Goal: Task Accomplishment & Management: Use online tool/utility

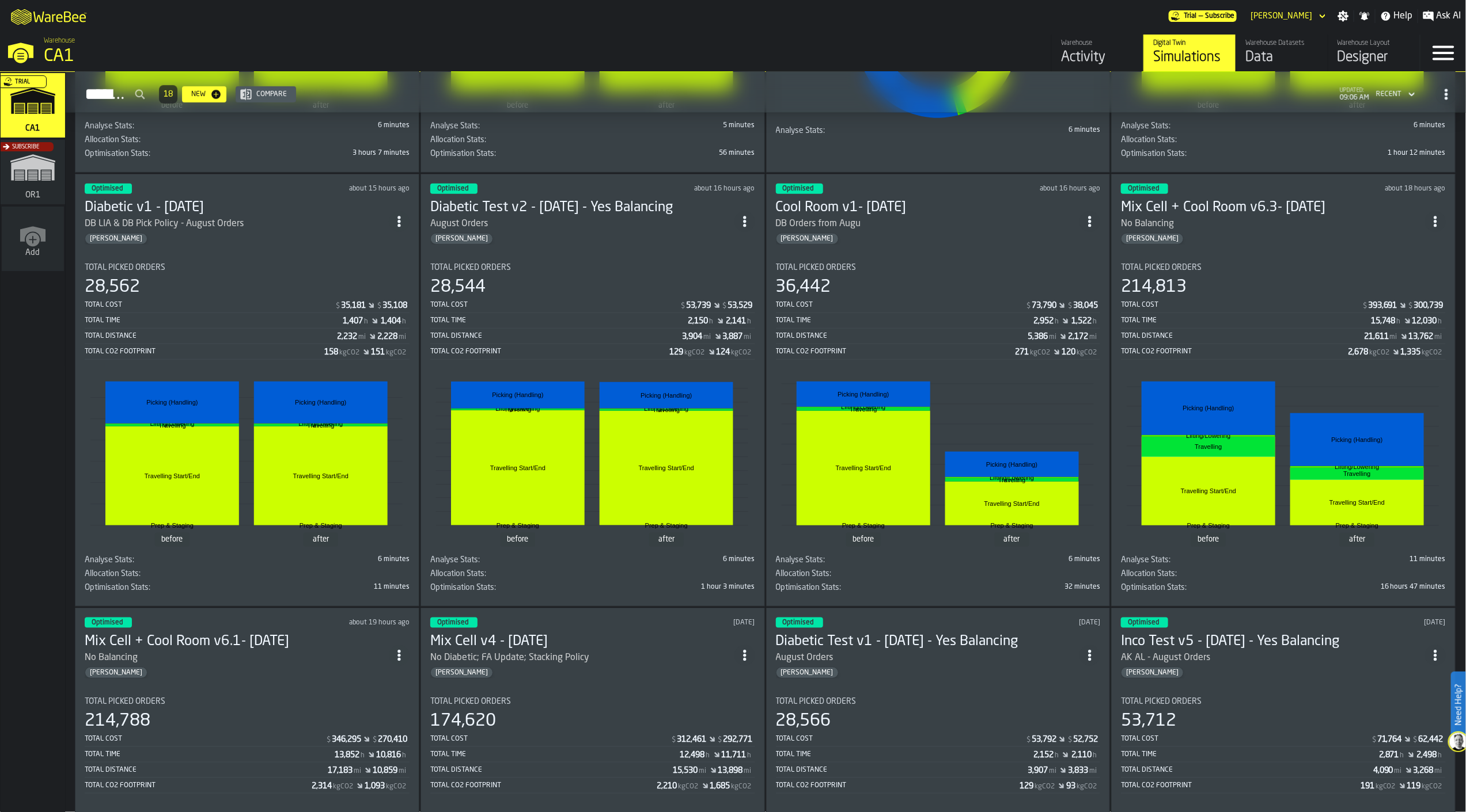
scroll to position [447, 0]
click at [1264, 286] on div "214,813" at bounding box center [1283, 286] width 325 height 20
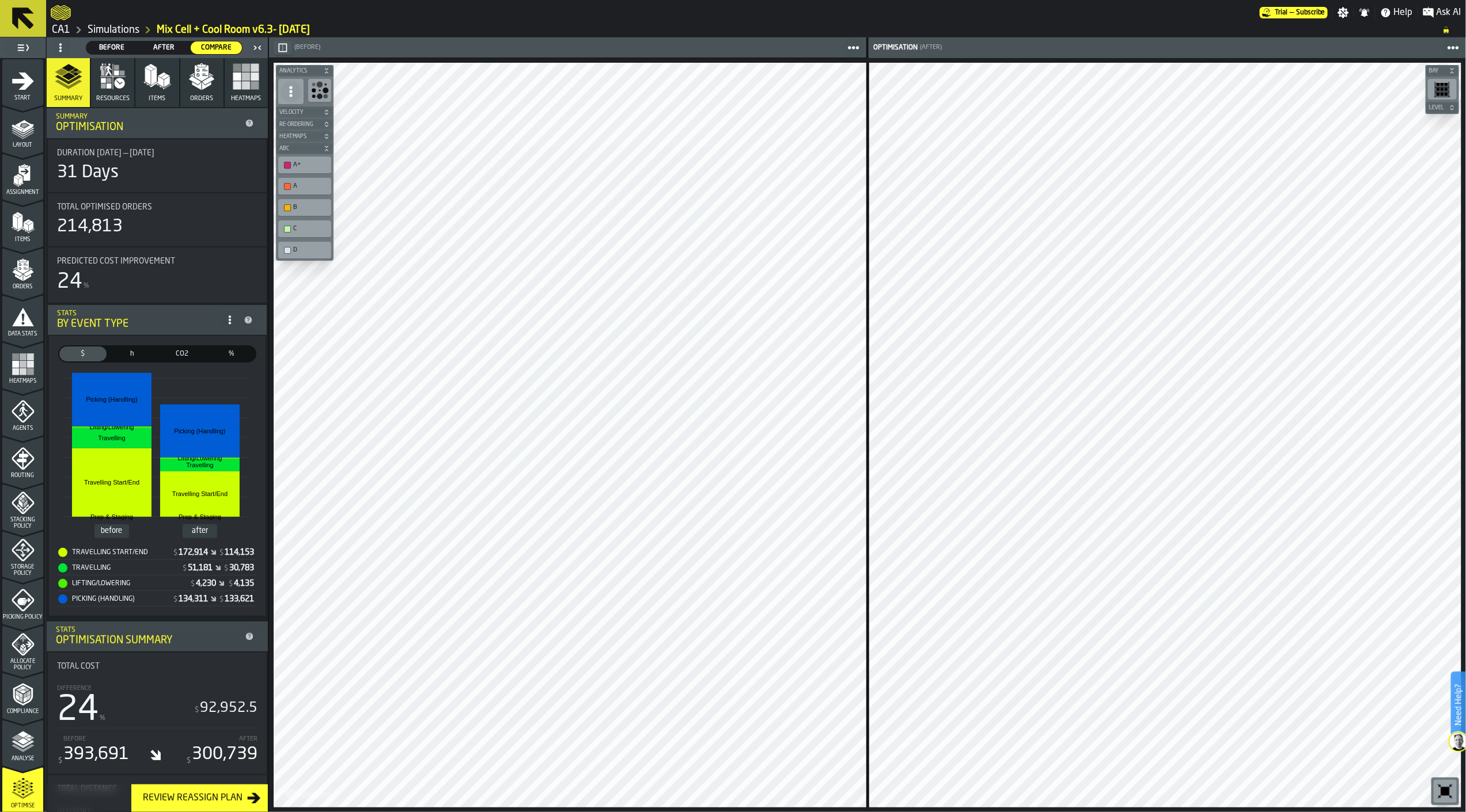
click at [277, 46] on button "button-" at bounding box center [282, 48] width 18 height 14
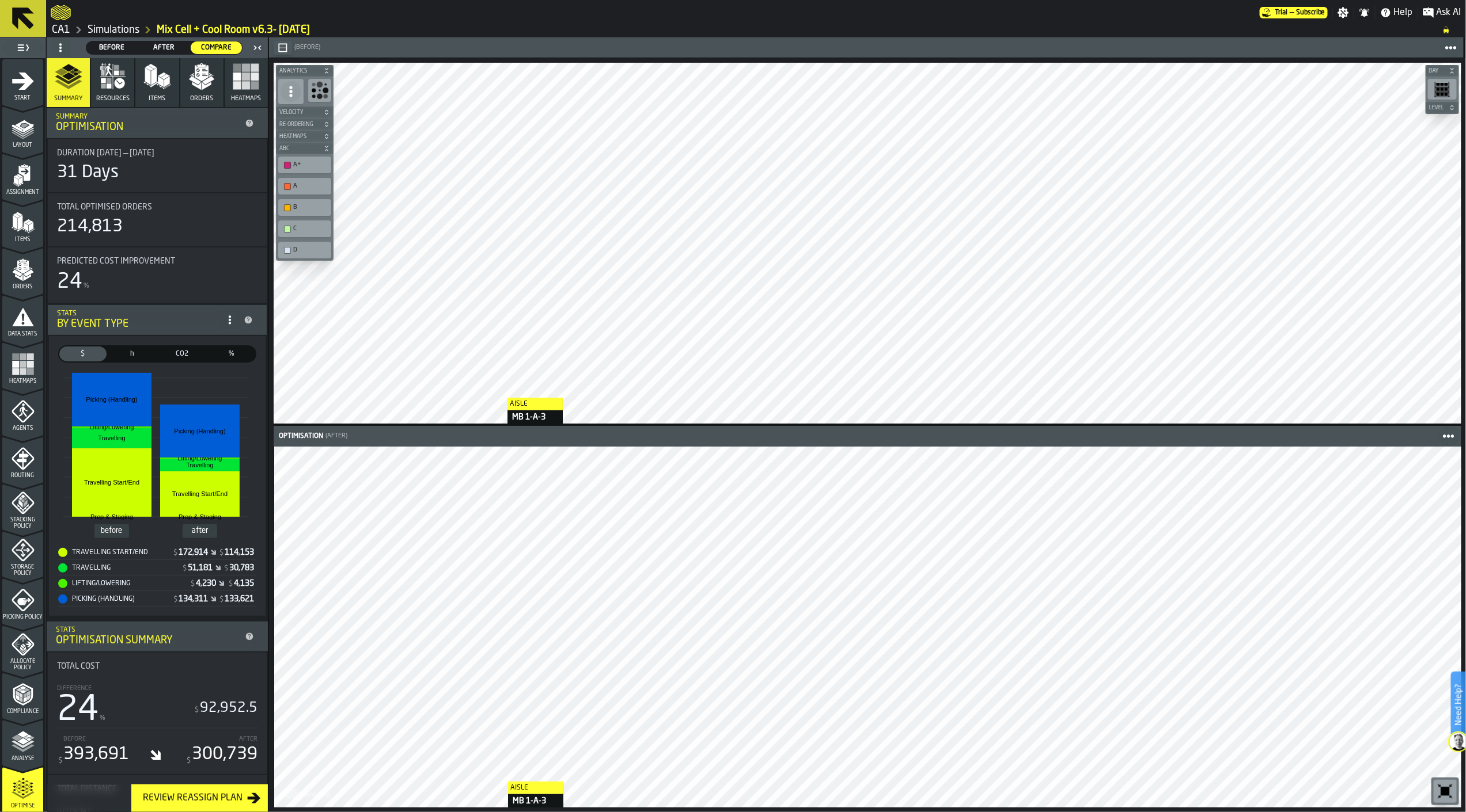
click at [317, 98] on icon "button-toolbar-undefined" at bounding box center [319, 90] width 18 height 18
click at [35, 13] on icon at bounding box center [23, 18] width 28 height 28
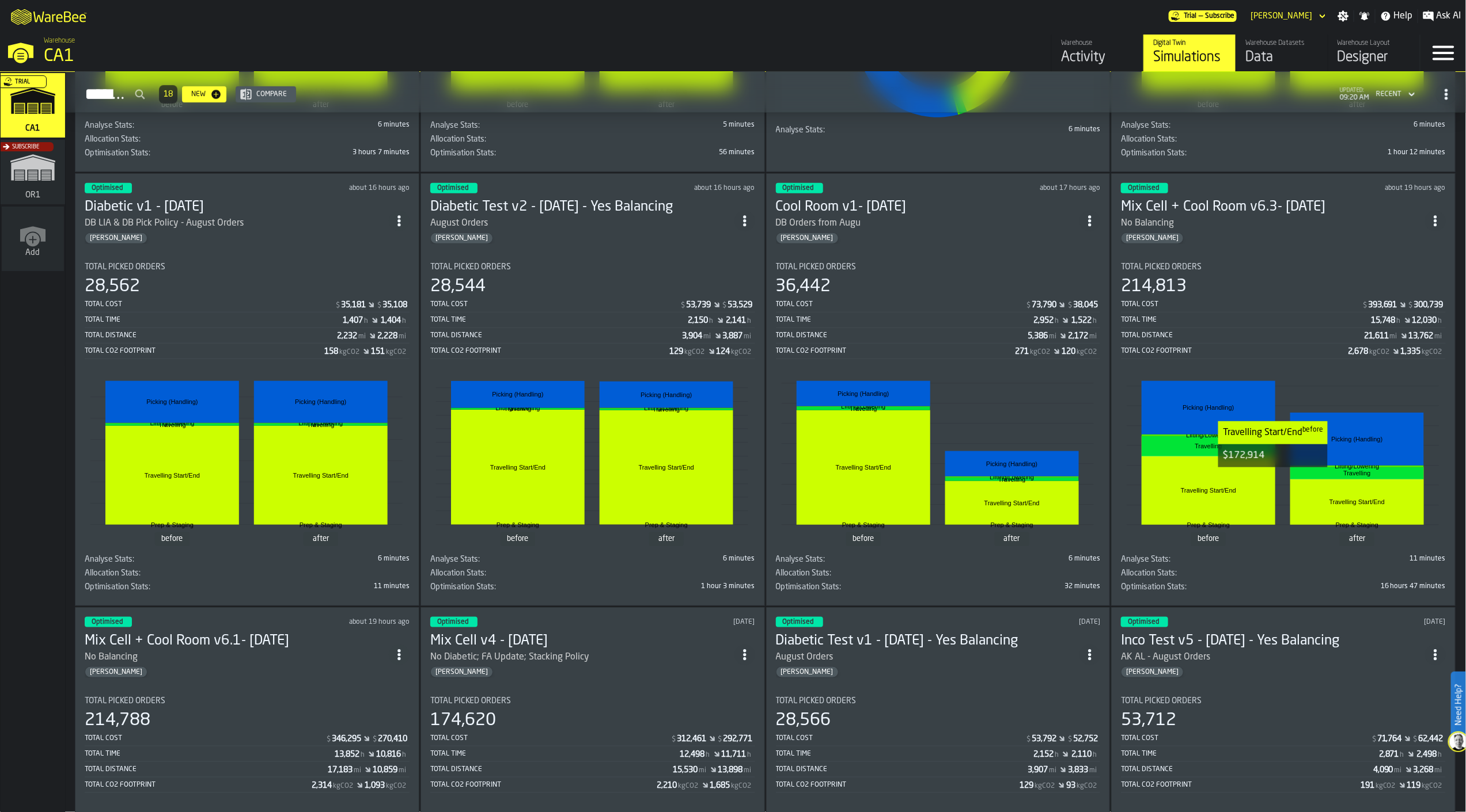
scroll to position [256, 0]
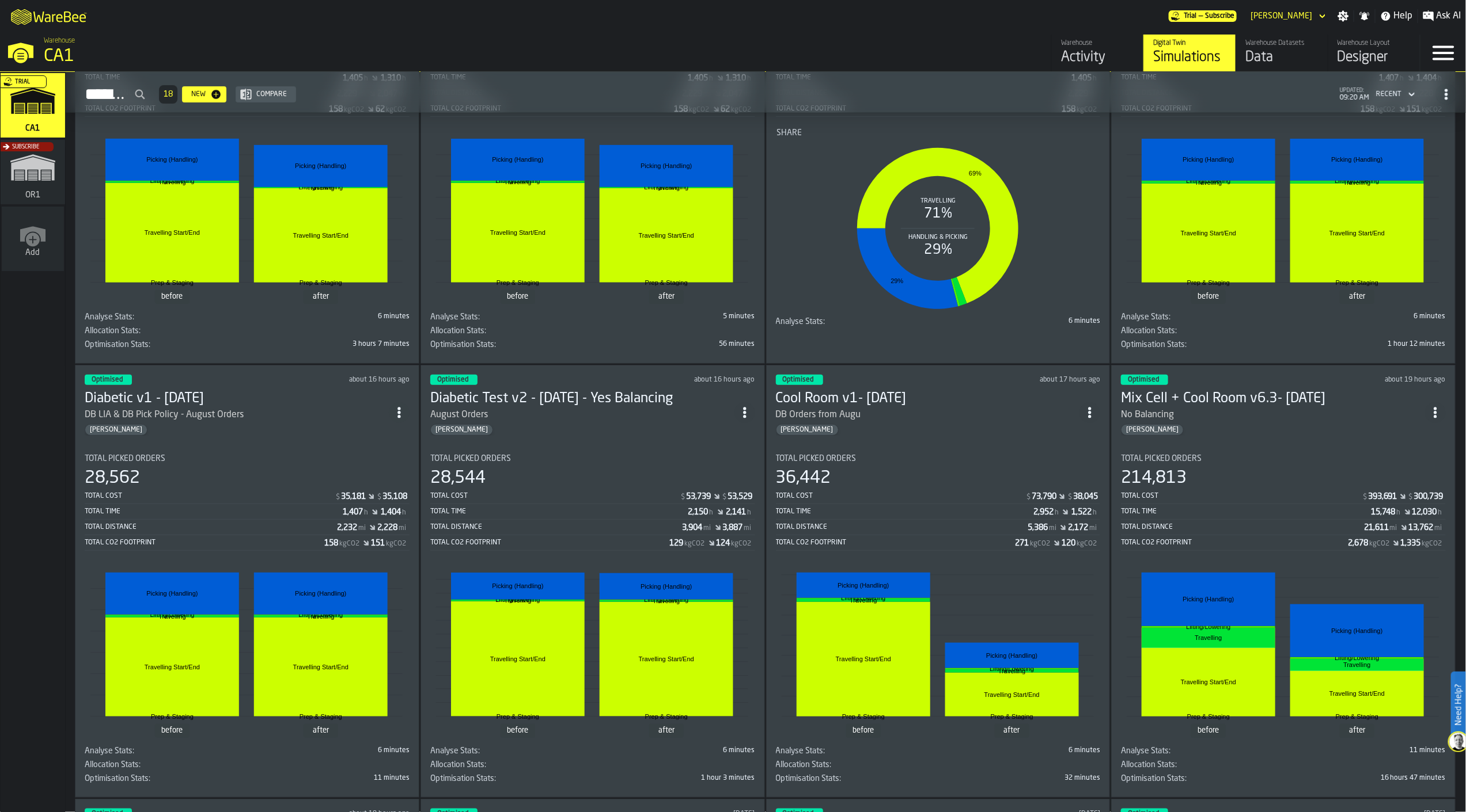
click at [1437, 411] on circle "ItemListCard-DashboardItemContainer" at bounding box center [1435, 412] width 3 height 3
click at [1414, 485] on div "Duplicate" at bounding box center [1411, 490] width 60 height 14
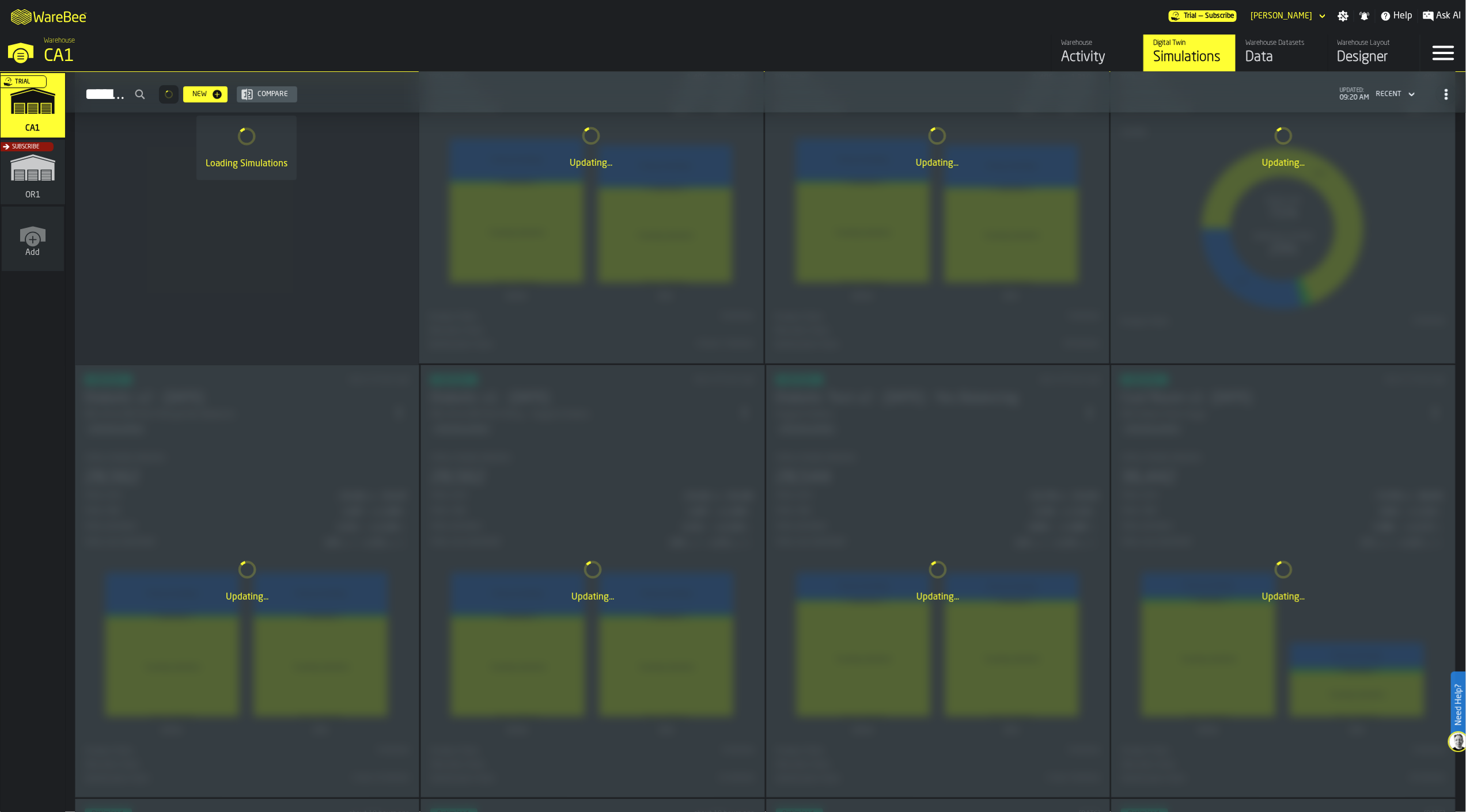
scroll to position [0, 0]
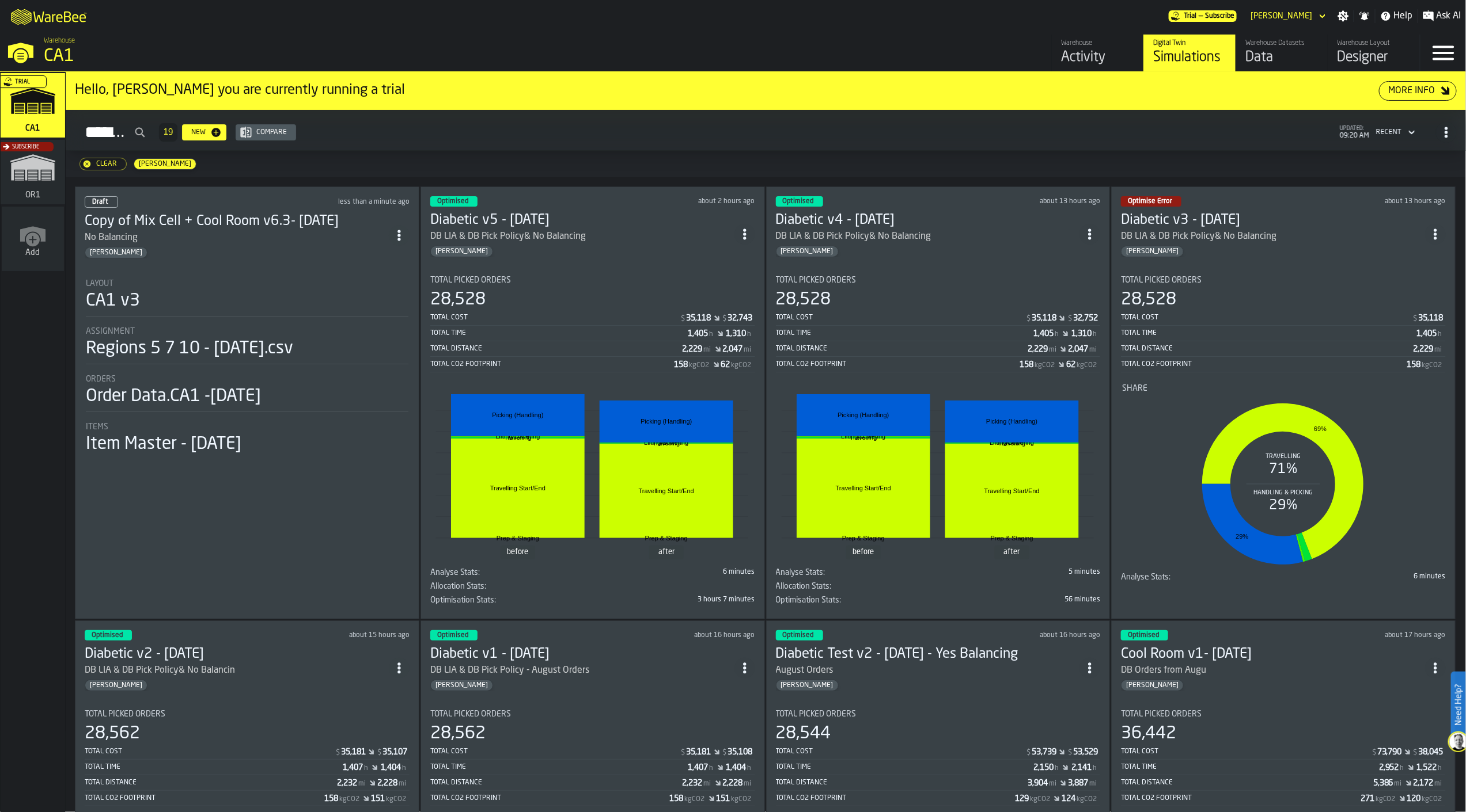
click at [323, 235] on div "No Balancing" at bounding box center [237, 238] width 304 height 14
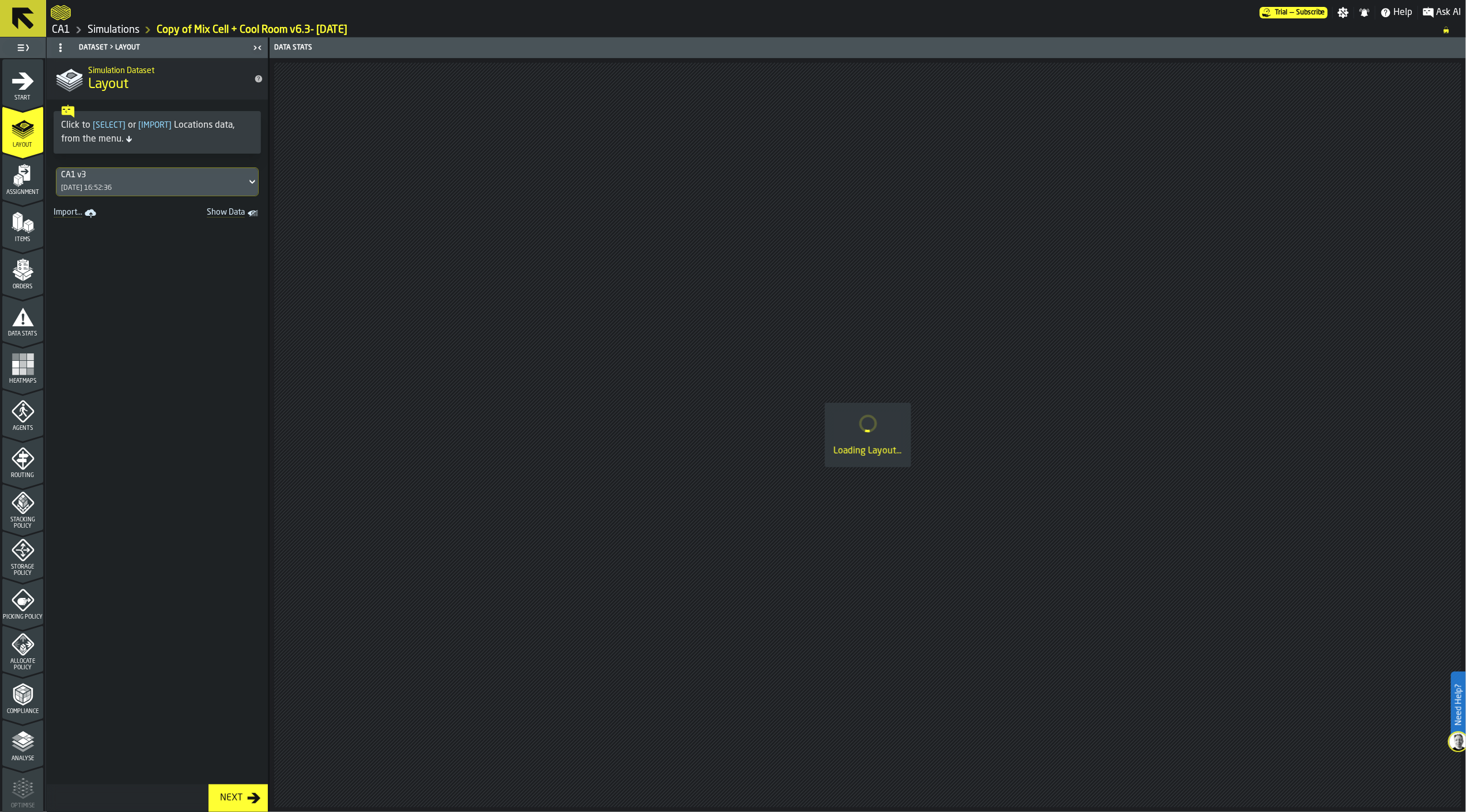
click at [18, 183] on polygon "menu Assignment" at bounding box center [20, 181] width 4 height 8
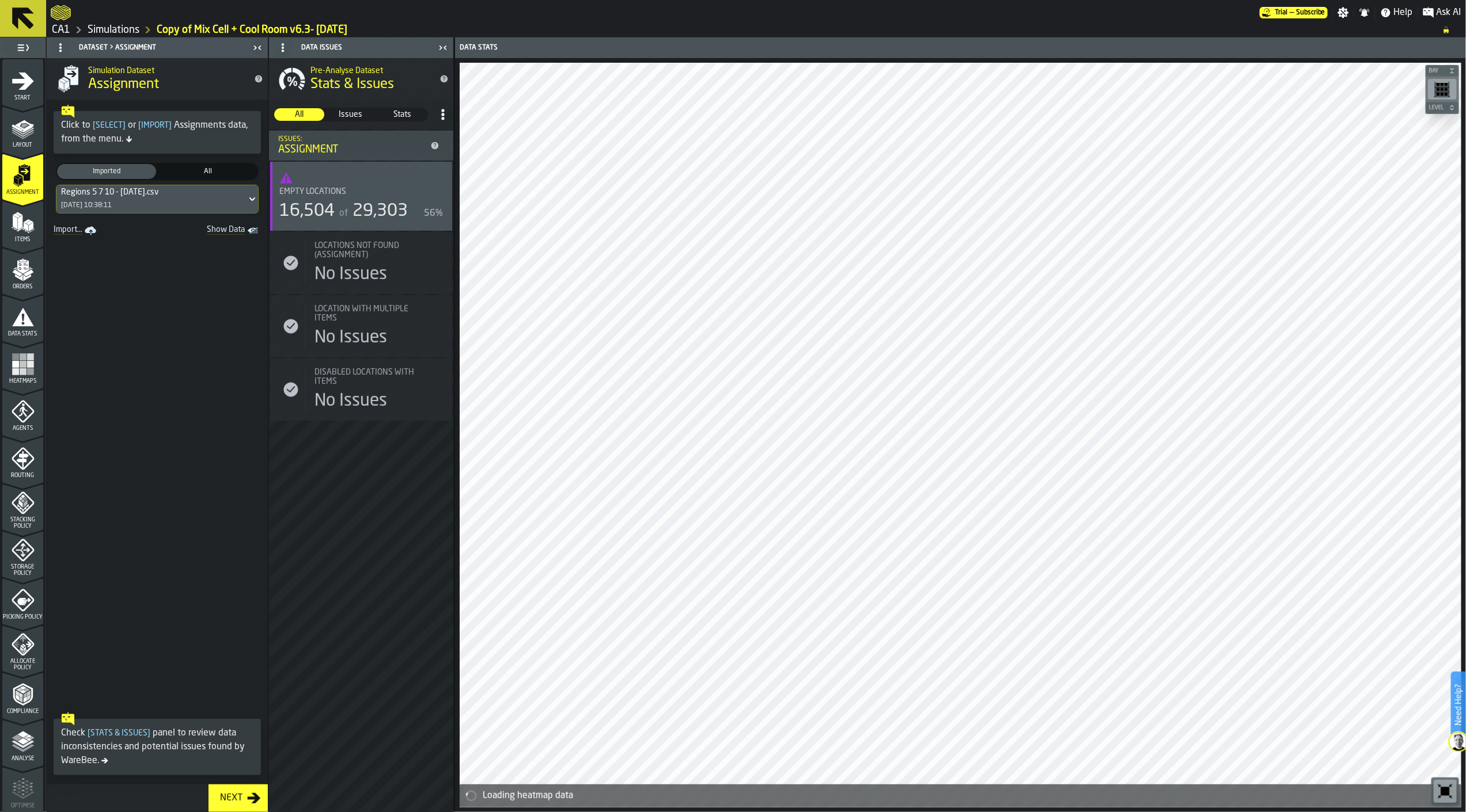
click at [27, 216] on icon "menu Items" at bounding box center [23, 223] width 23 height 23
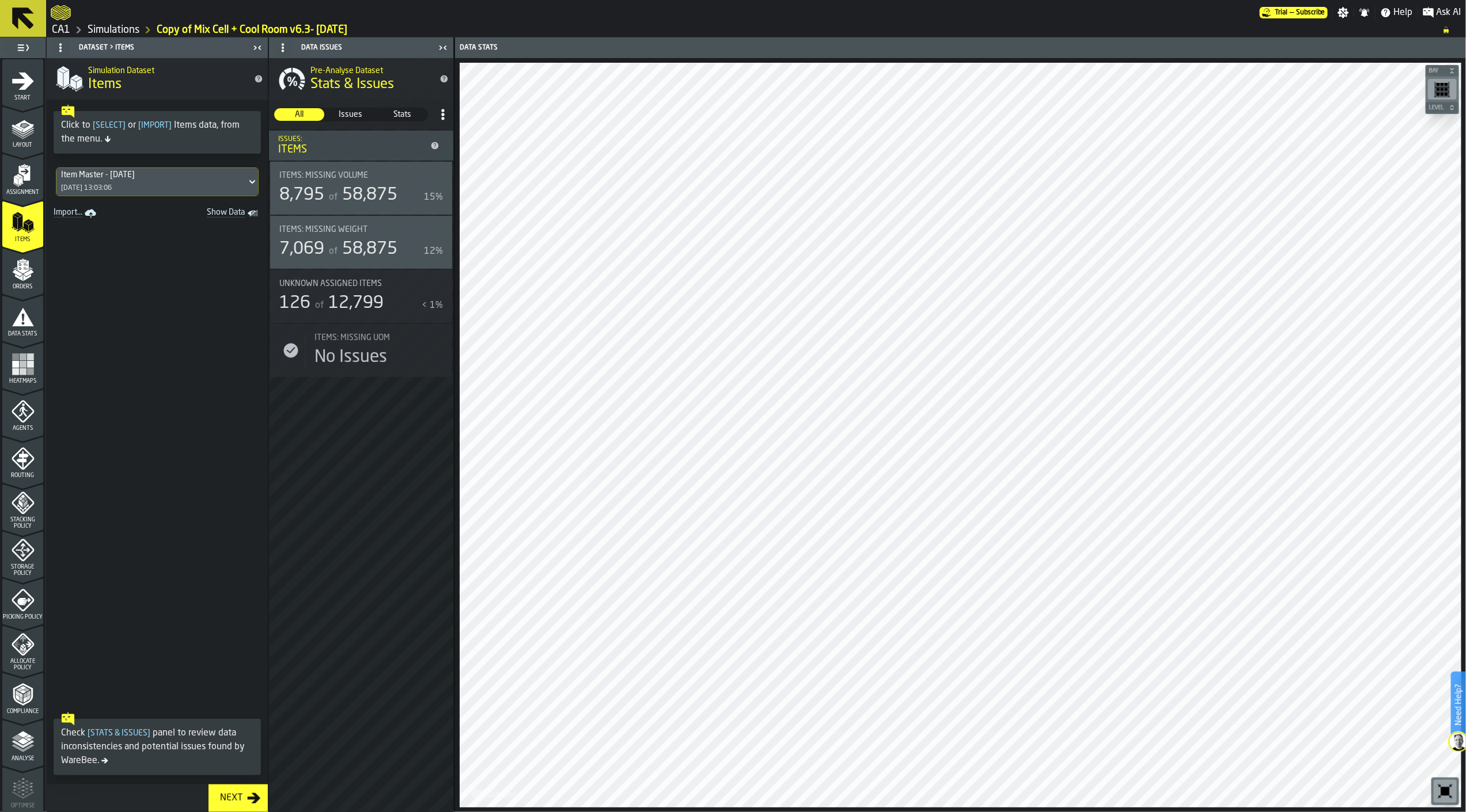
click at [23, 194] on span "Assignment" at bounding box center [23, 192] width 41 height 6
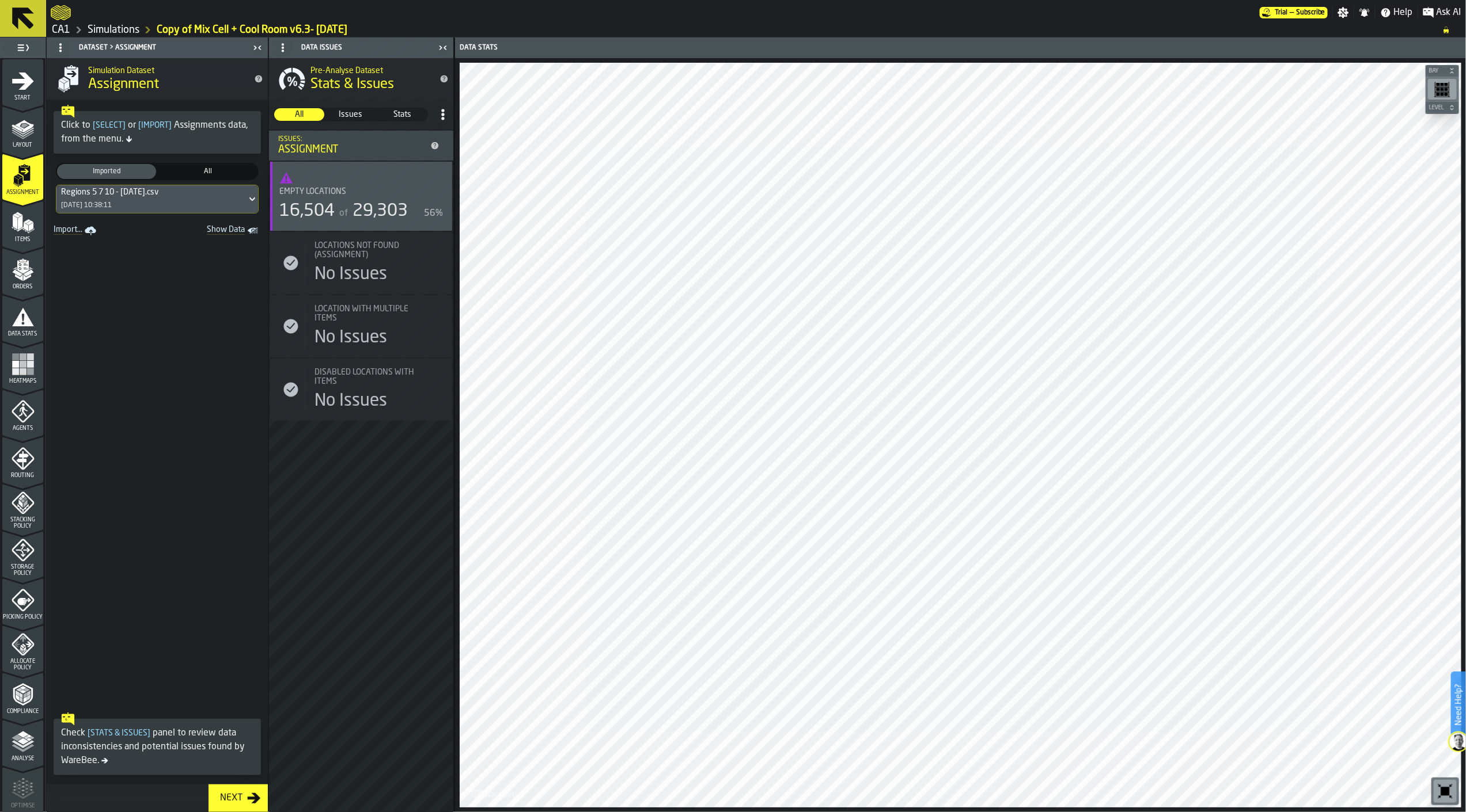
click at [22, 242] on div "4 Items" at bounding box center [23, 224] width 41 height 46
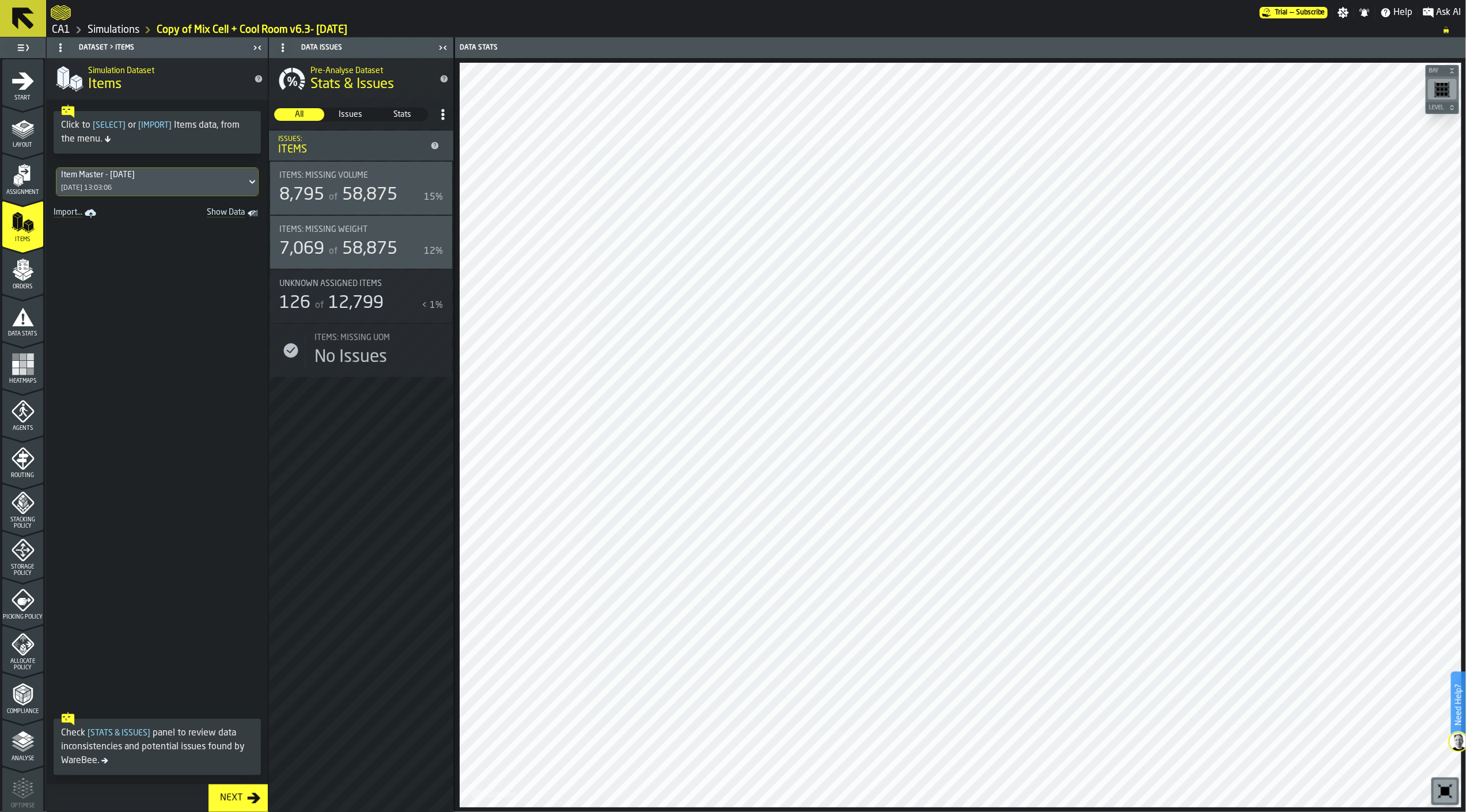
click at [19, 259] on icon "menu Orders" at bounding box center [23, 270] width 23 height 23
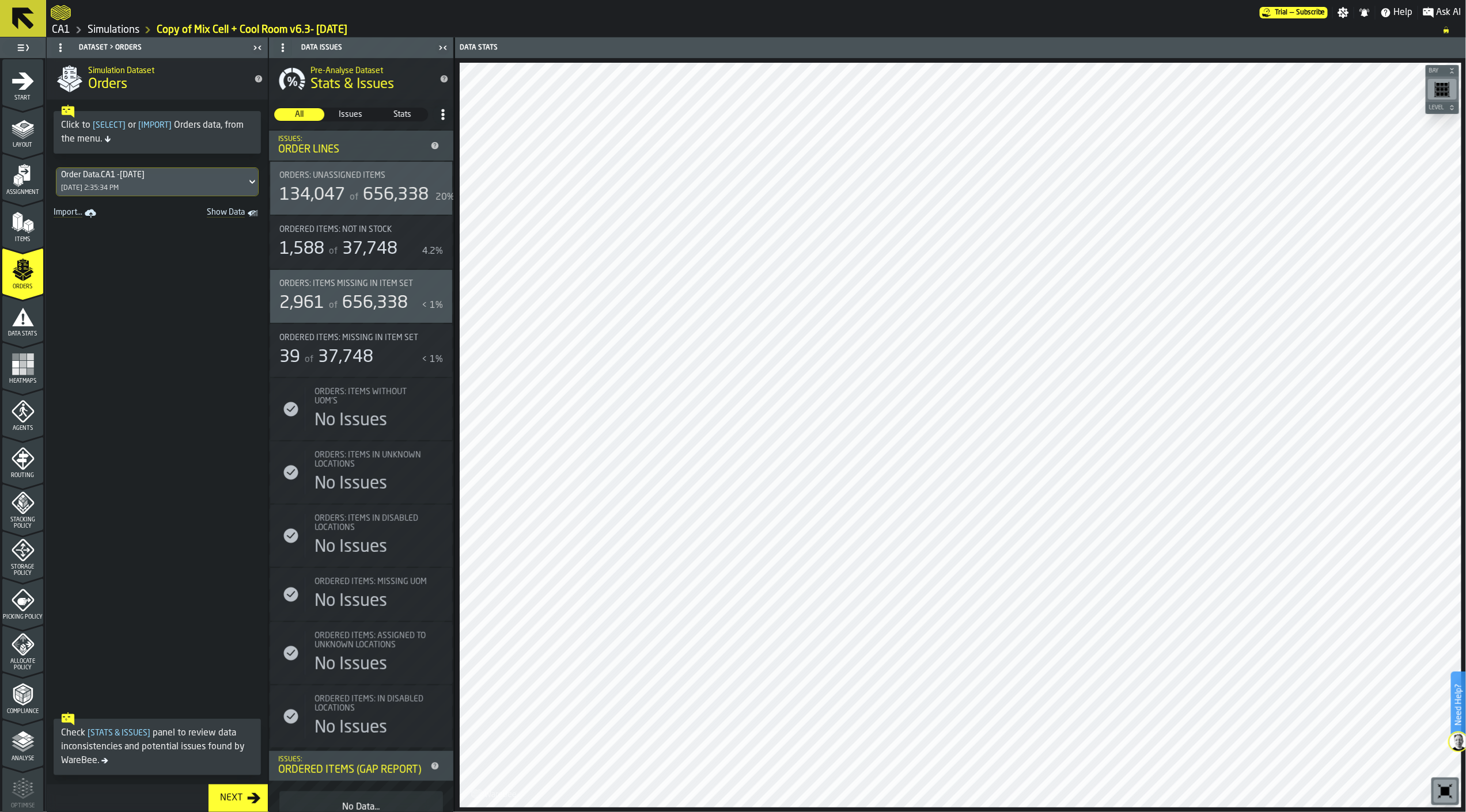
click at [19, 300] on div "Data Stats" at bounding box center [23, 318] width 41 height 39
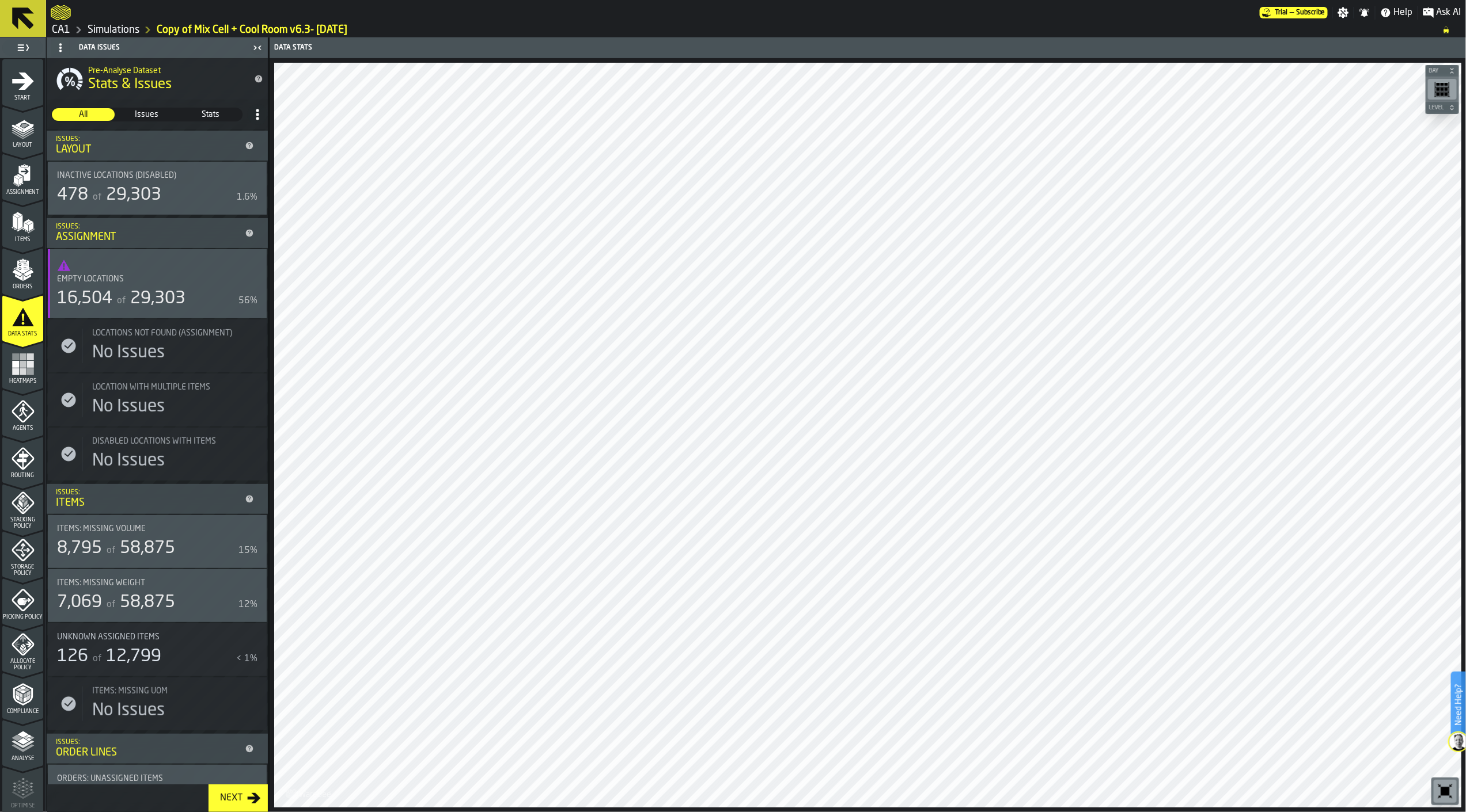
click at [16, 572] on span "Storage Policy" at bounding box center [23, 570] width 41 height 13
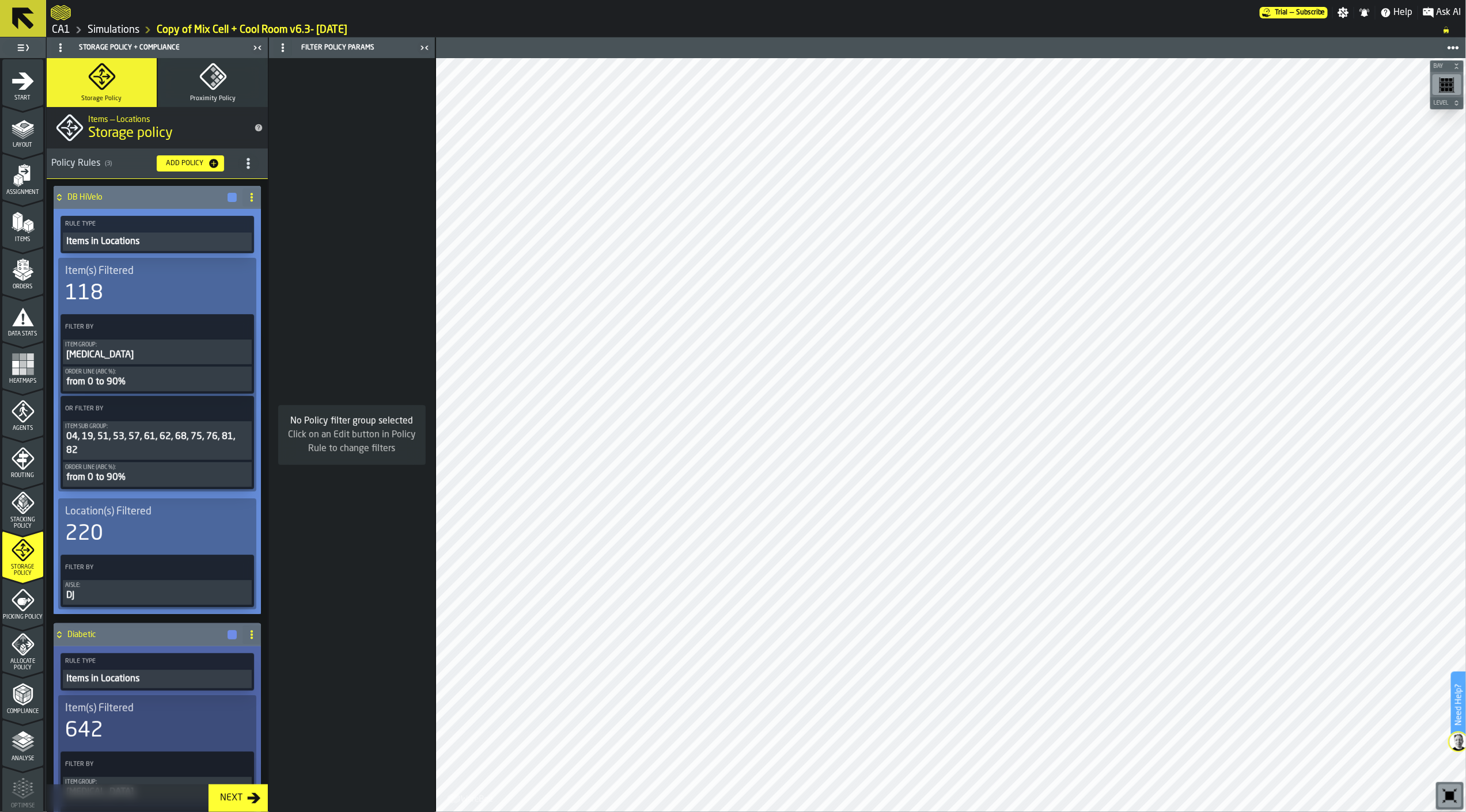
click at [250, 194] on circle at bounding box center [251, 194] width 2 height 2
click at [205, 246] on div "Delete" at bounding box center [203, 247] width 97 height 14
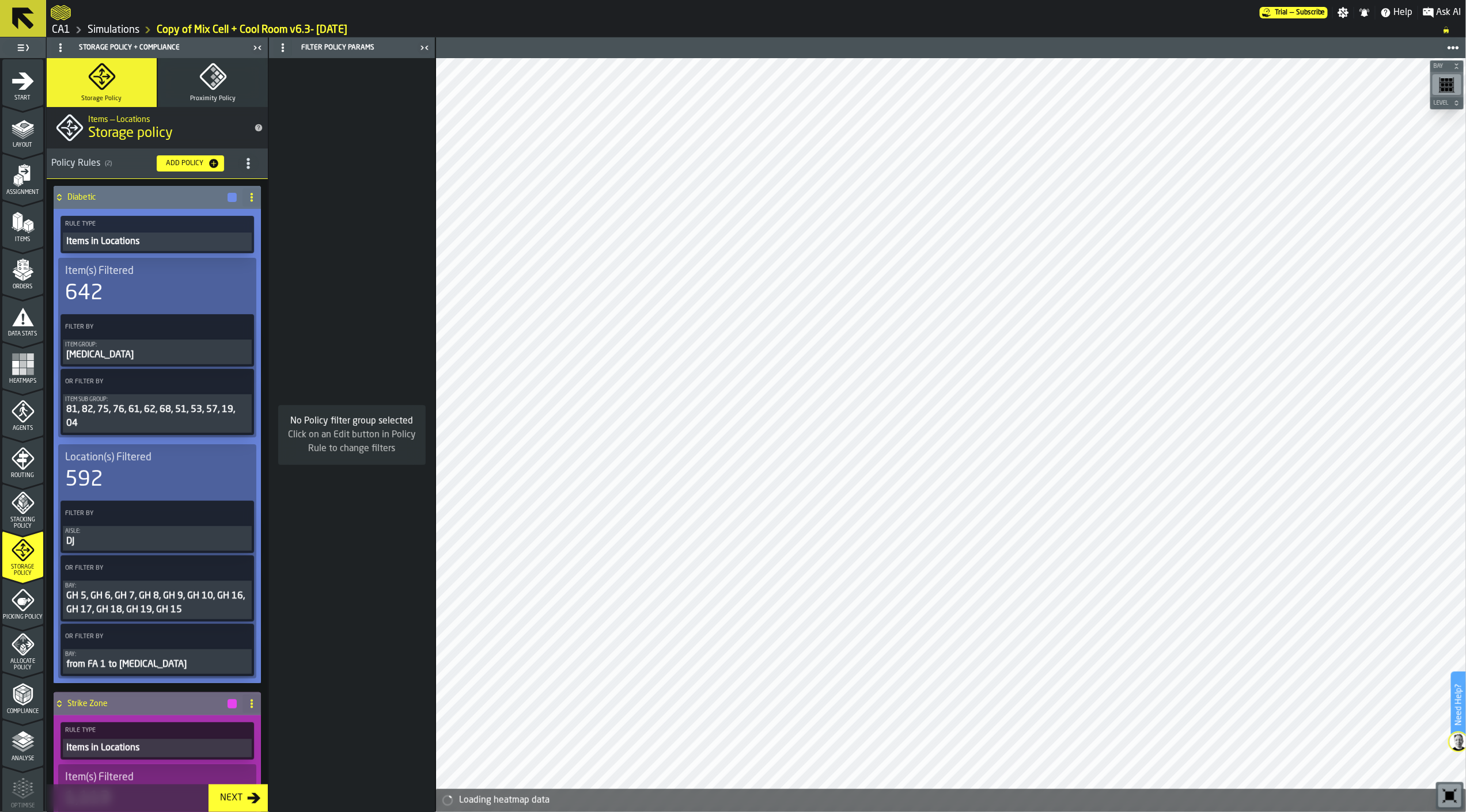
click at [250, 194] on icon at bounding box center [252, 198] width 10 height 10
click at [223, 243] on div "Delete" at bounding box center [203, 247] width 97 height 14
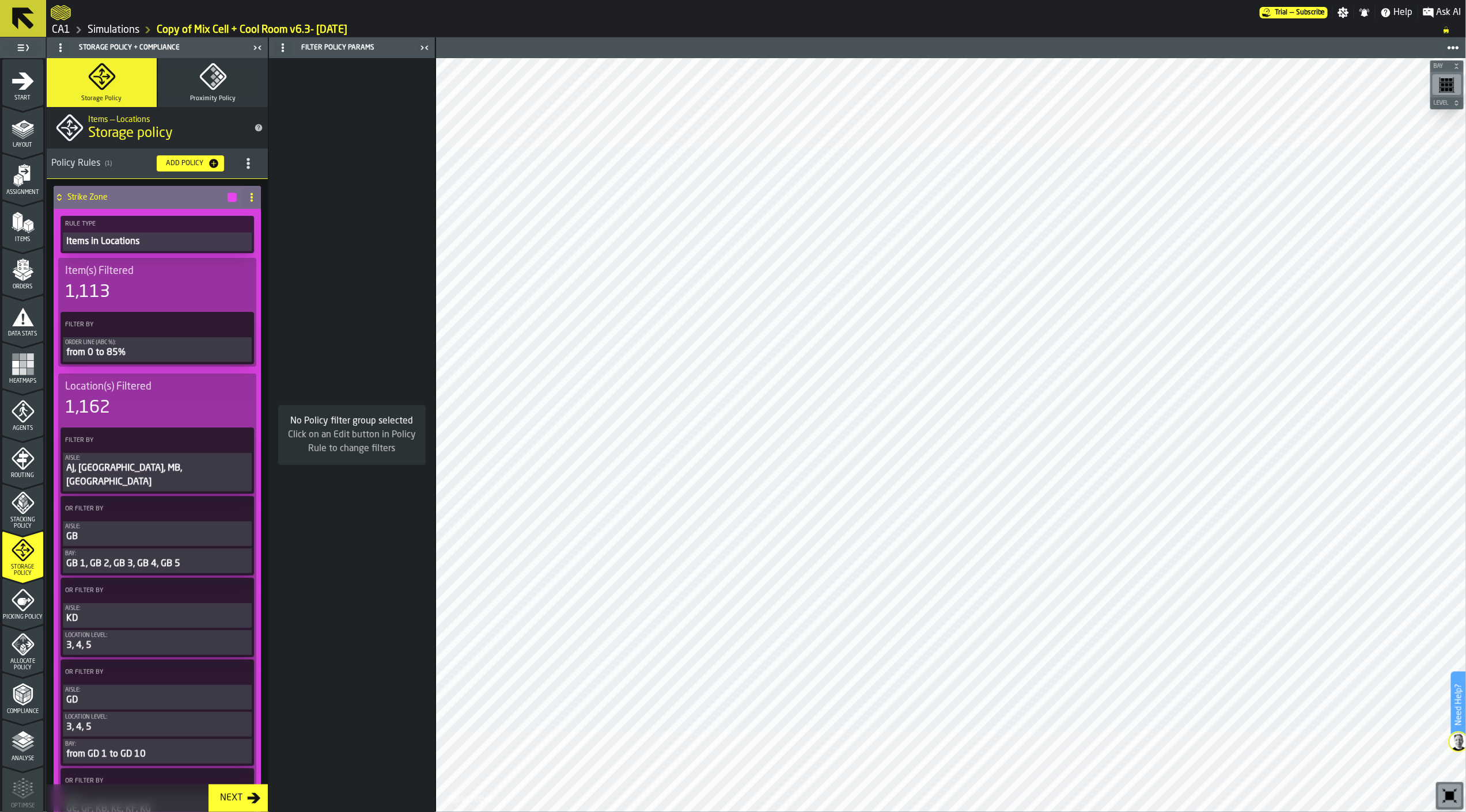
click at [180, 397] on div "1,162" at bounding box center [157, 408] width 184 height 20
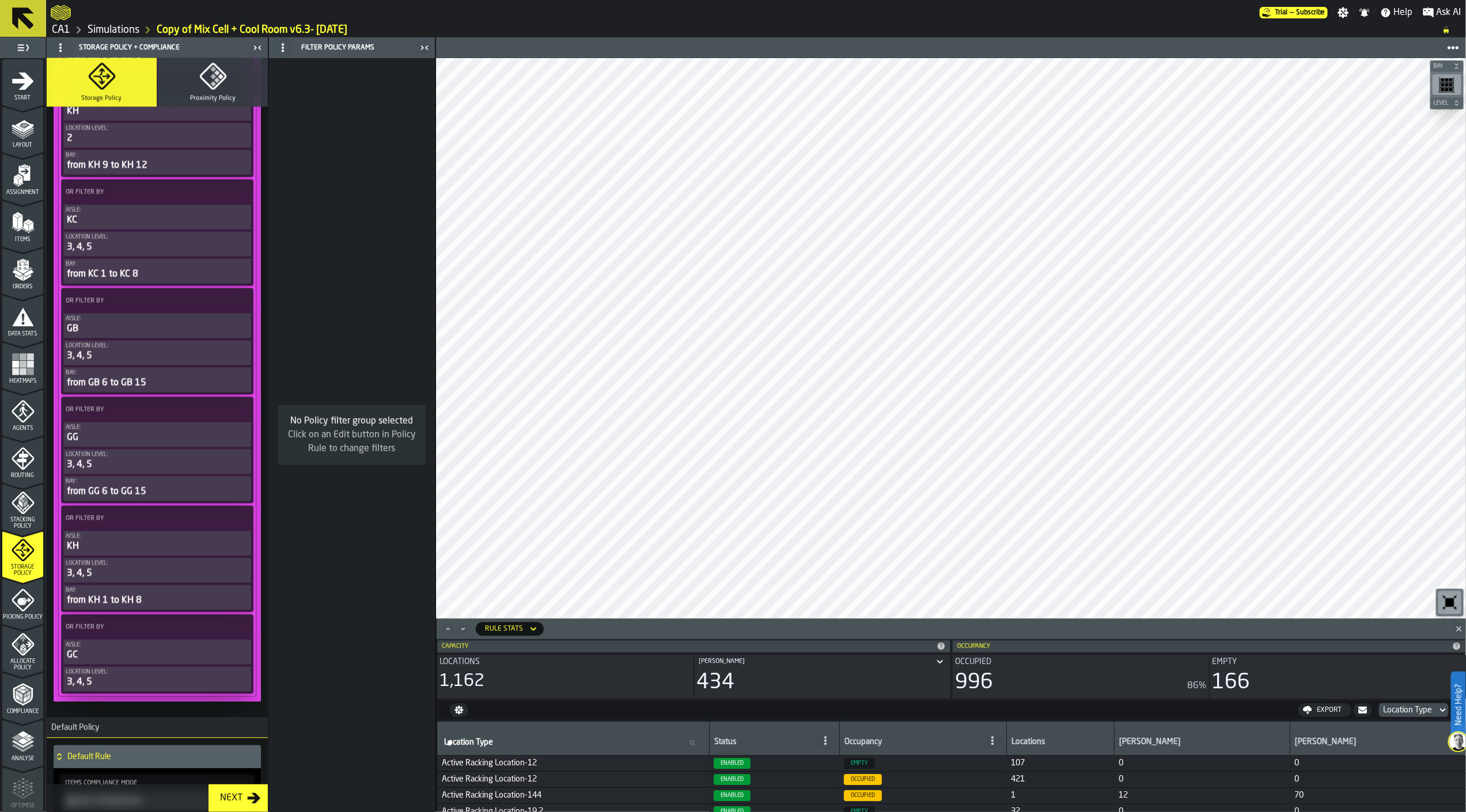
scroll to position [1478, 0]
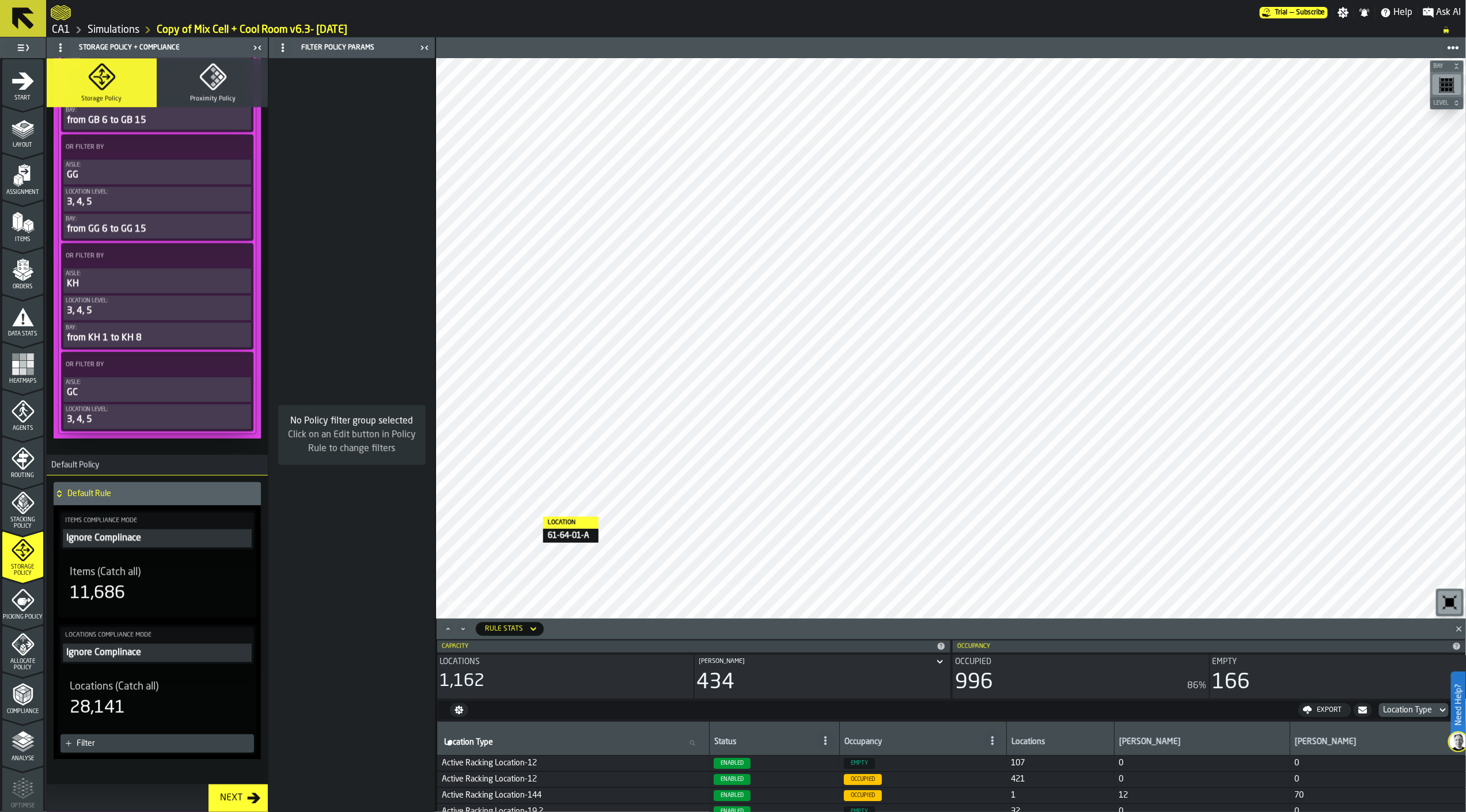
click at [165, 697] on div "28,141" at bounding box center [157, 708] width 175 height 20
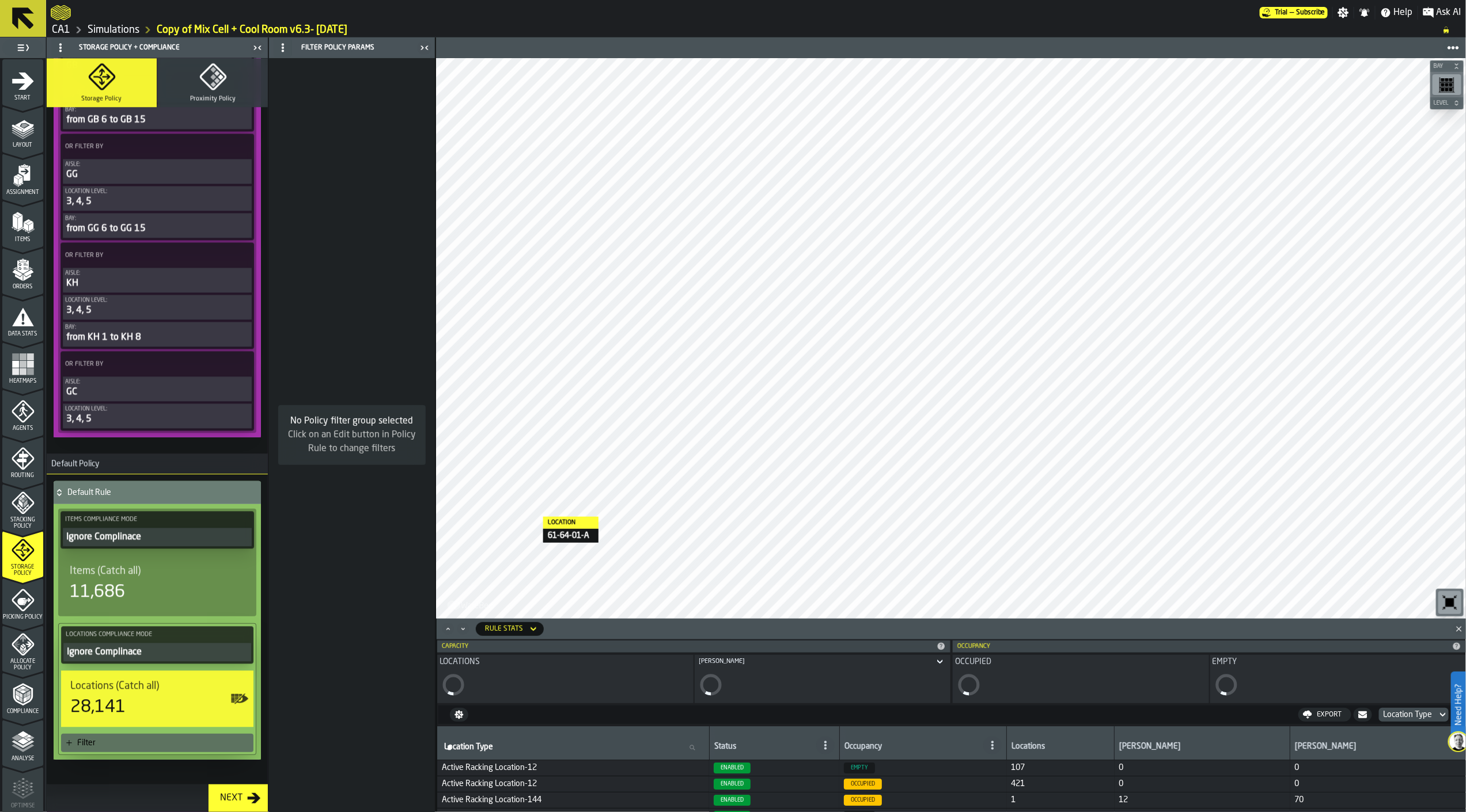
scroll to position [1478, 0]
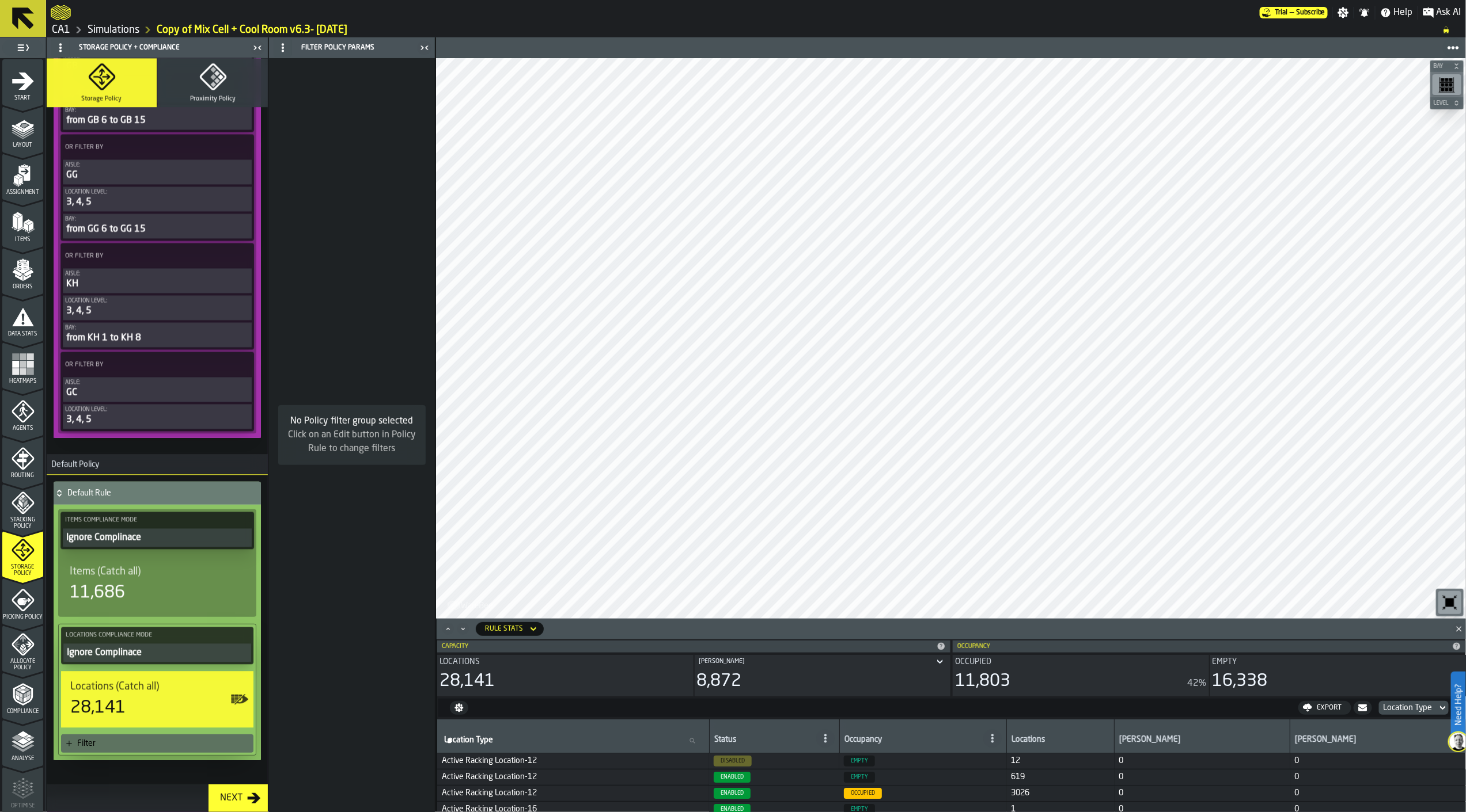
click at [467, 631] on icon "Minimize" at bounding box center [463, 629] width 12 height 12
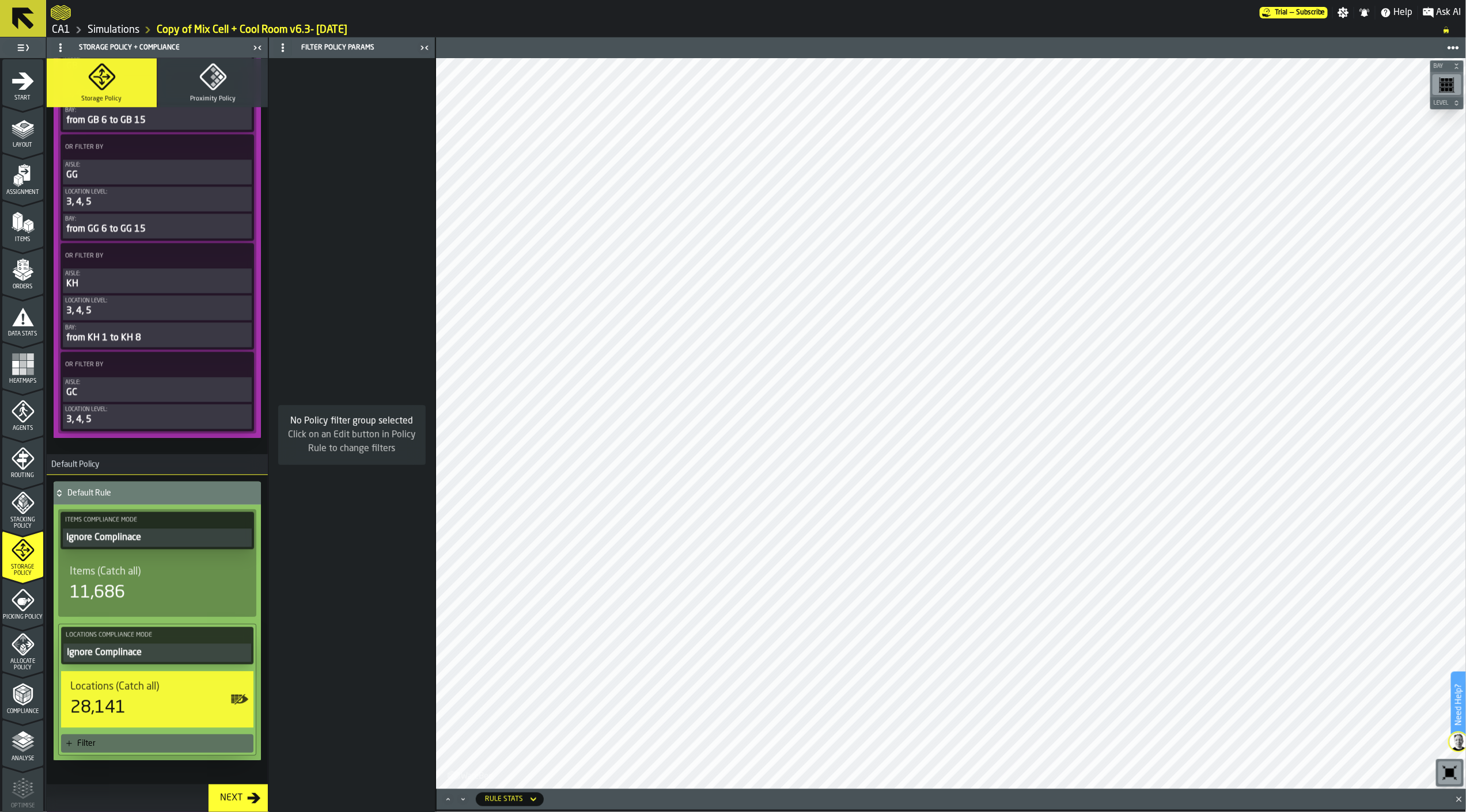
click at [132, 739] on div "Filter" at bounding box center [163, 744] width 172 height 10
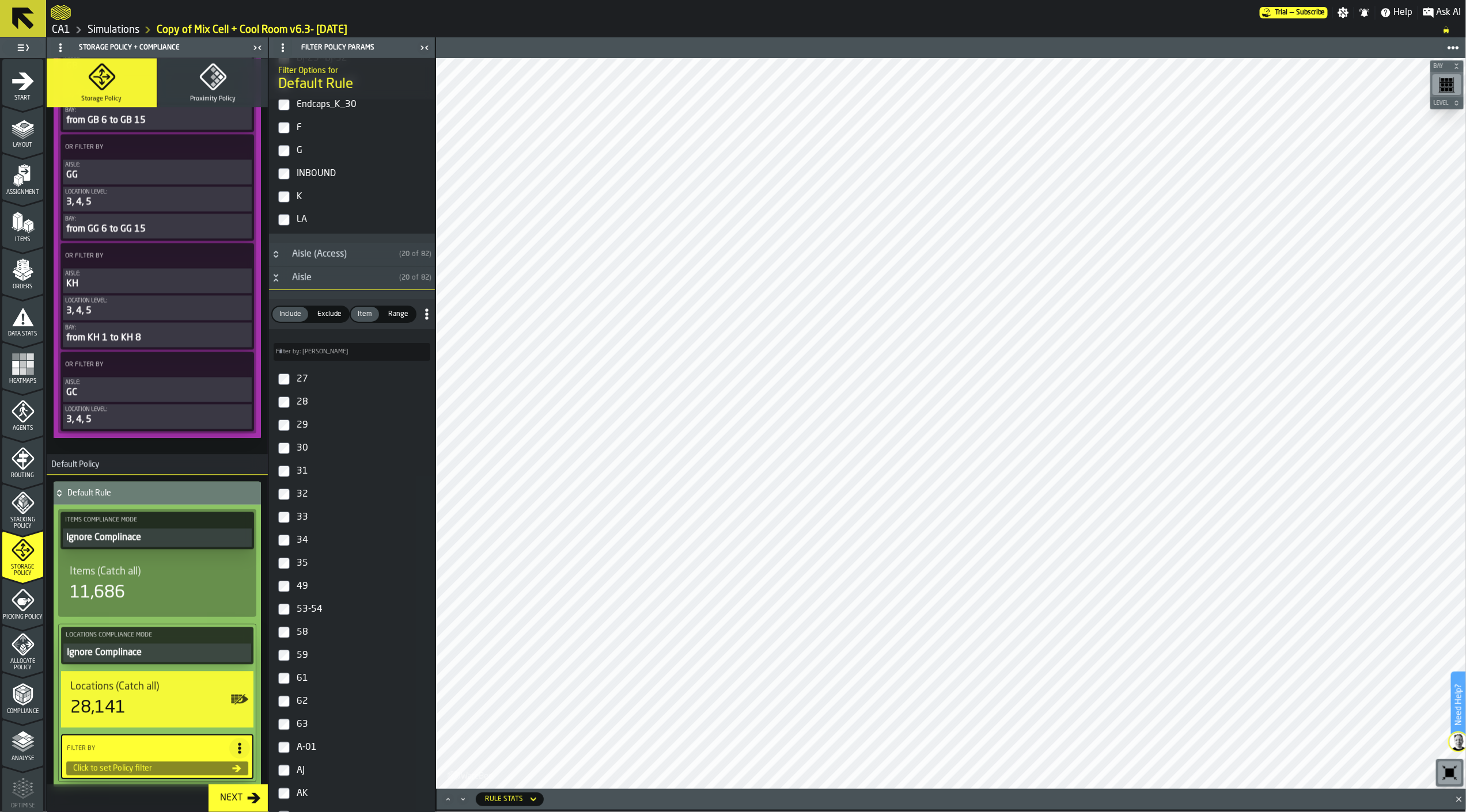
scroll to position [320, 0]
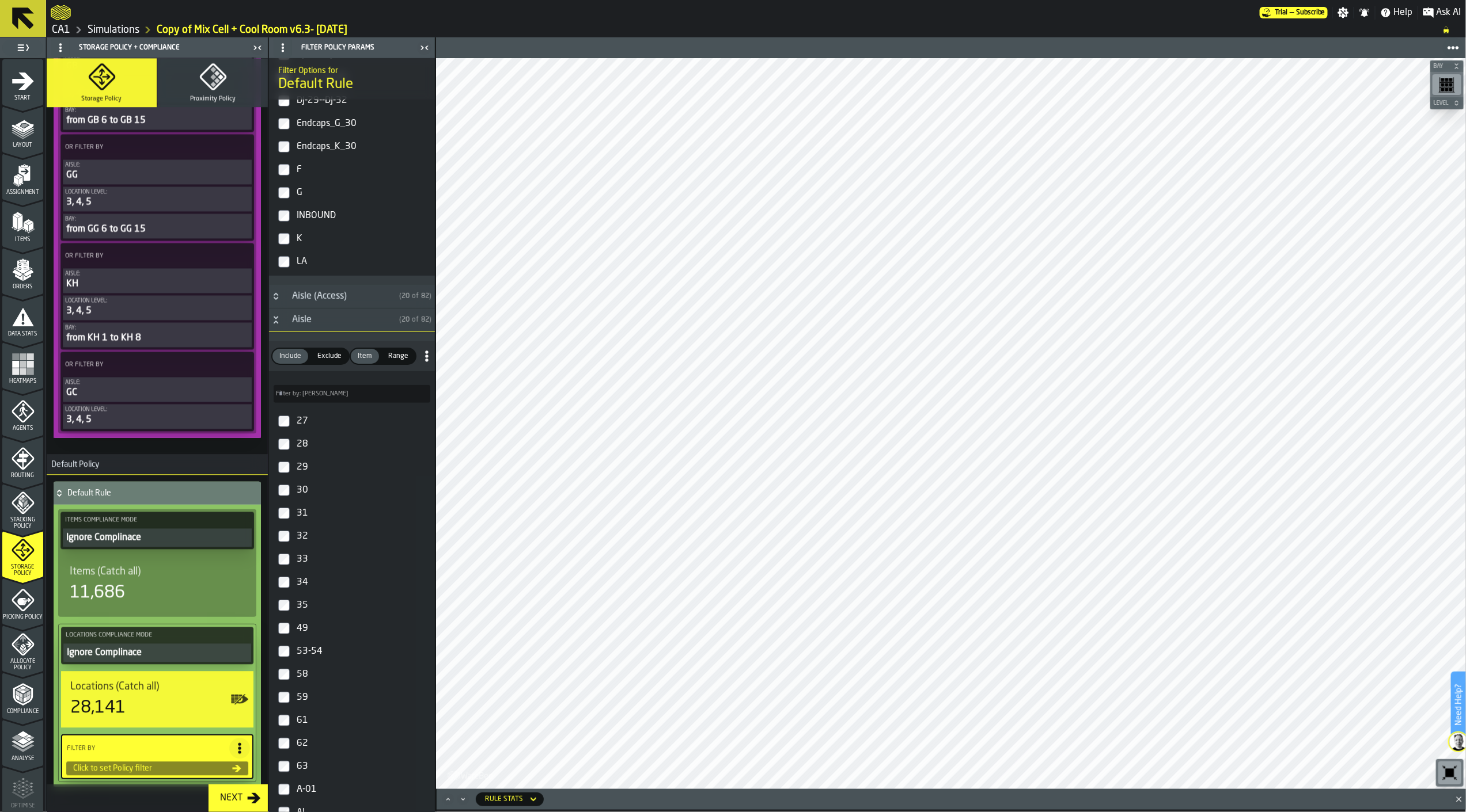
click at [337, 358] on span "Exclude" at bounding box center [329, 356] width 33 height 10
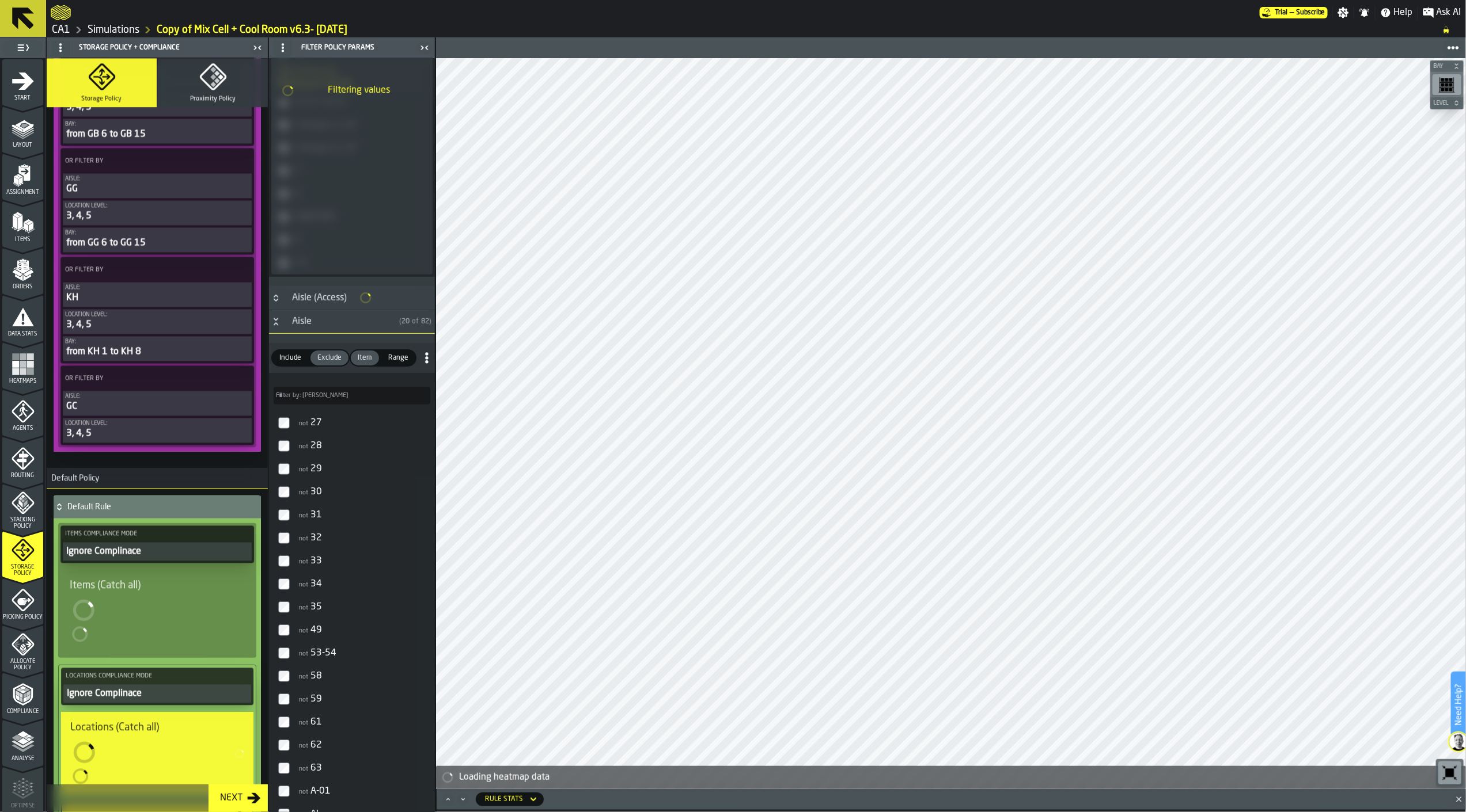
scroll to position [320, 0]
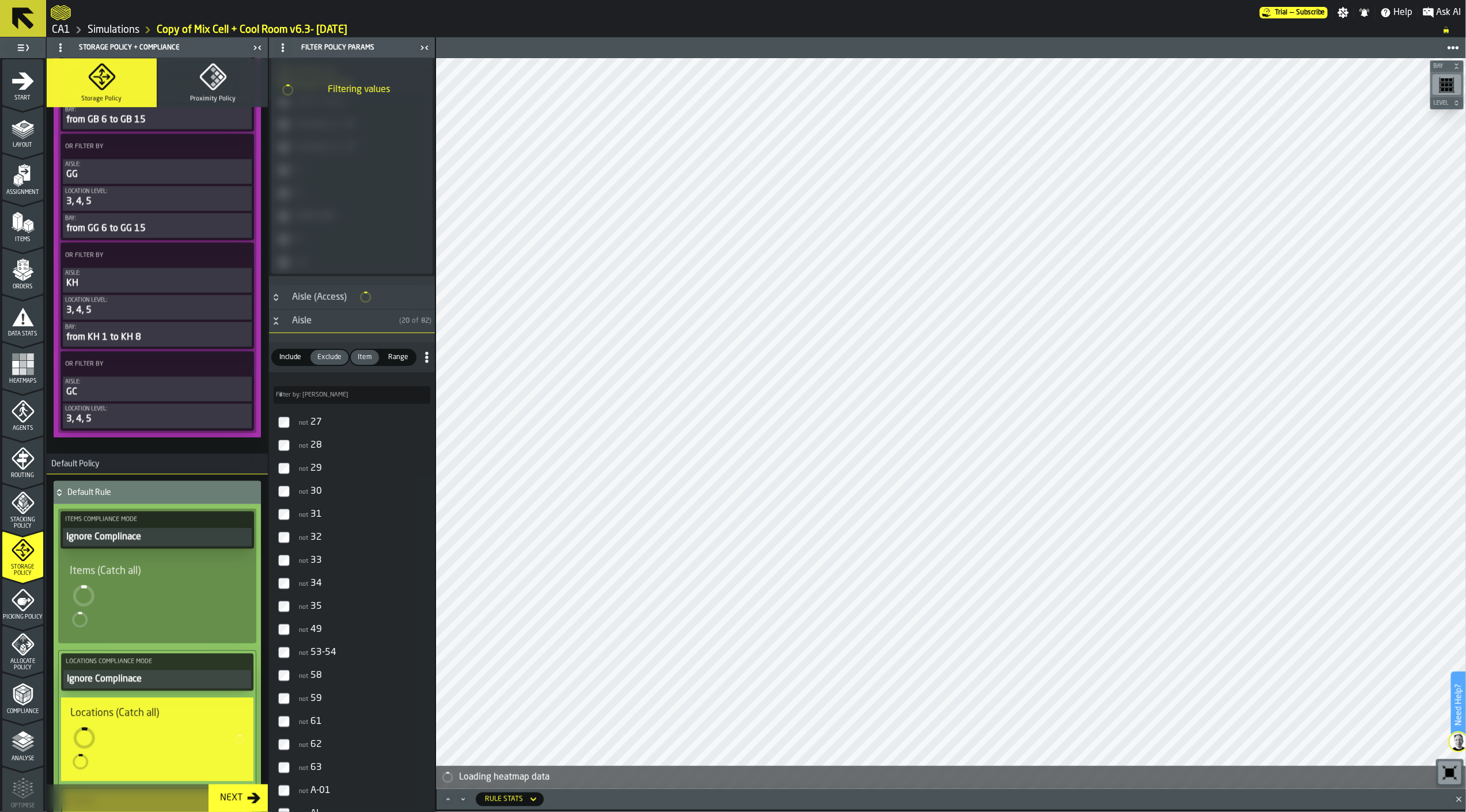
click at [346, 394] on input "Filter by: Aisle Filter by: Aisle" at bounding box center [352, 395] width 157 height 18
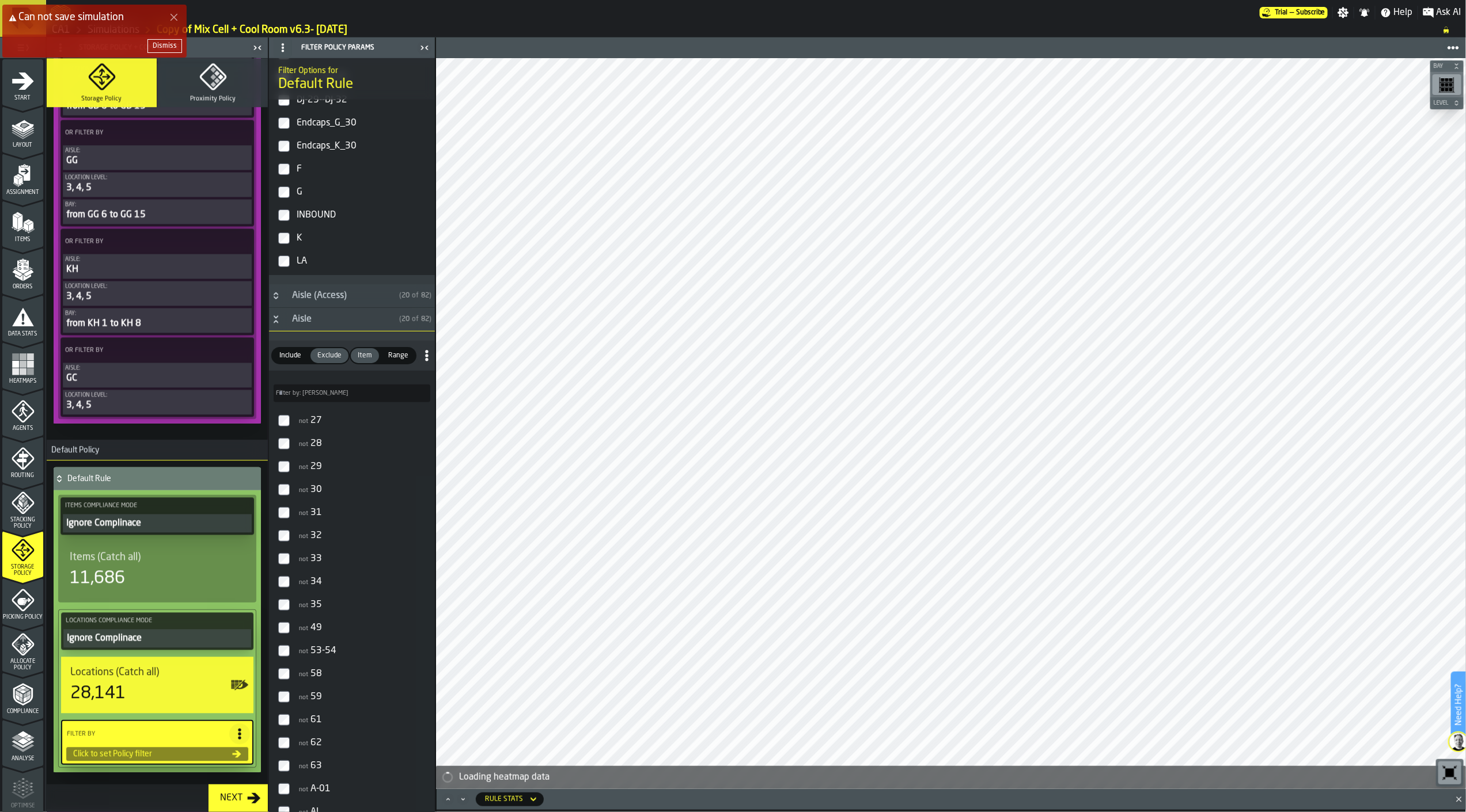
scroll to position [320, 0]
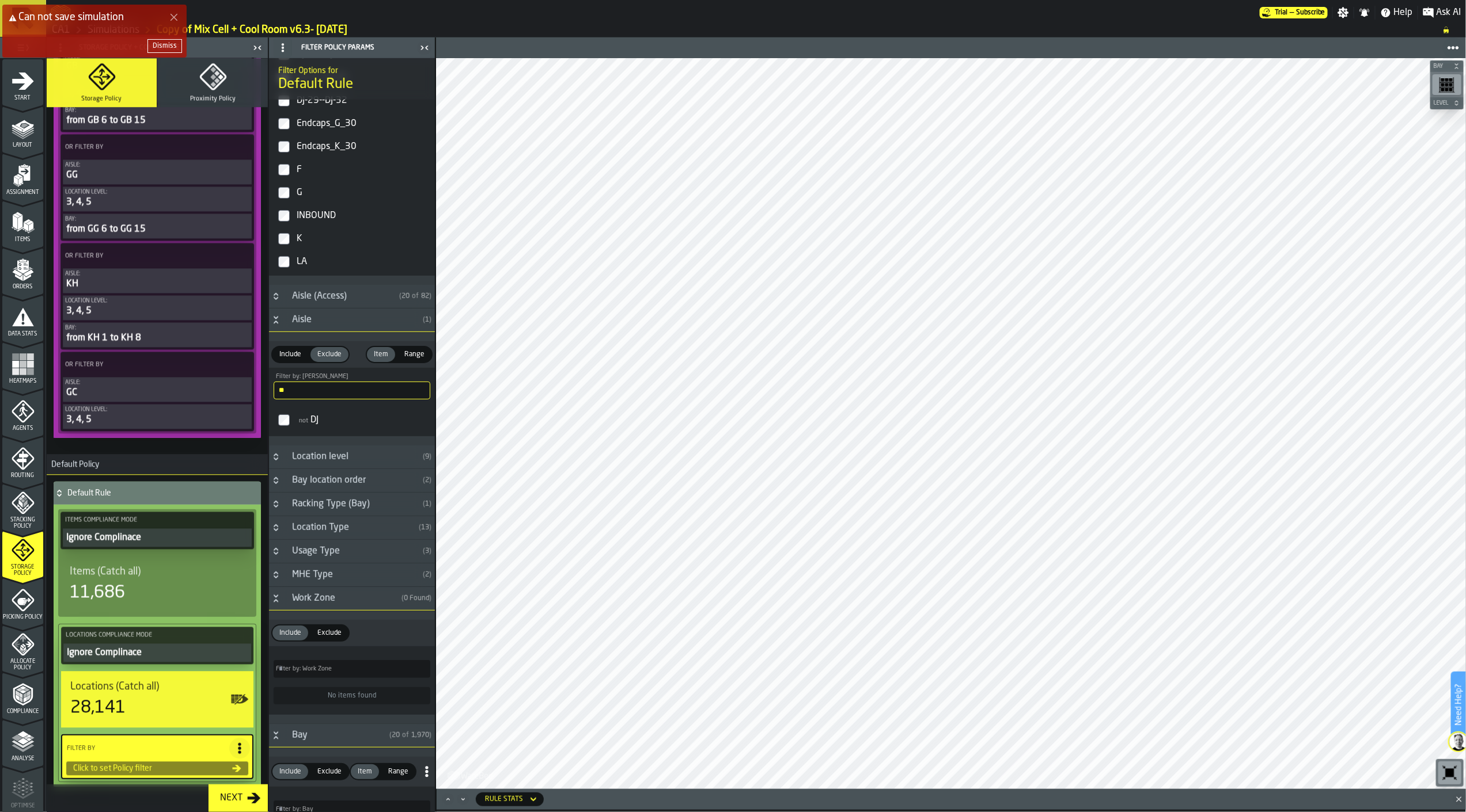
type input "**"
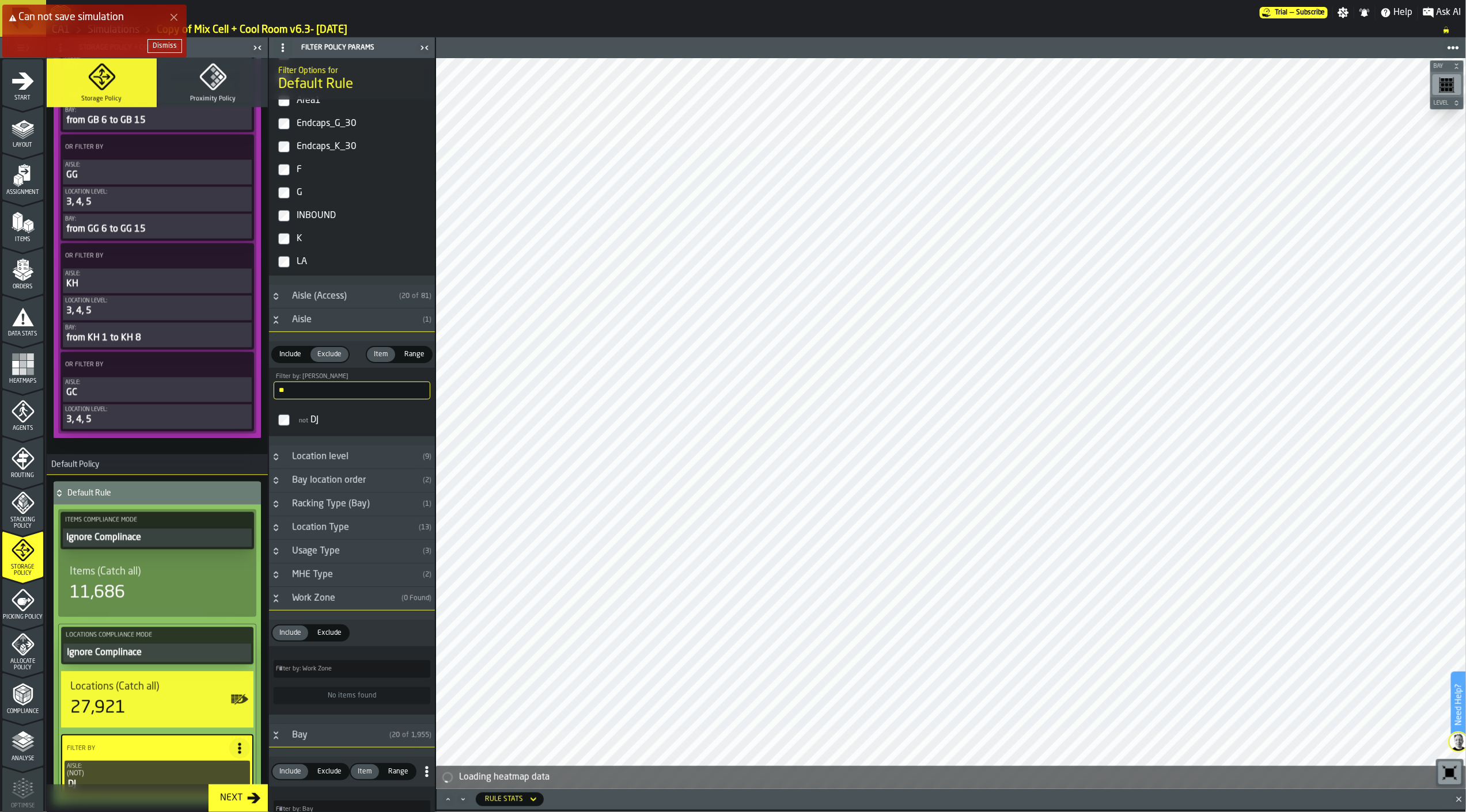
scroll to position [1522, 0]
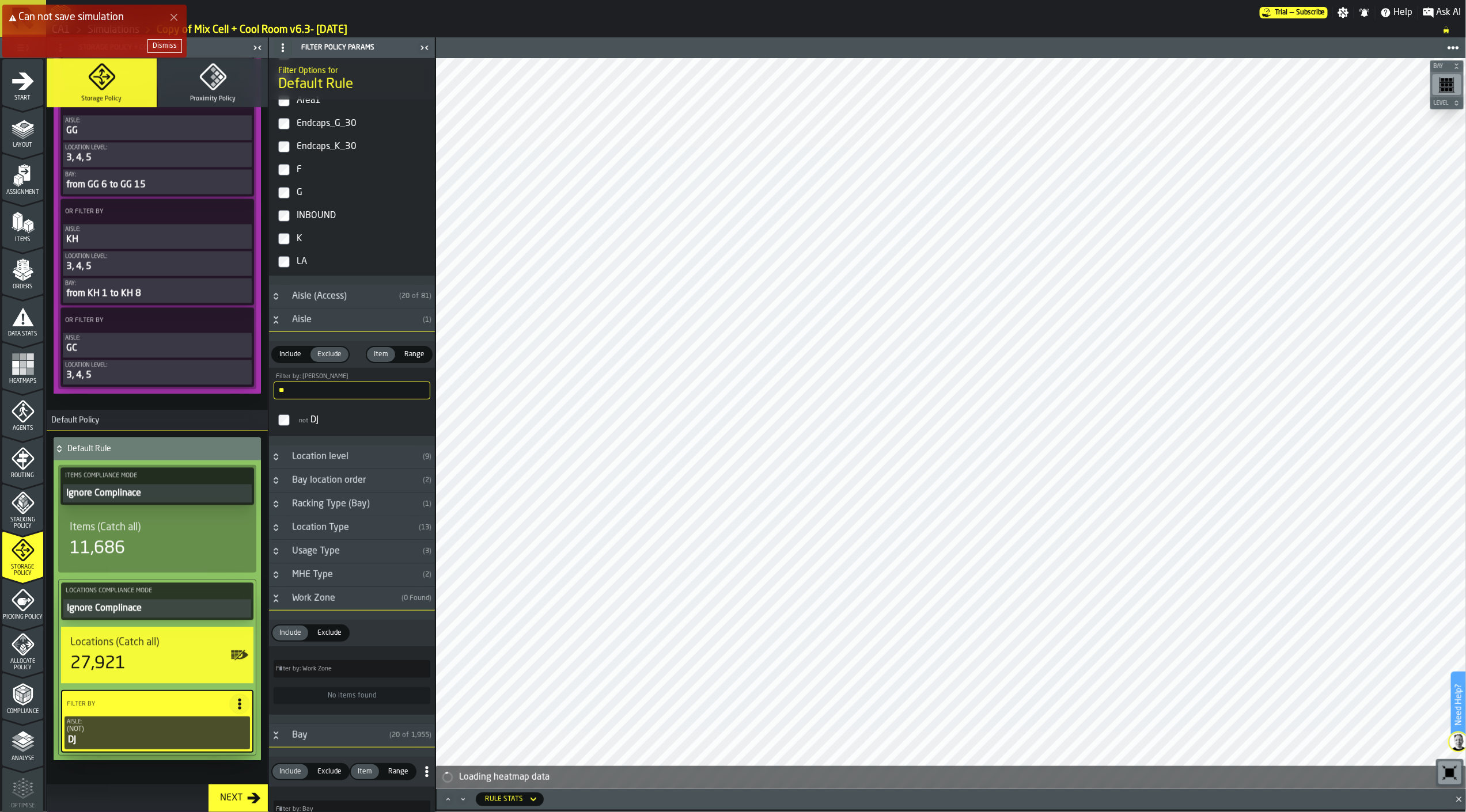
click at [238, 698] on icon at bounding box center [239, 704] width 12 height 12
click at [220, 735] on div "Add (OR) Filter" at bounding box center [210, 738] width 60 height 14
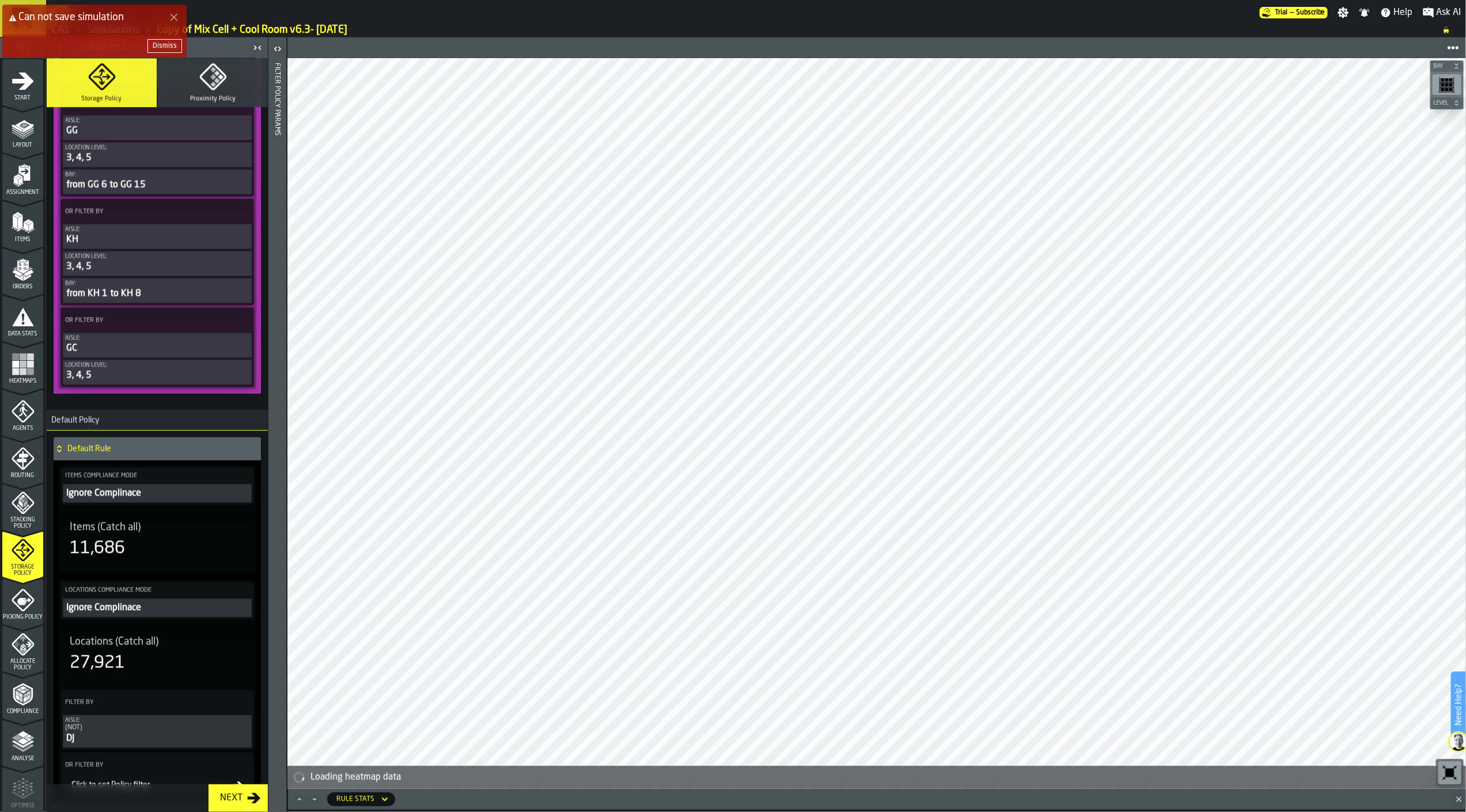
click at [150, 781] on div "Click to set Policy filter" at bounding box center [150, 785] width 167 height 10
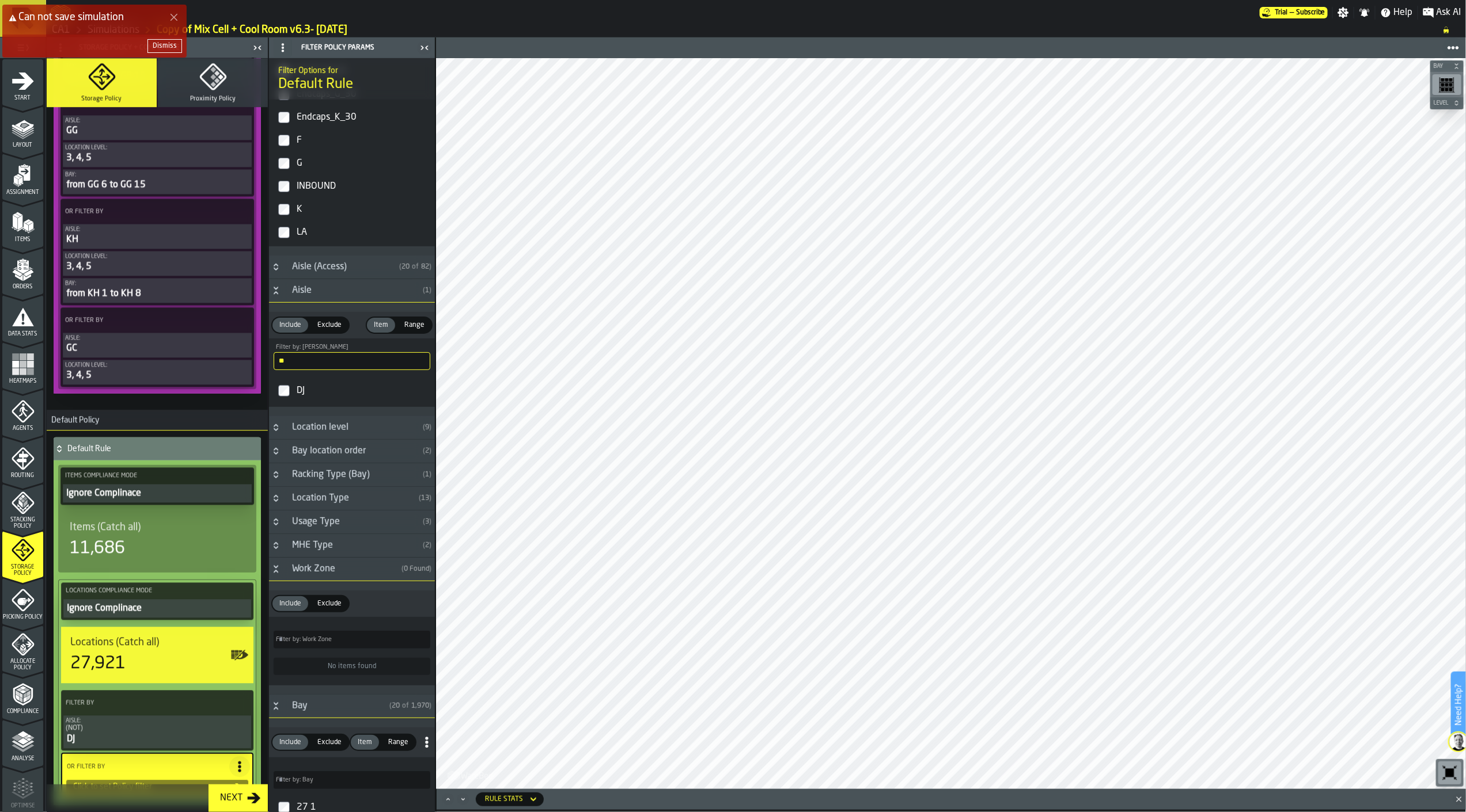
scroll to position [447, 0]
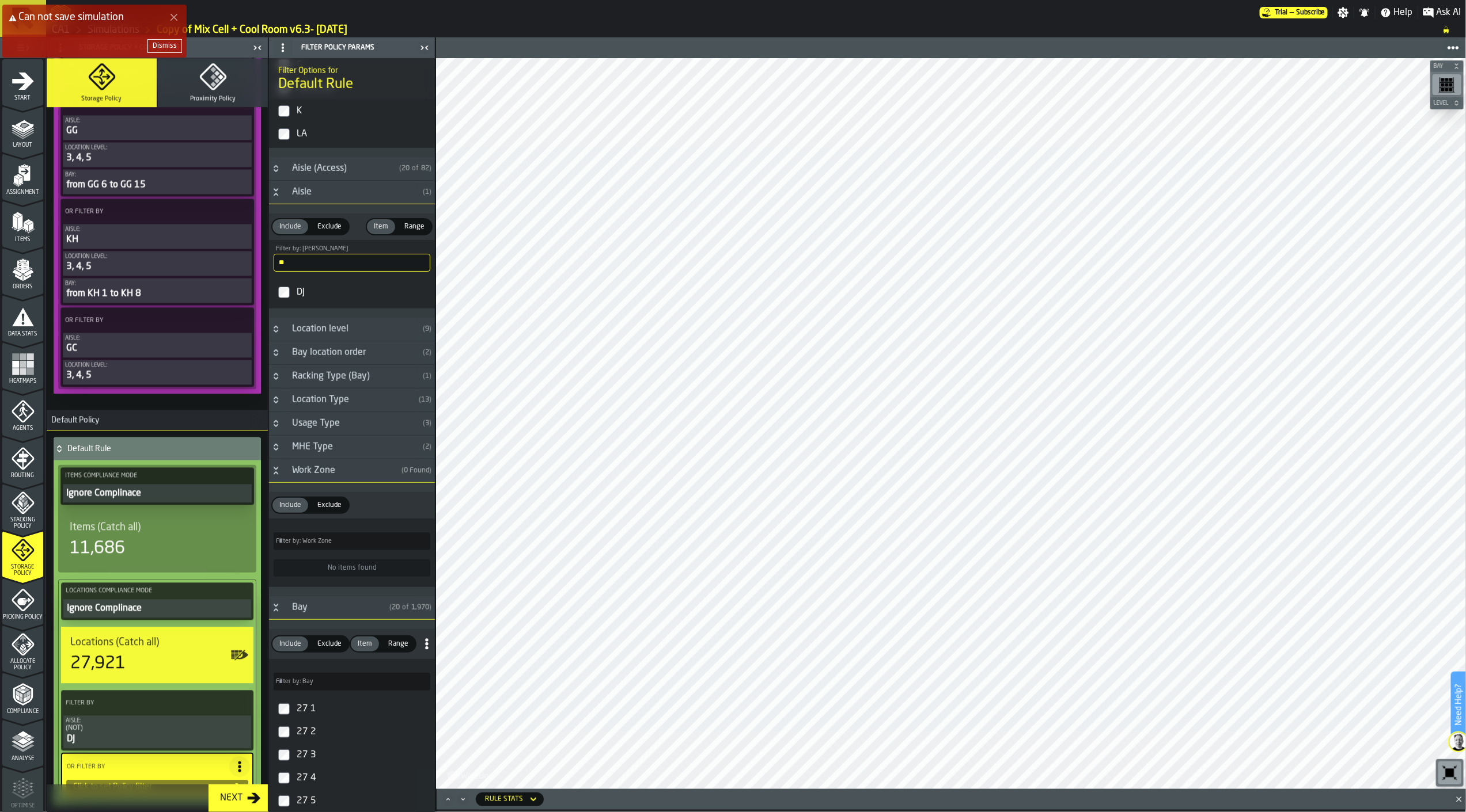
click at [337, 649] on span "Exclude" at bounding box center [329, 644] width 33 height 10
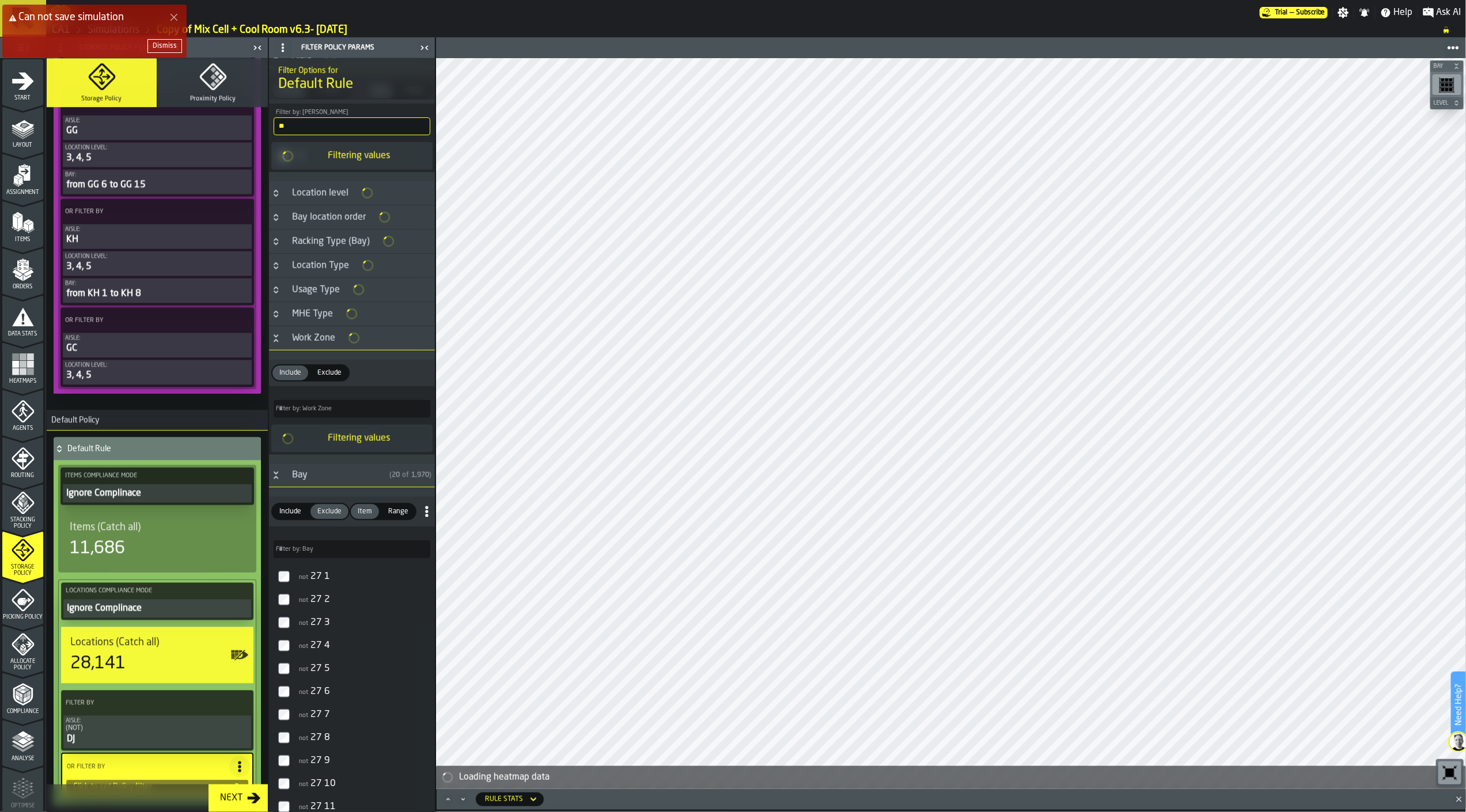
scroll to position [641, 0]
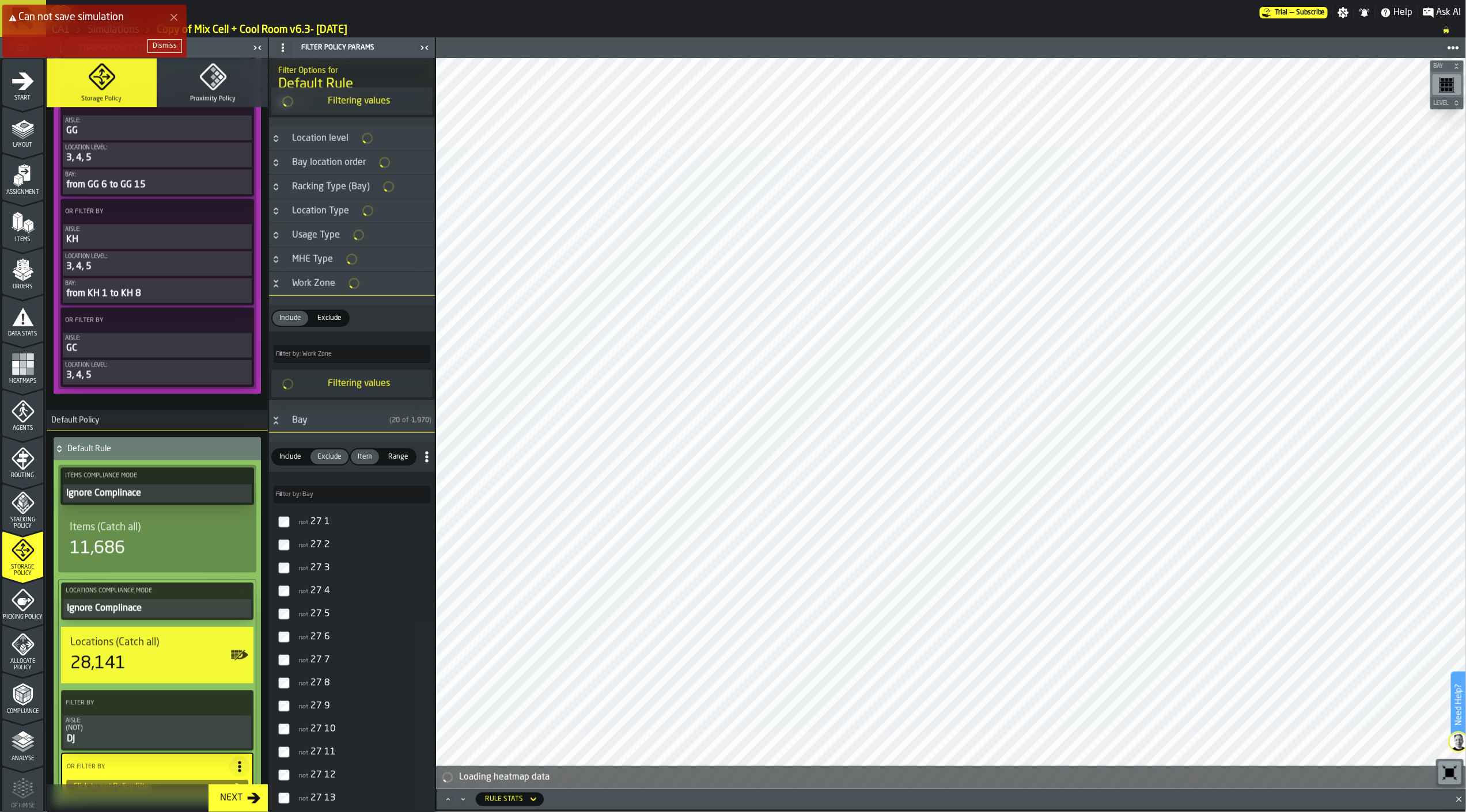
click at [363, 496] on input "Filter by: Bay Filter by: Bay" at bounding box center [352, 495] width 157 height 18
click at [297, 531] on div "not FA 1" at bounding box center [362, 522] width 136 height 18
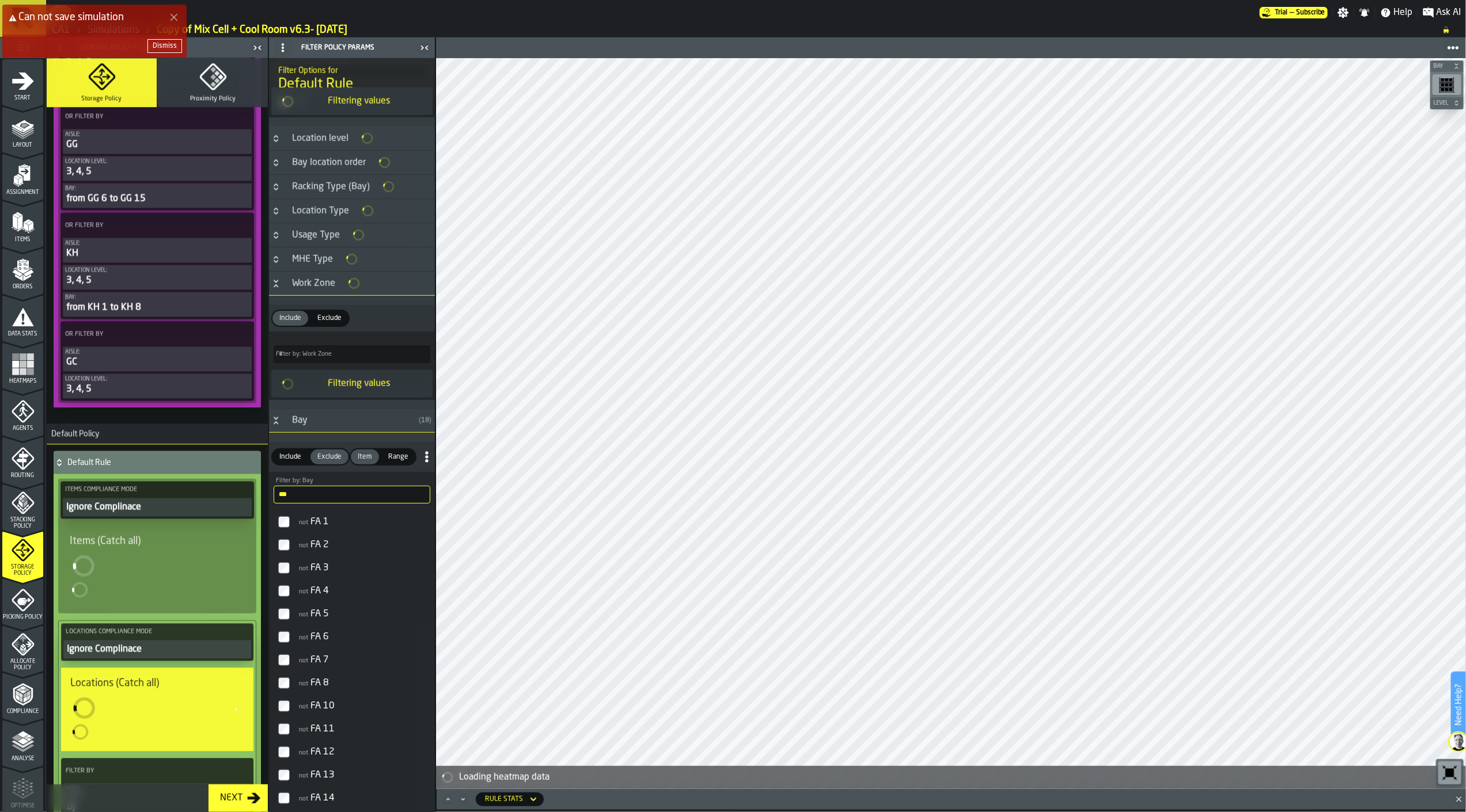
scroll to position [1535, 0]
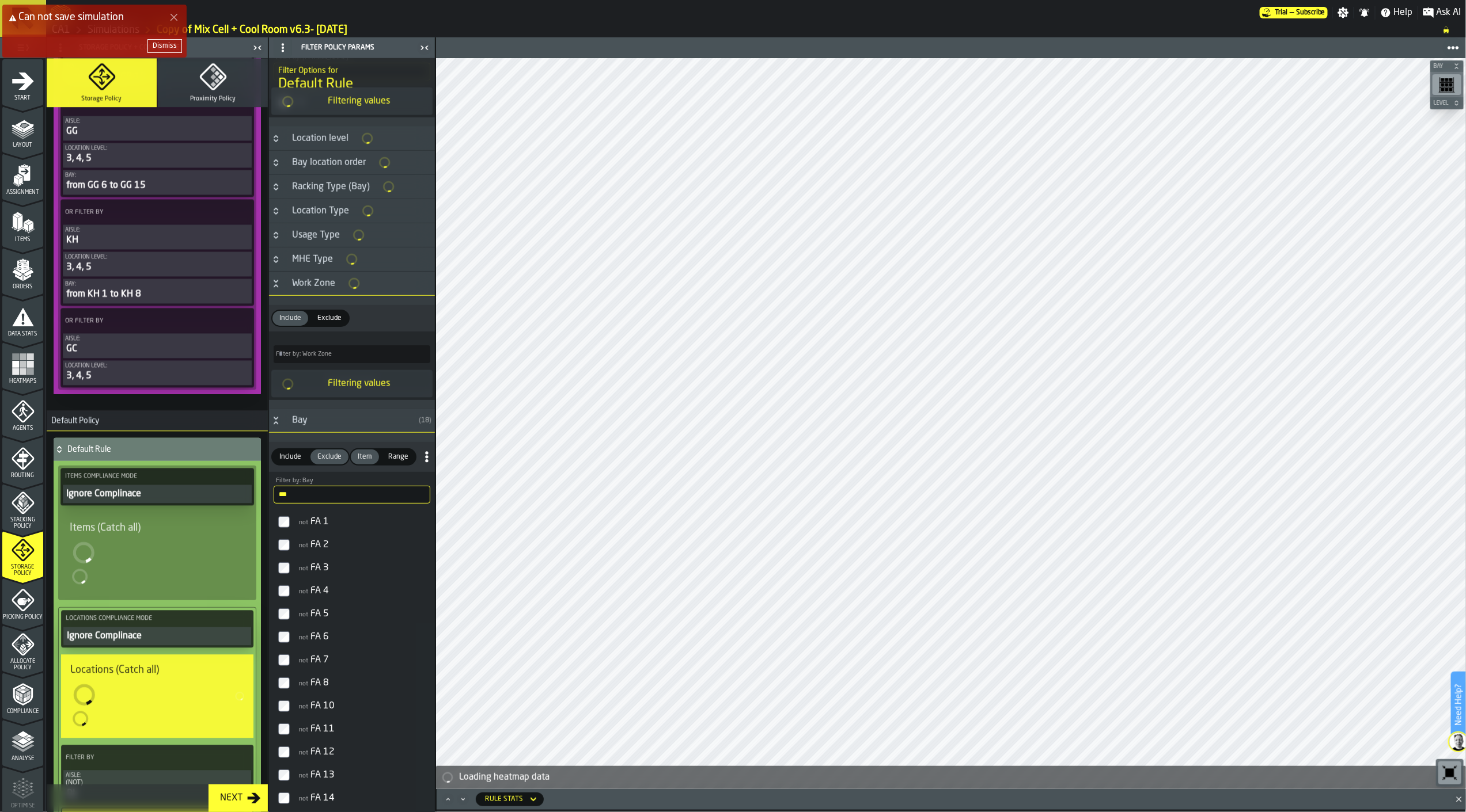
click at [292, 545] on label "not FA 2" at bounding box center [352, 545] width 161 height 23
click at [289, 588] on label "not FA 4" at bounding box center [352, 591] width 161 height 23
click at [283, 667] on label "not FA 7" at bounding box center [352, 661] width 161 height 23
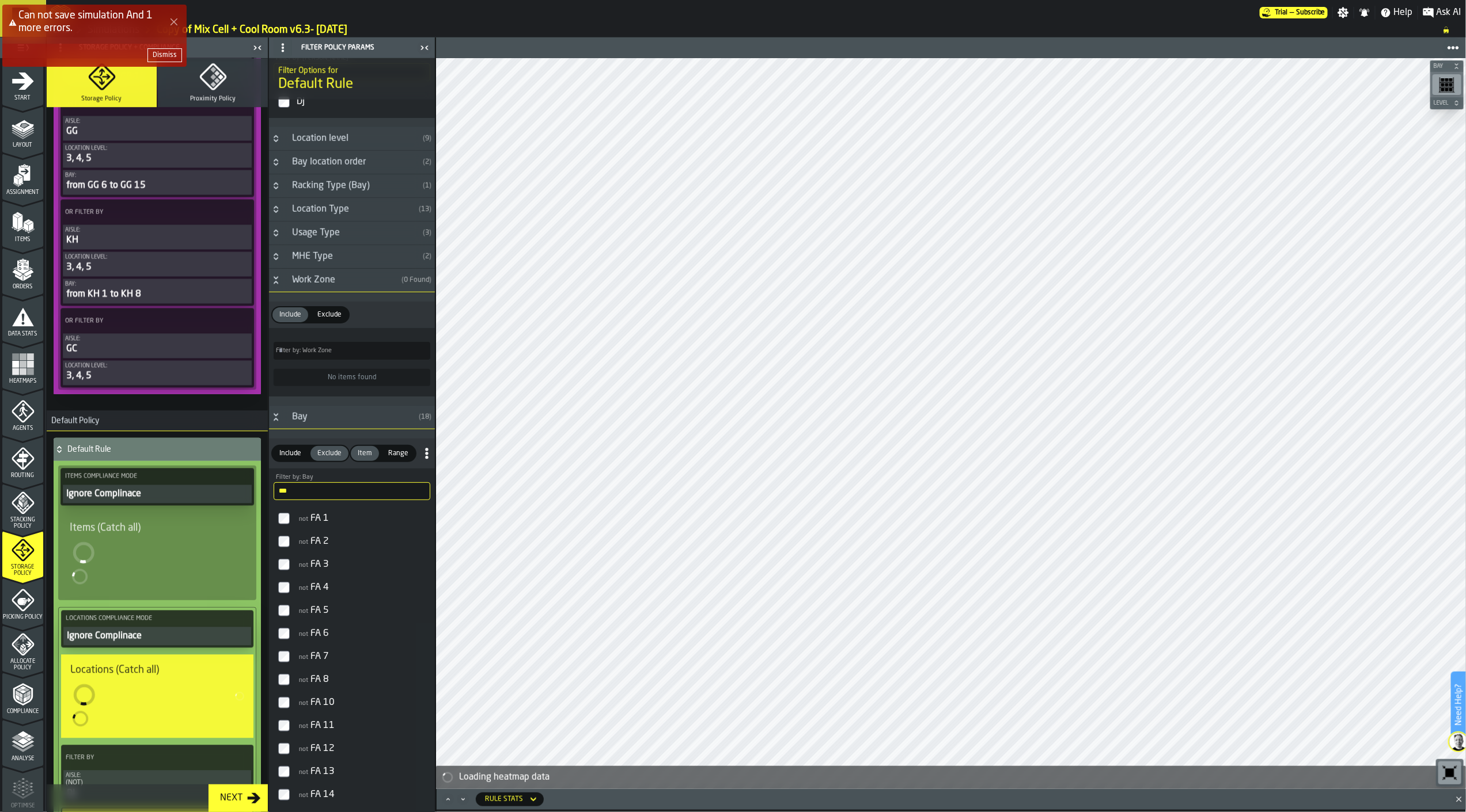
drag, startPoint x: 326, startPoint y: 501, endPoint x: 268, endPoint y: 496, distance: 58.2
click at [269, 496] on div "** Filter by: Bay fa" at bounding box center [351, 486] width 166 height 36
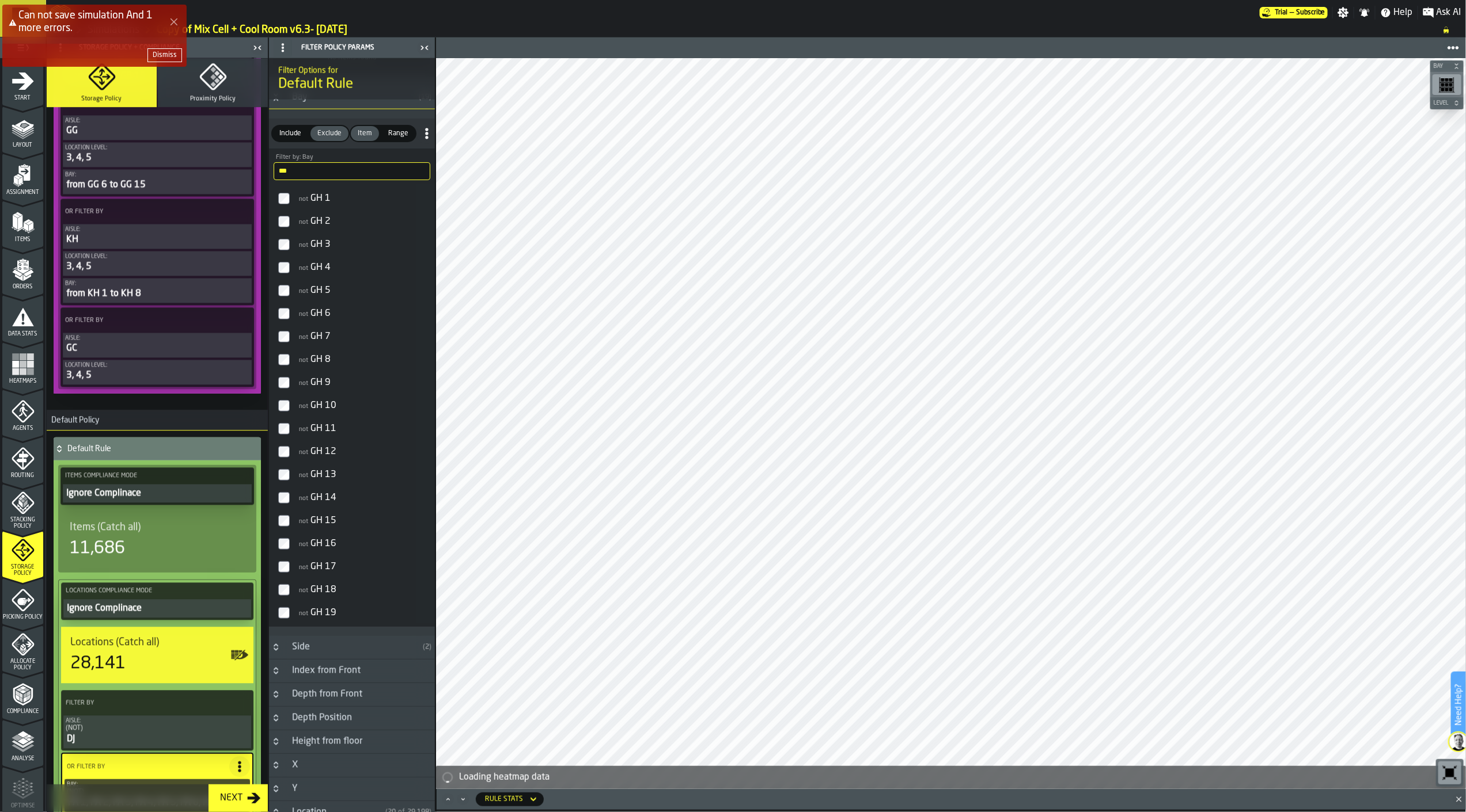
scroll to position [1021, 0]
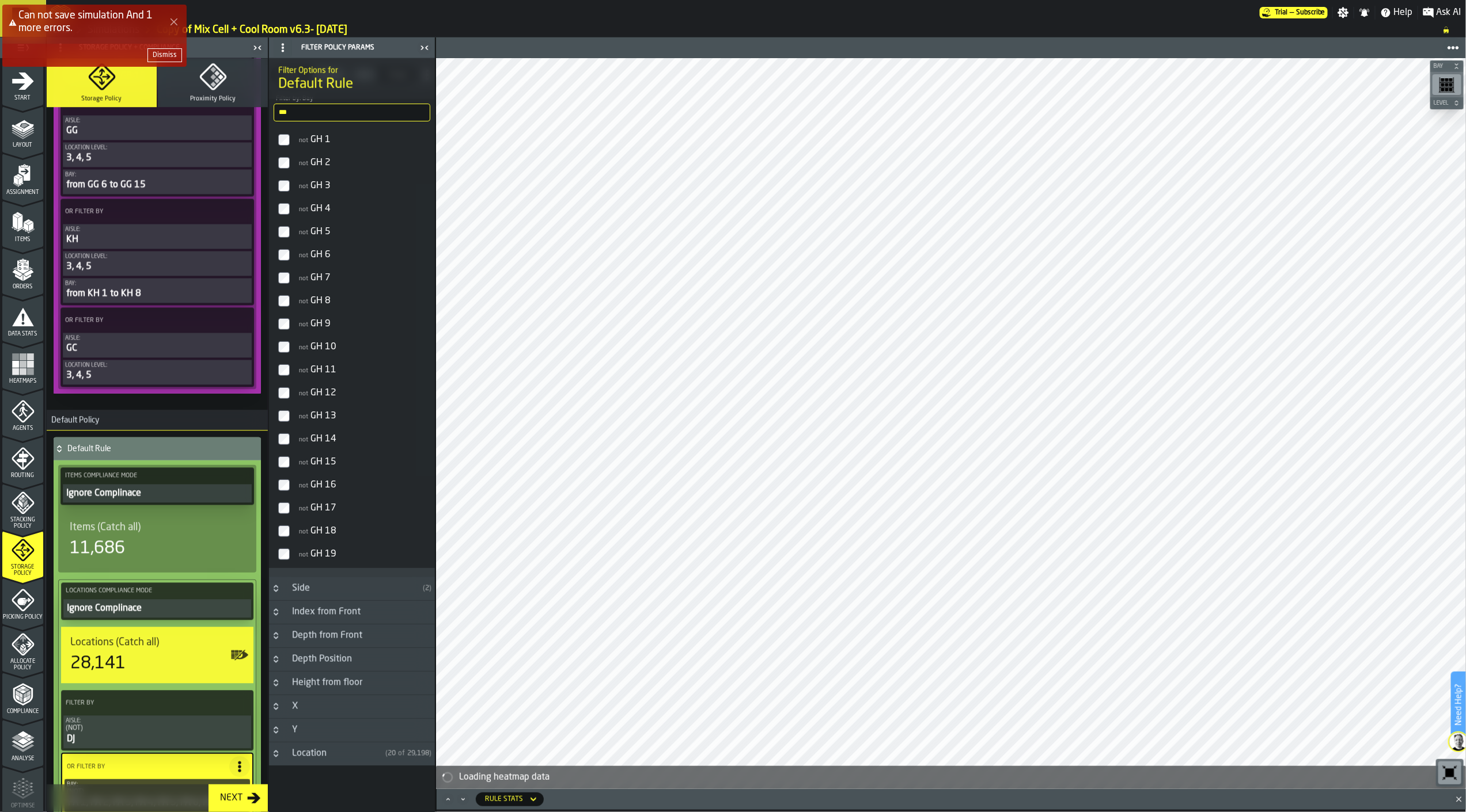
type input "**"
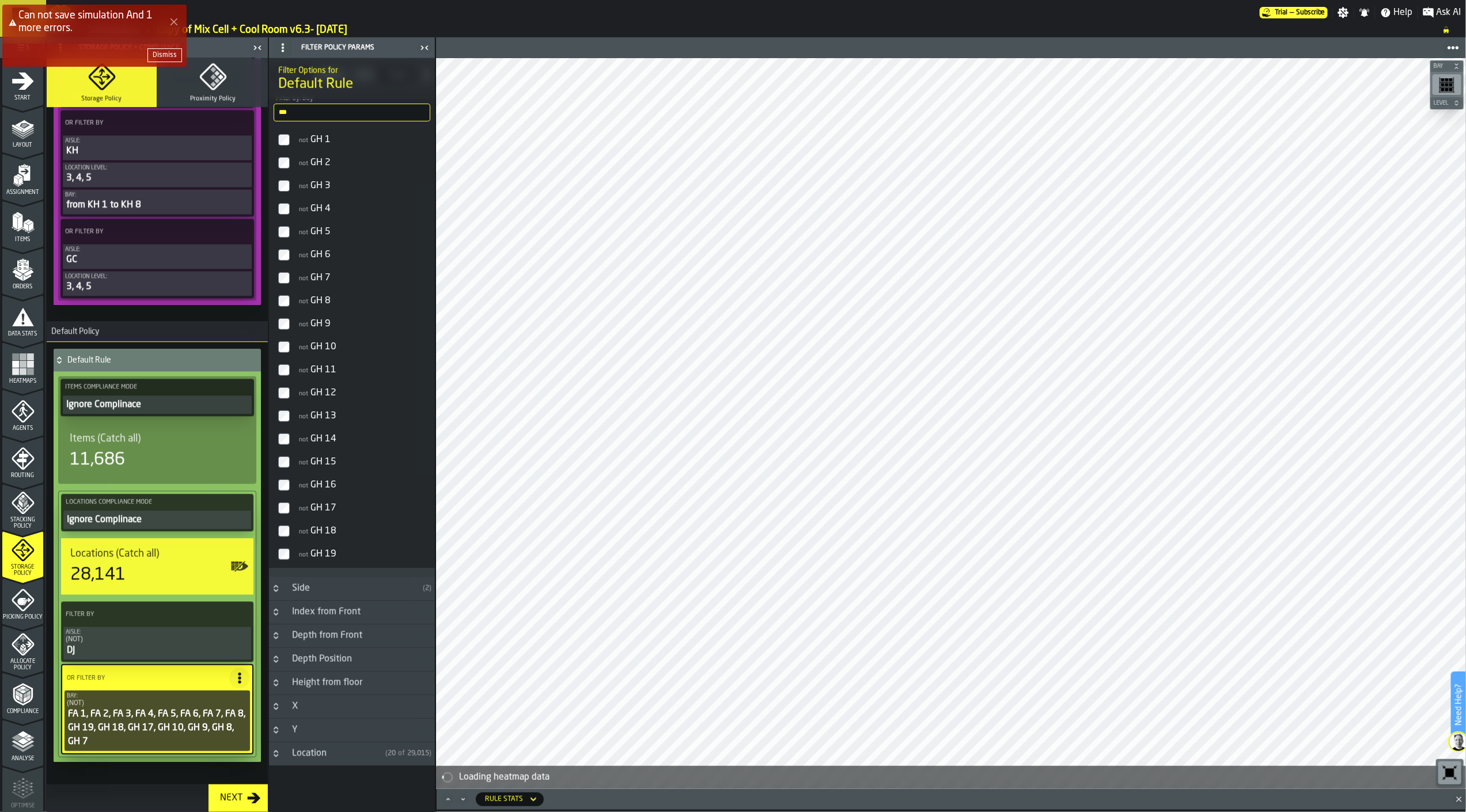
scroll to position [1612, 0]
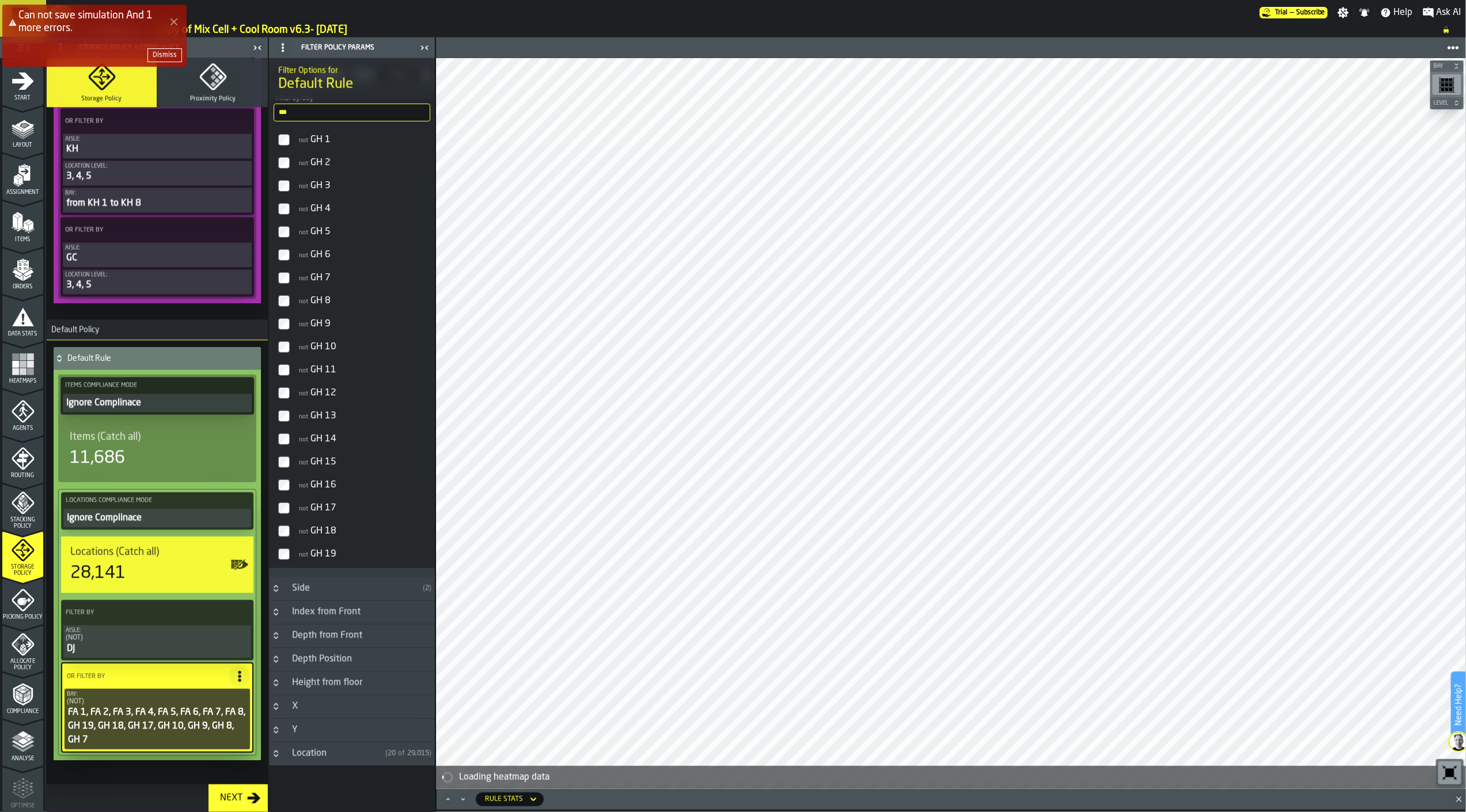
click at [242, 800] on div "Next" at bounding box center [231, 798] width 31 height 14
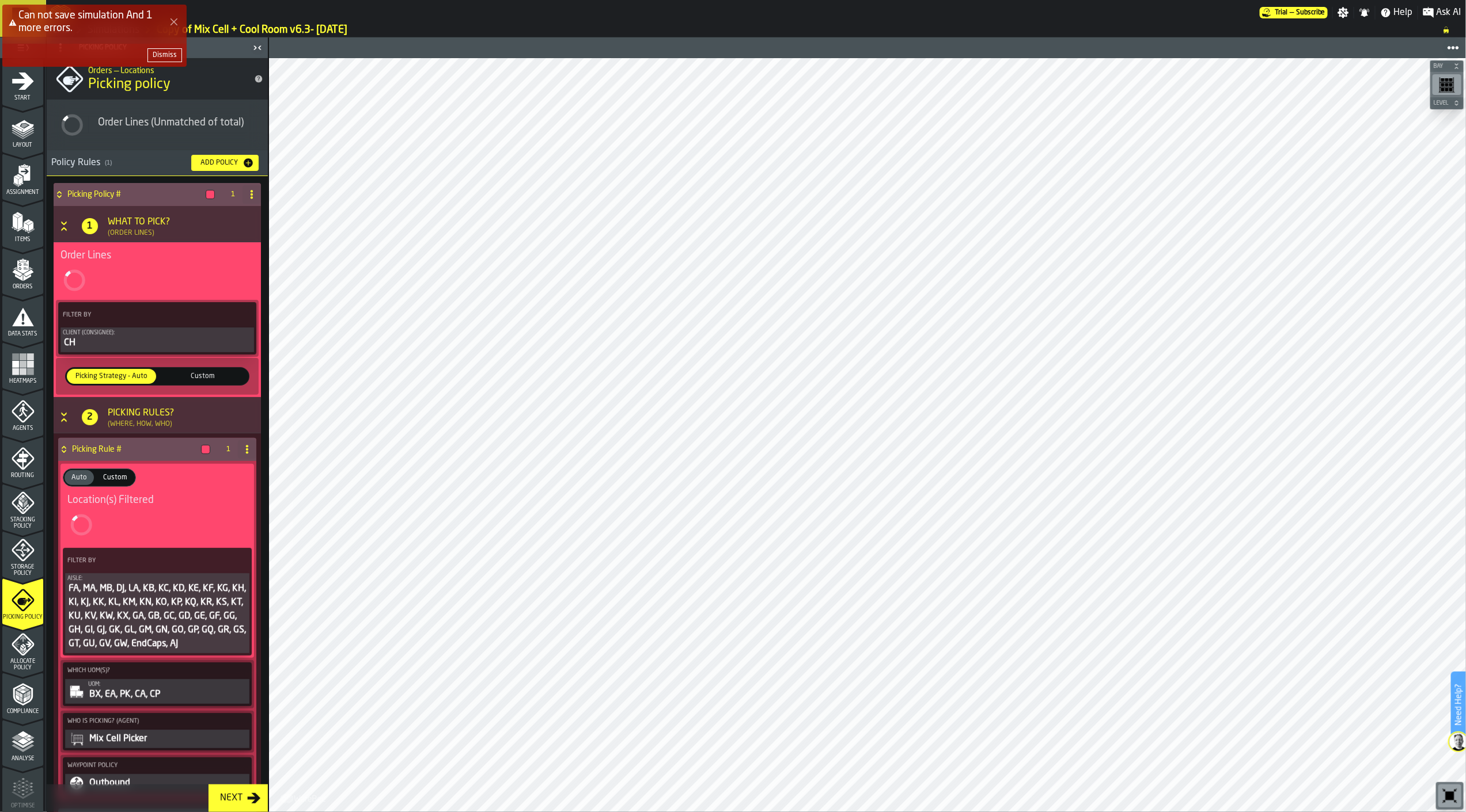
click at [167, 54] on div "Dismiss" at bounding box center [164, 55] width 24 height 8
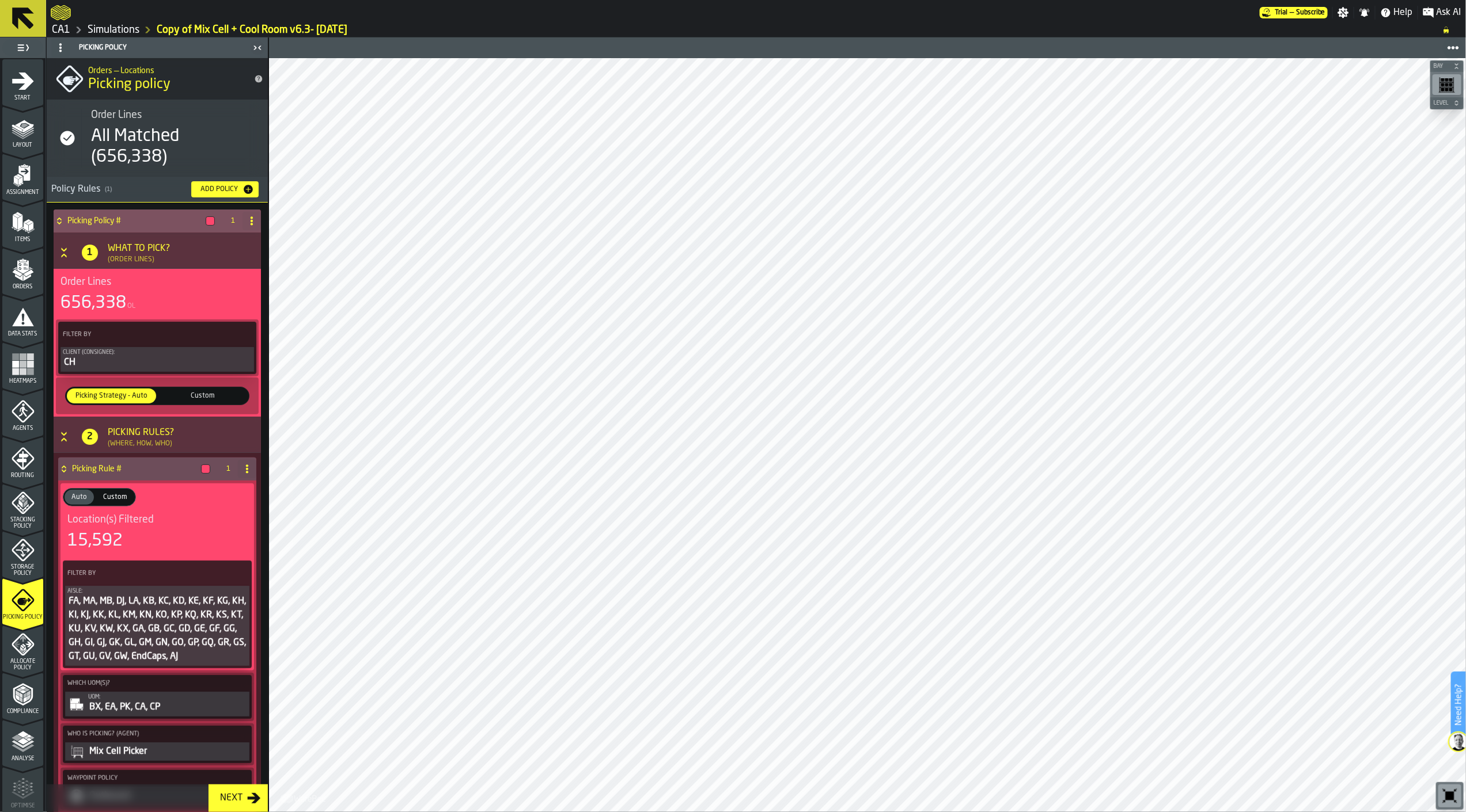
click at [179, 356] on div "CH" at bounding box center [157, 363] width 189 height 14
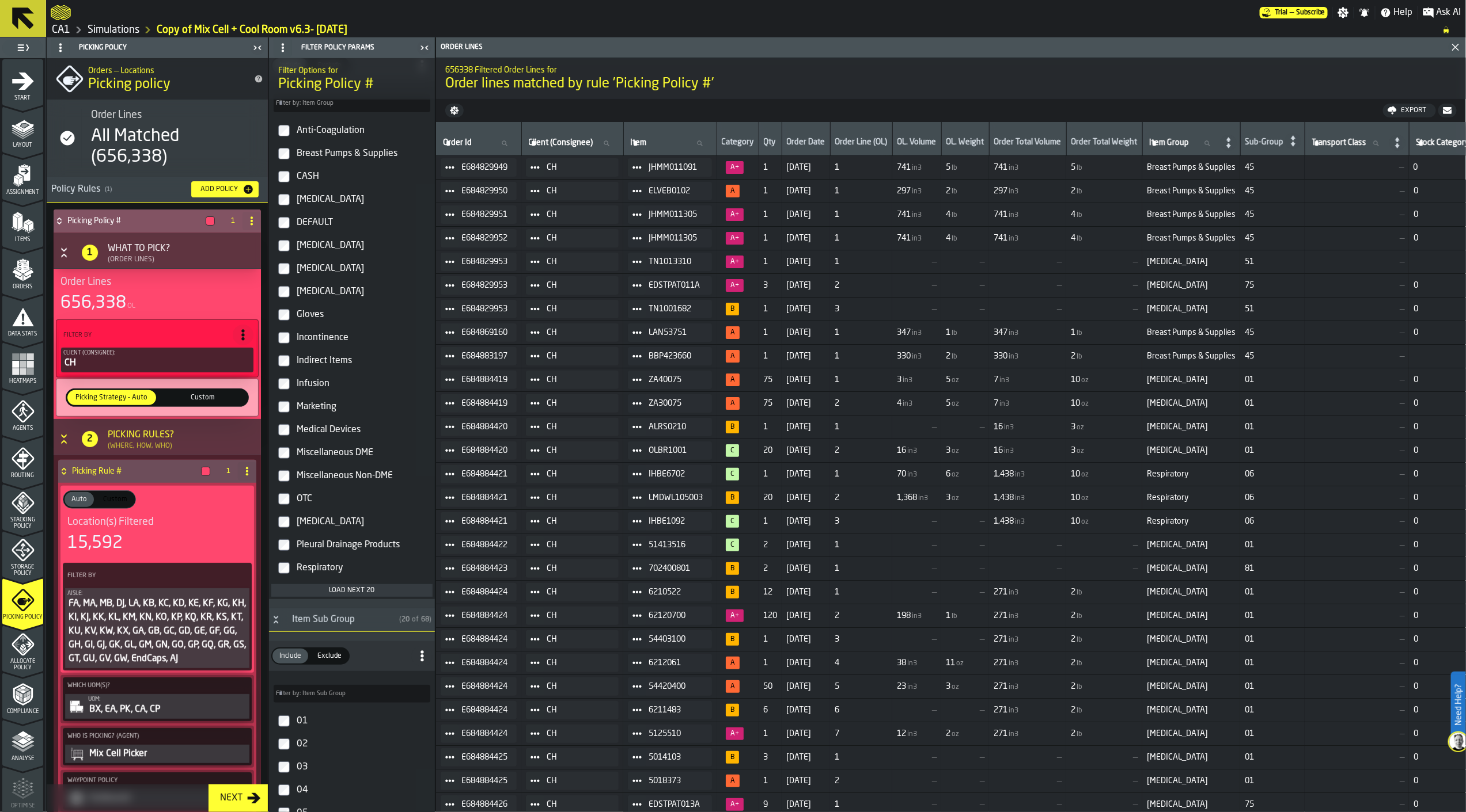
scroll to position [256, 0]
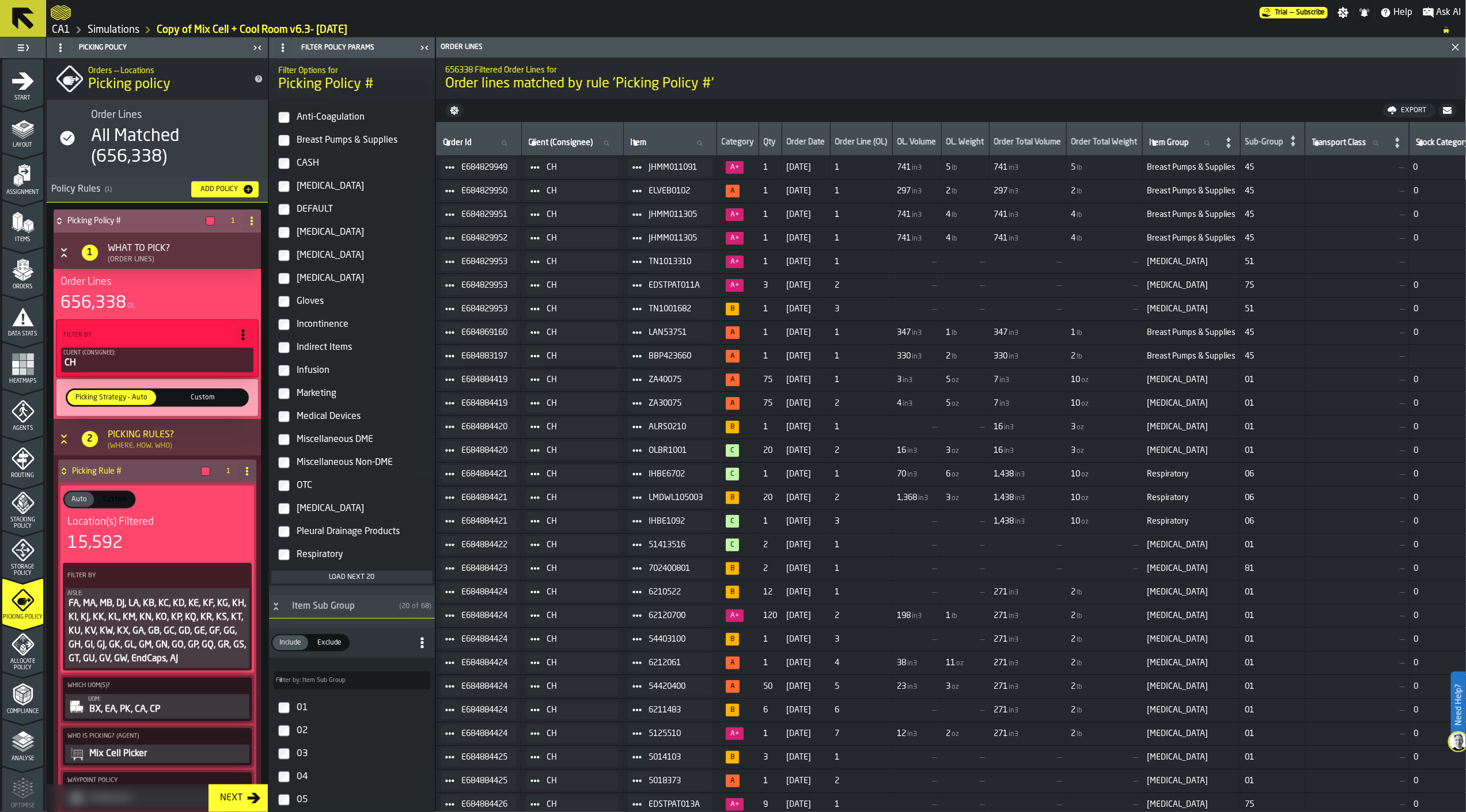
click at [292, 125] on label "Anti-Coagulation" at bounding box center [352, 117] width 161 height 23
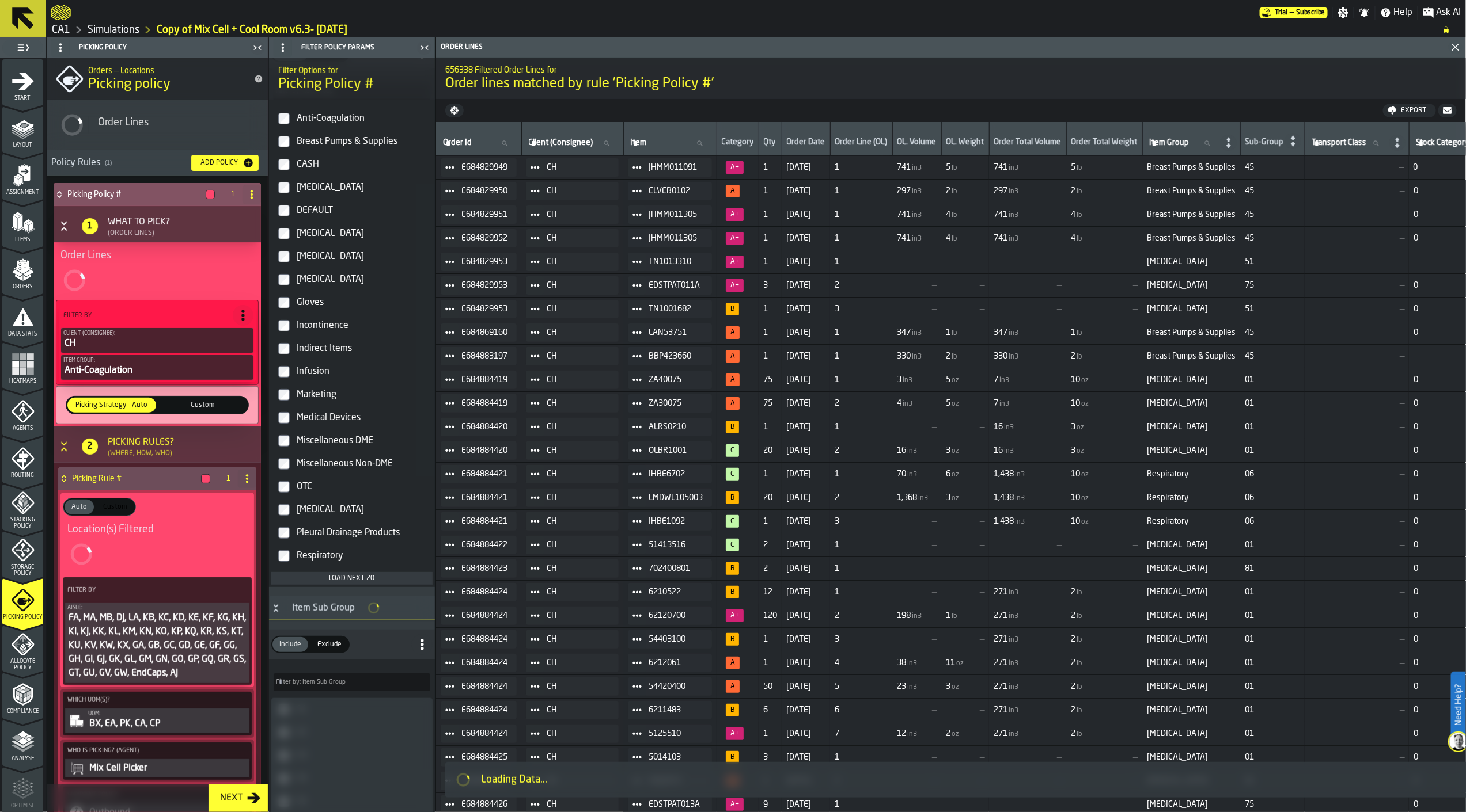
scroll to position [257, 0]
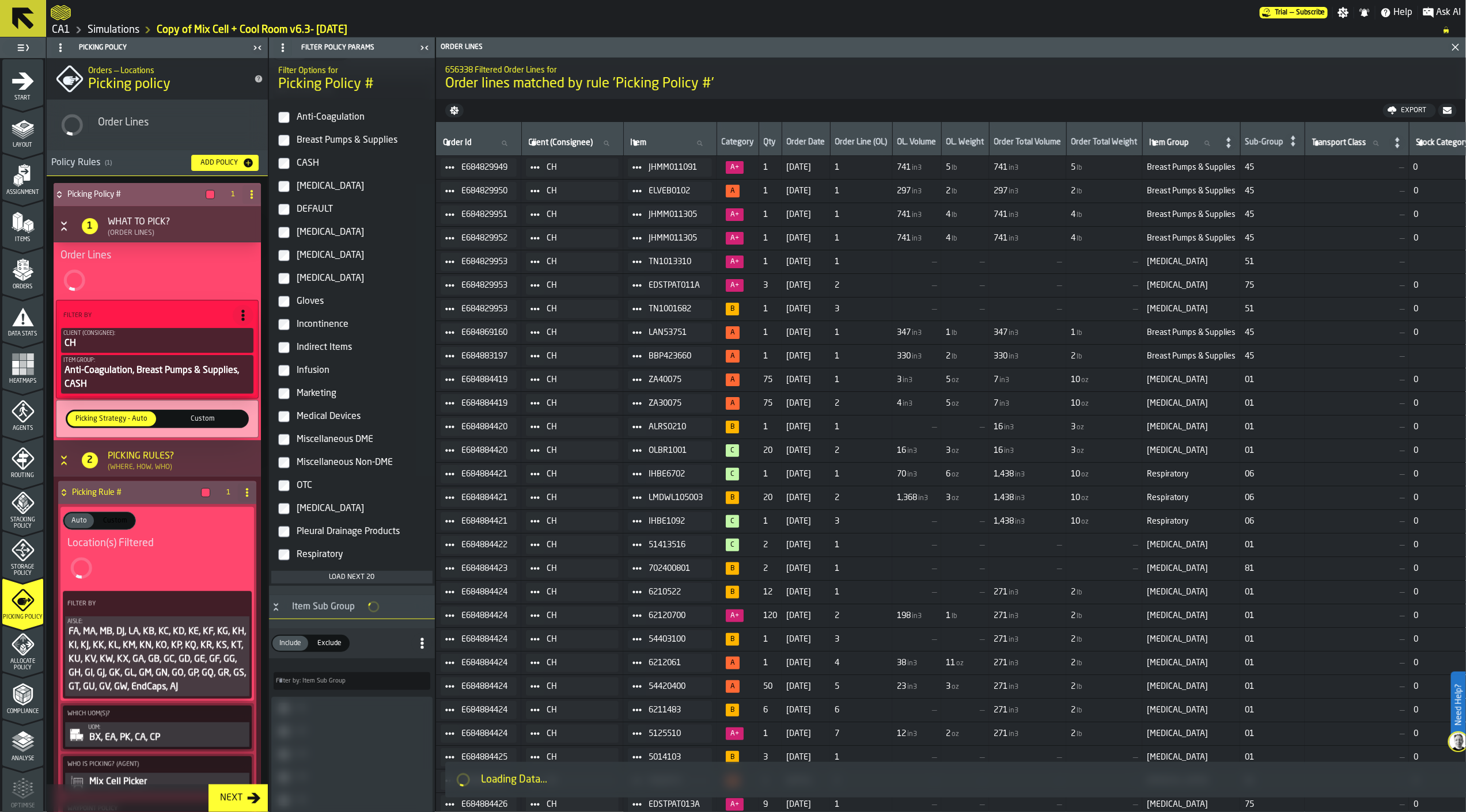
click at [284, 181] on label "CPAP" at bounding box center [352, 187] width 161 height 23
click at [284, 205] on label "DEFAULT" at bounding box center [352, 209] width 161 height 23
drag, startPoint x: 277, startPoint y: 261, endPoint x: 278, endPoint y: 275, distance: 14.0
click at [278, 261] on label "Electrotherapy" at bounding box center [352, 256] width 161 height 23
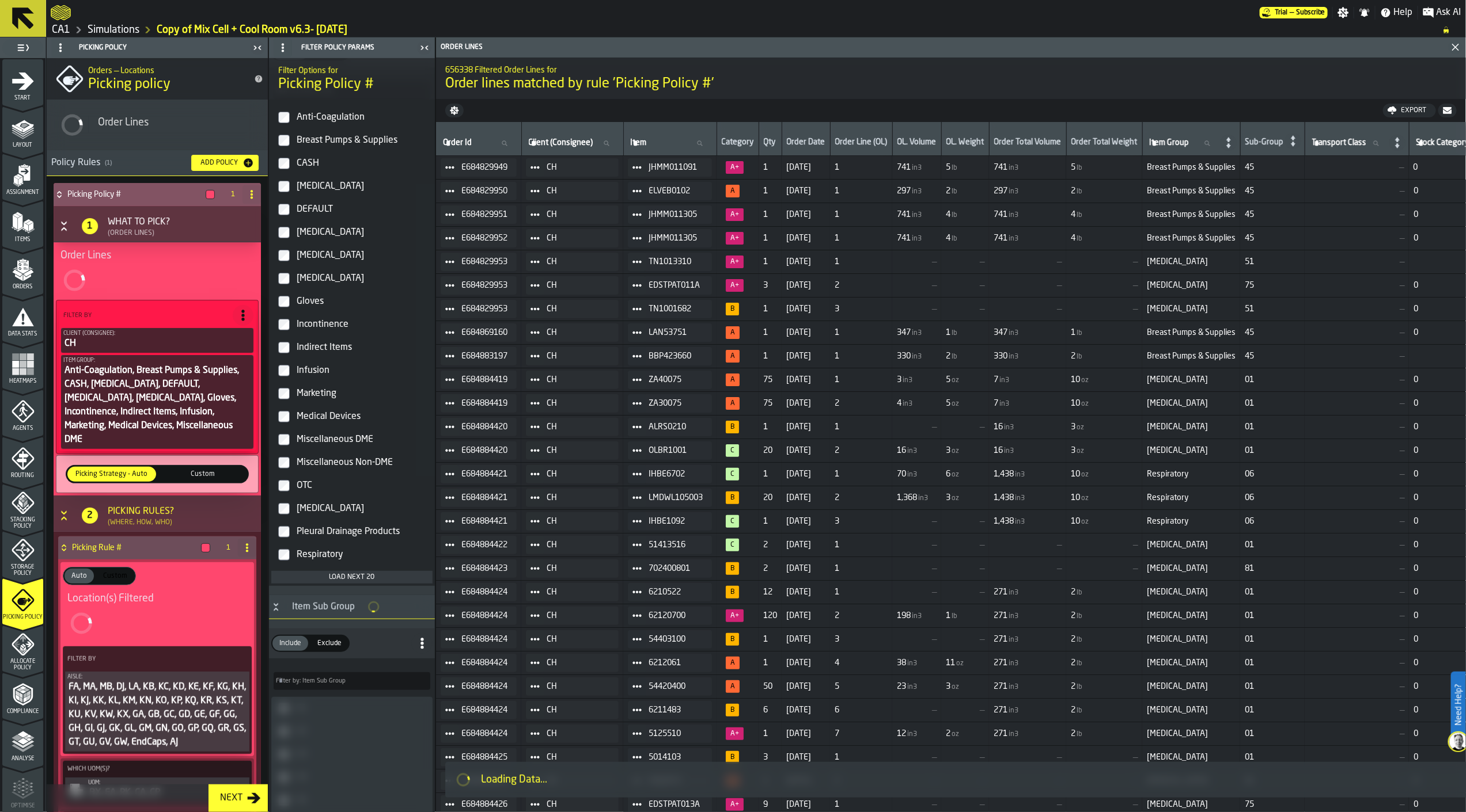
click at [286, 455] on label "Miscellaneous Non-DME" at bounding box center [352, 463] width 161 height 23
click at [286, 479] on label "OTC" at bounding box center [352, 486] width 161 height 23
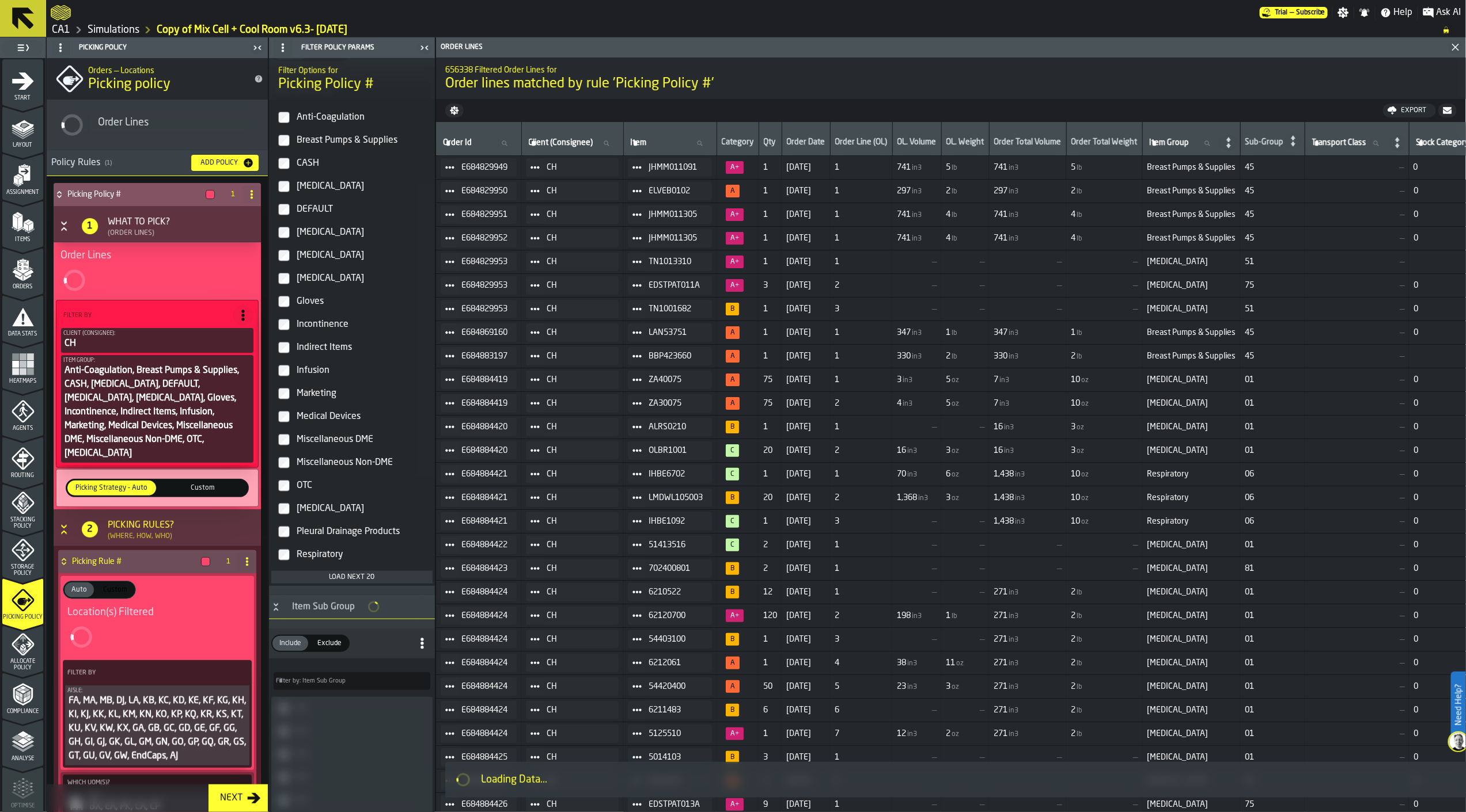
click at [287, 525] on label "Pleural Drainage Products" at bounding box center [352, 532] width 161 height 23
click at [281, 549] on label "Respiratory" at bounding box center [352, 555] width 161 height 23
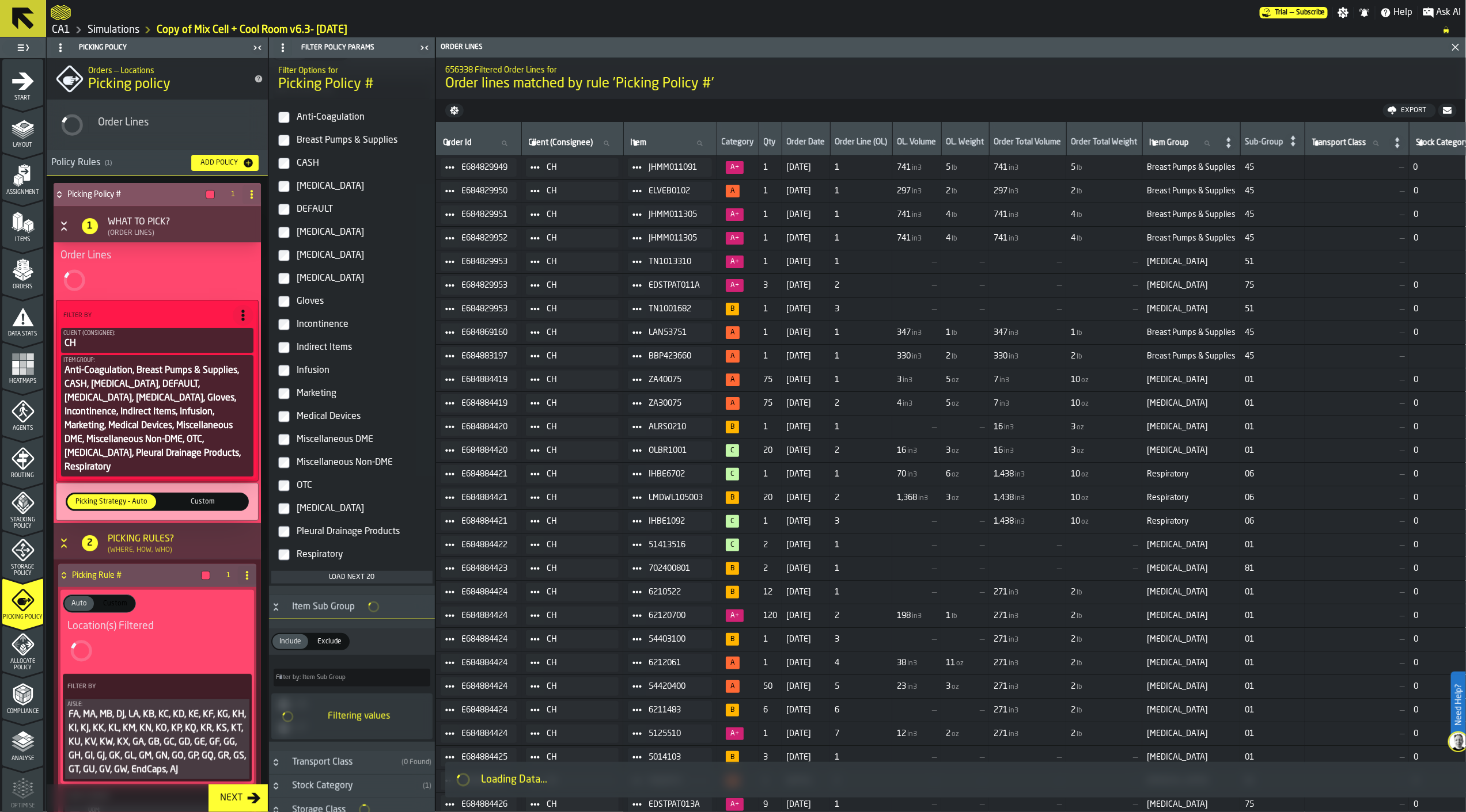
click at [352, 580] on div "Load next 20" at bounding box center [351, 577] width 152 height 8
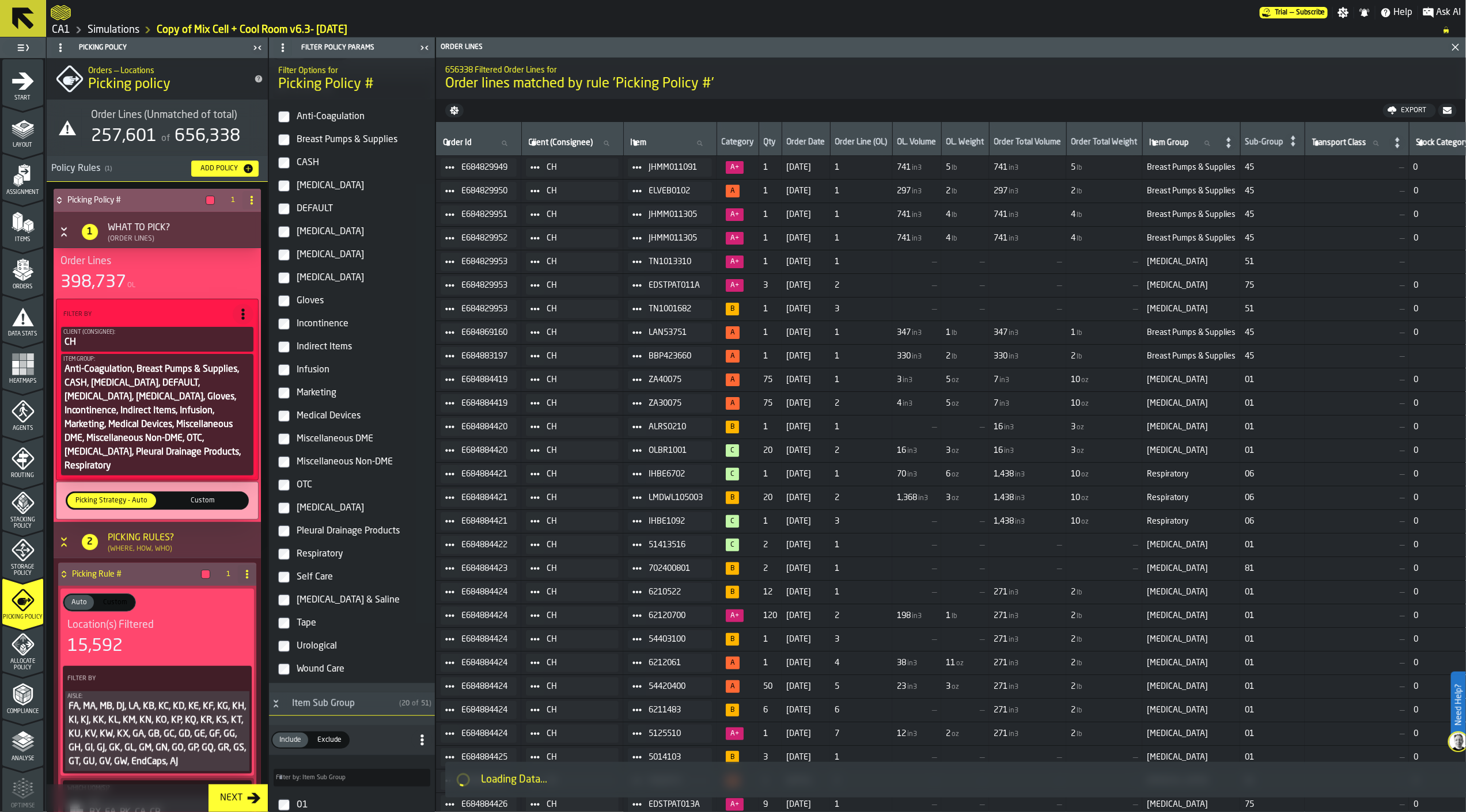
scroll to position [256, 0]
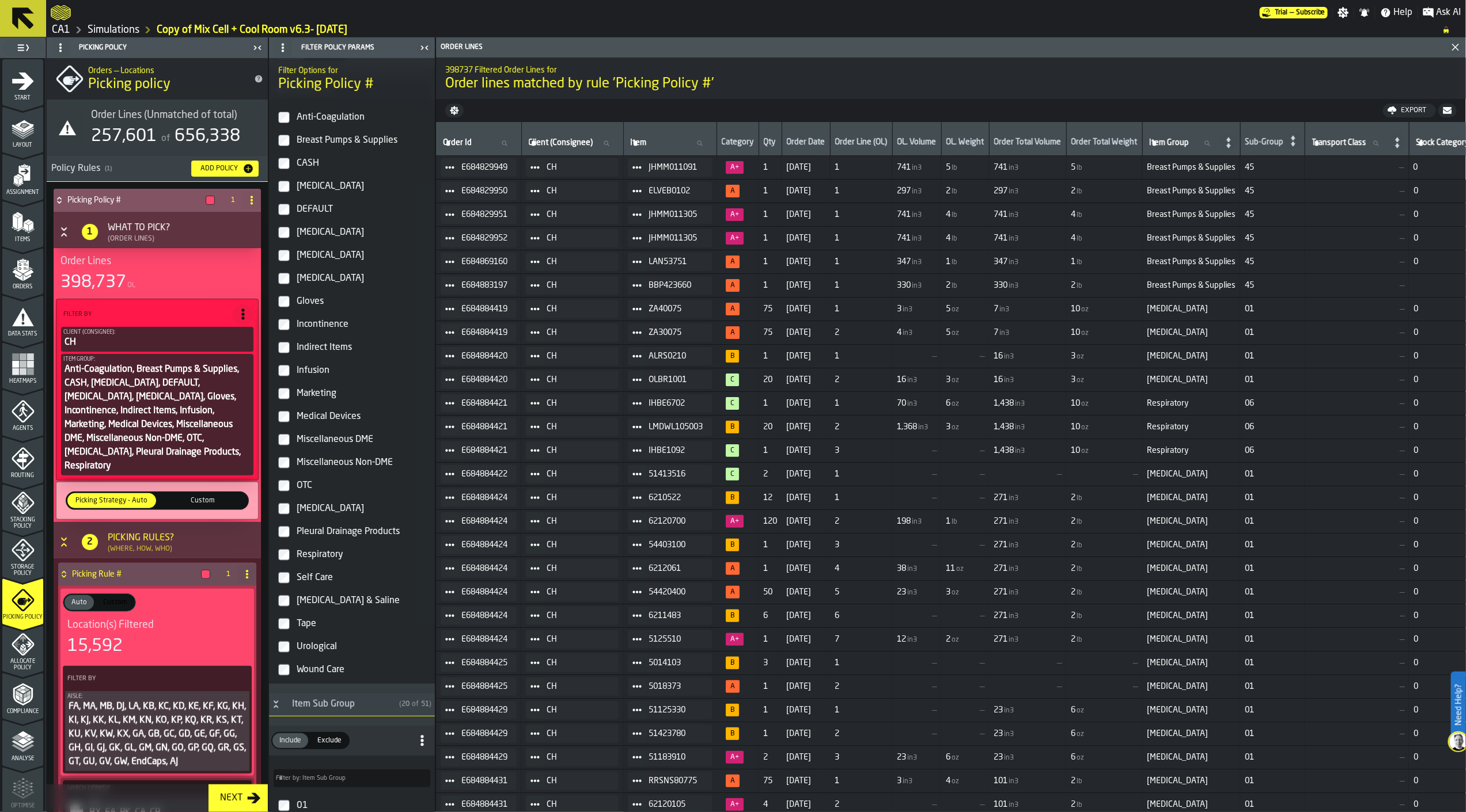
click at [310, 579] on div "Self Care" at bounding box center [362, 577] width 136 height 18
click at [311, 602] on div "Sterile Water & Saline" at bounding box center [362, 601] width 136 height 18
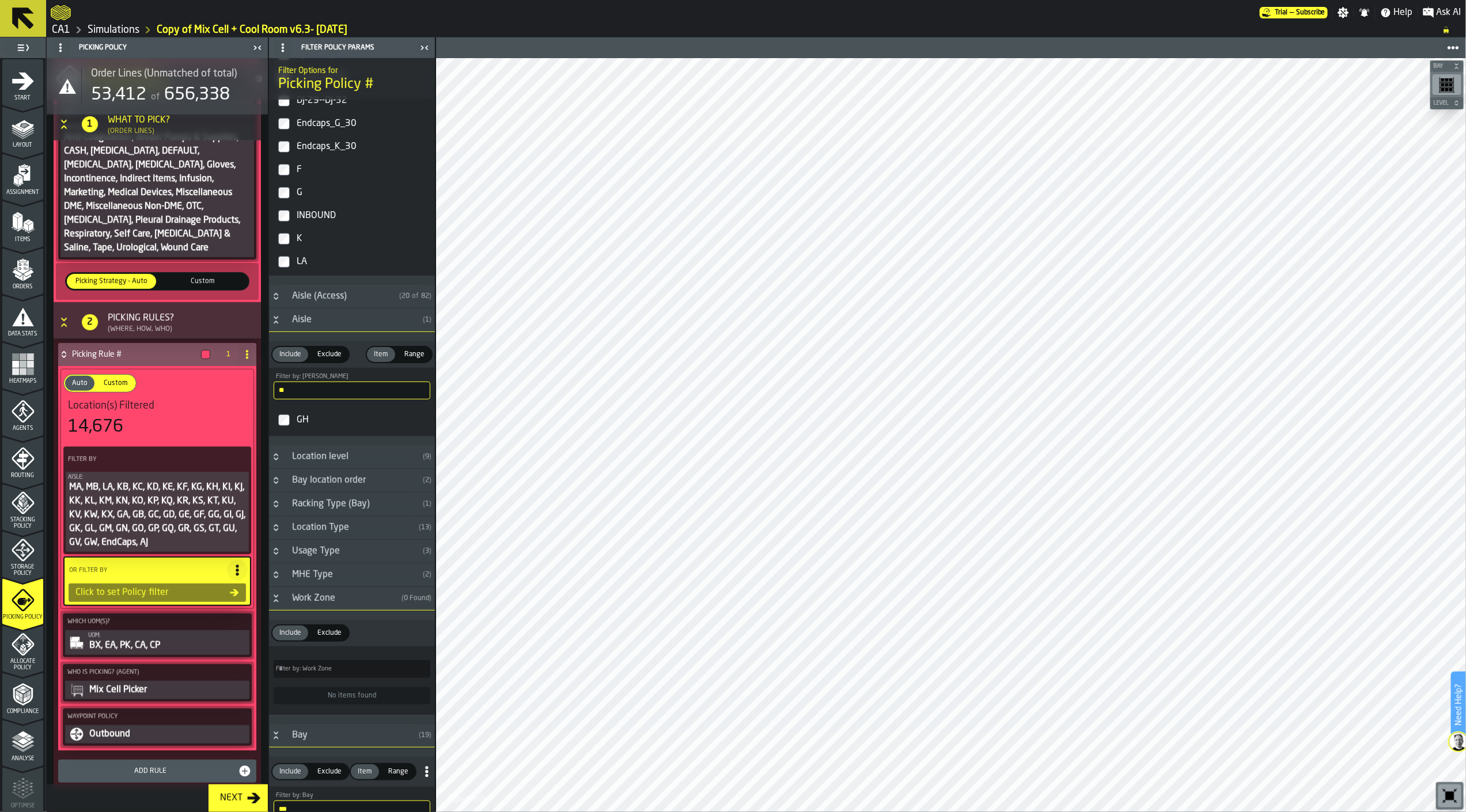
scroll to position [511, 0]
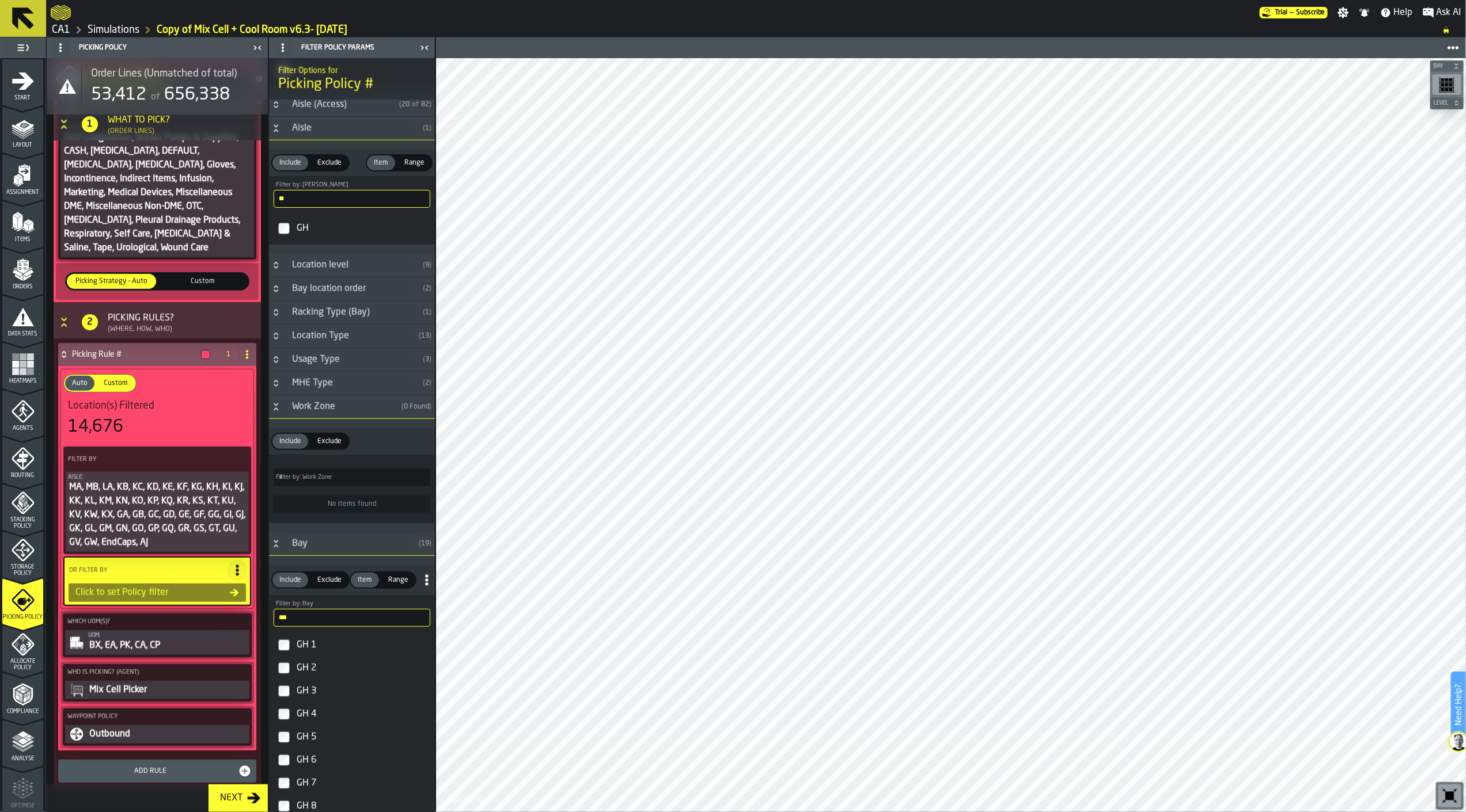
click at [364, 623] on input "**" at bounding box center [352, 618] width 157 height 18
click at [334, 648] on div "GH 1" at bounding box center [362, 645] width 136 height 18
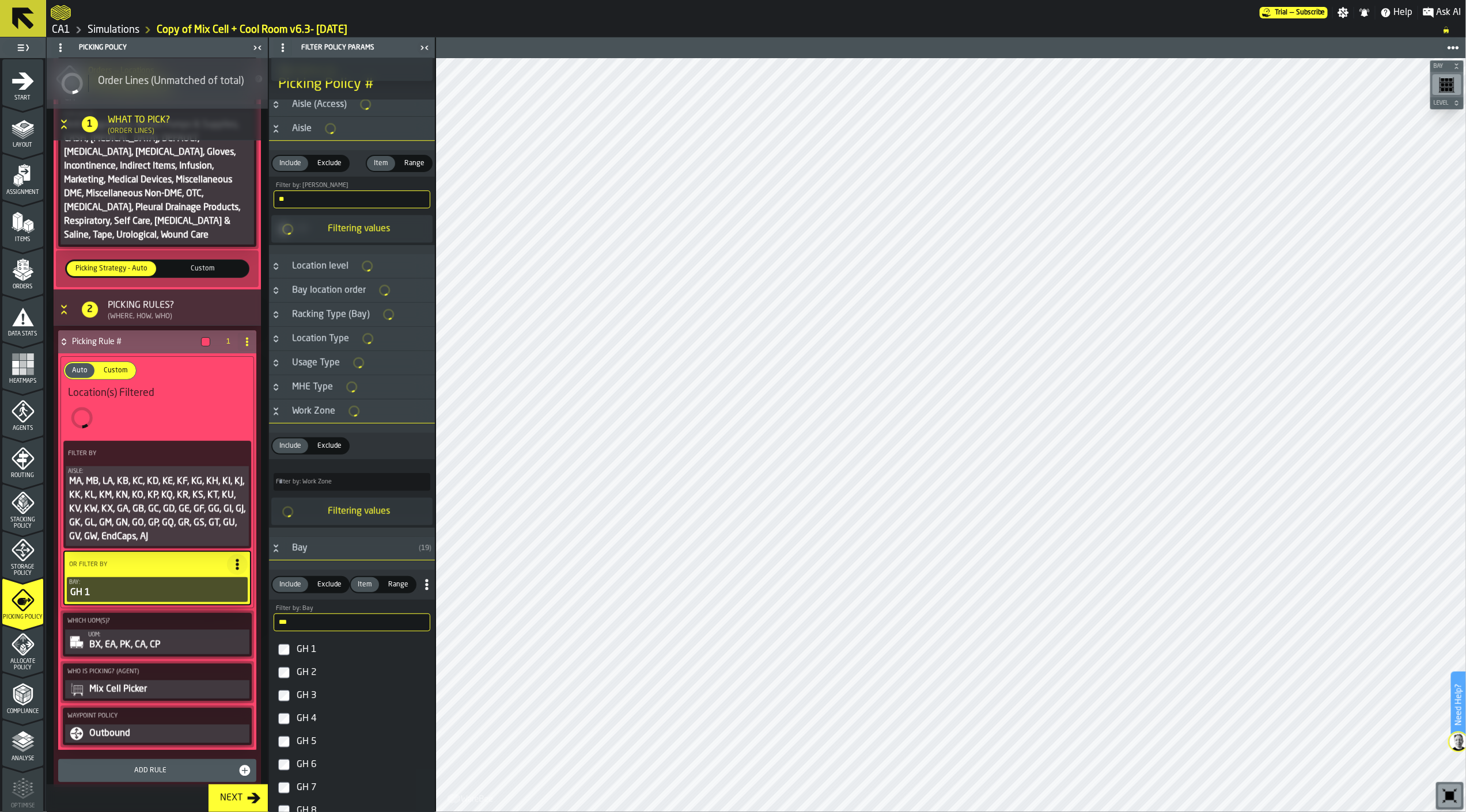
click at [335, 672] on div "GH 2" at bounding box center [362, 673] width 136 height 18
click at [332, 699] on div "GH 3" at bounding box center [362, 695] width 136 height 18
click at [325, 718] on div "GH 4" at bounding box center [362, 719] width 136 height 18
click at [326, 747] on div "GH 5" at bounding box center [362, 742] width 136 height 18
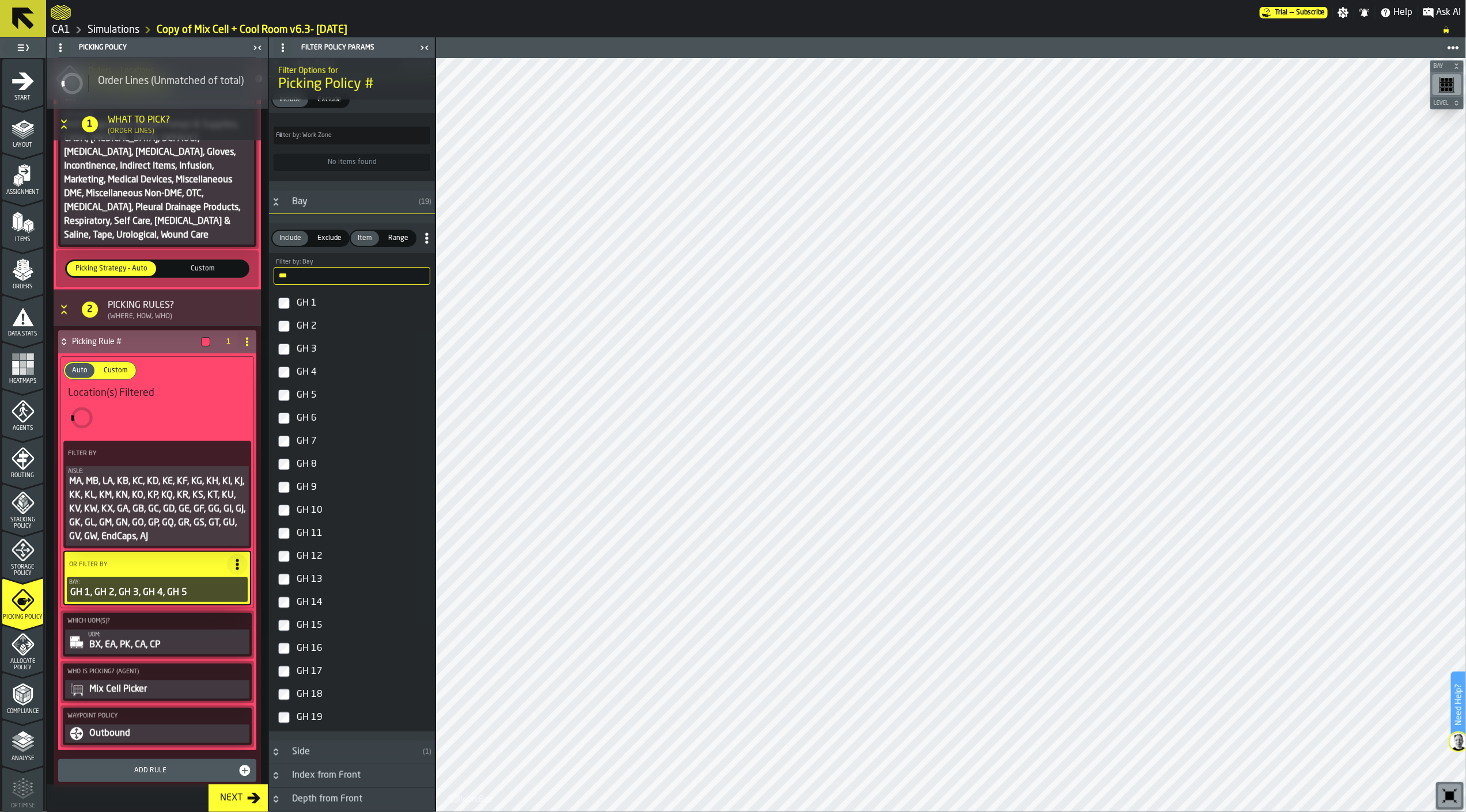
scroll to position [573, 0]
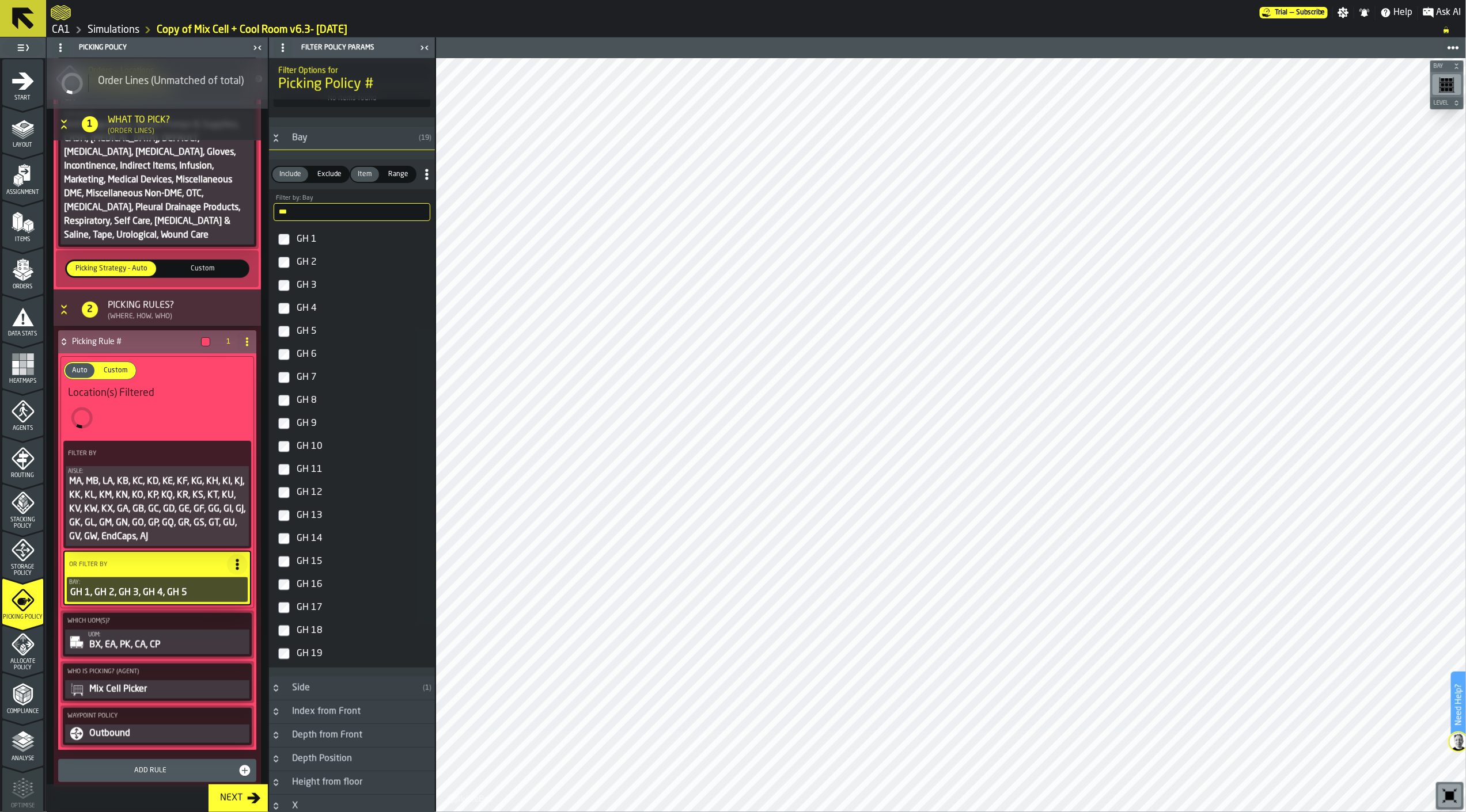
click at [308, 357] on div "GH 6" at bounding box center [362, 355] width 136 height 18
click at [312, 471] on div "GH 11" at bounding box center [362, 470] width 136 height 18
click at [312, 495] on div "GH 12" at bounding box center [362, 492] width 136 height 18
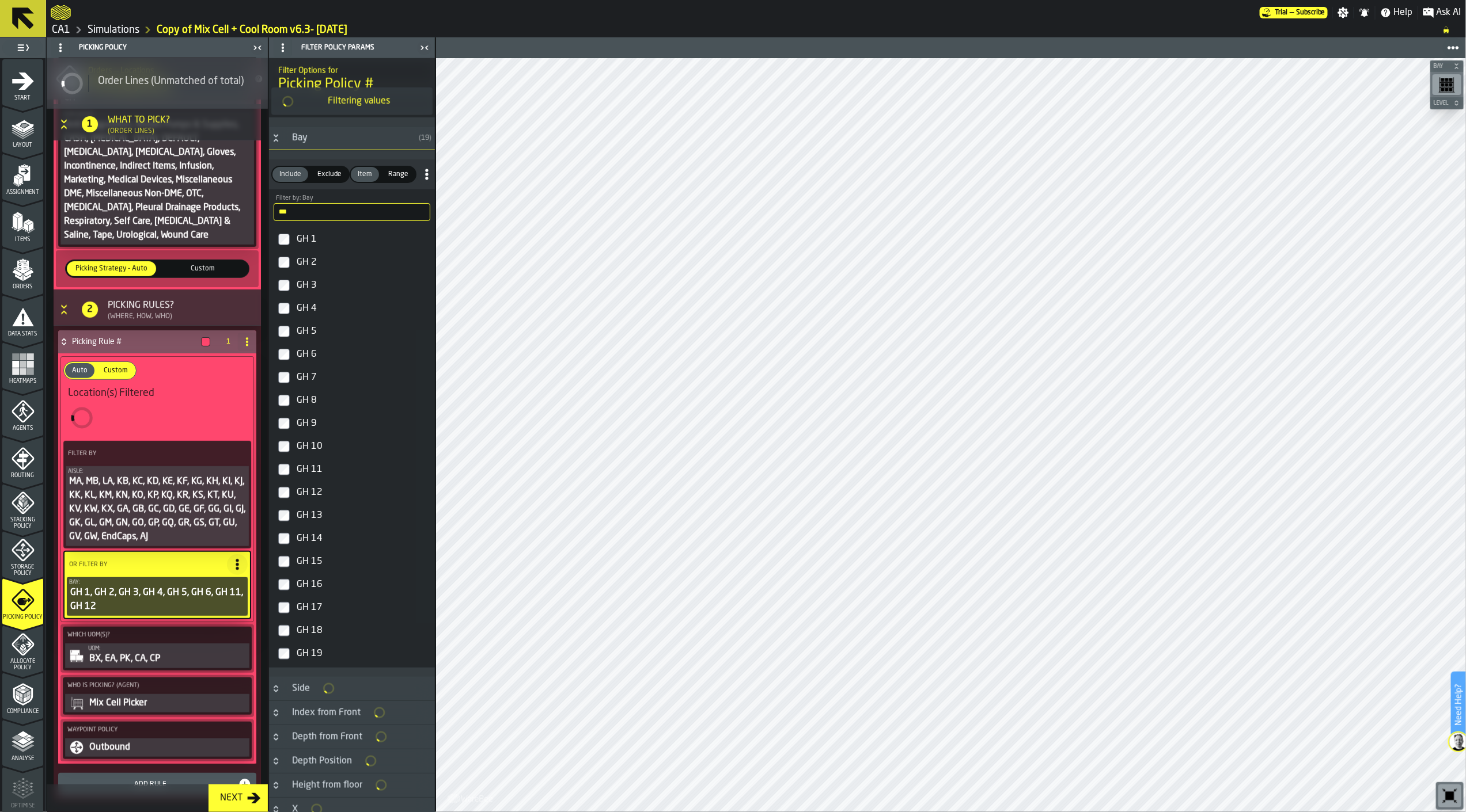
click at [312, 522] on div "GH 13" at bounding box center [362, 515] width 136 height 18
click at [317, 545] on div "GH 14" at bounding box center [362, 539] width 136 height 18
click at [318, 571] on div "GH 15" at bounding box center [362, 562] width 136 height 18
click at [317, 590] on div "GH 16" at bounding box center [362, 584] width 136 height 18
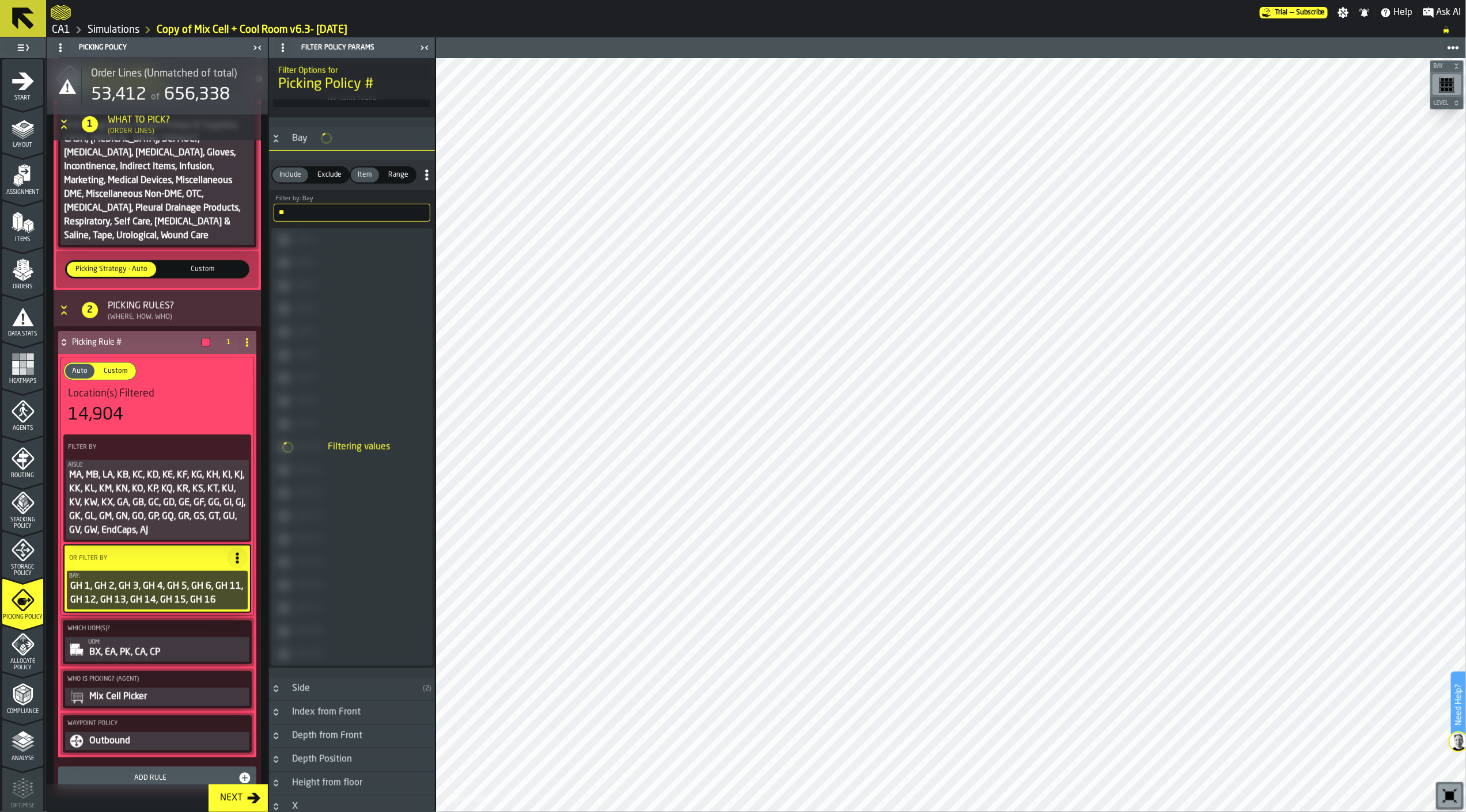
type input "*"
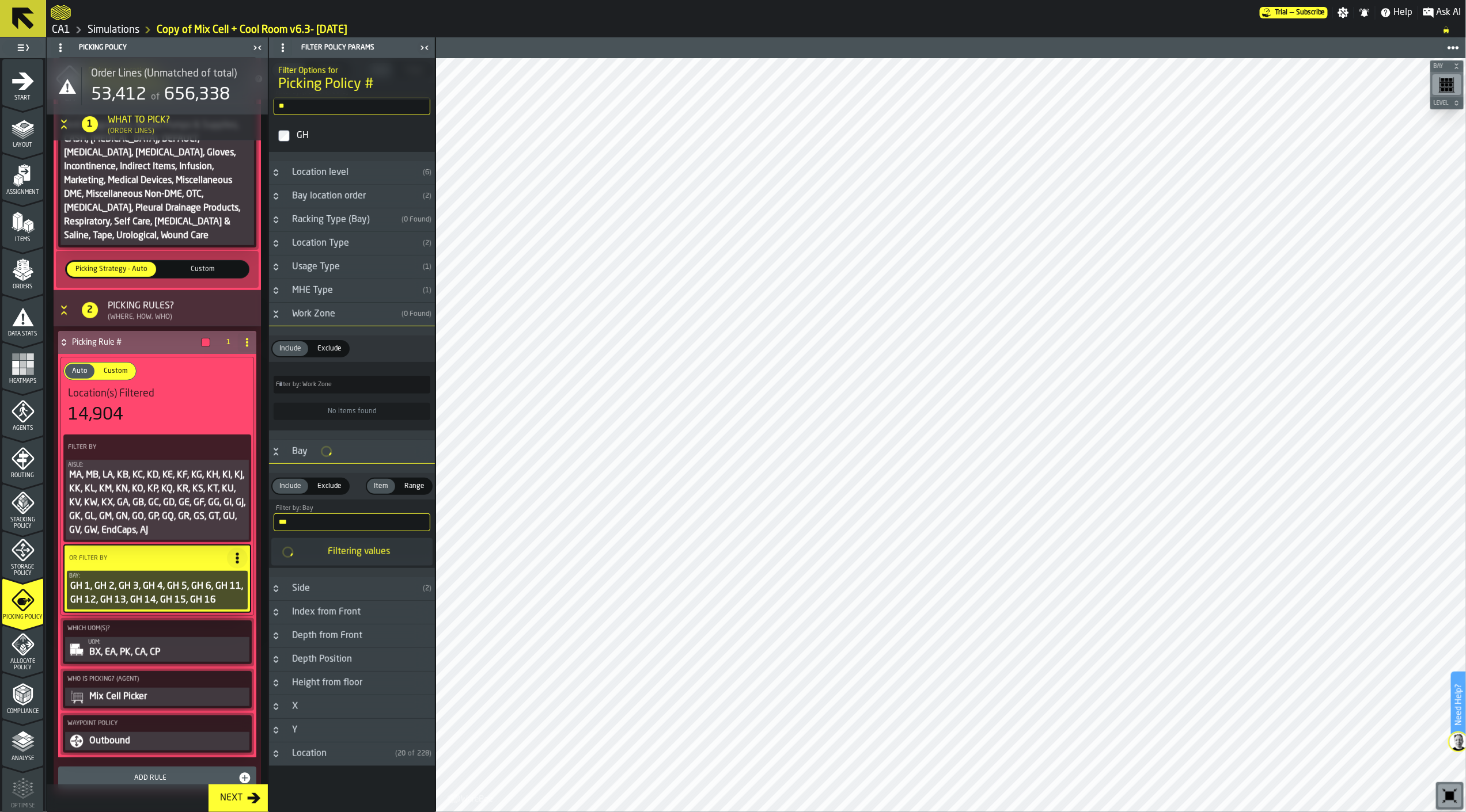
type input "****"
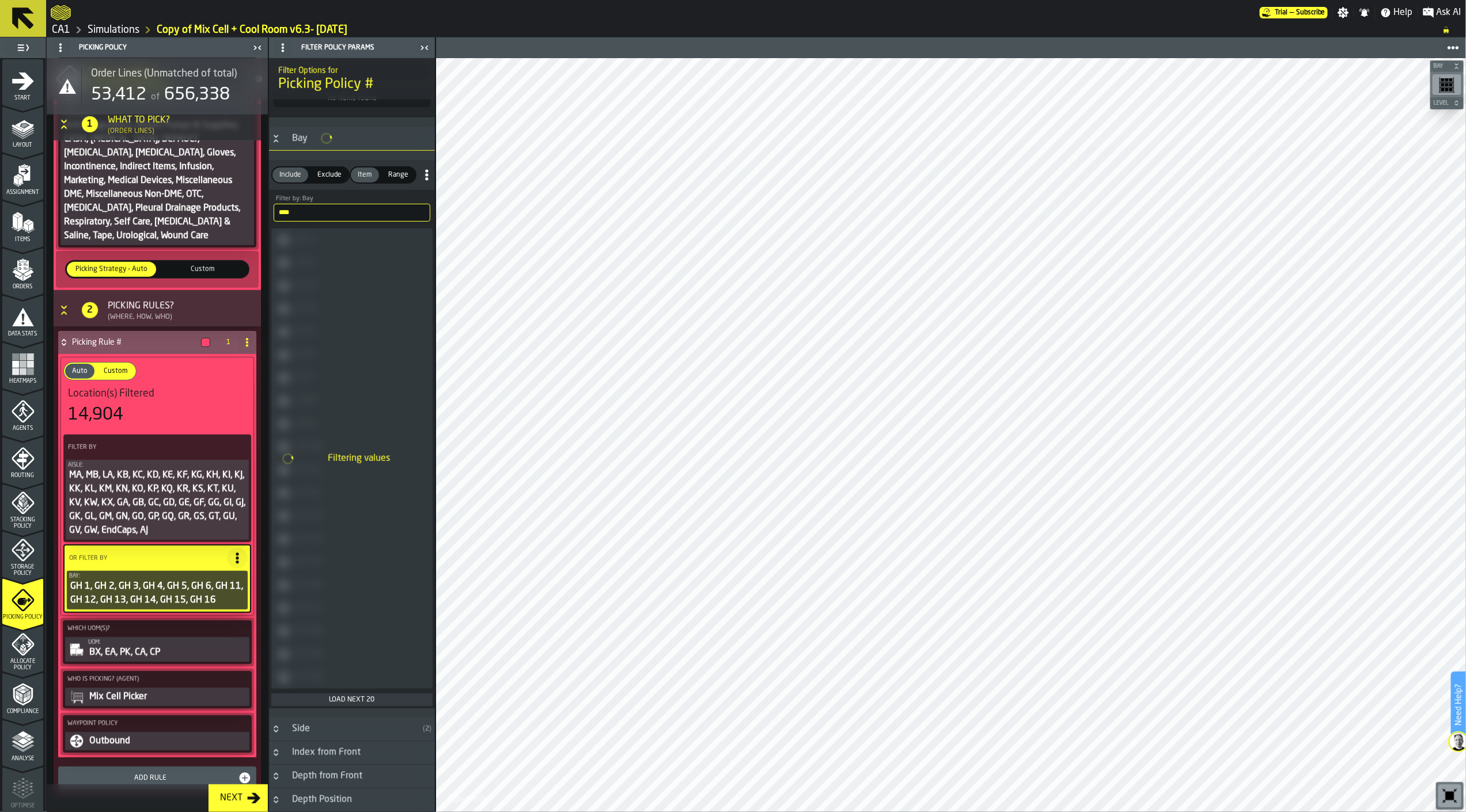
scroll to position [265, 0]
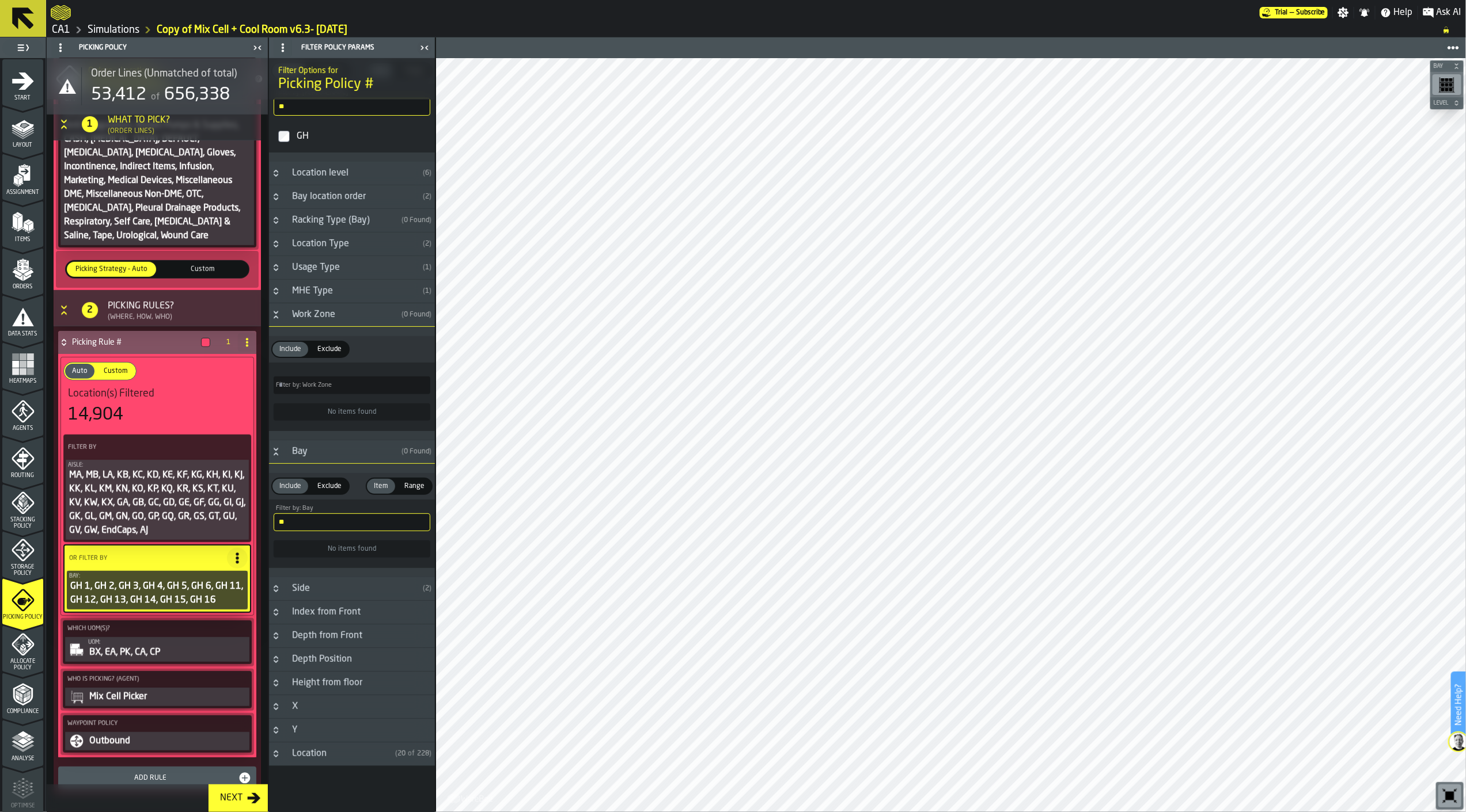
type input "*"
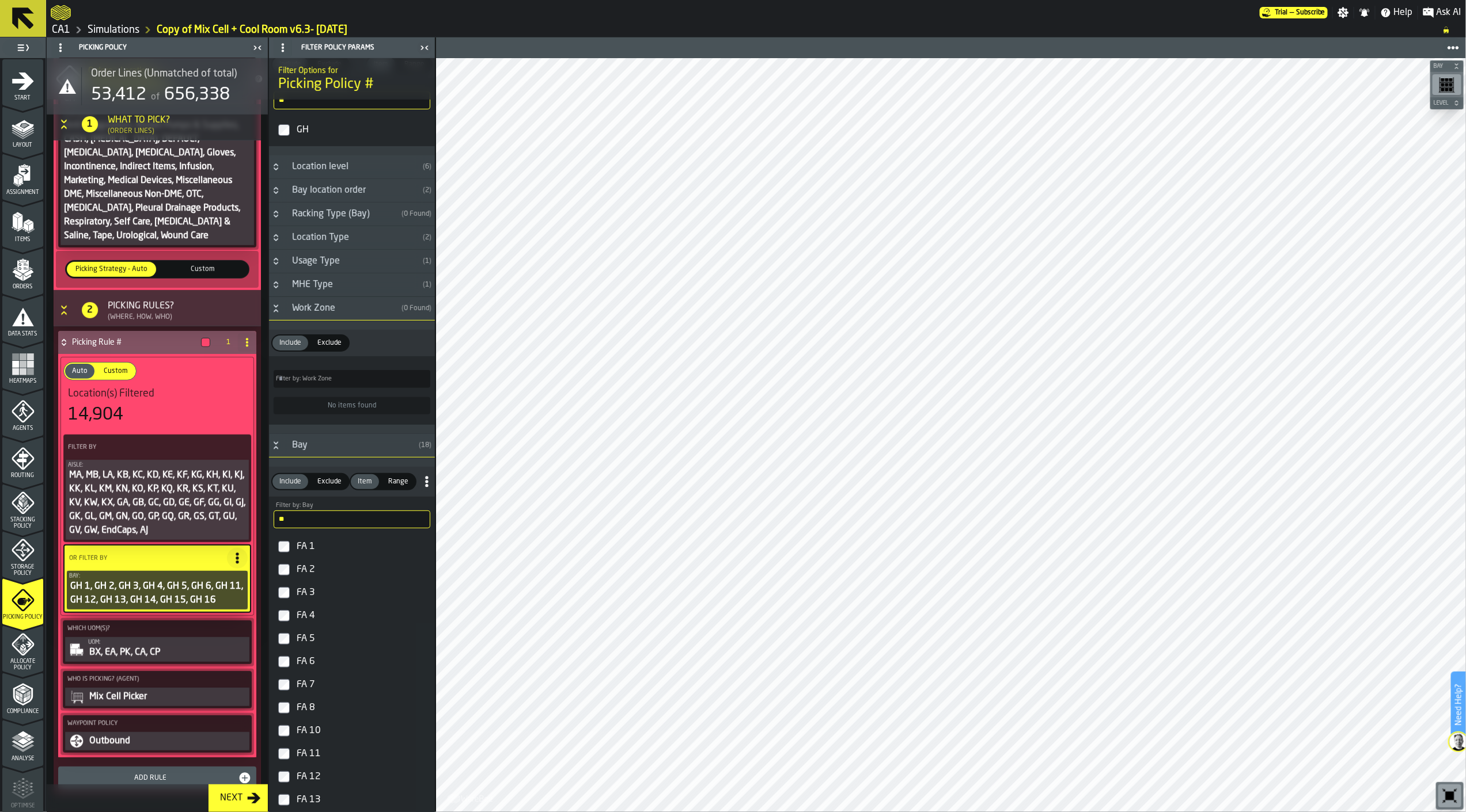
scroll to position [573, 0]
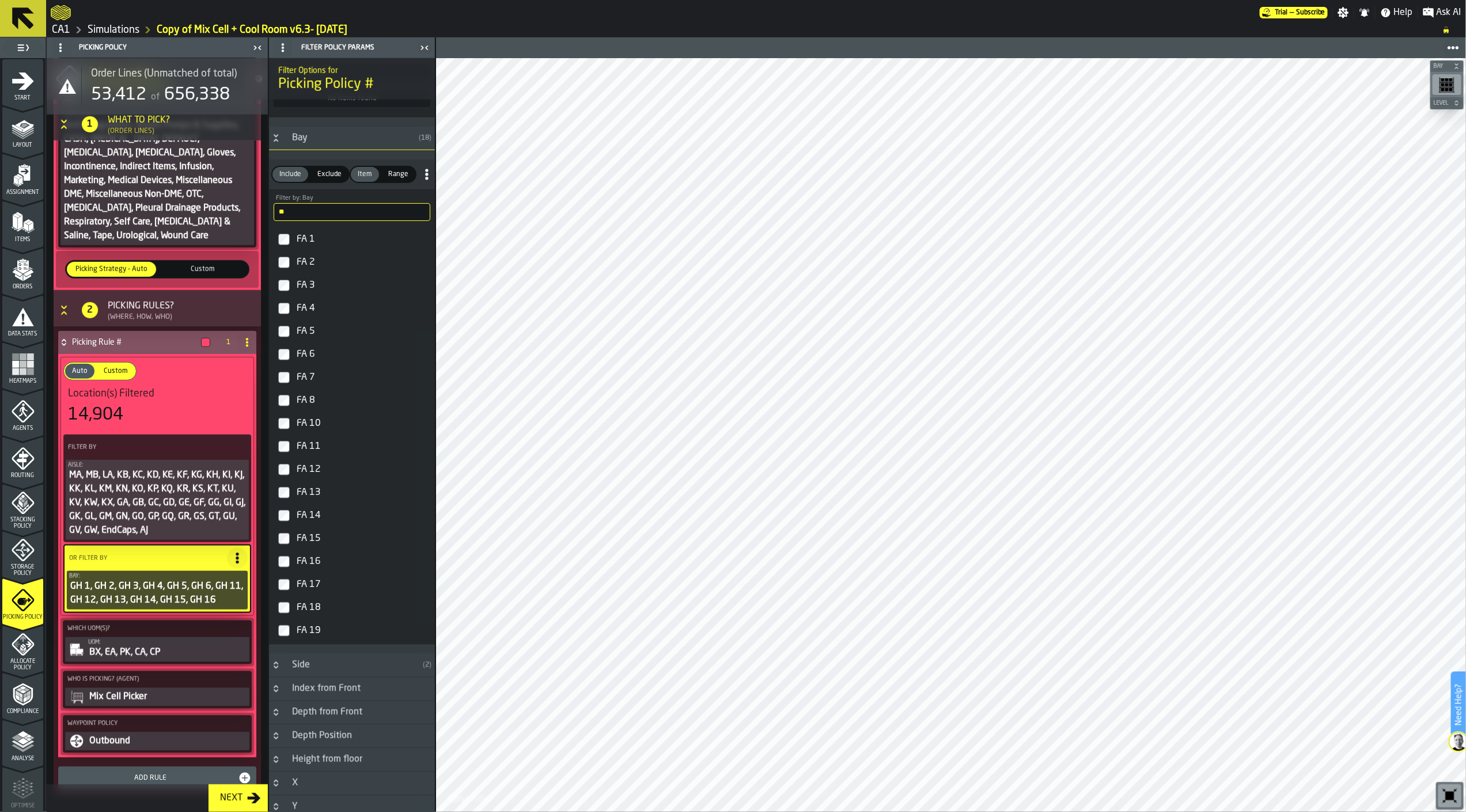
type input "**"
click at [298, 429] on div "FA 10" at bounding box center [362, 423] width 136 height 18
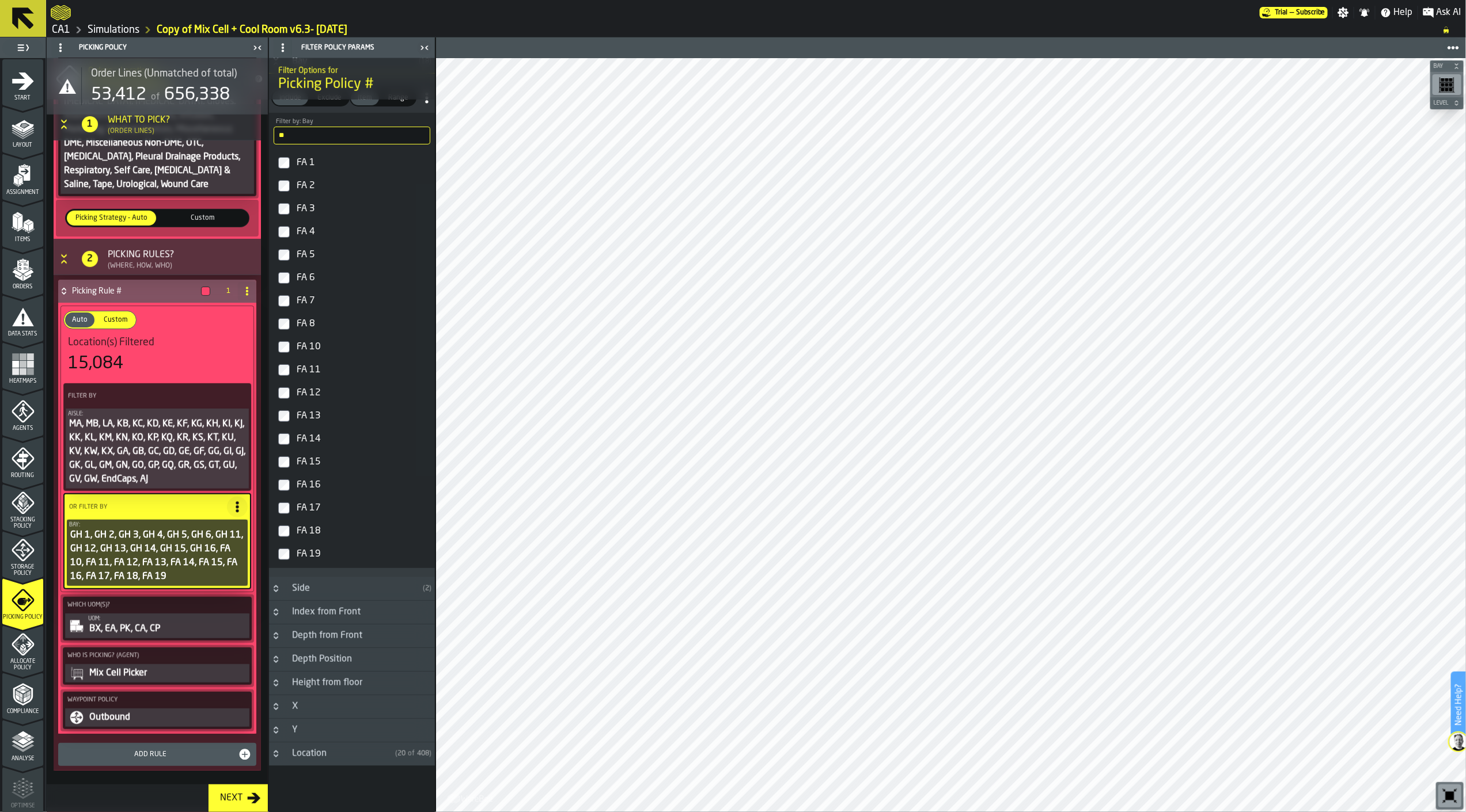
scroll to position [278, 0]
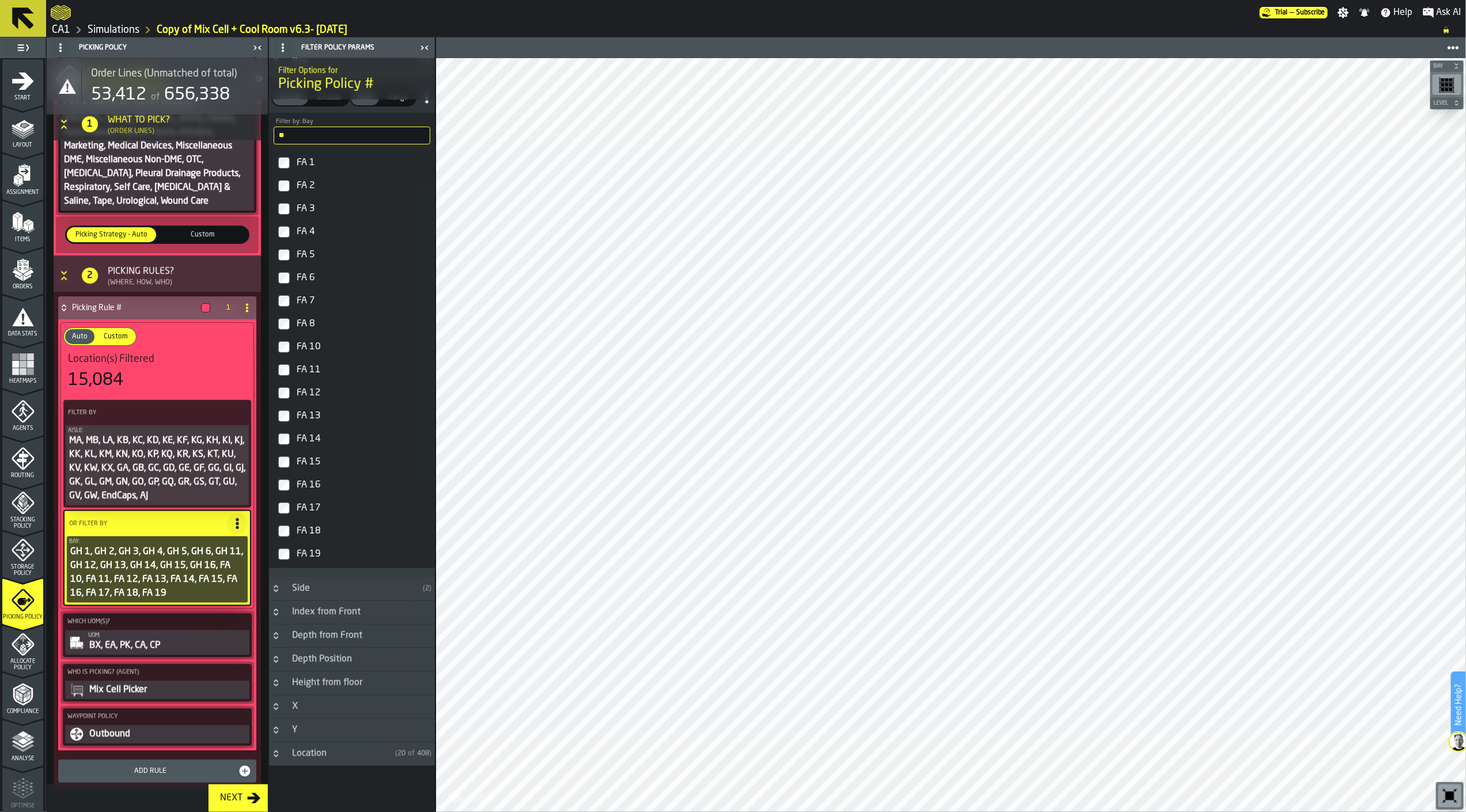
click at [25, 663] on span "Allocate Policy" at bounding box center [23, 665] width 41 height 13
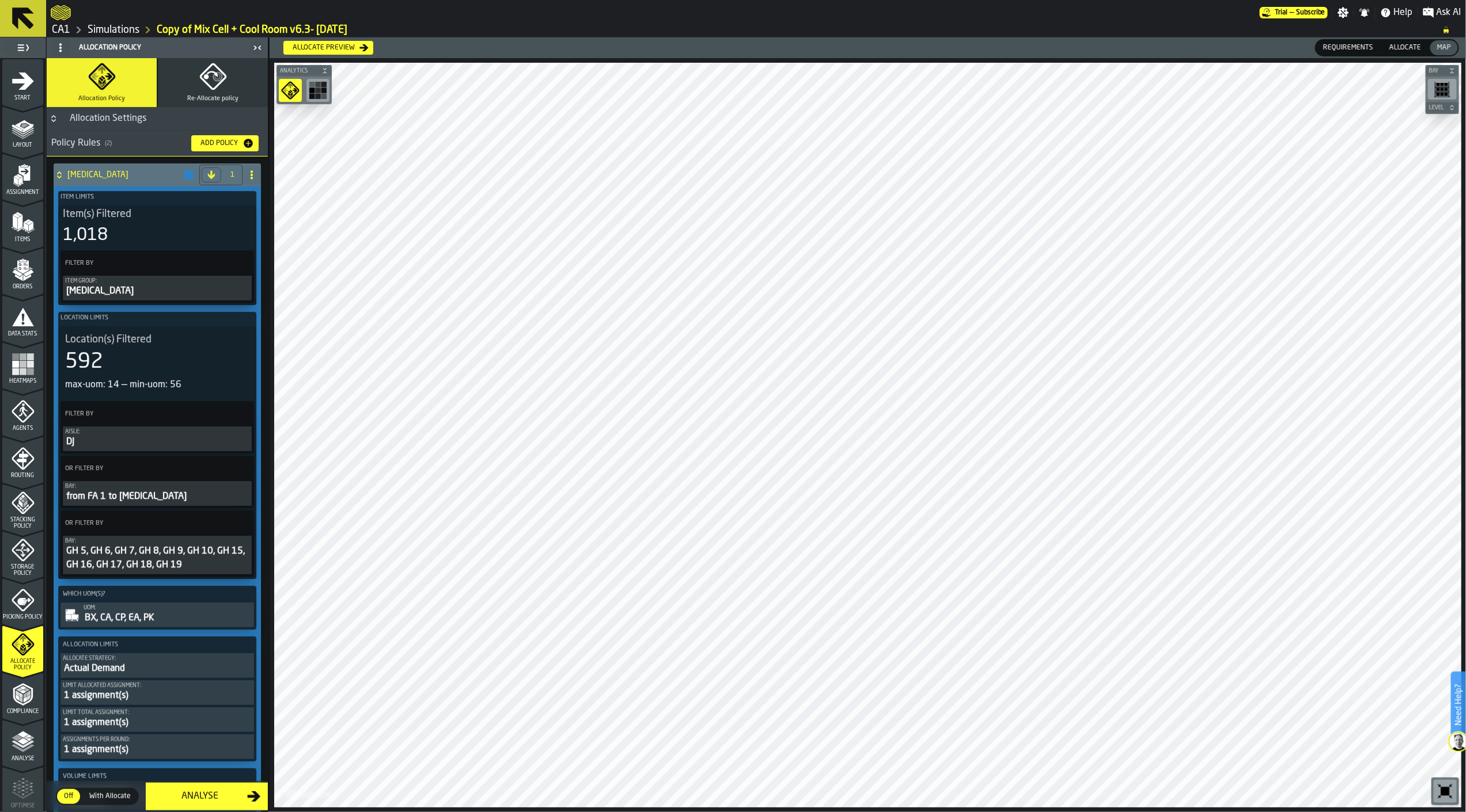
click at [254, 168] on span at bounding box center [251, 175] width 18 height 18
click at [200, 222] on div "Delete" at bounding box center [203, 225] width 97 height 14
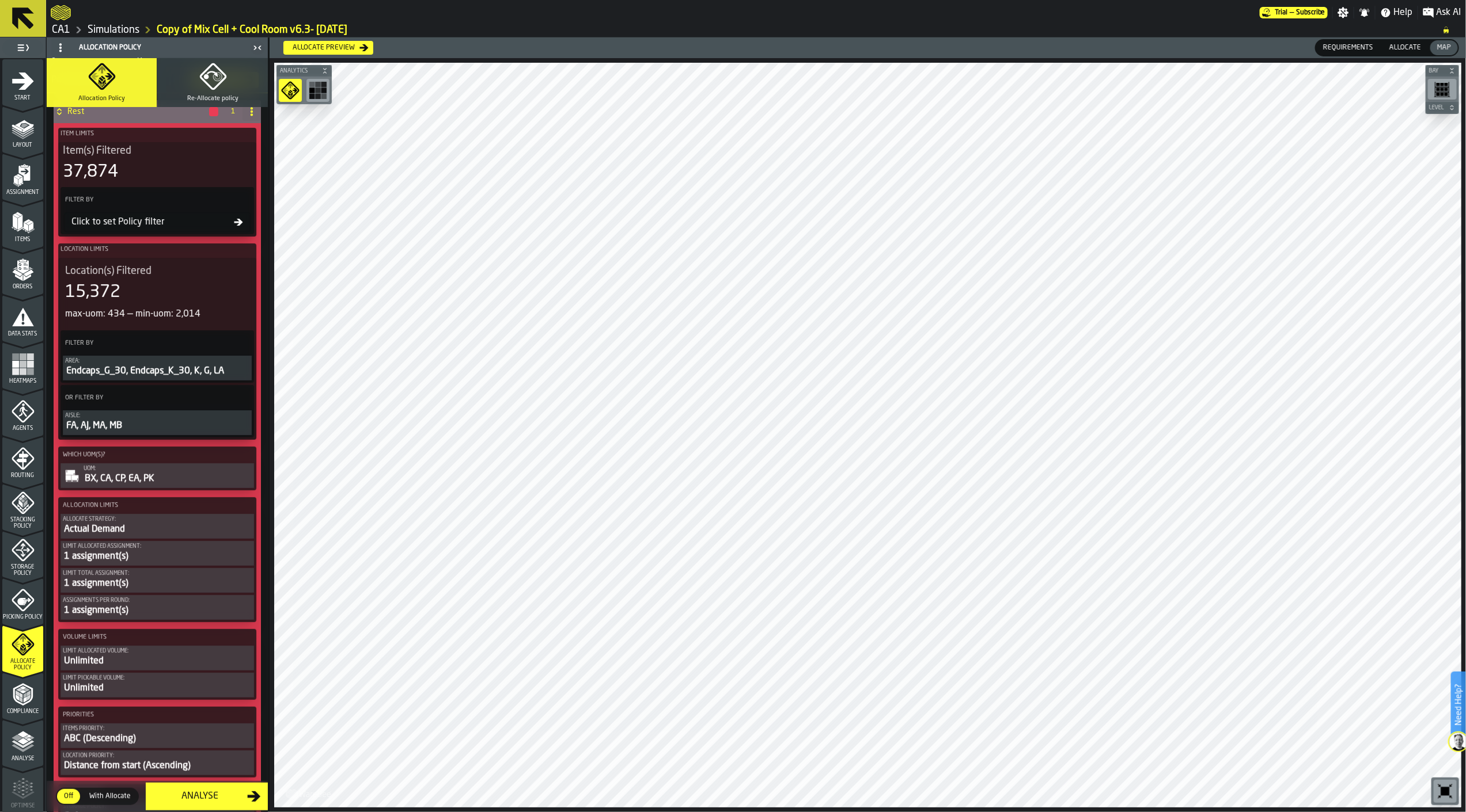
scroll to position [0, 0]
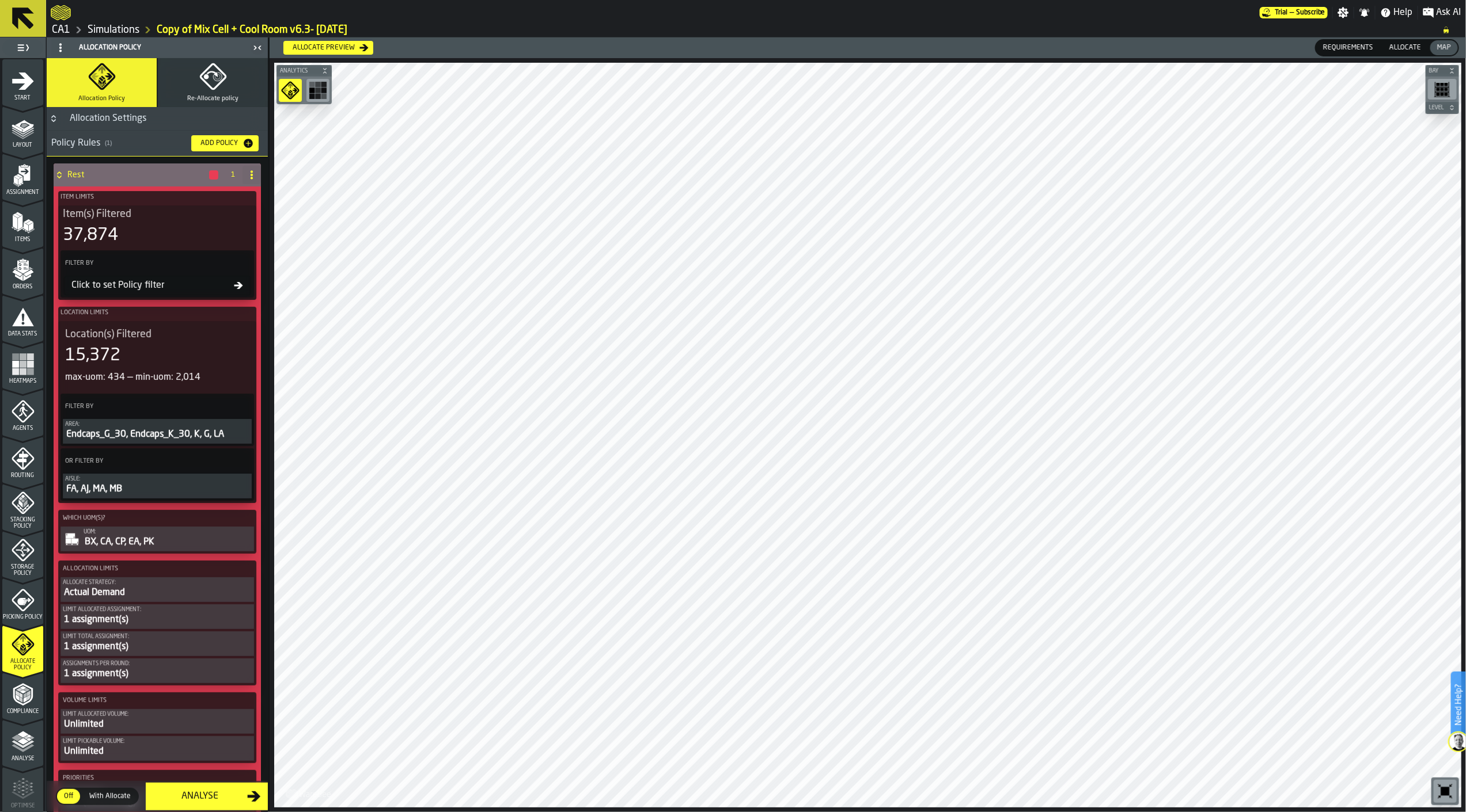
click at [250, 175] on icon at bounding box center [252, 175] width 10 height 10
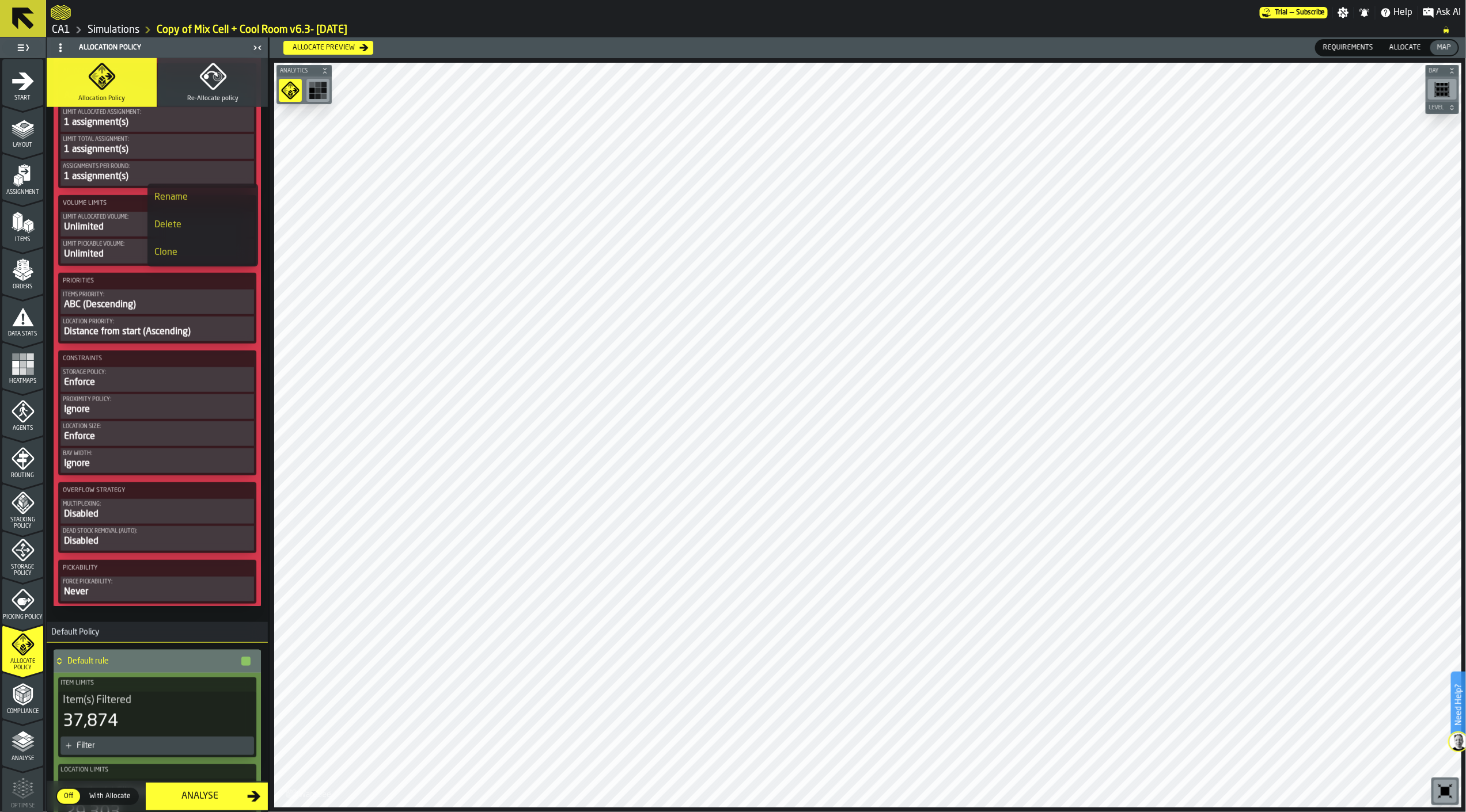
scroll to position [768, 0]
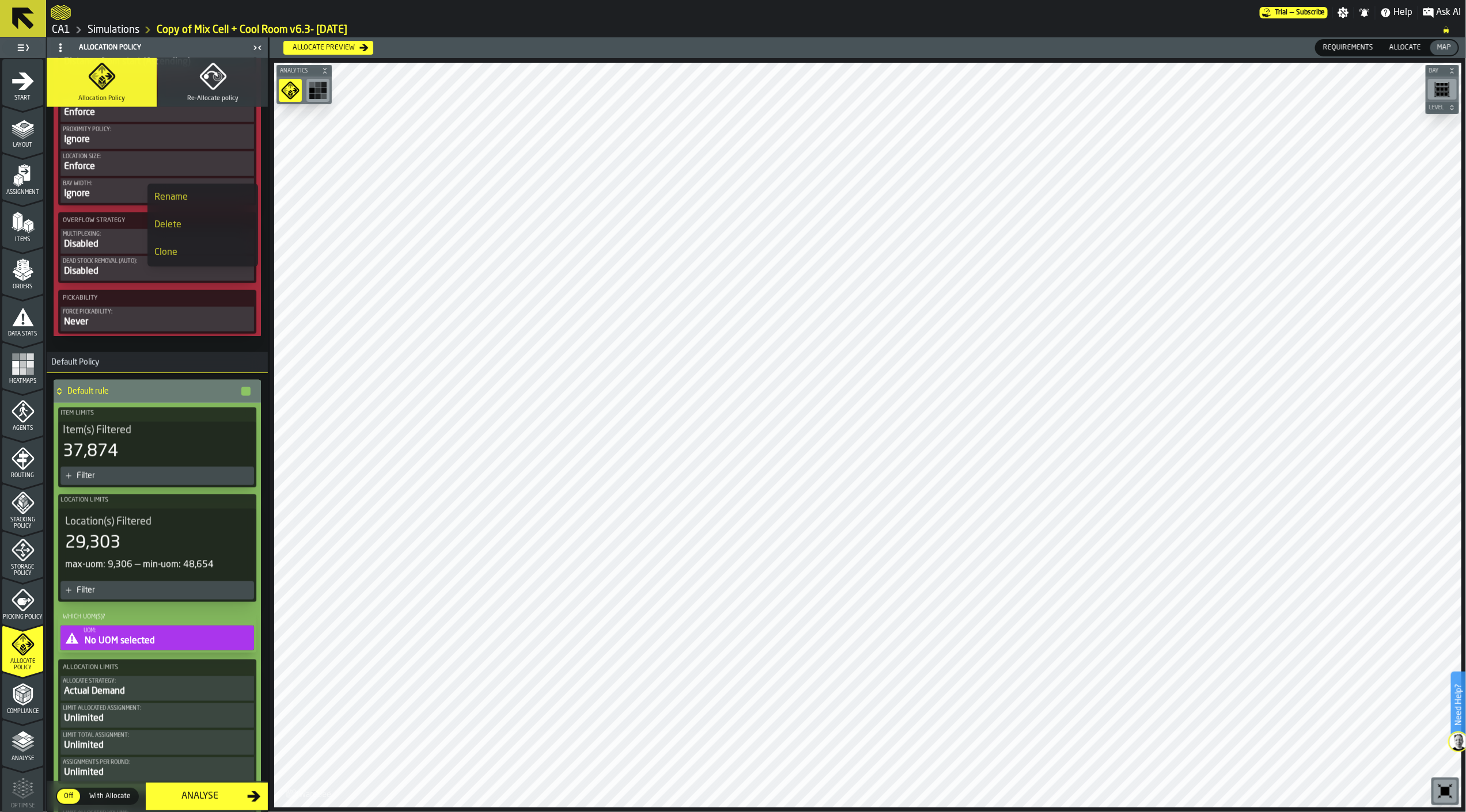
click at [141, 635] on div "No UOM selected" at bounding box center [167, 642] width 168 height 14
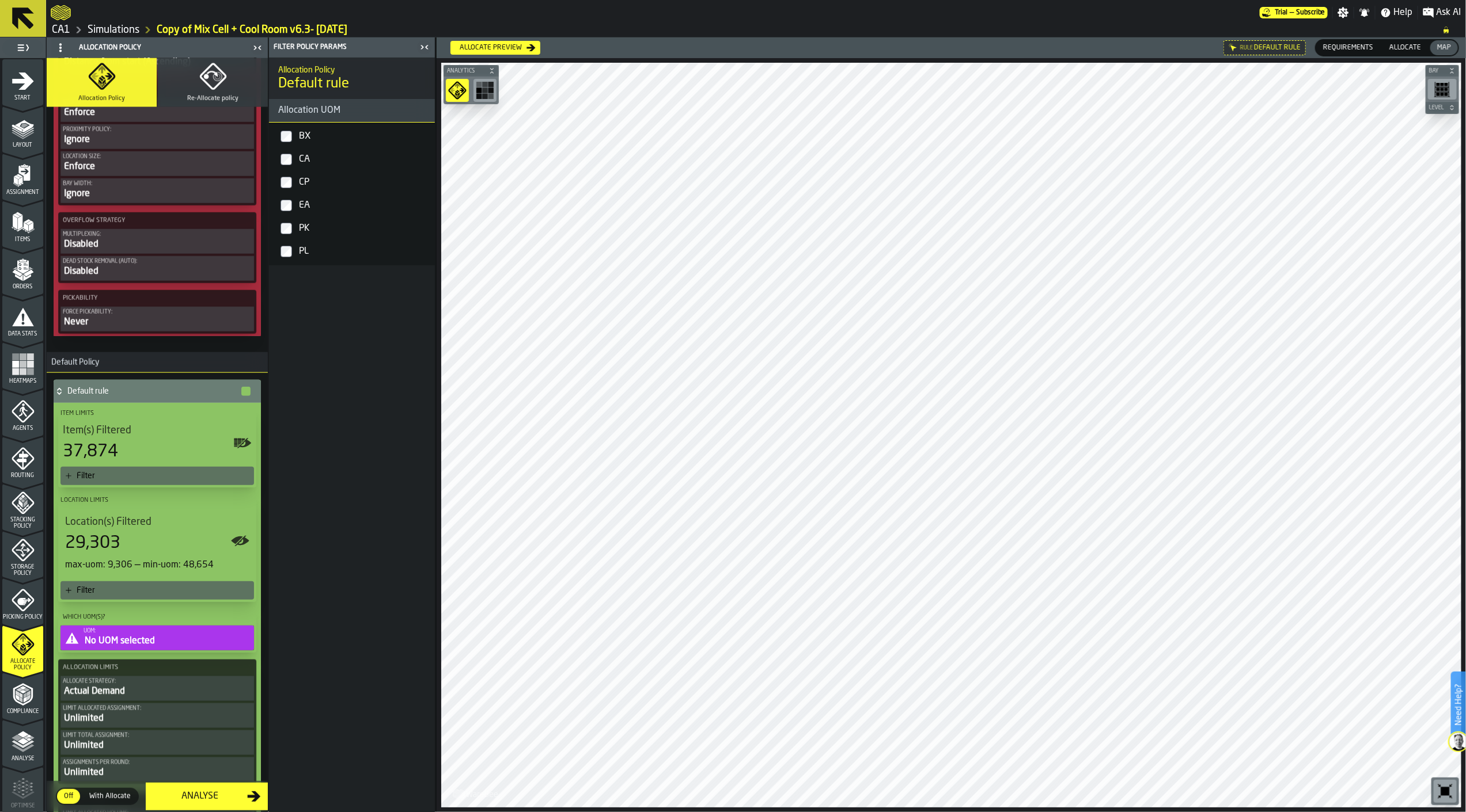
click at [284, 142] on label "BX" at bounding box center [352, 136] width 161 height 23
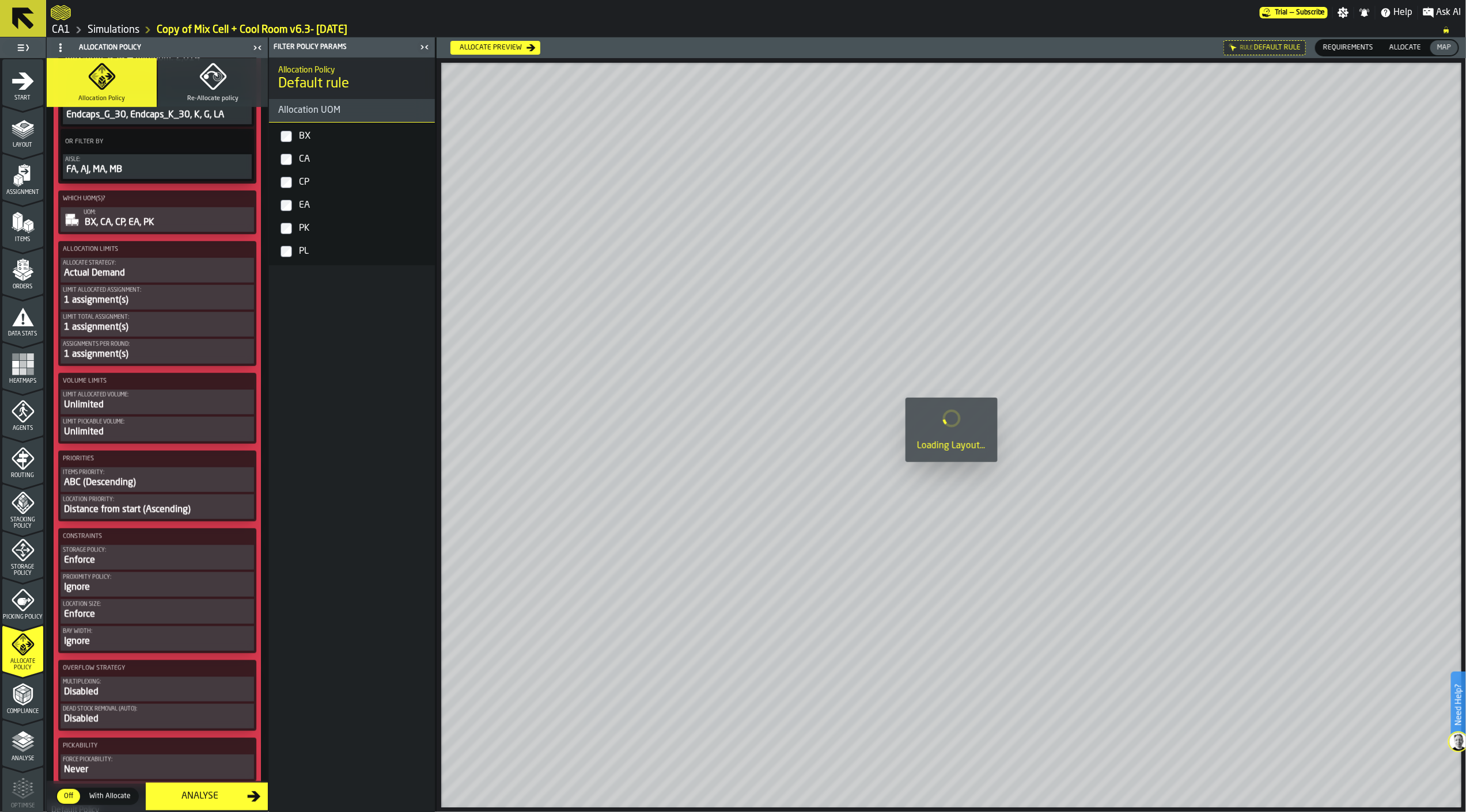
scroll to position [0, 0]
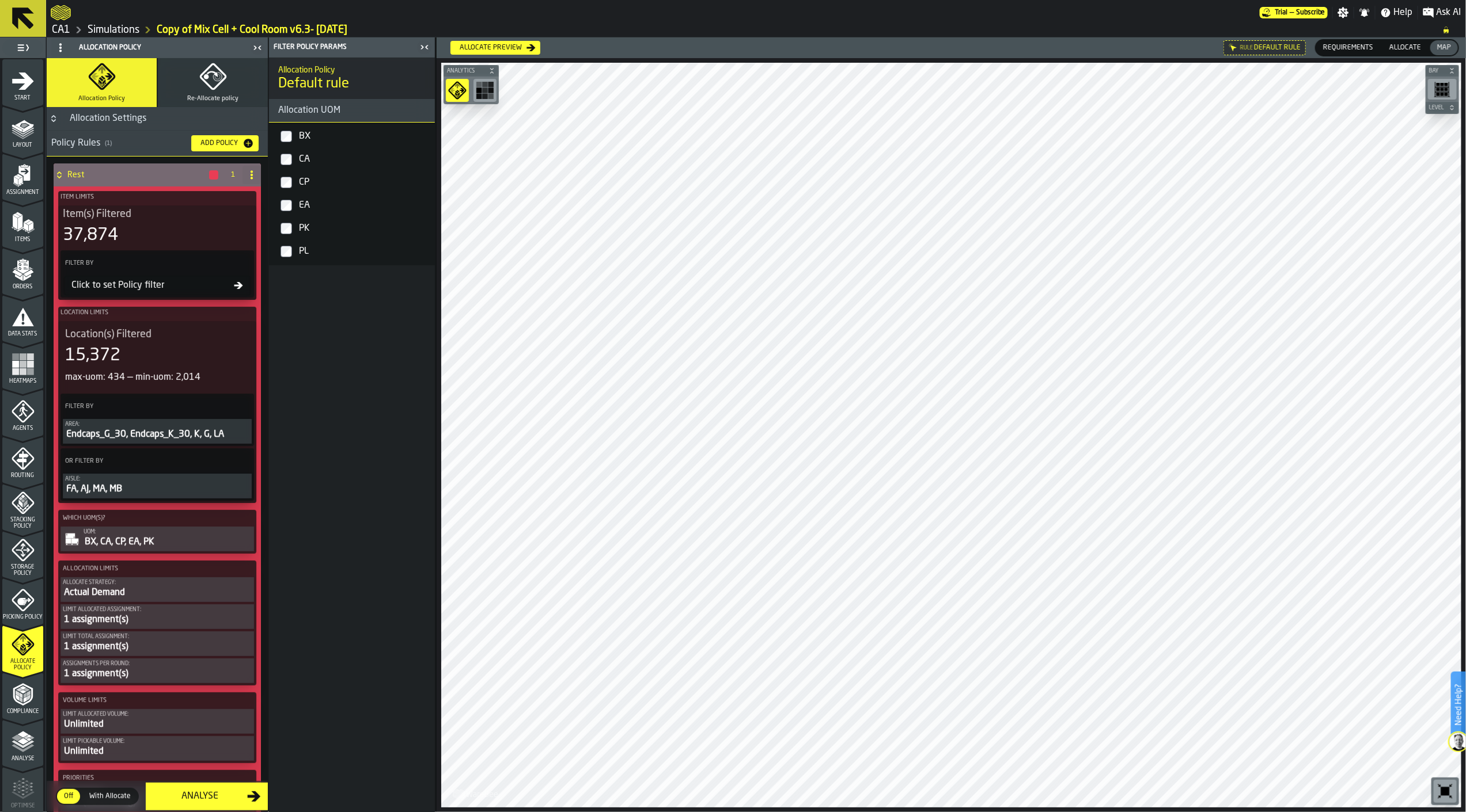
click at [247, 170] on icon at bounding box center [252, 175] width 10 height 10
click at [234, 226] on div "Delete" at bounding box center [203, 225] width 97 height 14
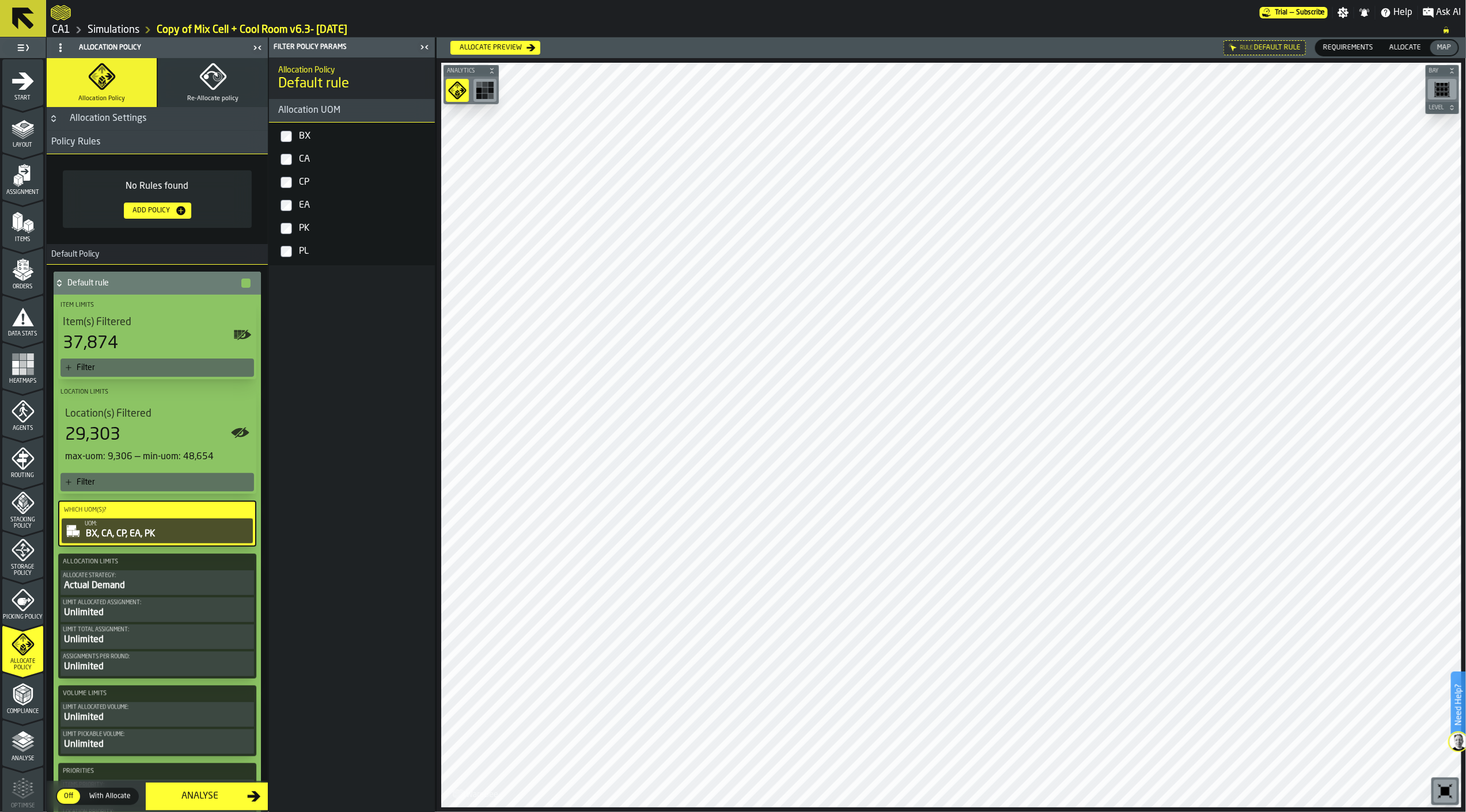
click at [166, 442] on div "29,303" at bounding box center [157, 435] width 184 height 20
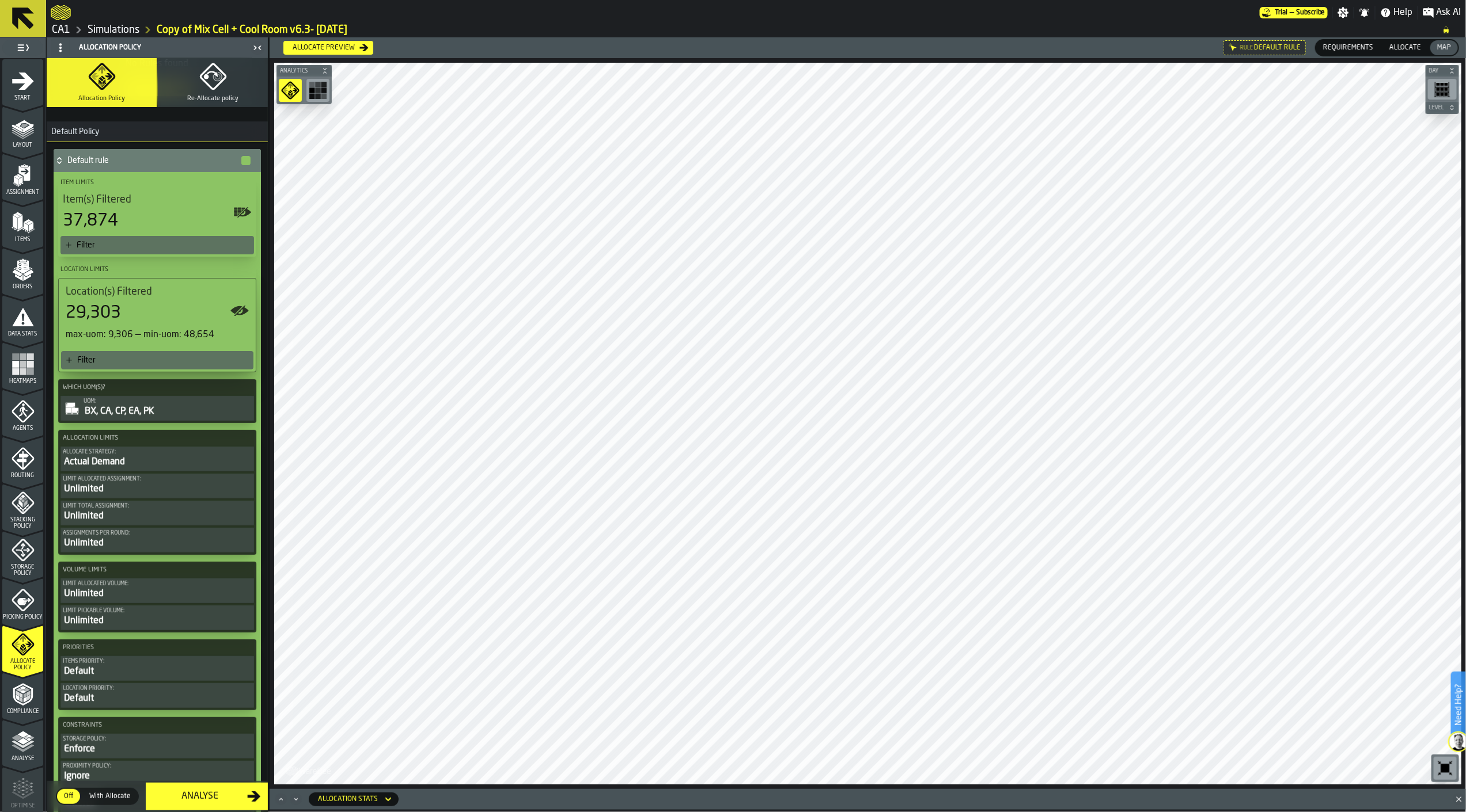
scroll to position [127, 0]
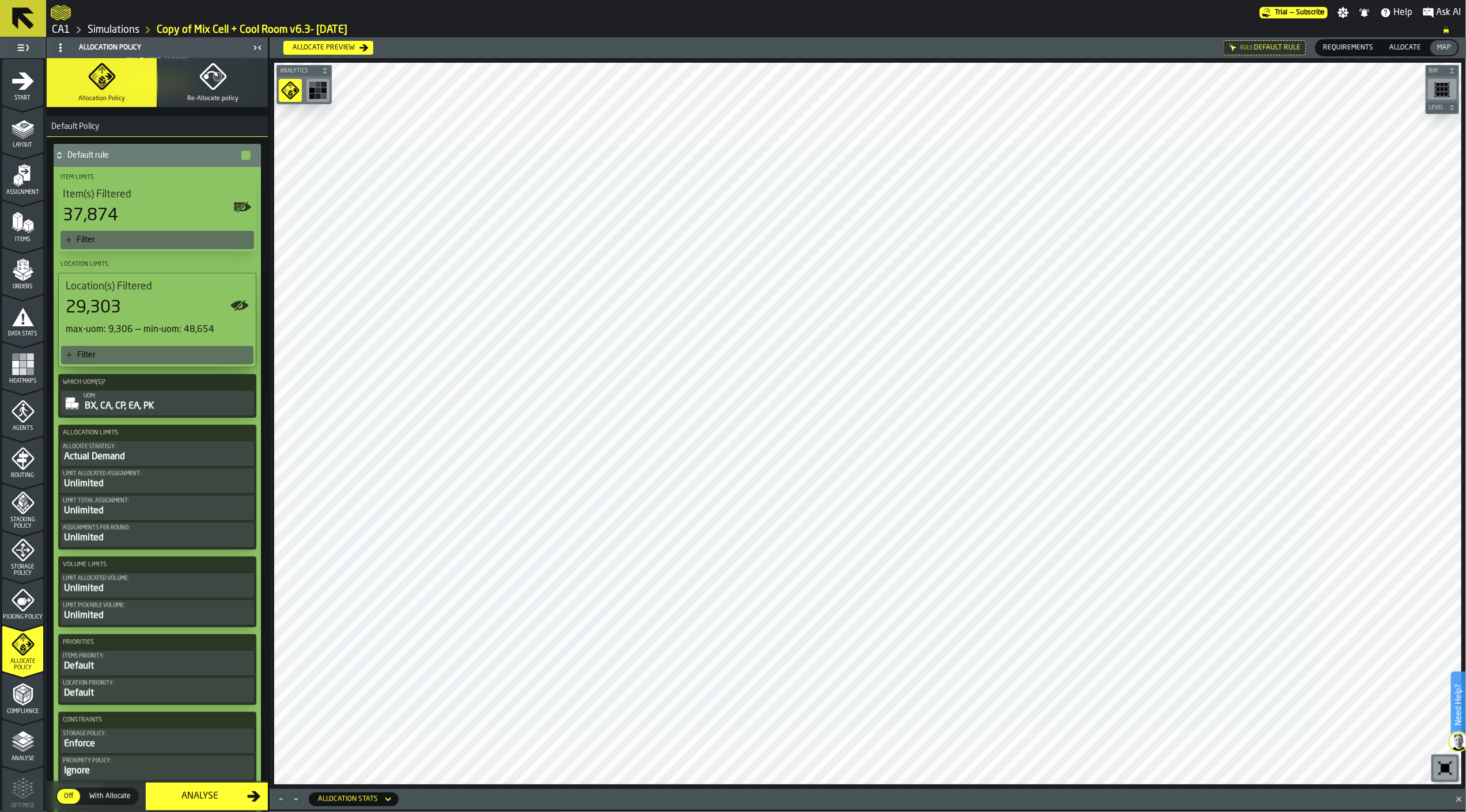
click at [164, 456] on div "Actual Demand" at bounding box center [157, 457] width 189 height 14
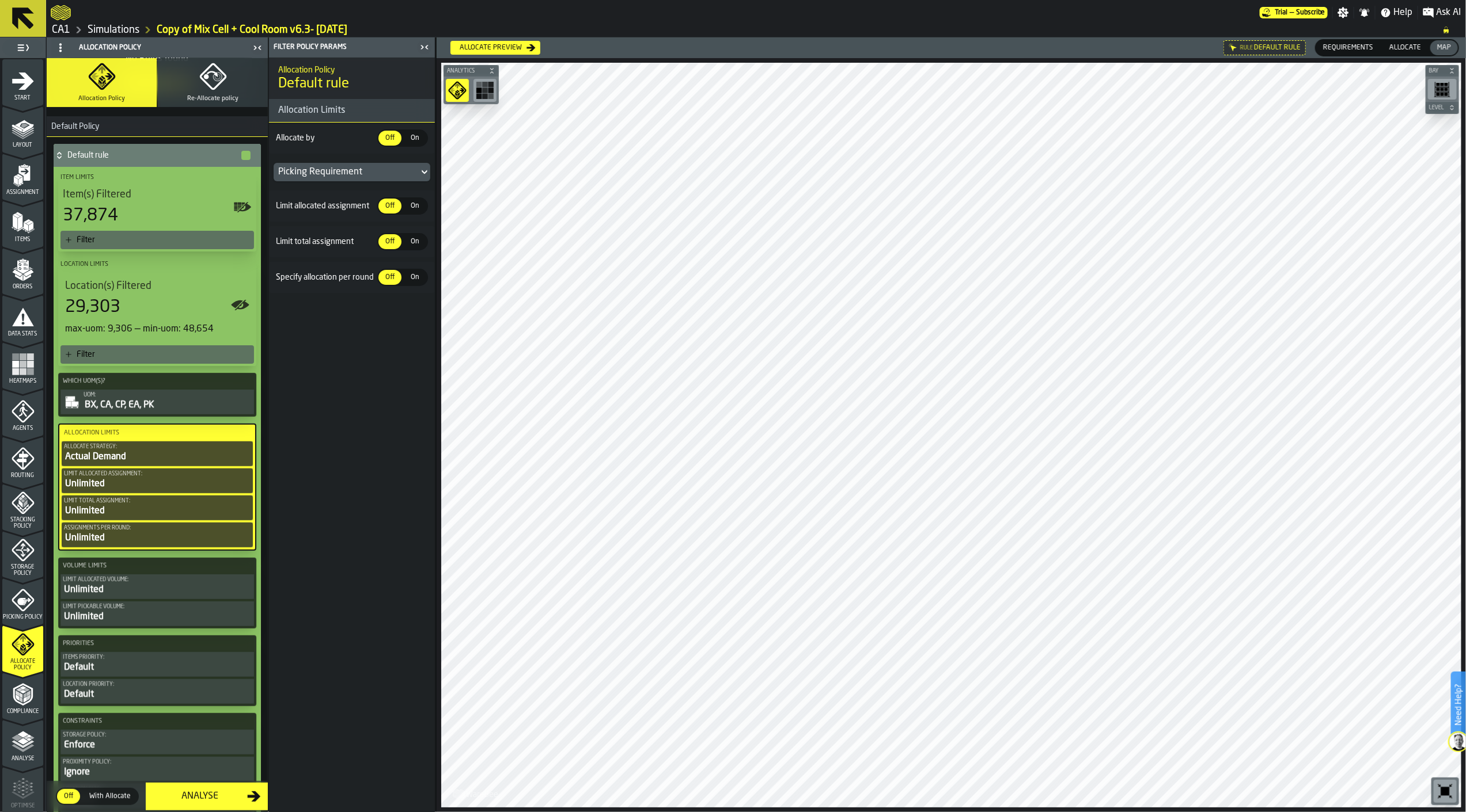
click at [128, 583] on div "Unlimited" at bounding box center [157, 590] width 189 height 14
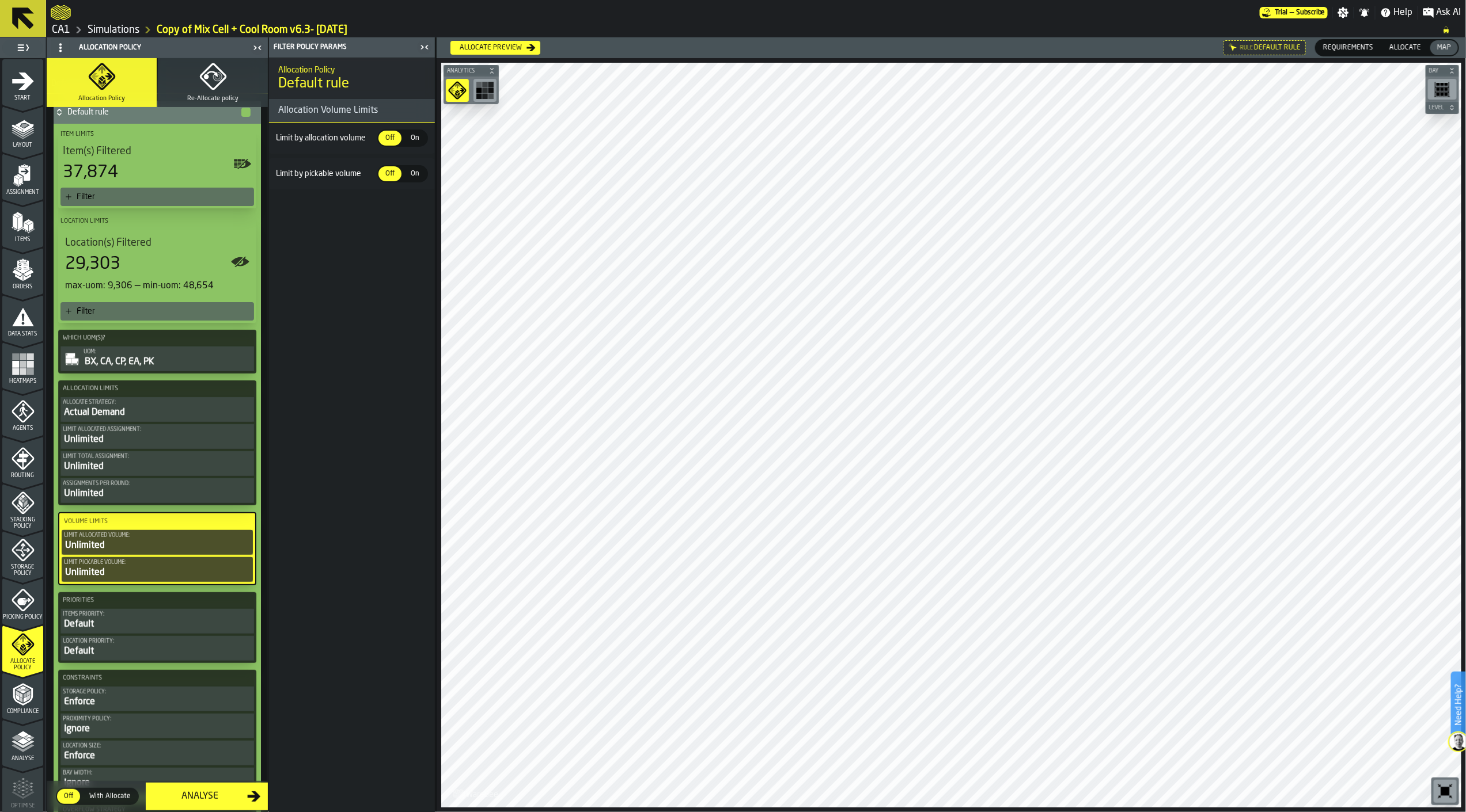
scroll to position [320, 0]
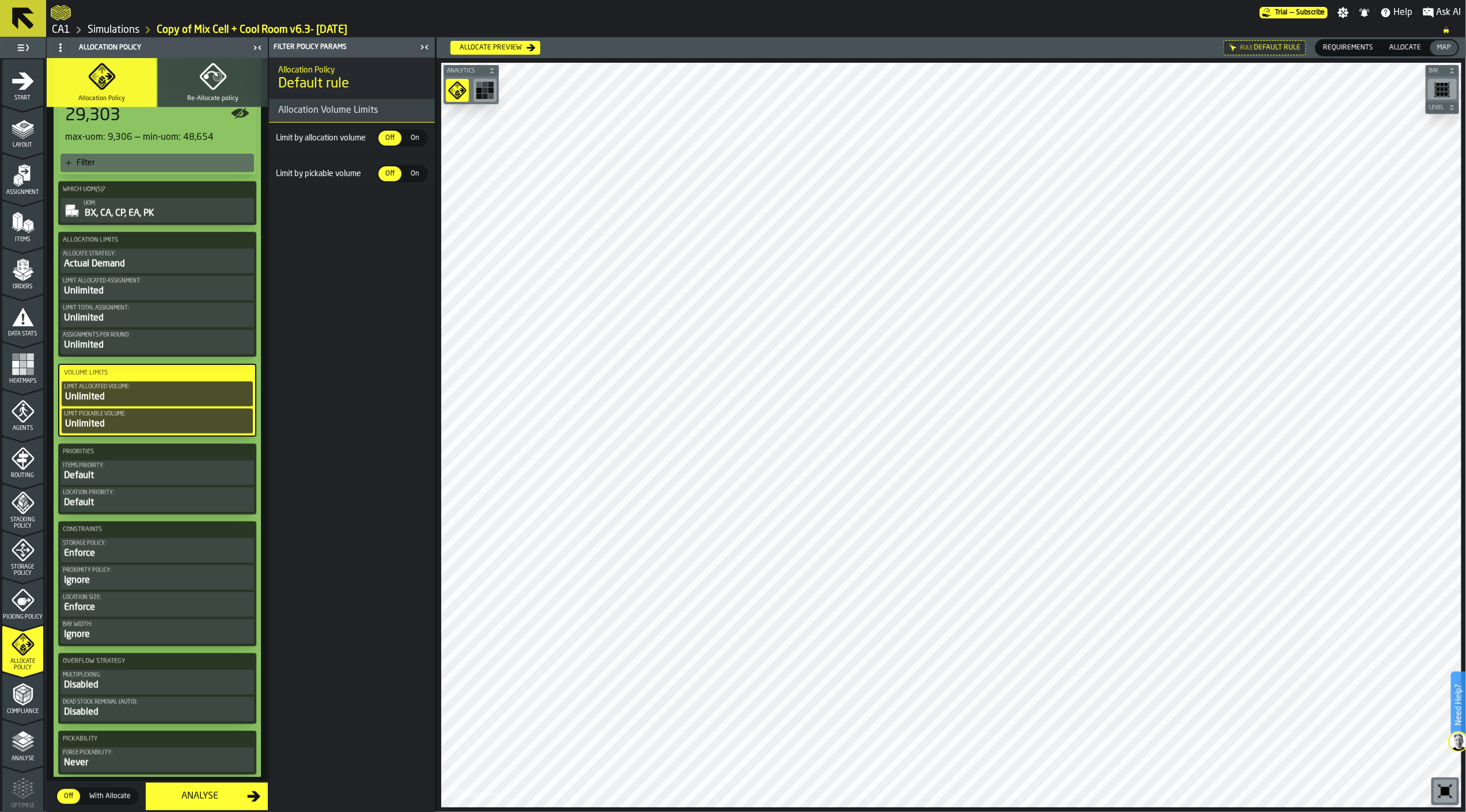
click at [171, 476] on div "Default" at bounding box center [157, 476] width 189 height 14
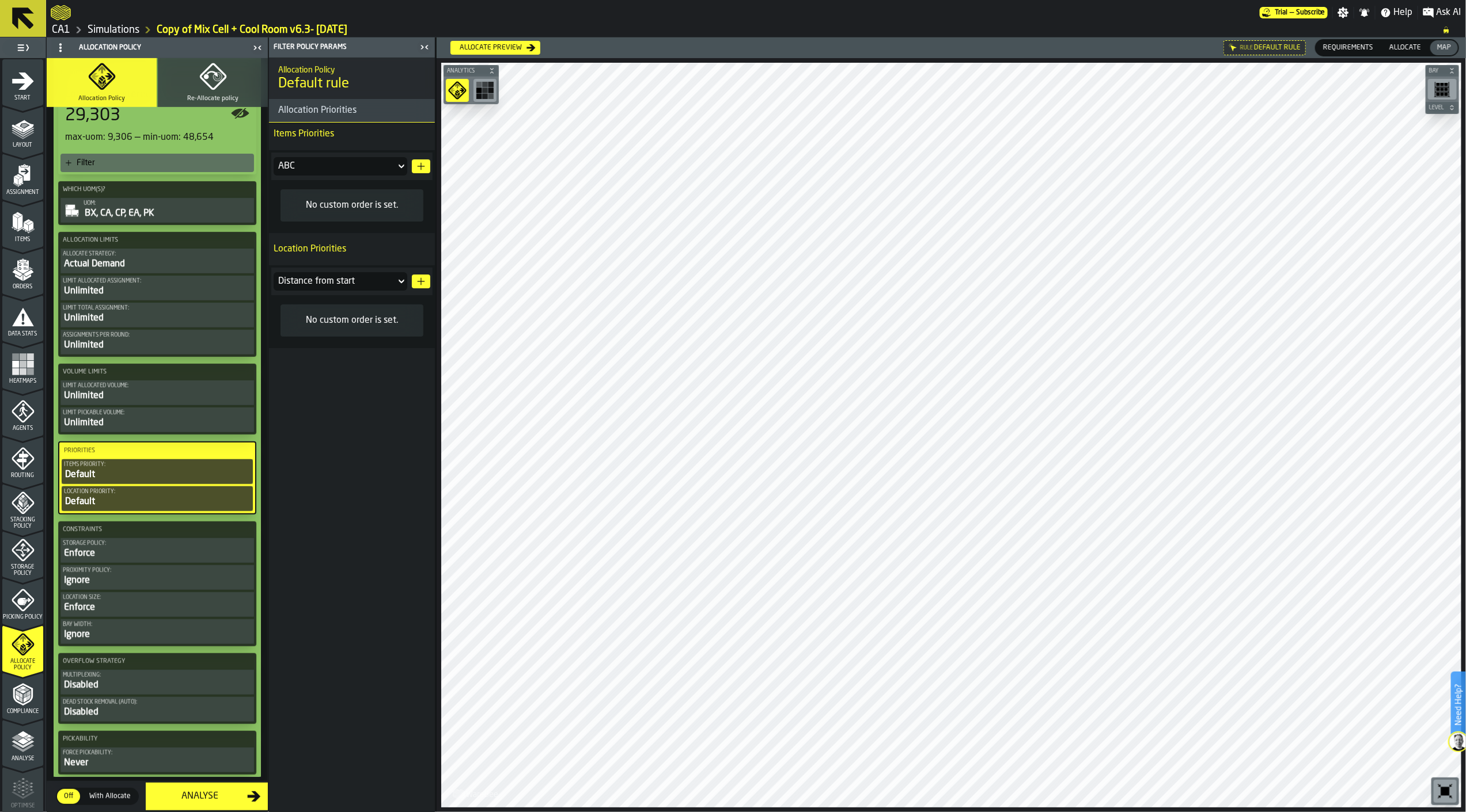
click at [394, 164] on div "ABC" at bounding box center [334, 166] width 122 height 18
click at [373, 200] on li "Item group" at bounding box center [340, 192] width 134 height 23
click at [422, 164] on icon "button-" at bounding box center [421, 166] width 10 height 10
click at [370, 280] on div "Distance from start" at bounding box center [334, 280] width 113 height 14
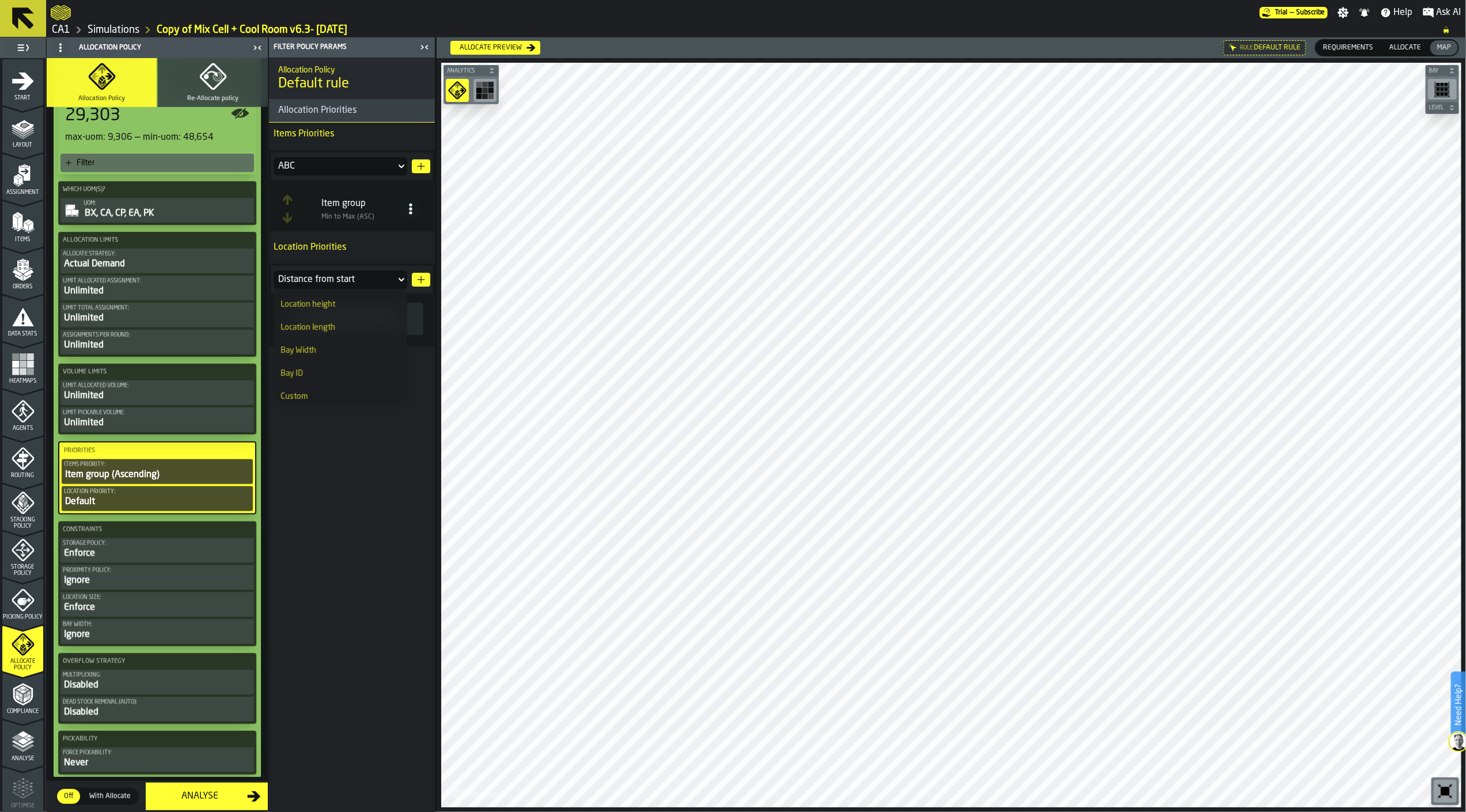
scroll to position [142, 0]
click at [375, 462] on div "Allocation Policy Default rule Allocation Priorities Items Priorities ABC Item …" at bounding box center [351, 434] width 166 height 755
click at [413, 202] on span at bounding box center [411, 209] width 20 height 20
click at [362, 316] on div "Delete" at bounding box center [365, 316] width 98 height 14
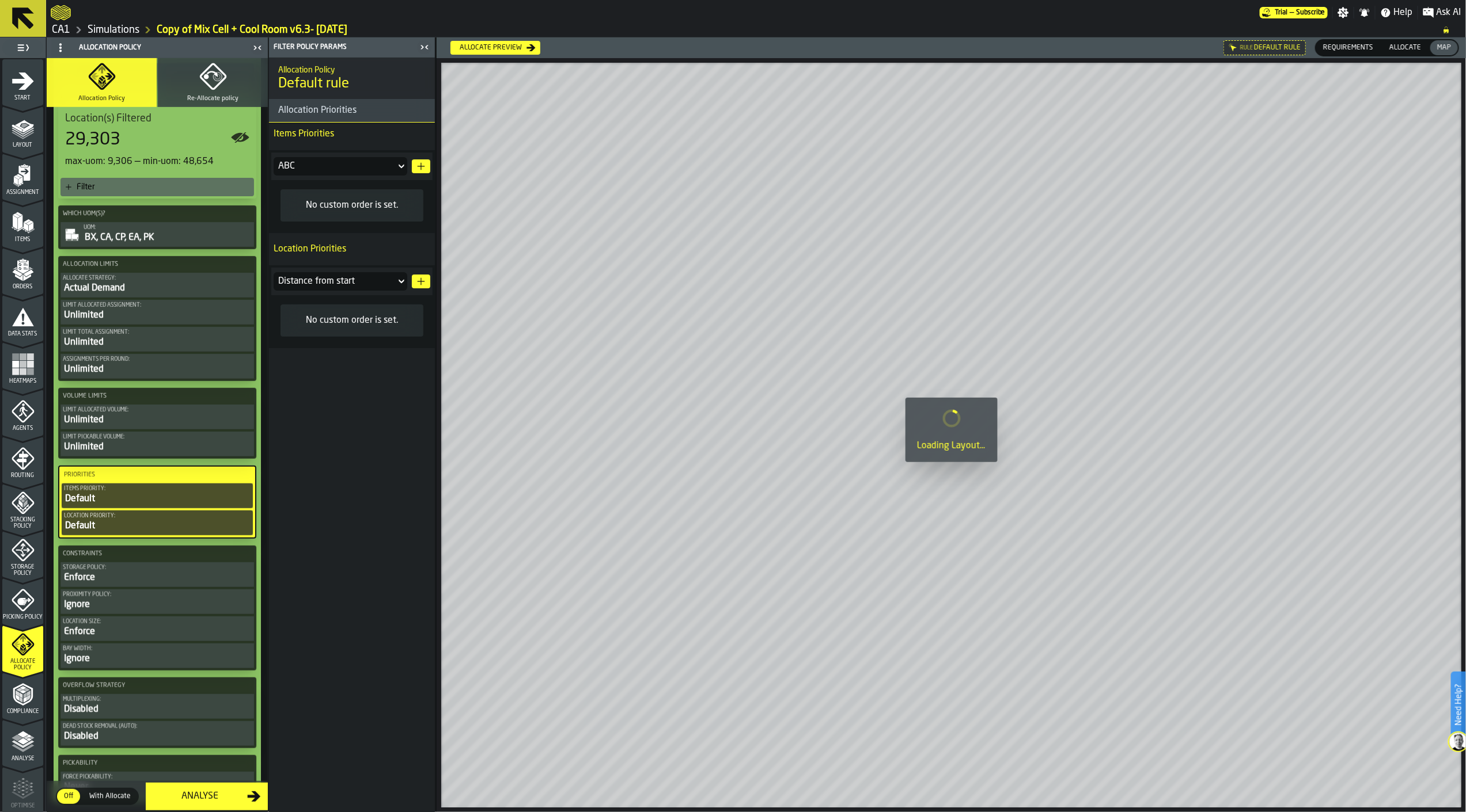
scroll to position [256, 0]
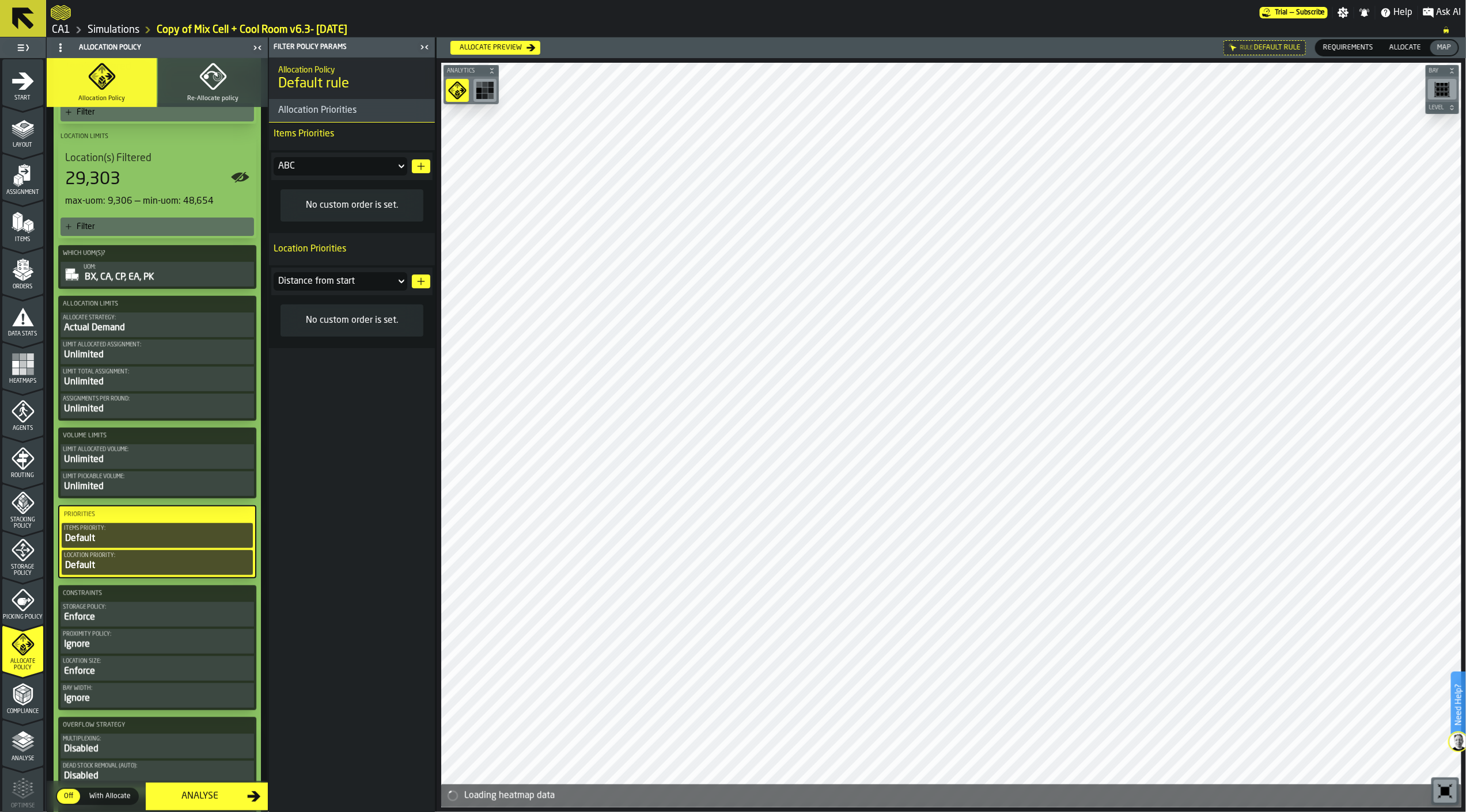
click at [173, 322] on div "Actual Demand" at bounding box center [157, 328] width 189 height 14
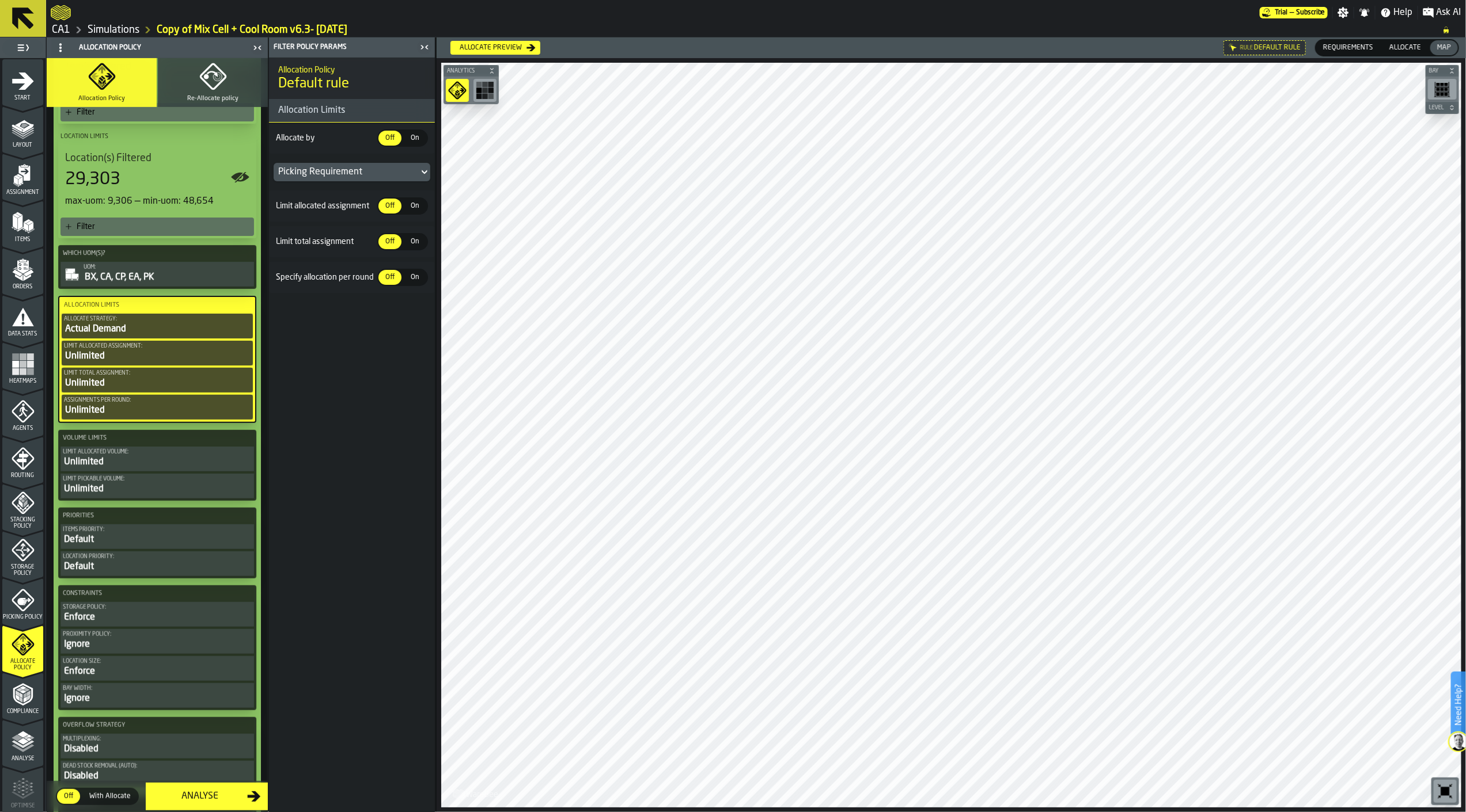
click at [398, 177] on div "Picking Requirement" at bounding box center [346, 172] width 136 height 14
click at [340, 228] on div "Allocation Rule" at bounding box center [311, 223] width 61 height 14
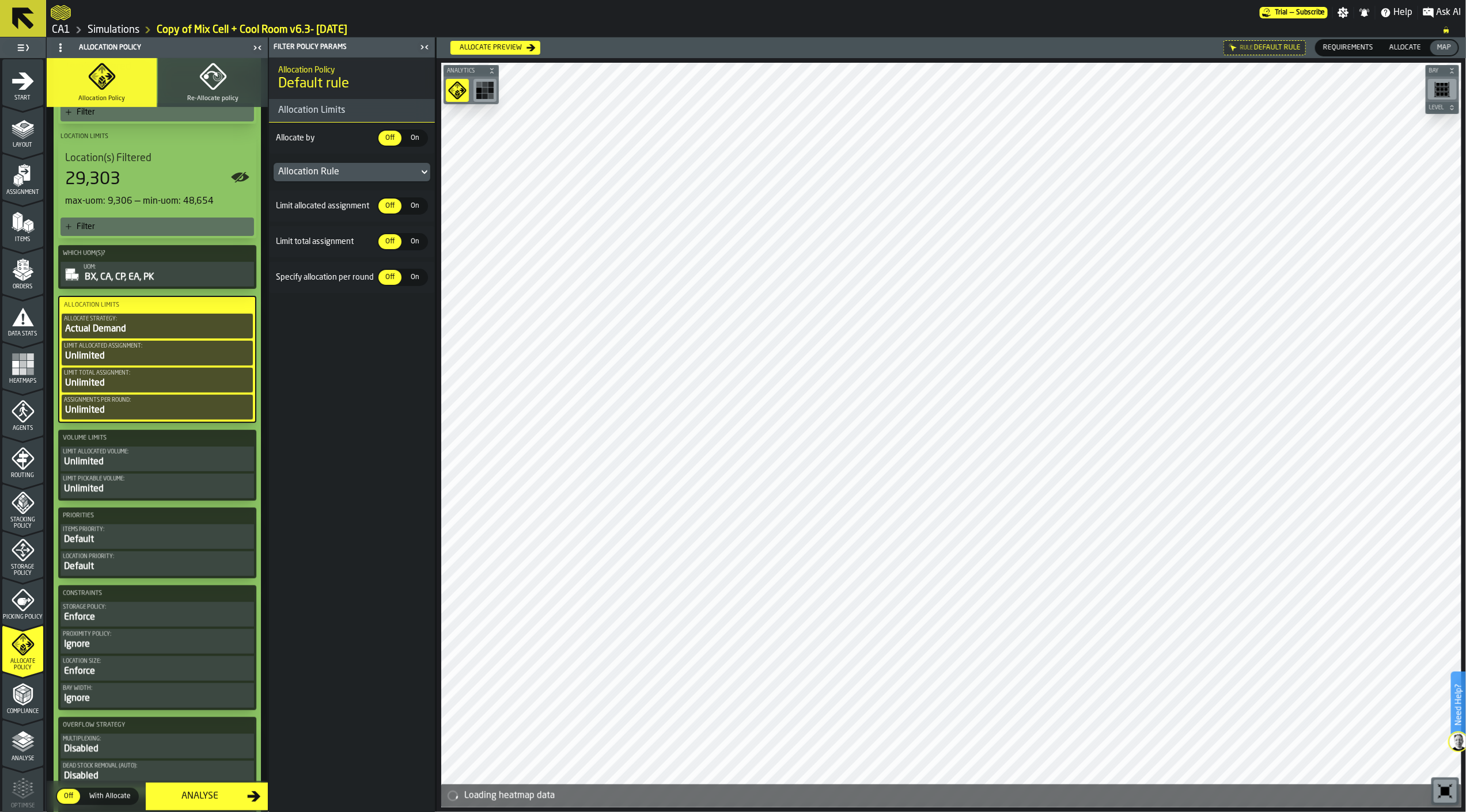
click at [417, 175] on div "Allocation Rule" at bounding box center [346, 172] width 145 height 18
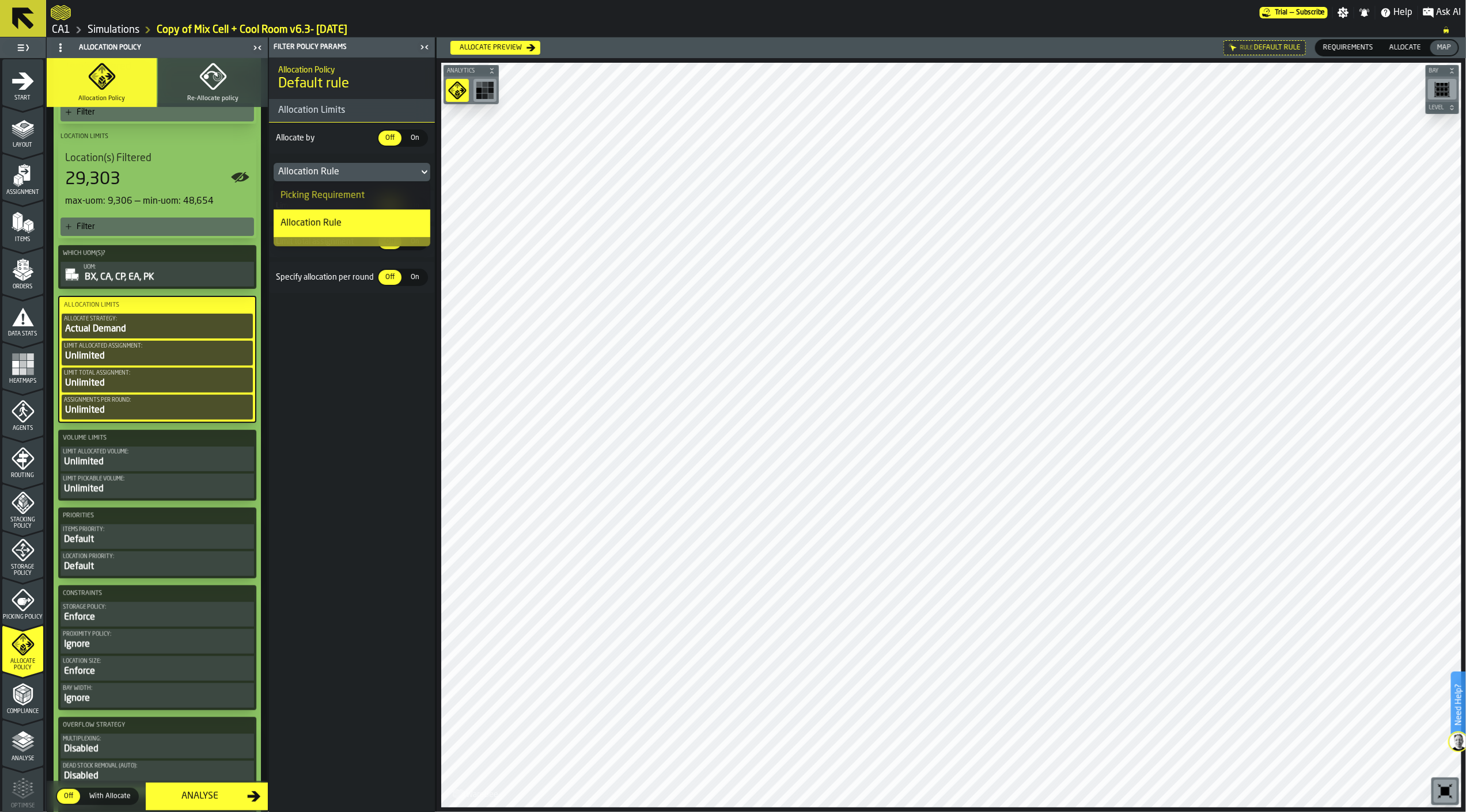
click at [394, 189] on div "Picking Requirement" at bounding box center [351, 196] width 143 height 14
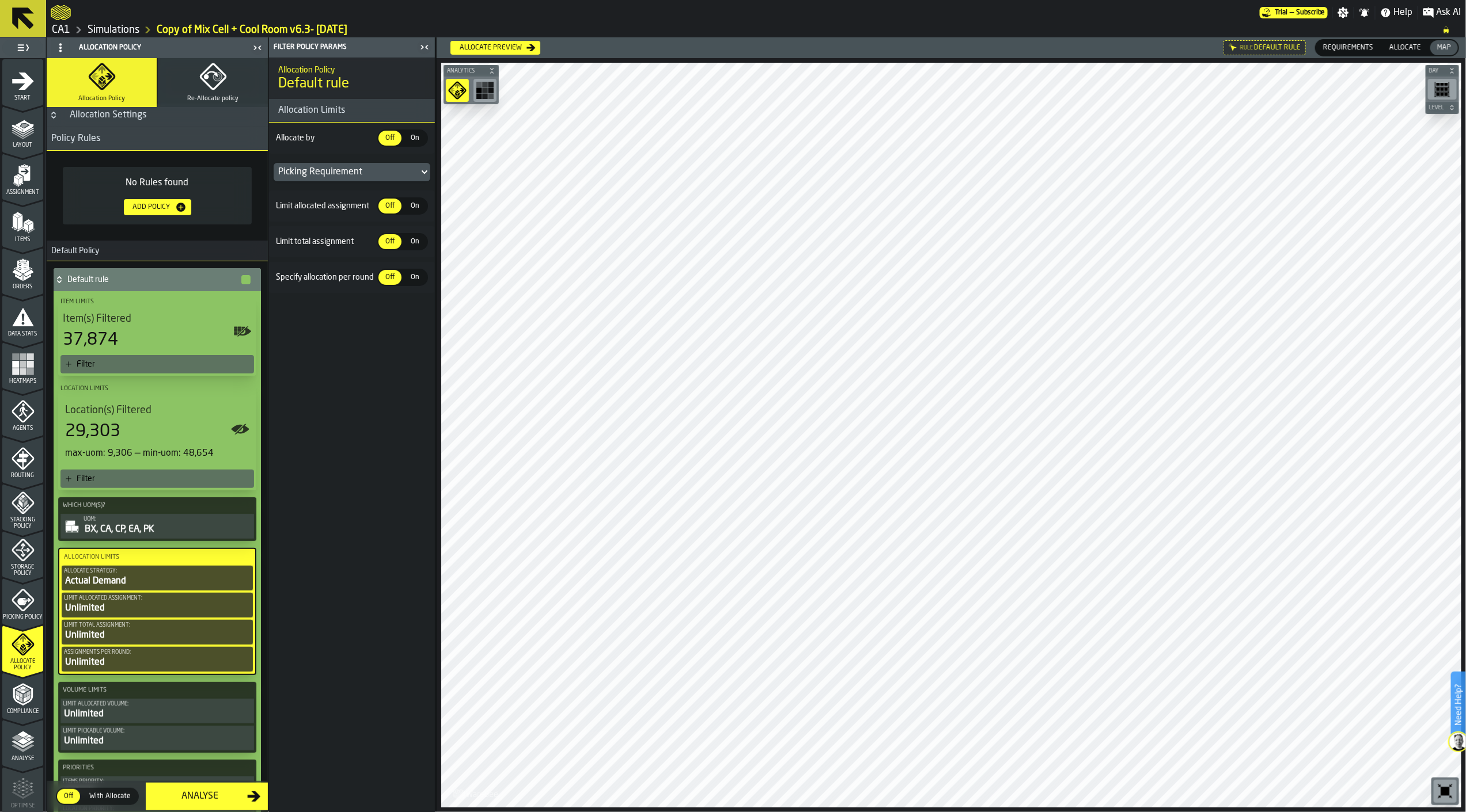
scroll to position [0, 0]
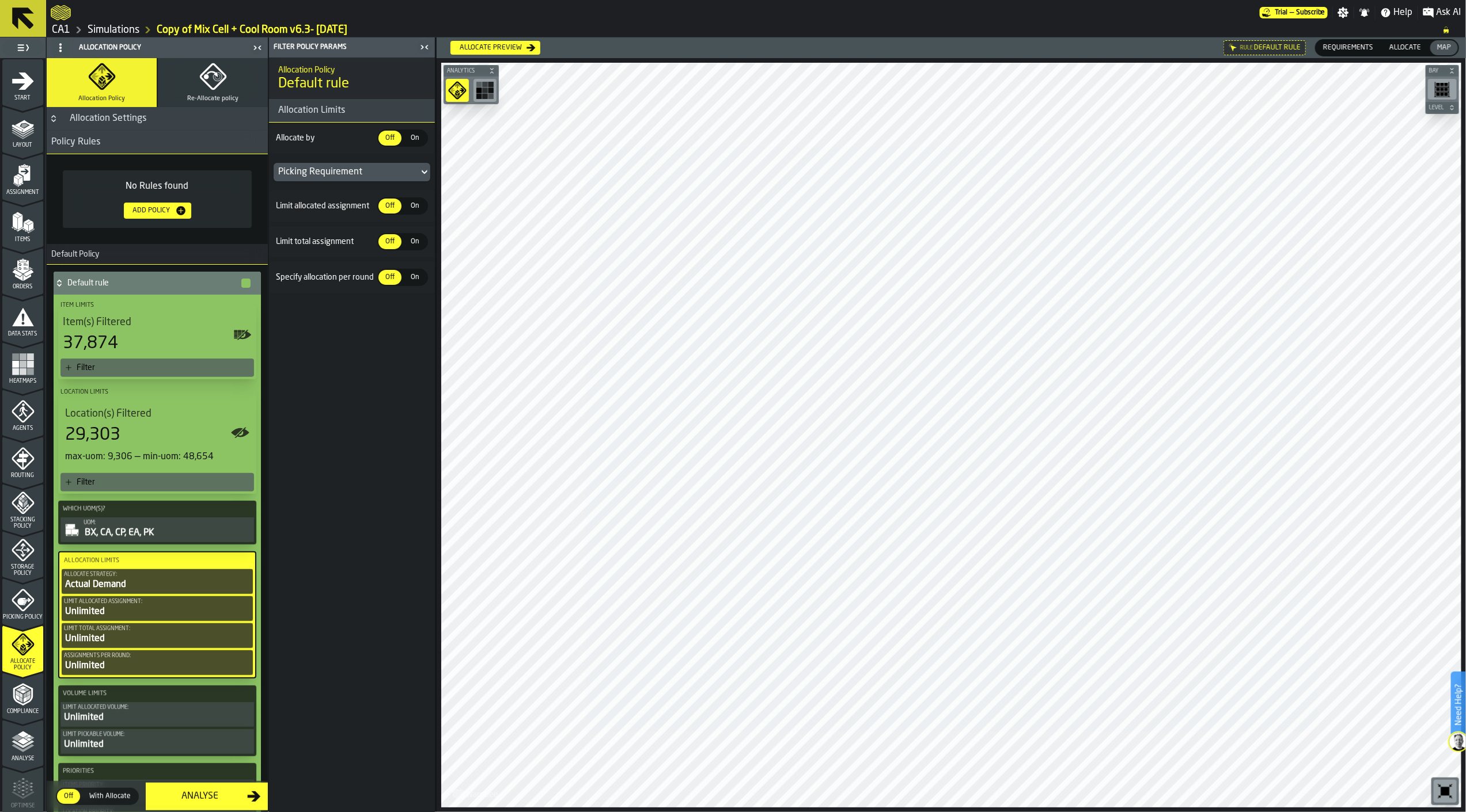
click at [159, 441] on div "29,303" at bounding box center [157, 435] width 184 height 20
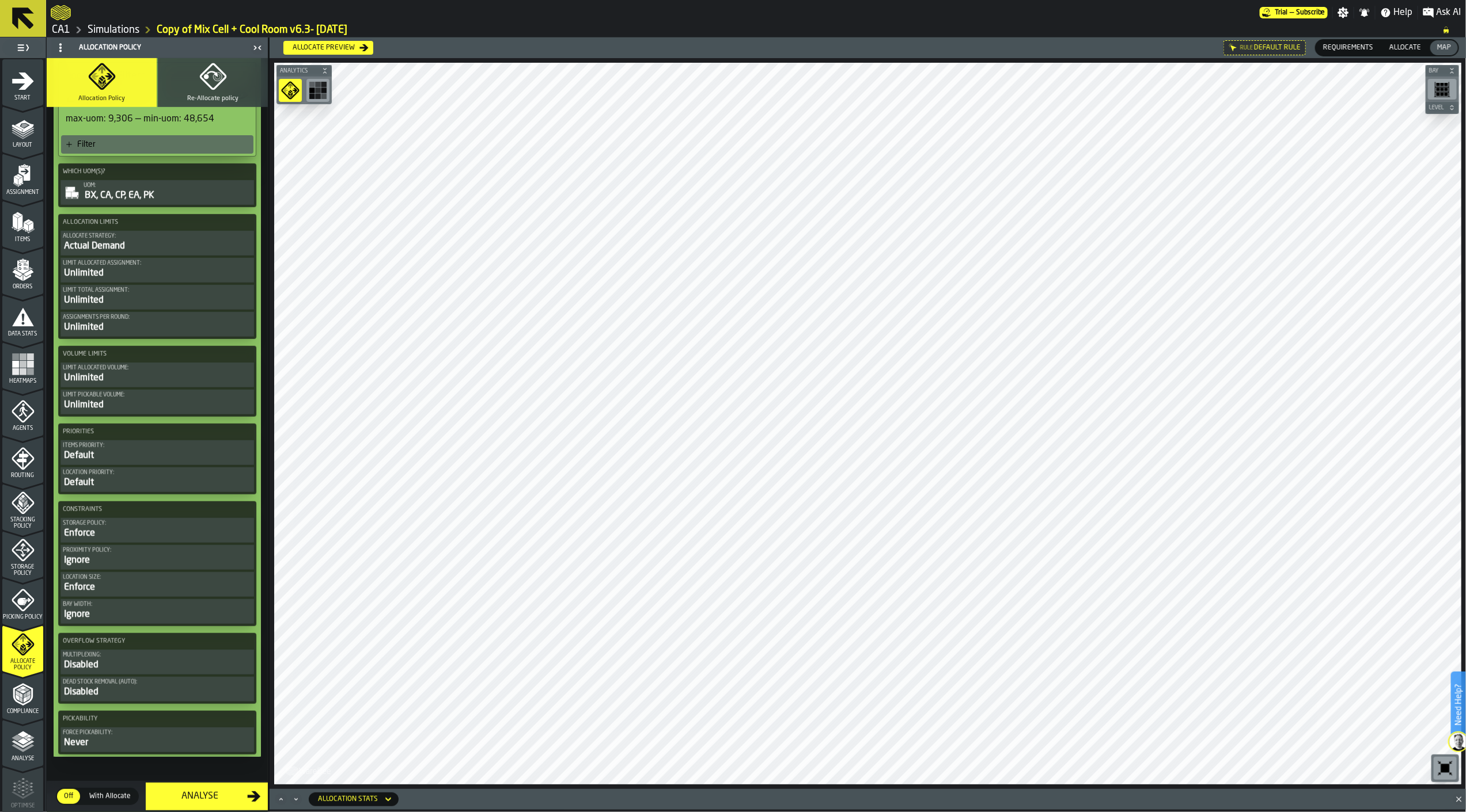
scroll to position [347, 0]
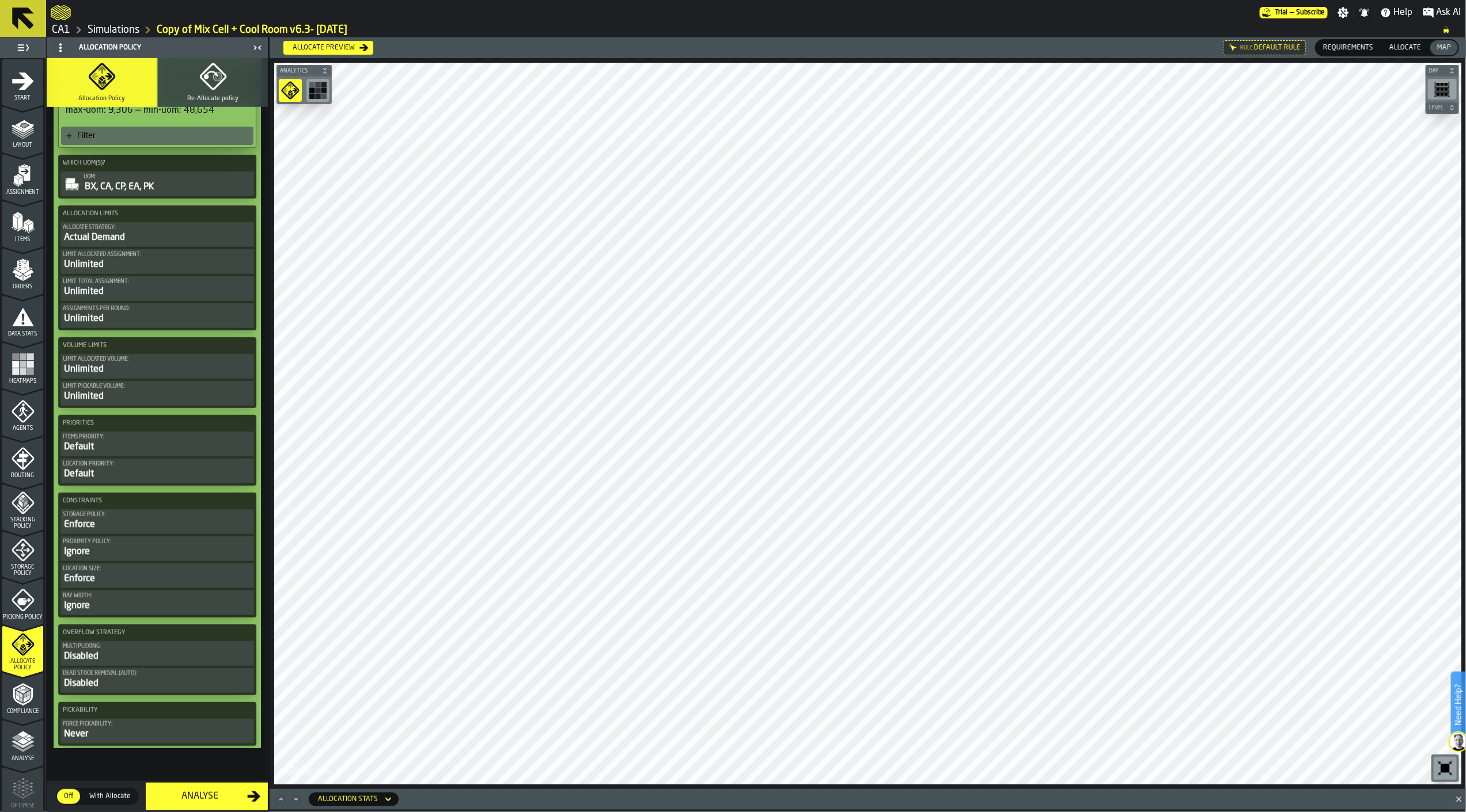
click at [20, 98] on span "Start" at bounding box center [23, 97] width 41 height 6
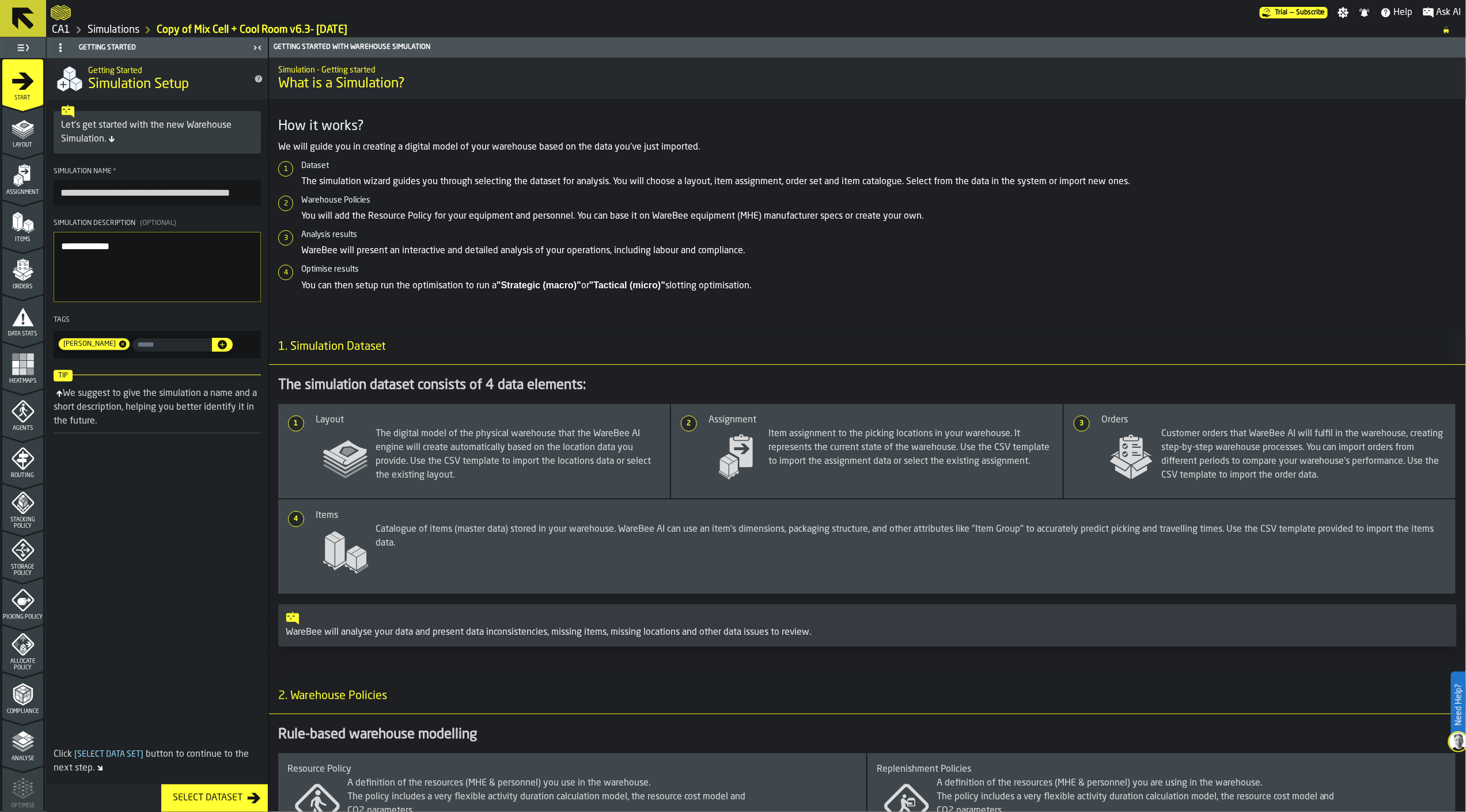
drag, startPoint x: 144, startPoint y: 250, endPoint x: 76, endPoint y: 245, distance: 68.2
click at [76, 245] on textarea "**********" at bounding box center [158, 267] width 207 height 70
type textarea "**********"
click at [25, 147] on span "Layout" at bounding box center [23, 145] width 41 height 6
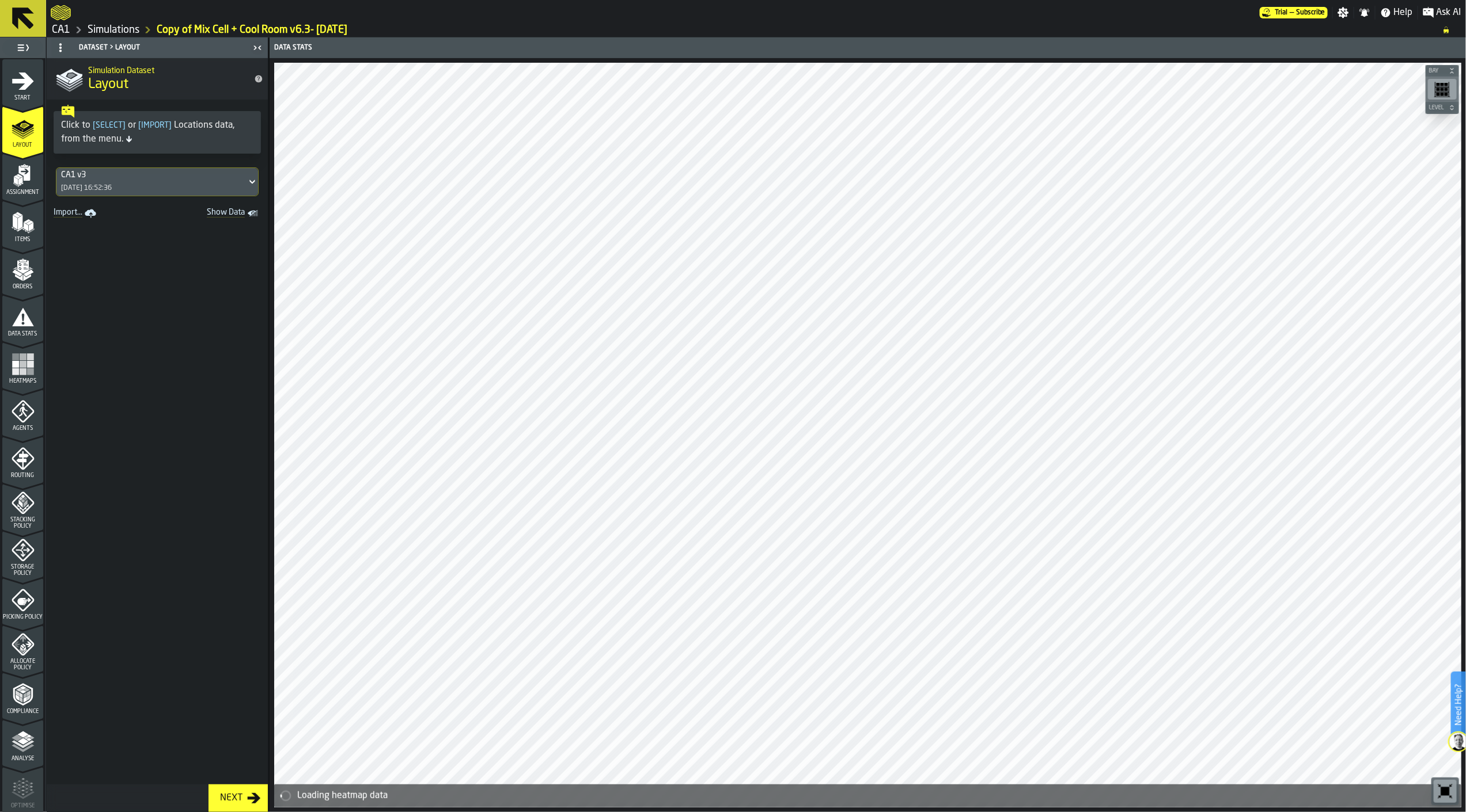
click at [26, 727] on div "Analyse" at bounding box center [23, 742] width 41 height 39
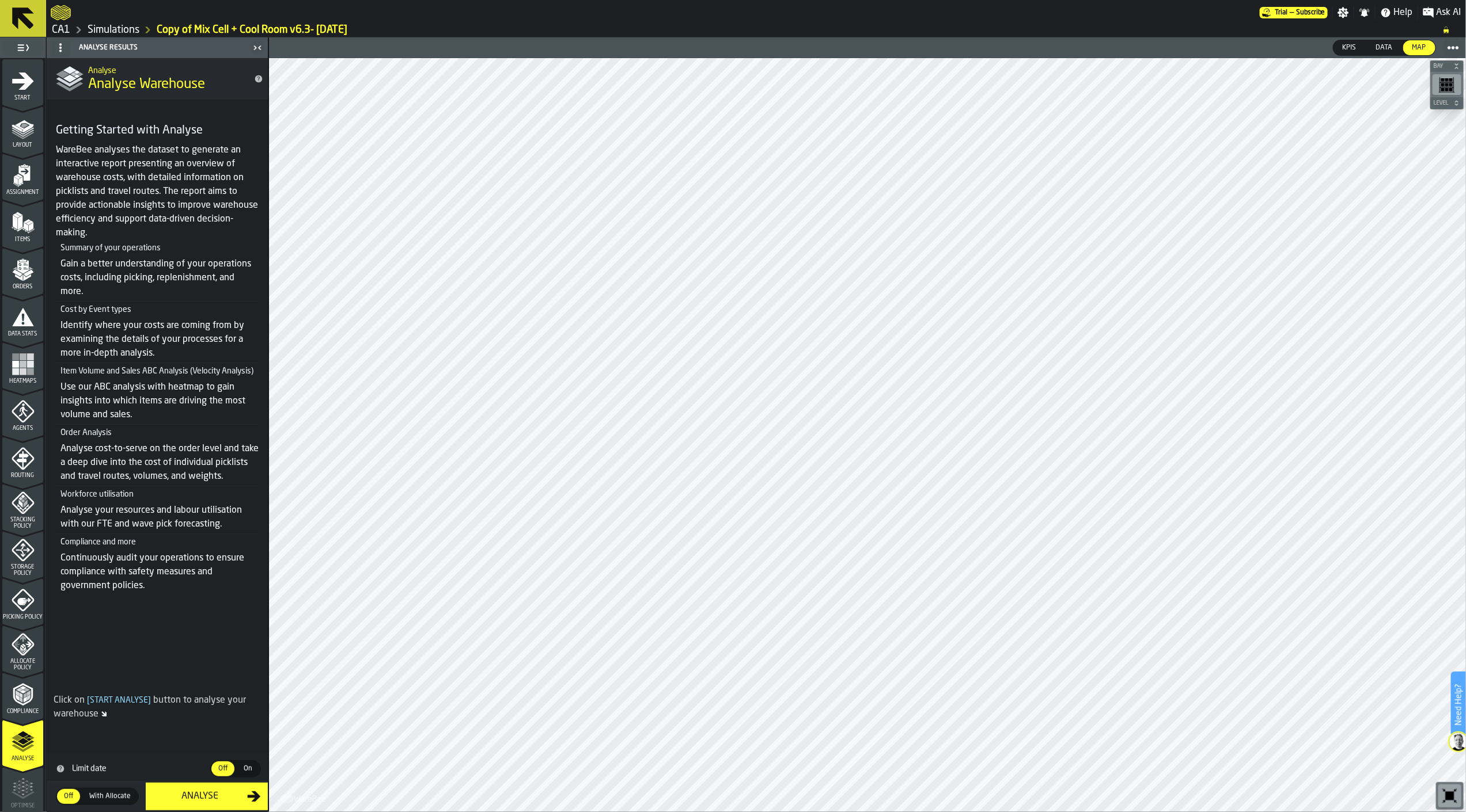
click at [32, 105] on icon "menu Start" at bounding box center [23, 106] width 41 height 11
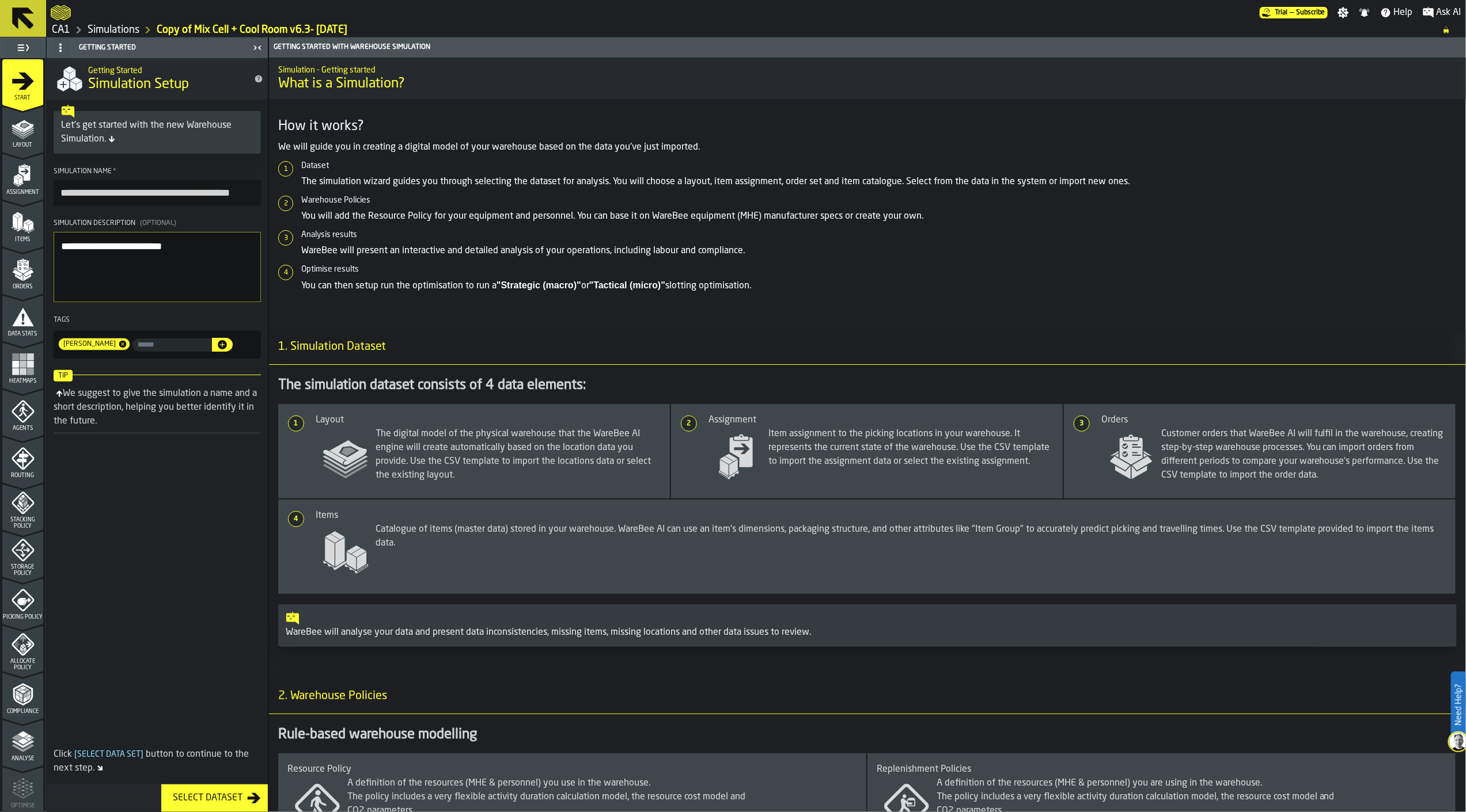
drag, startPoint x: 96, startPoint y: 196, endPoint x: 42, endPoint y: 189, distance: 54.5
click at [42, 189] on aside "**********" at bounding box center [134, 425] width 268 height 775
click at [176, 194] on input "**********" at bounding box center [158, 192] width 207 height 25
click at [205, 194] on input "**********" at bounding box center [158, 192] width 207 height 25
type input "**********"
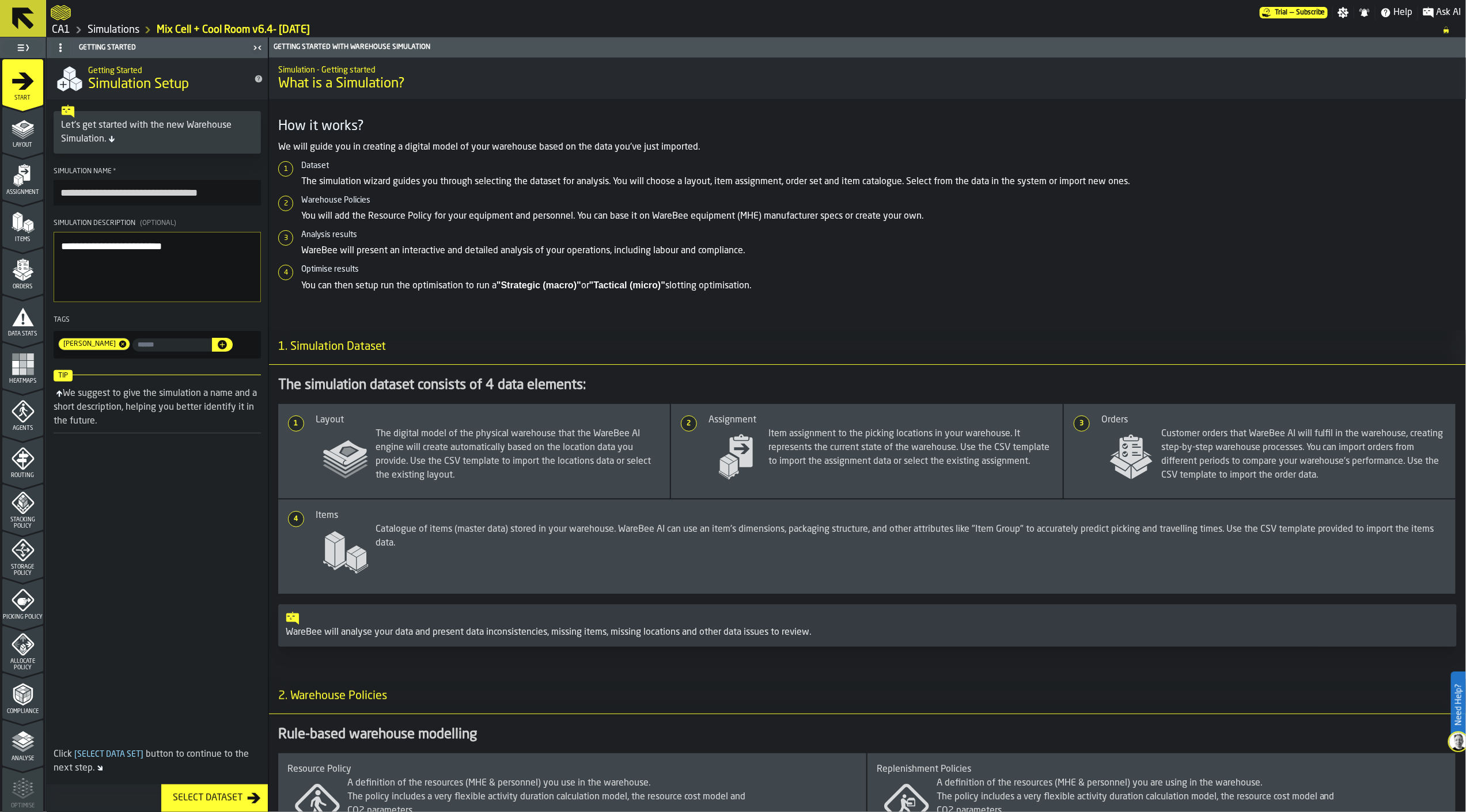
click at [138, 349] on input "input-value-" at bounding box center [172, 344] width 80 height 13
type input "***"
click at [212, 350] on button "button-" at bounding box center [222, 345] width 20 height 14
click at [27, 147] on span "Layout" at bounding box center [23, 145] width 41 height 6
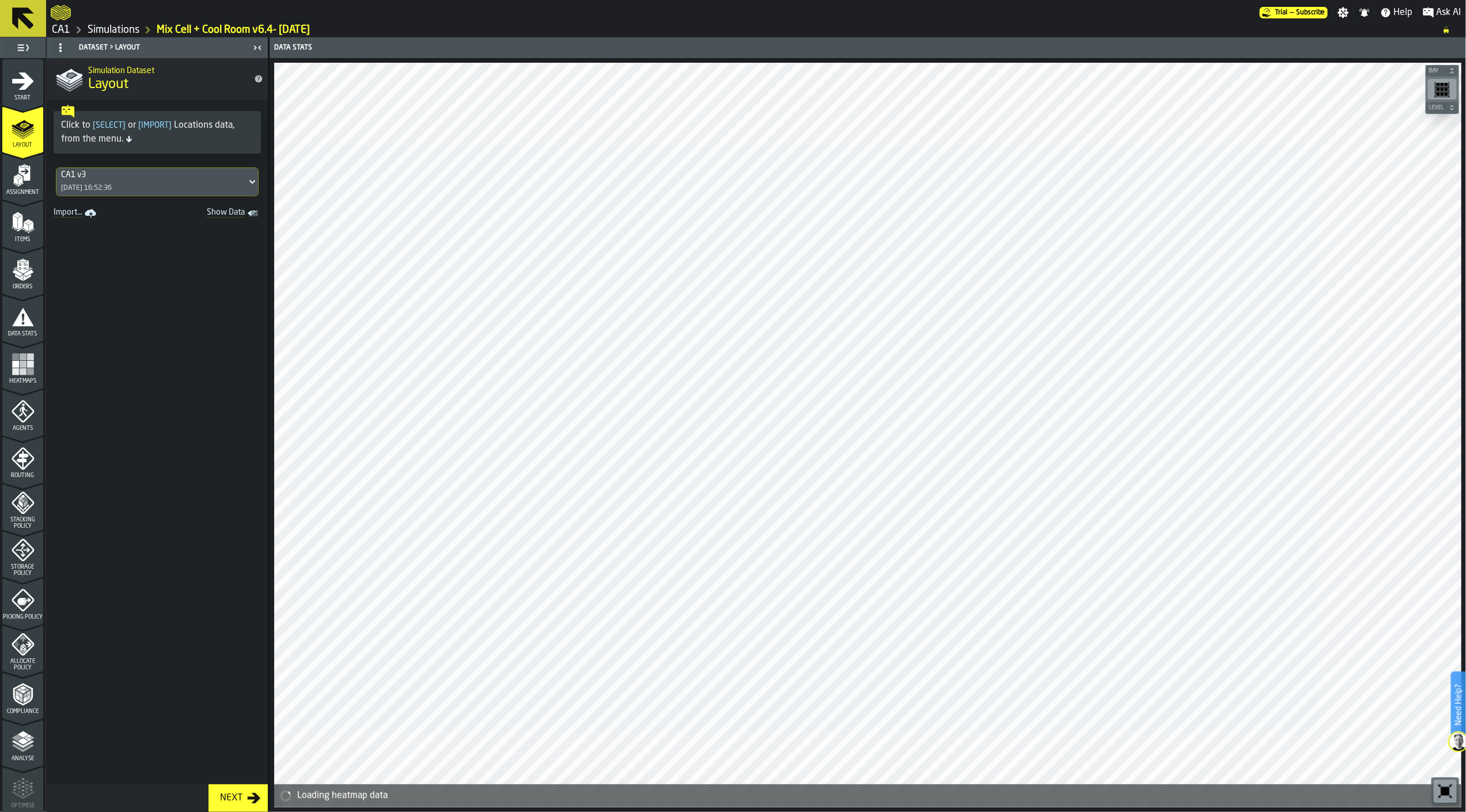
click at [20, 727] on div "Analyse" at bounding box center [23, 742] width 41 height 39
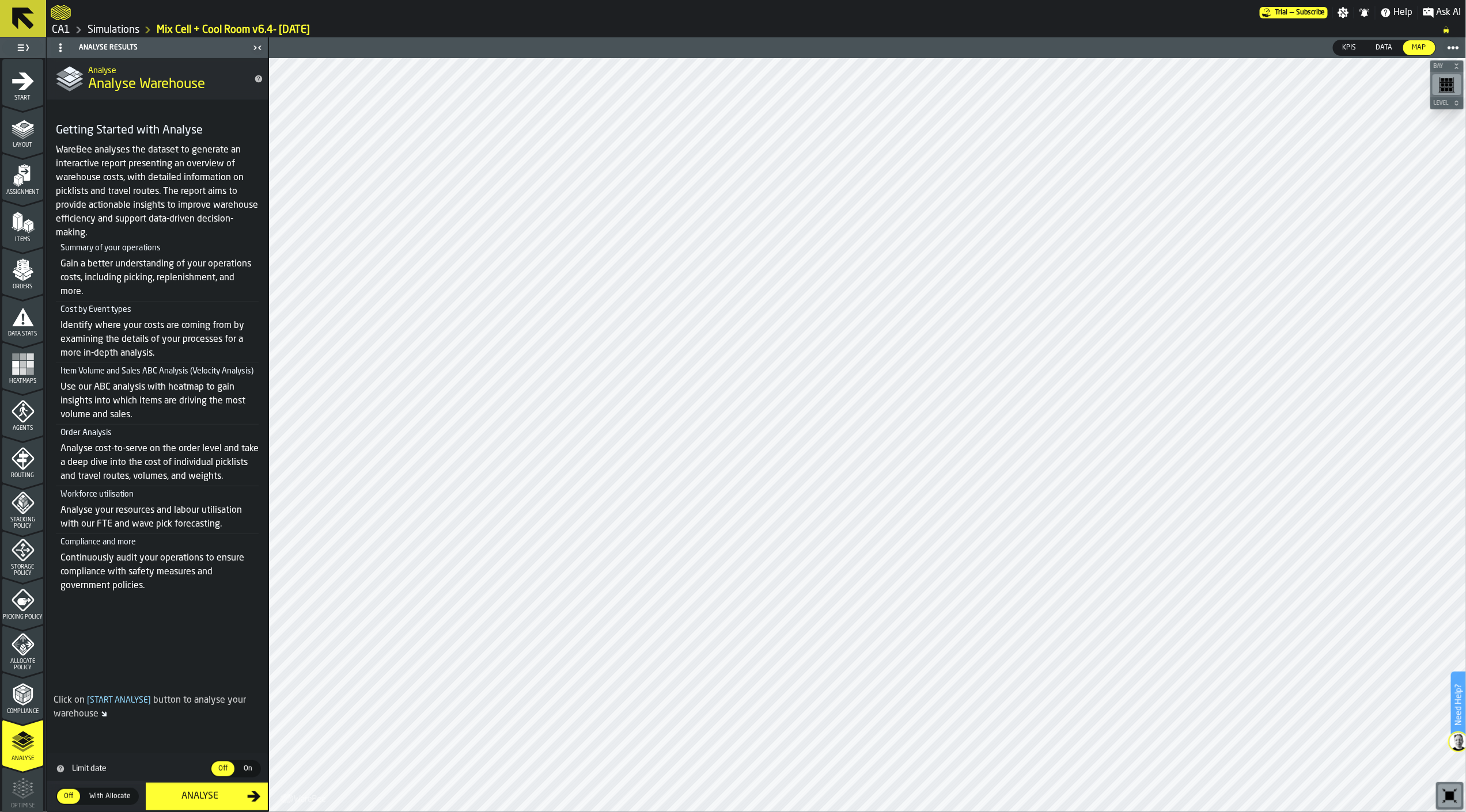
click at [189, 805] on button "Analyse" at bounding box center [207, 796] width 122 height 28
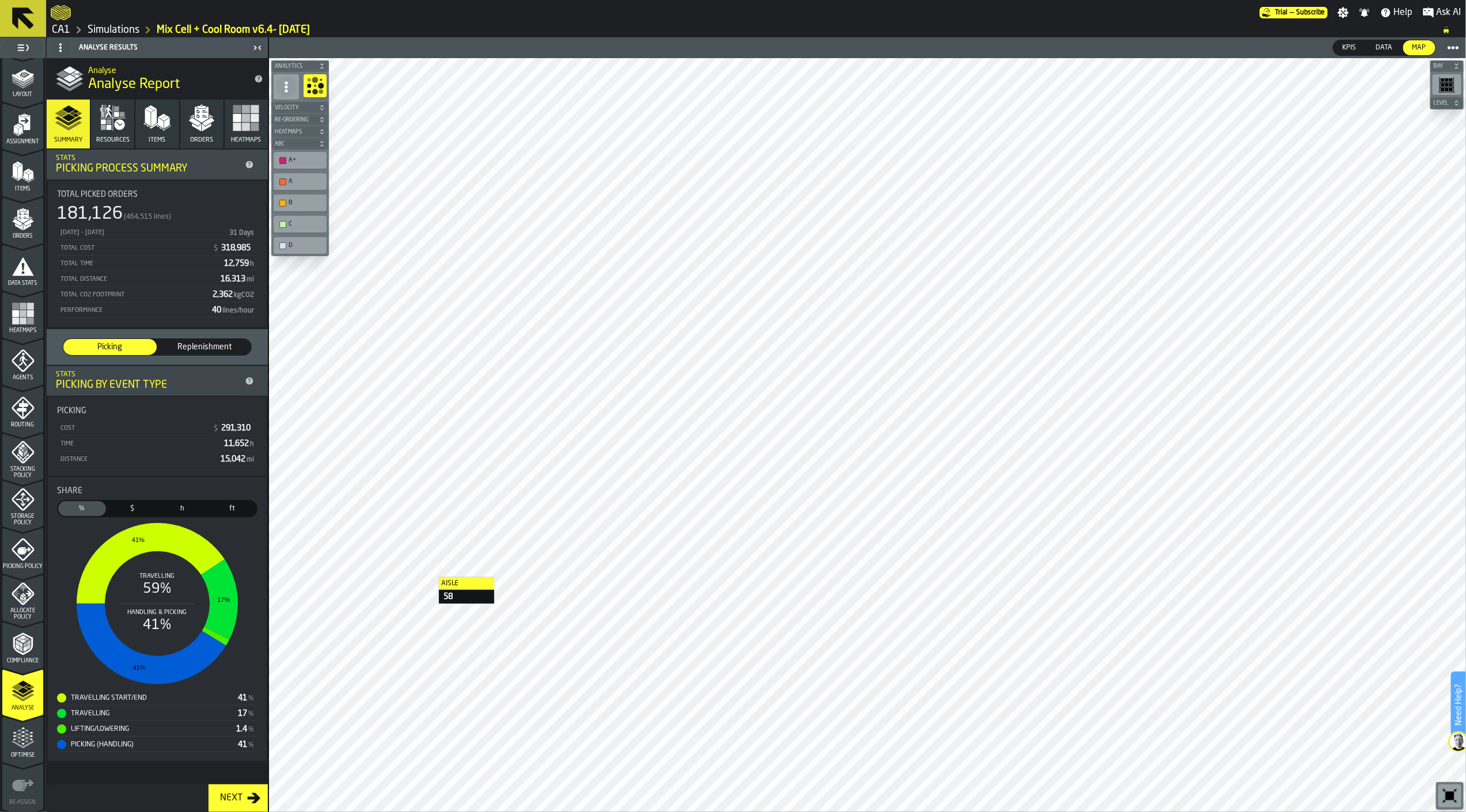
scroll to position [96, 0]
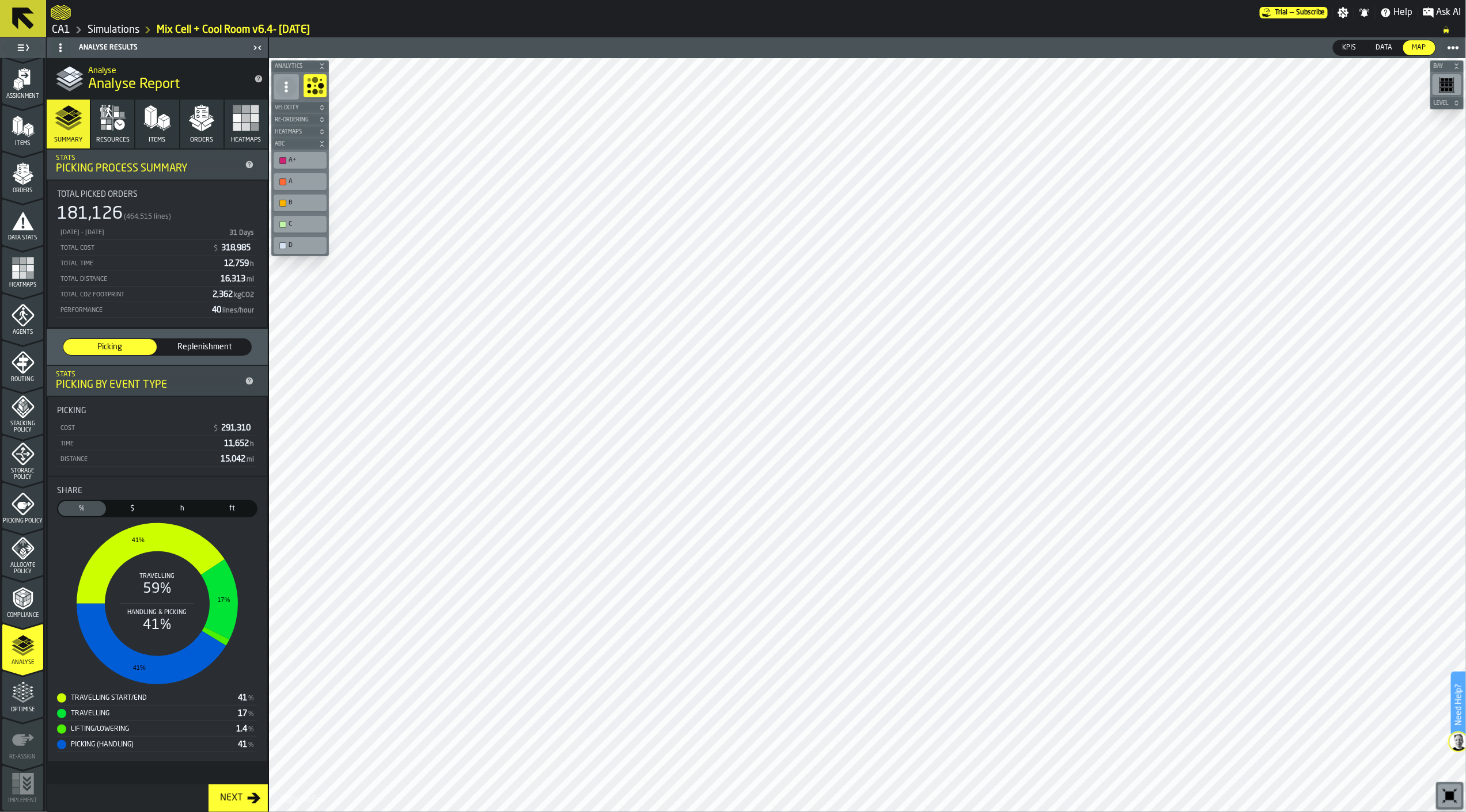
click at [17, 707] on span "Optimise" at bounding box center [23, 710] width 41 height 6
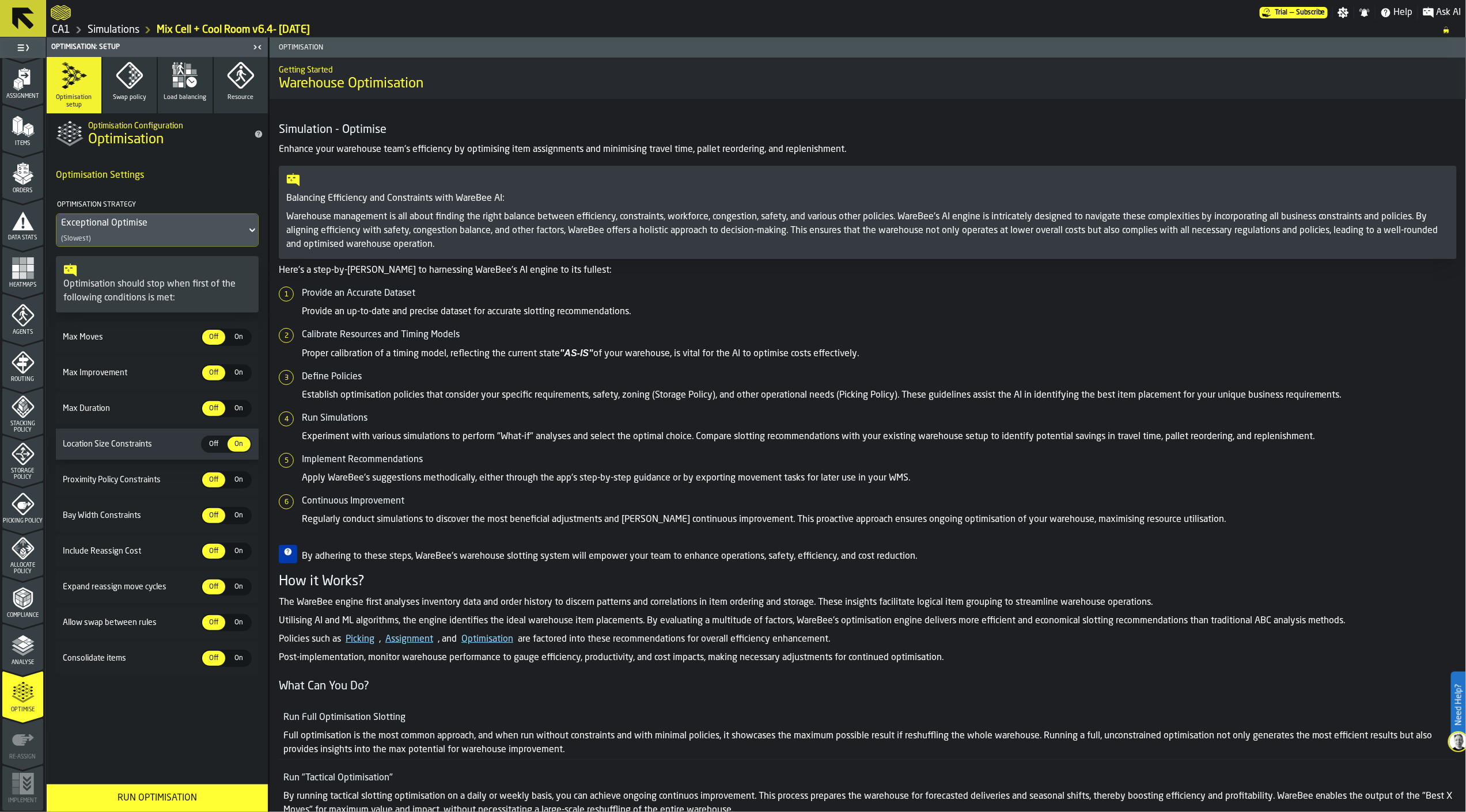
click at [177, 90] on button "Load balancing" at bounding box center [185, 85] width 55 height 57
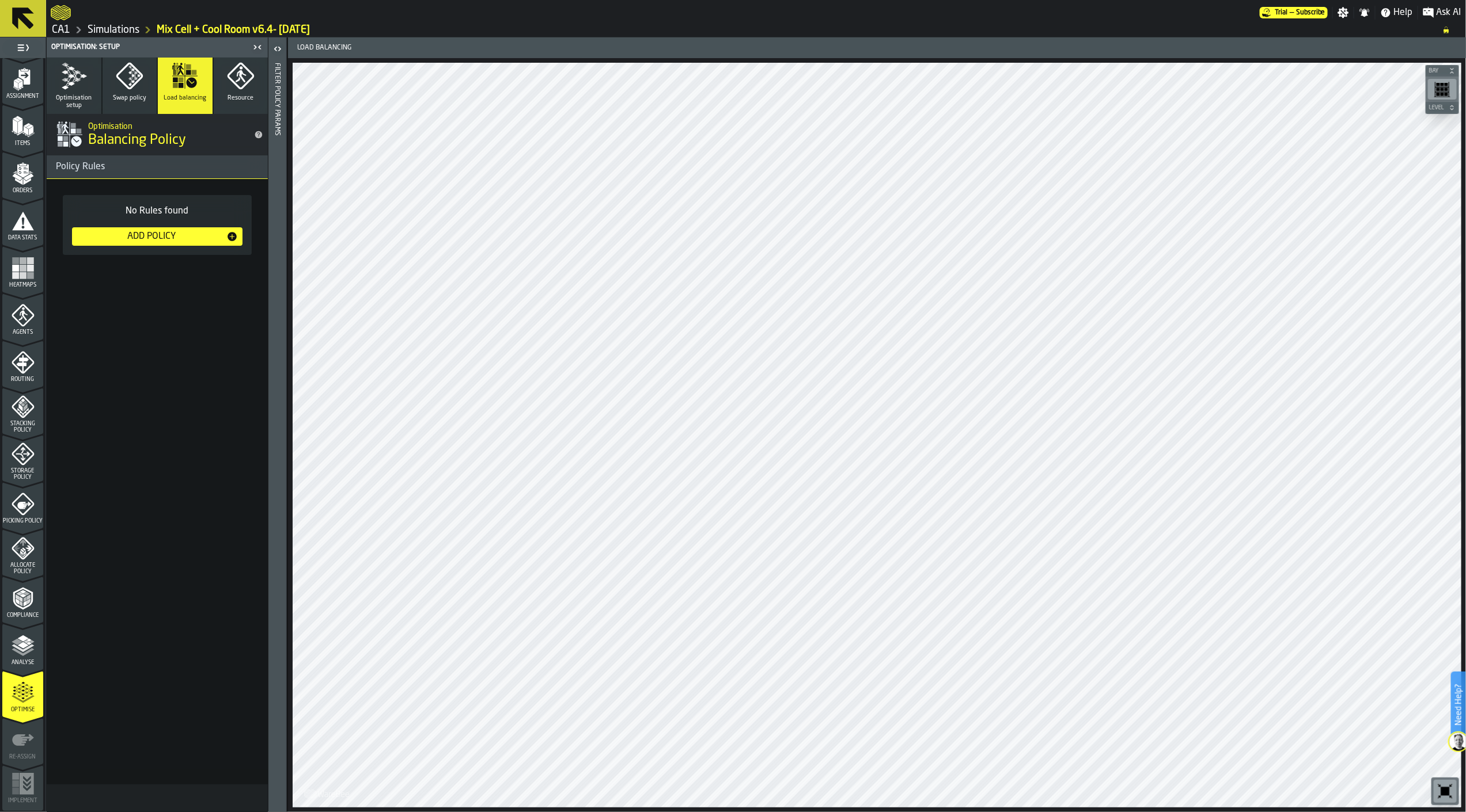
click at [226, 239] on icon "button-Add Policy" at bounding box center [232, 237] width 12 height 12
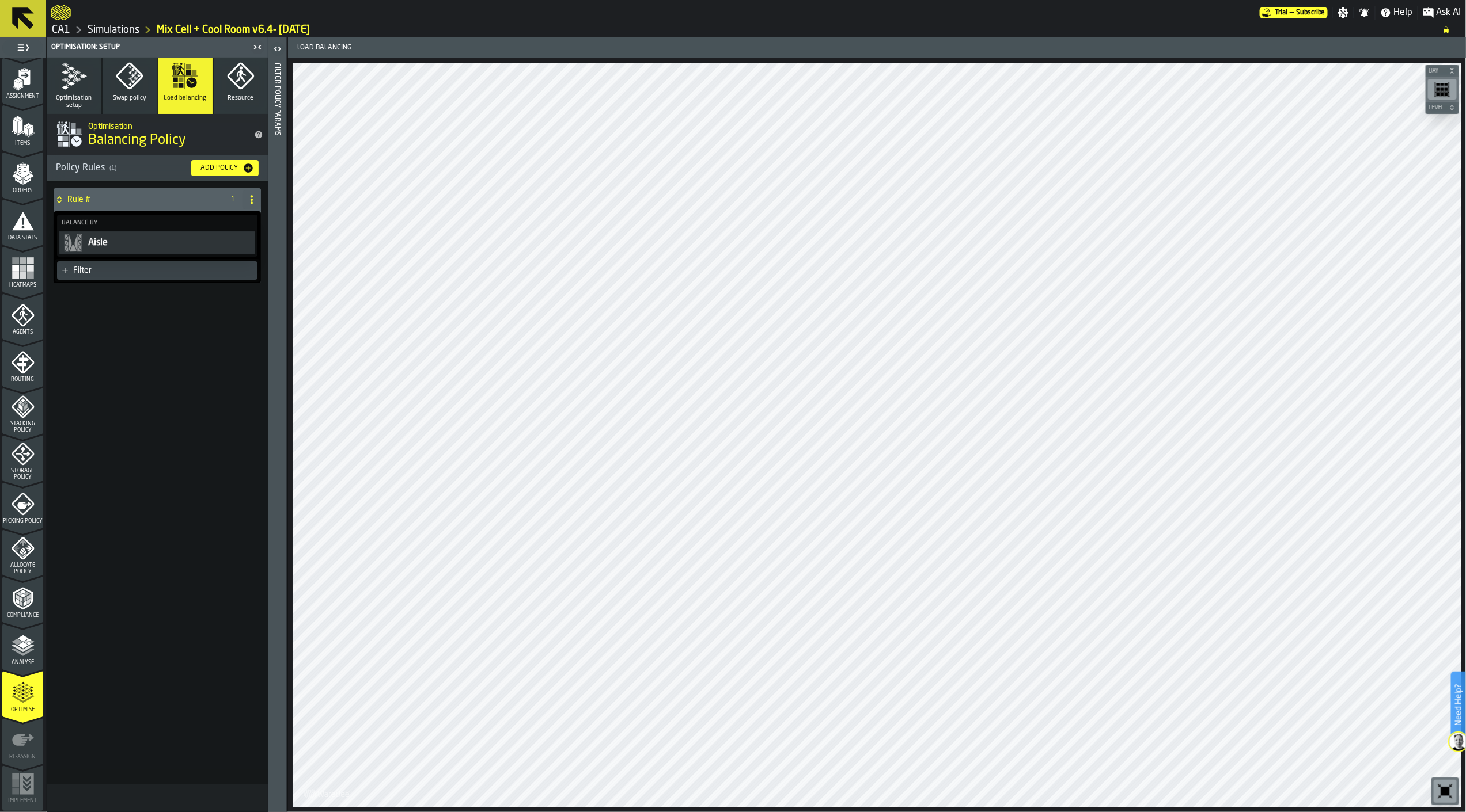
click at [214, 269] on div "Filter" at bounding box center [162, 271] width 179 height 10
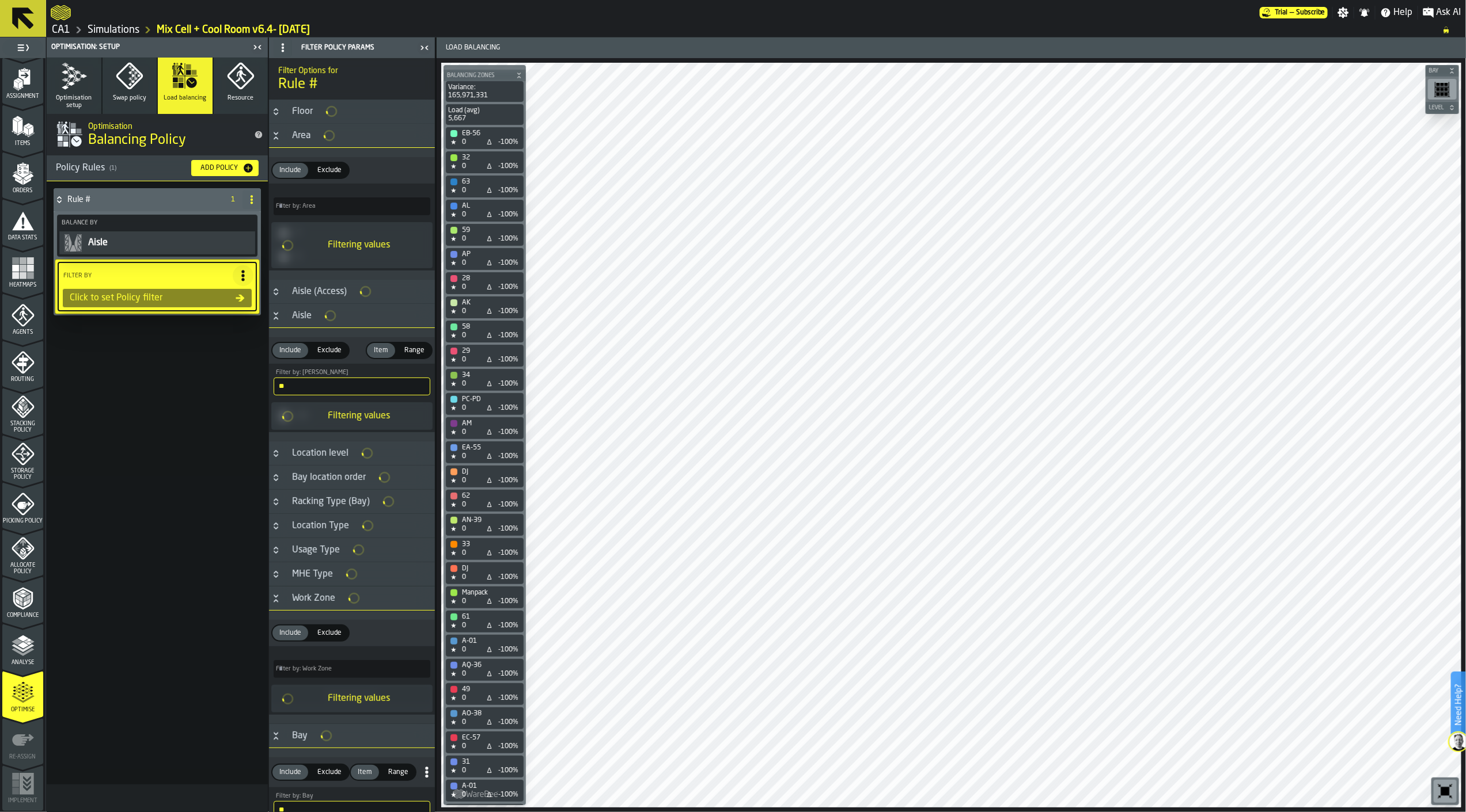
click at [185, 294] on div "Click to set Policy filter" at bounding box center [150, 298] width 171 height 14
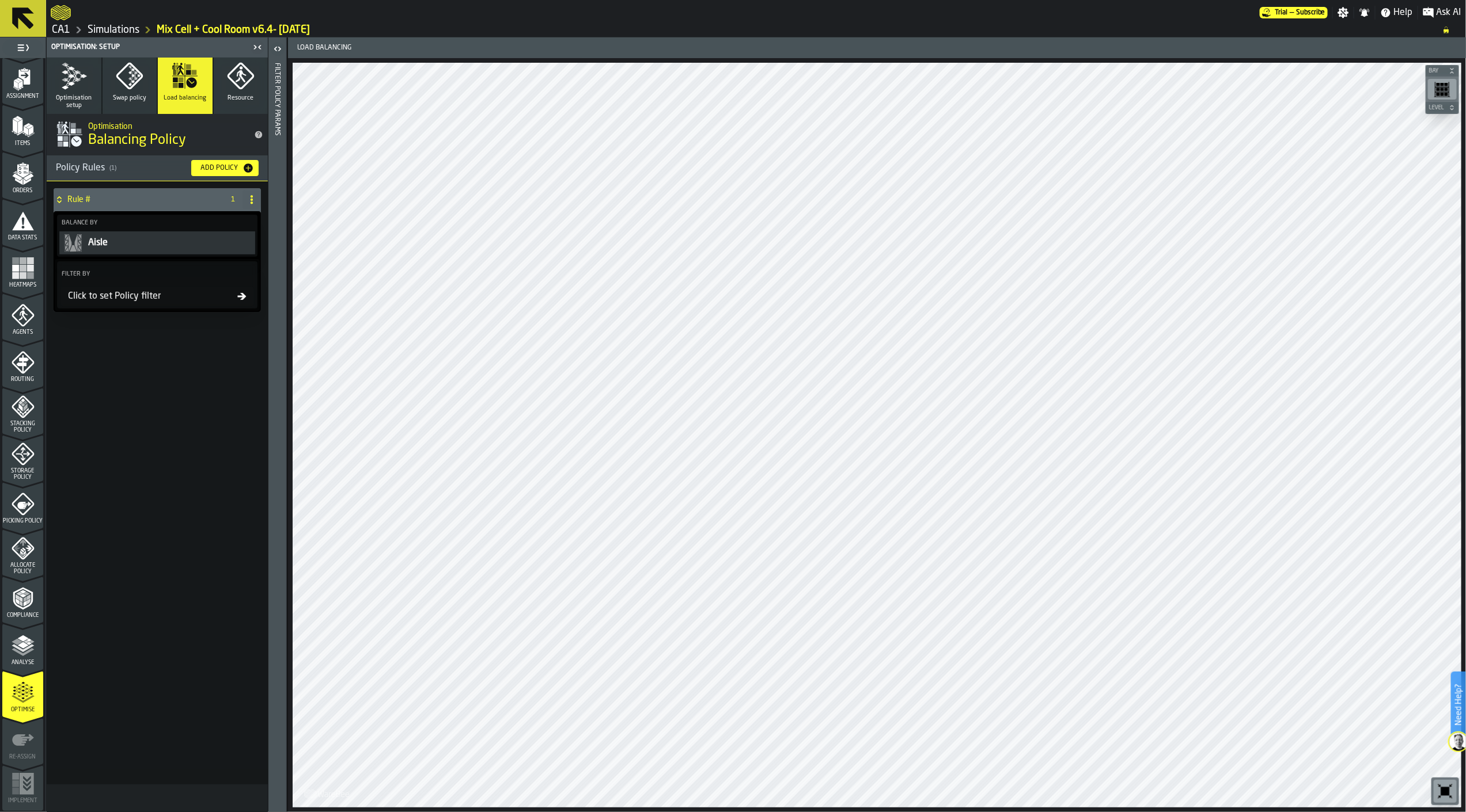
click at [239, 297] on icon at bounding box center [242, 297] width 10 height 10
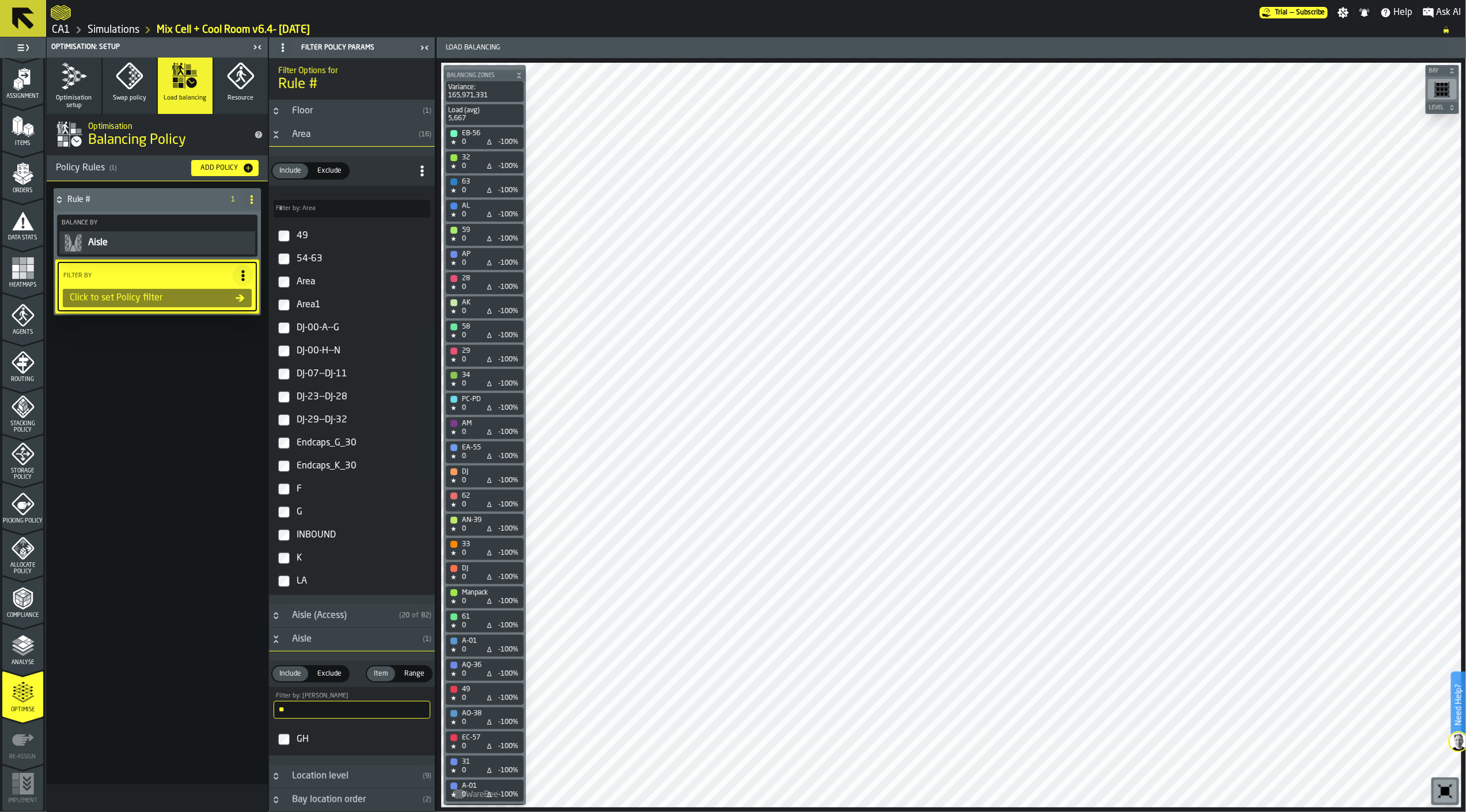
click at [239, 294] on icon at bounding box center [240, 299] width 10 height 10
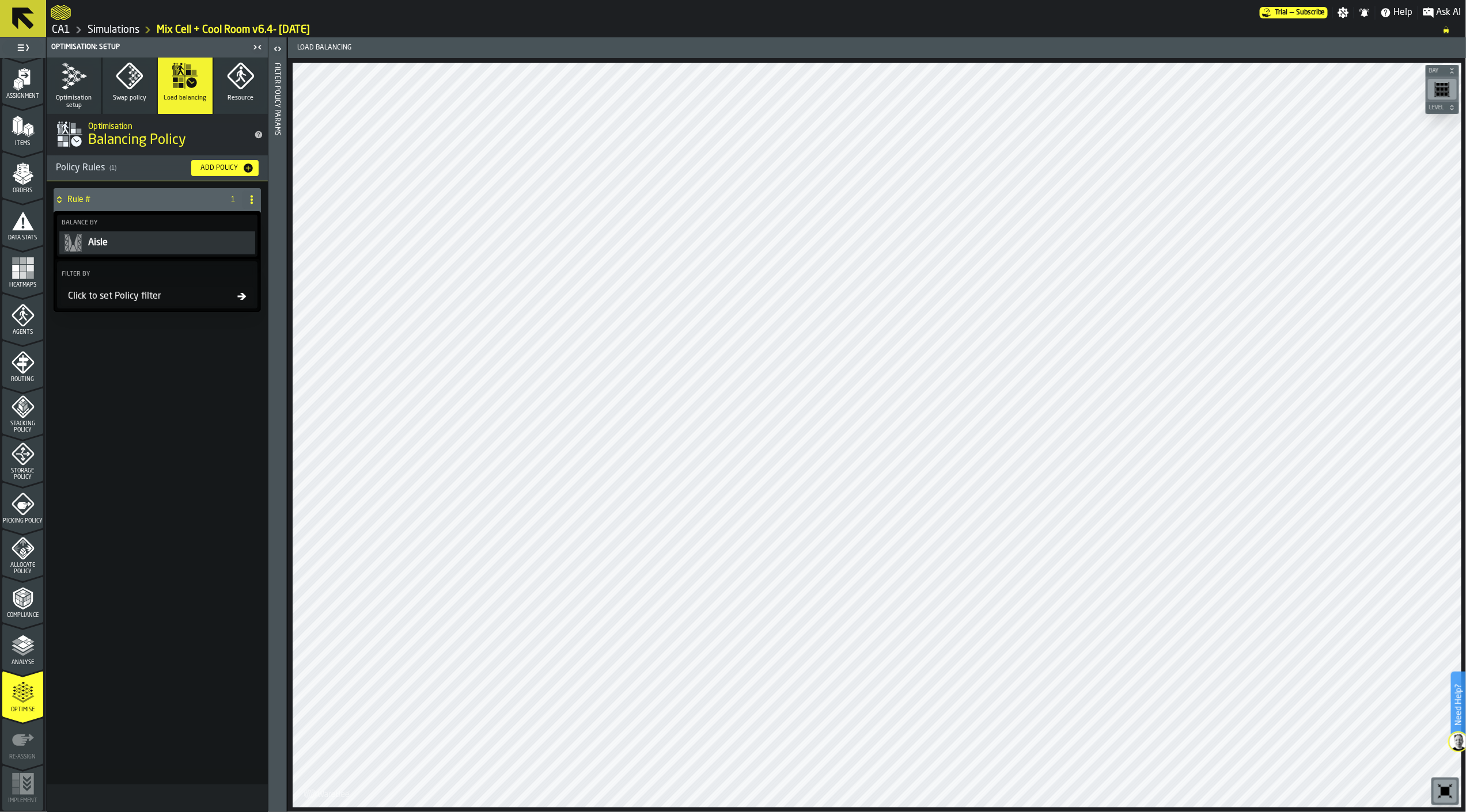
click at [214, 294] on div "Click to set Policy filter" at bounding box center [150, 297] width 174 height 14
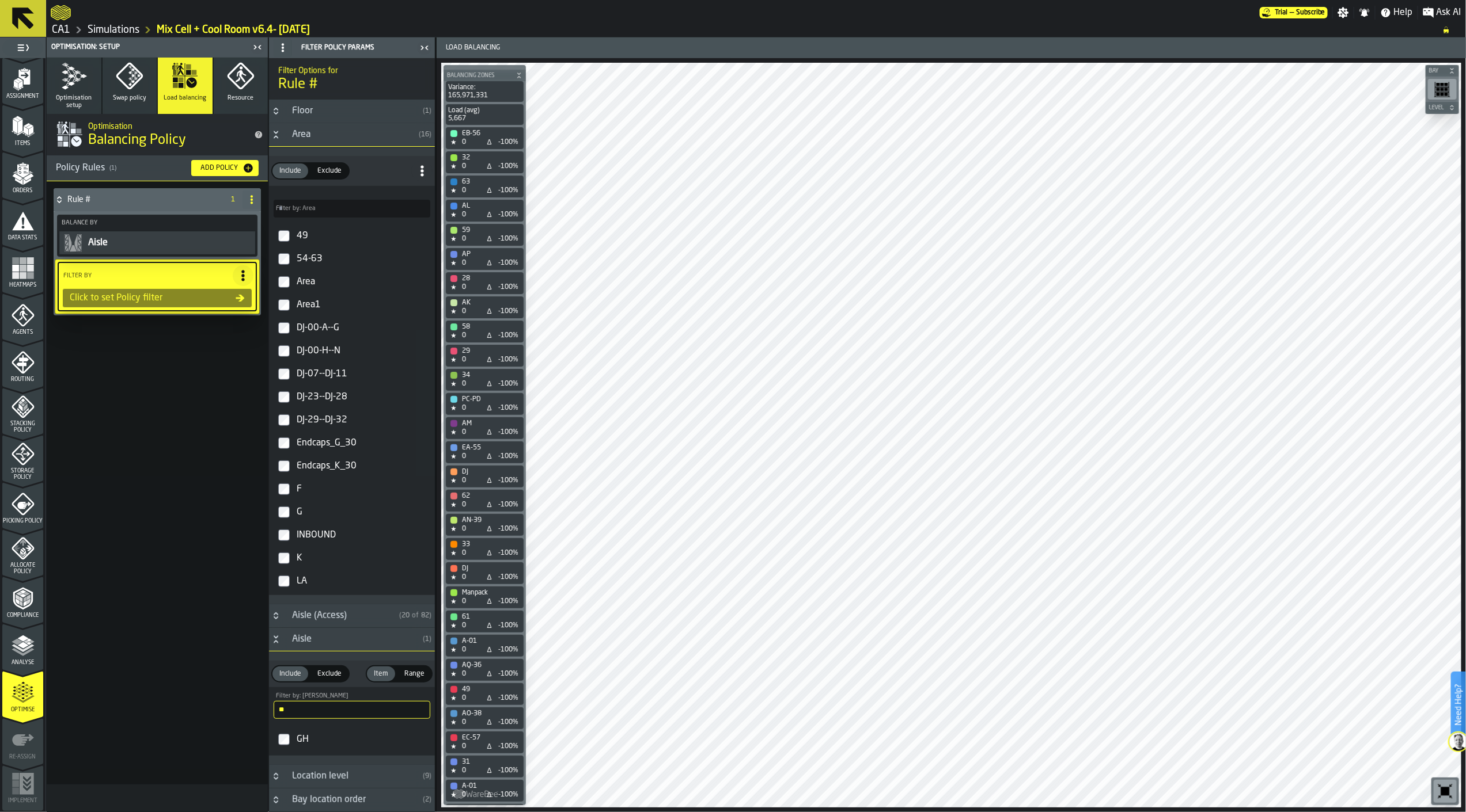
scroll to position [320, 0]
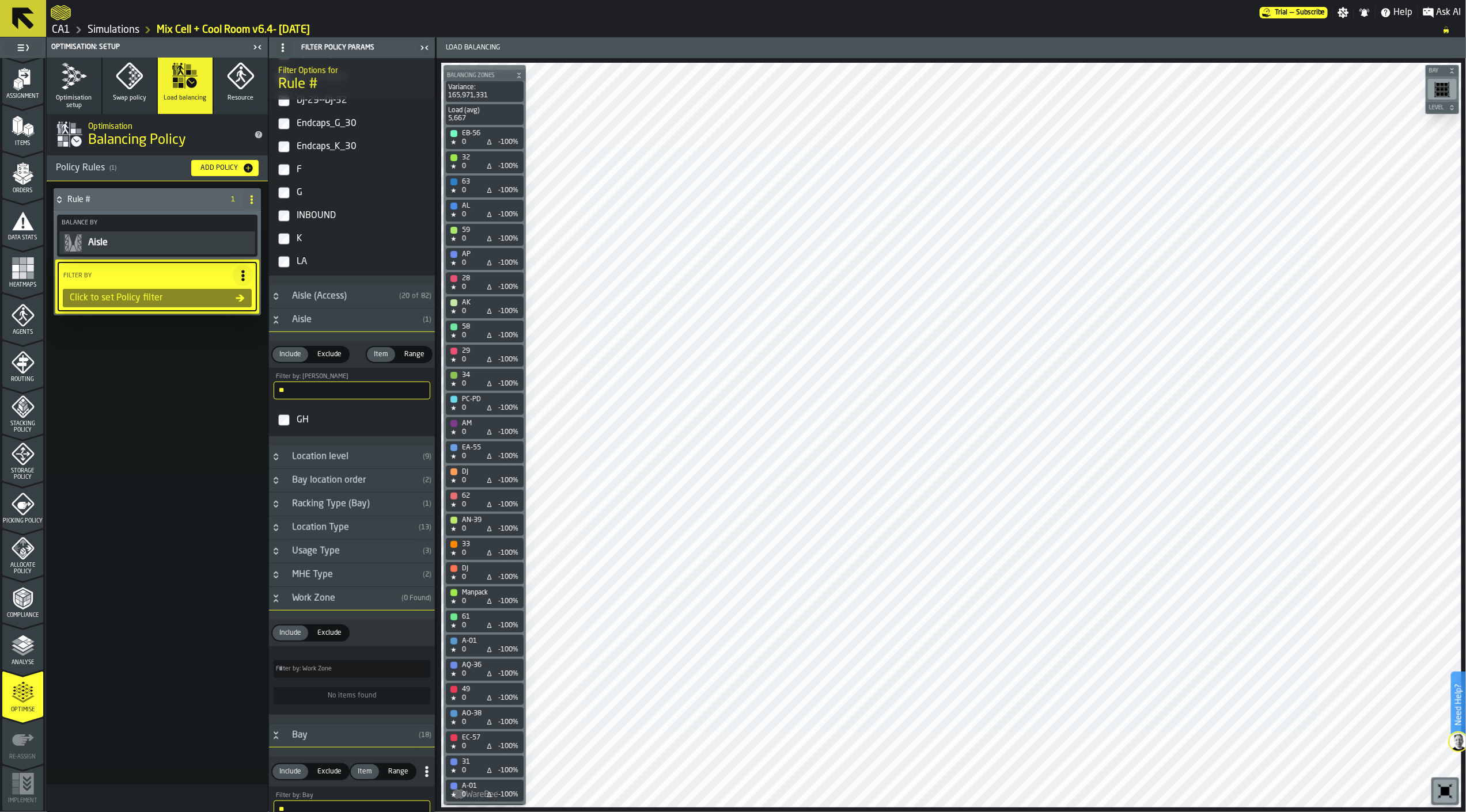
click at [283, 321] on h3 "Aisle ( 1 )" at bounding box center [351, 320] width 166 height 24
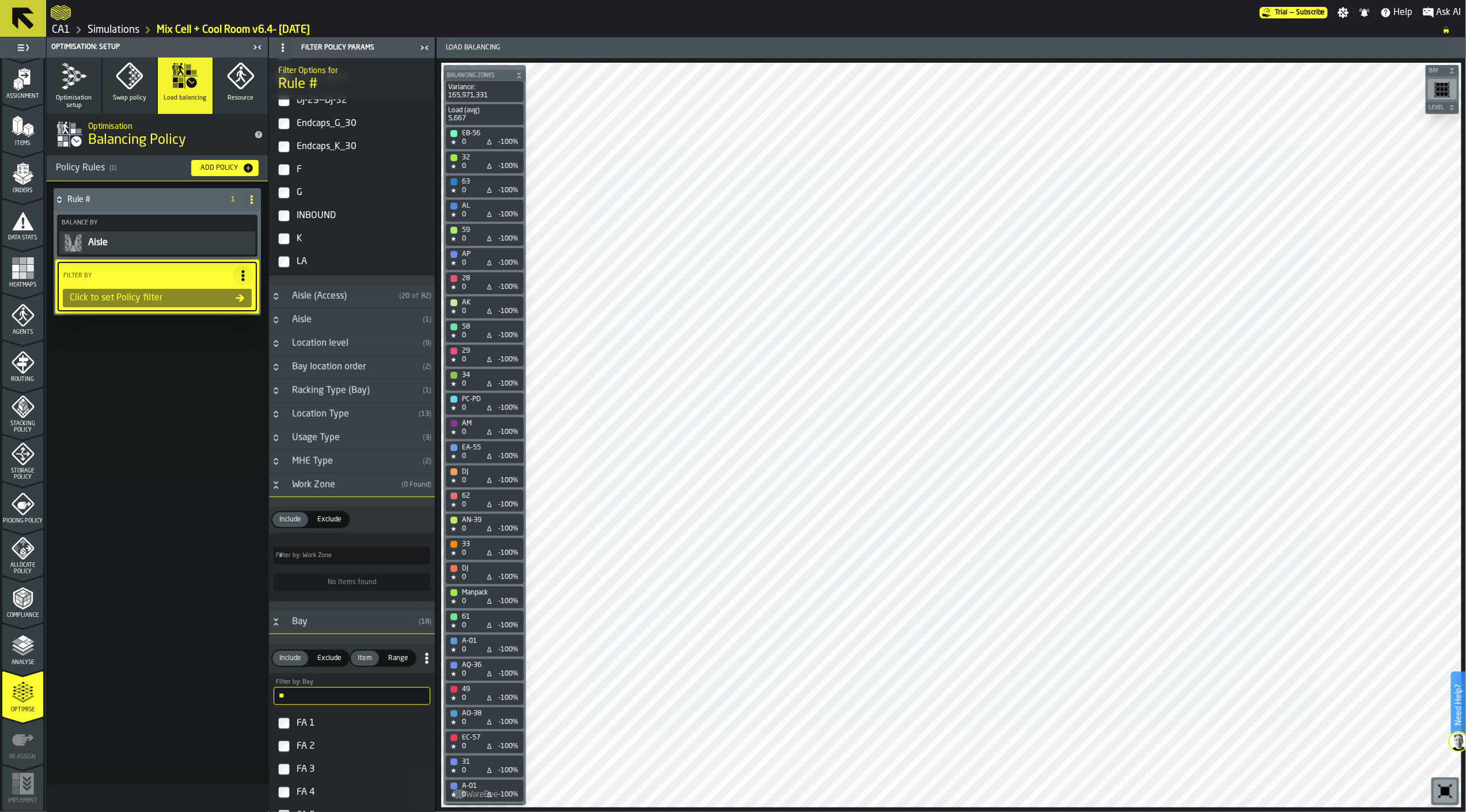
click at [283, 321] on h3 "Aisle ( 1 )" at bounding box center [351, 320] width 166 height 24
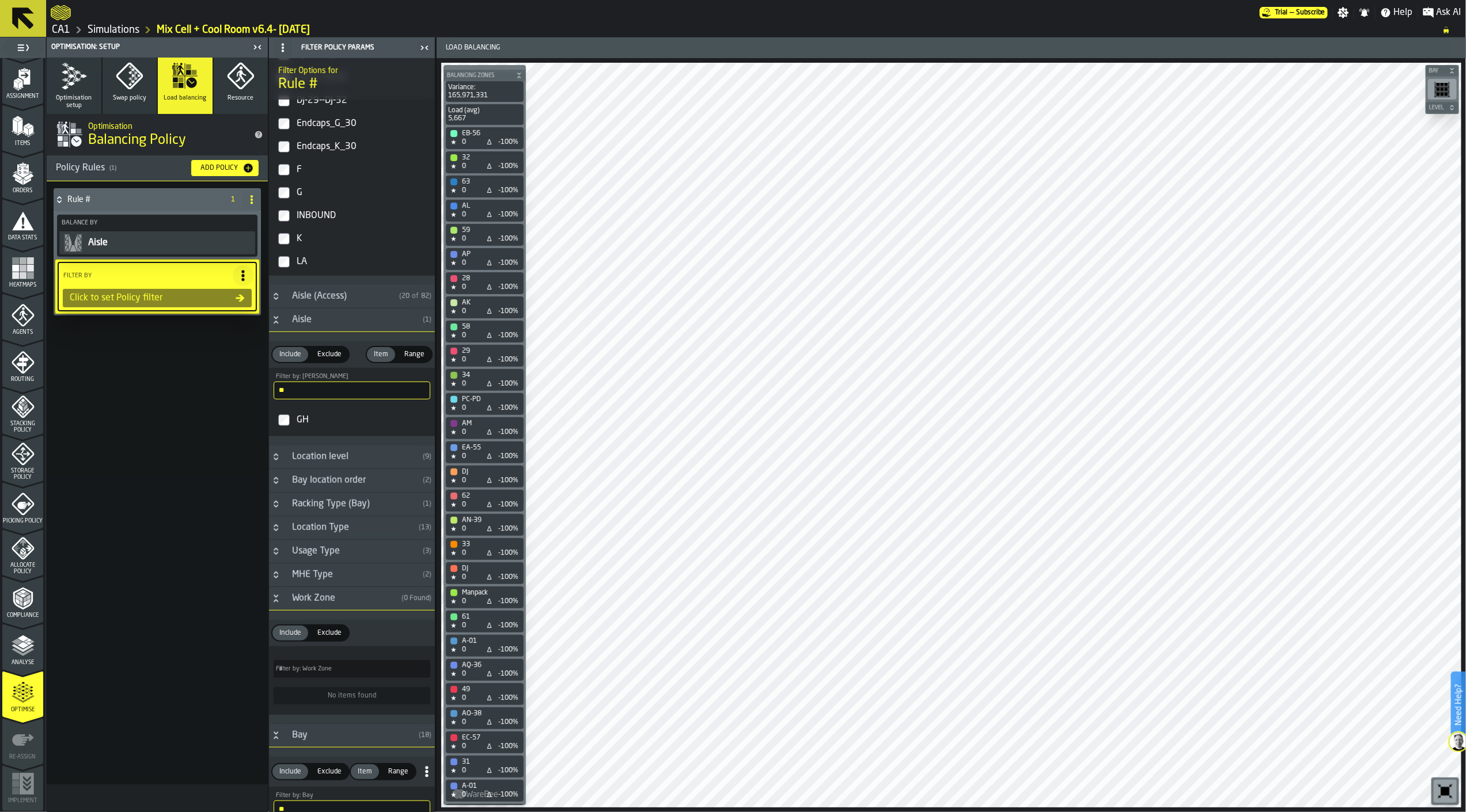
click at [321, 385] on input "**" at bounding box center [352, 391] width 157 height 18
click at [306, 428] on div "AJ" at bounding box center [362, 420] width 136 height 18
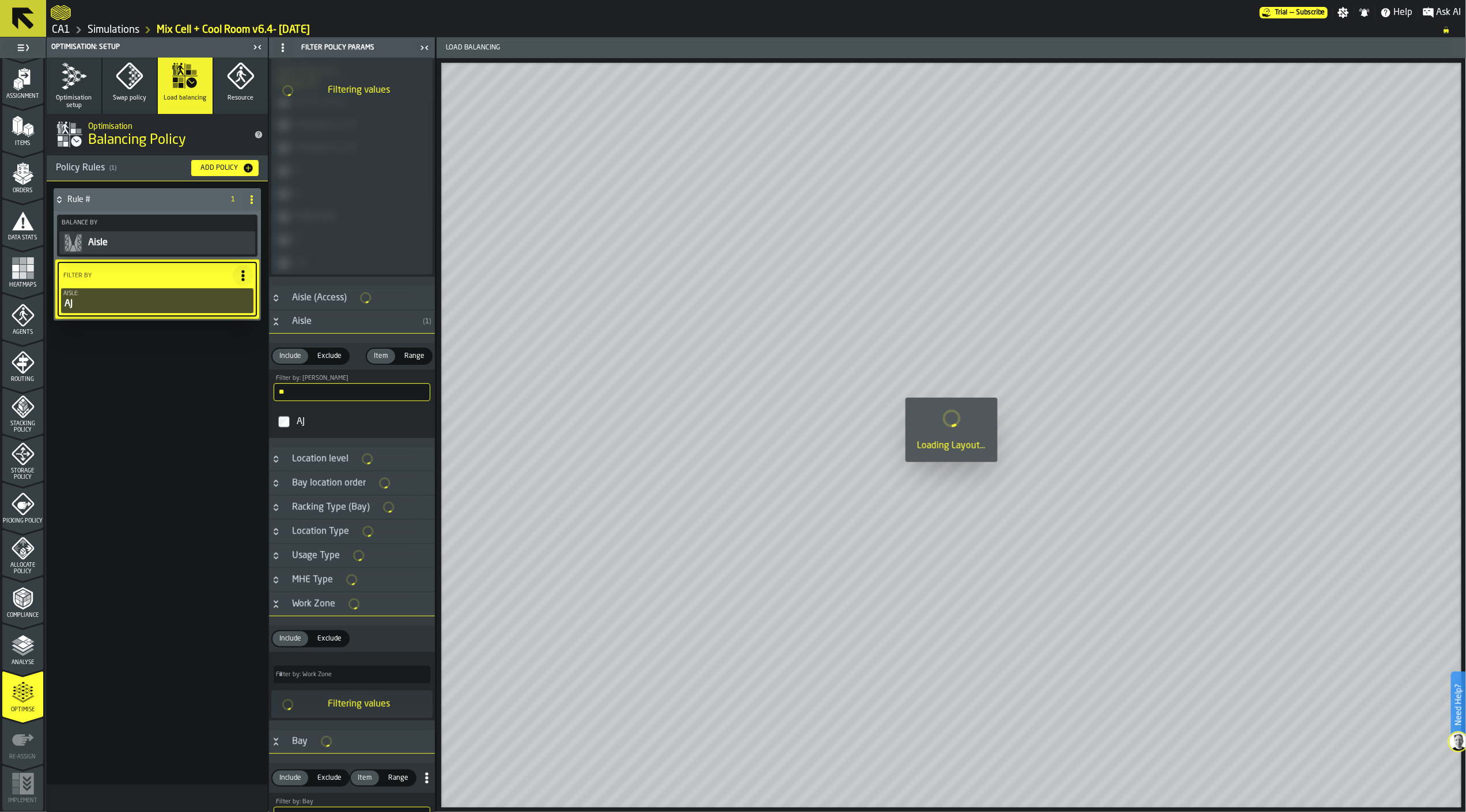
scroll to position [320, 0]
click at [326, 395] on input "**" at bounding box center [352, 392] width 157 height 18
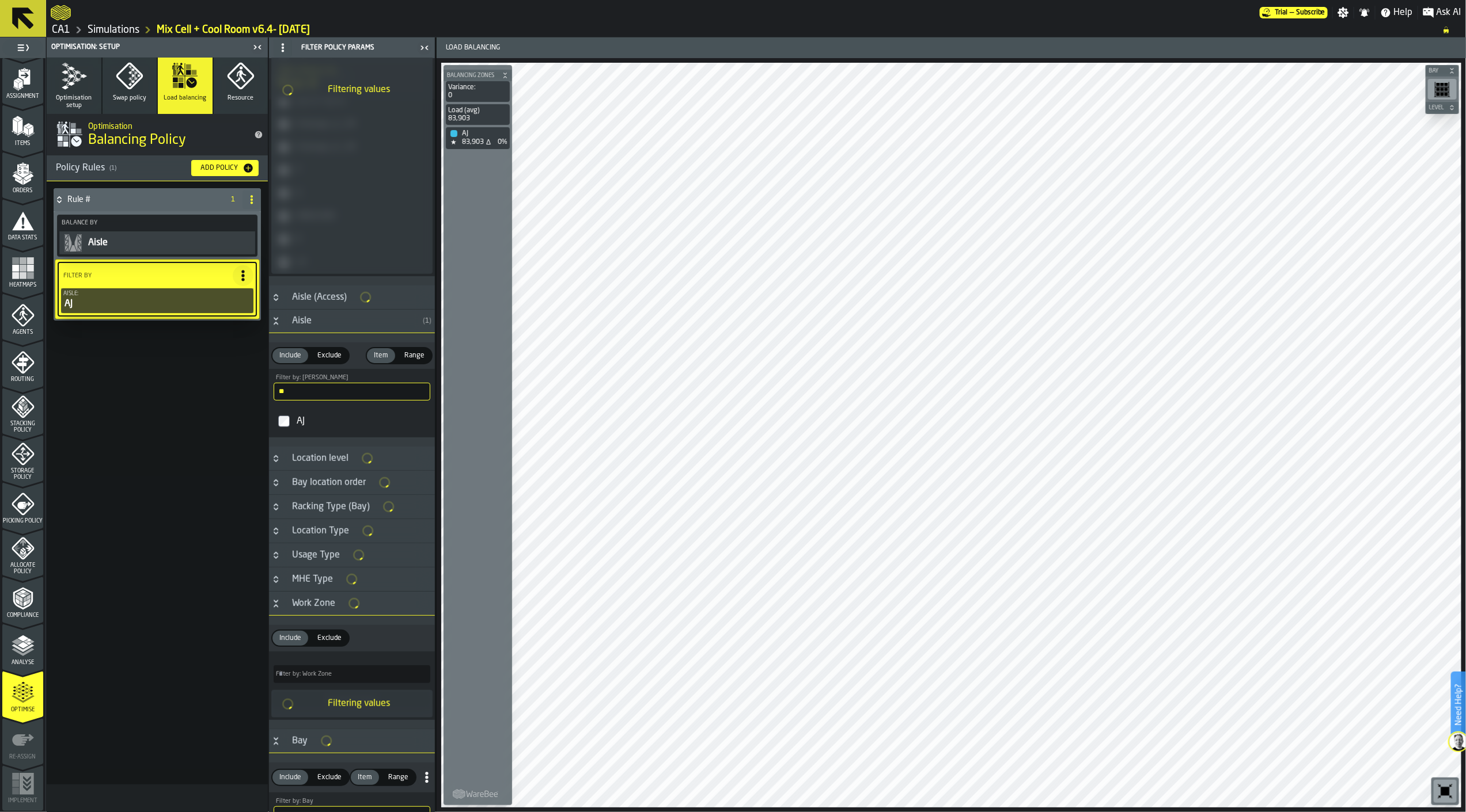
scroll to position [63, 0]
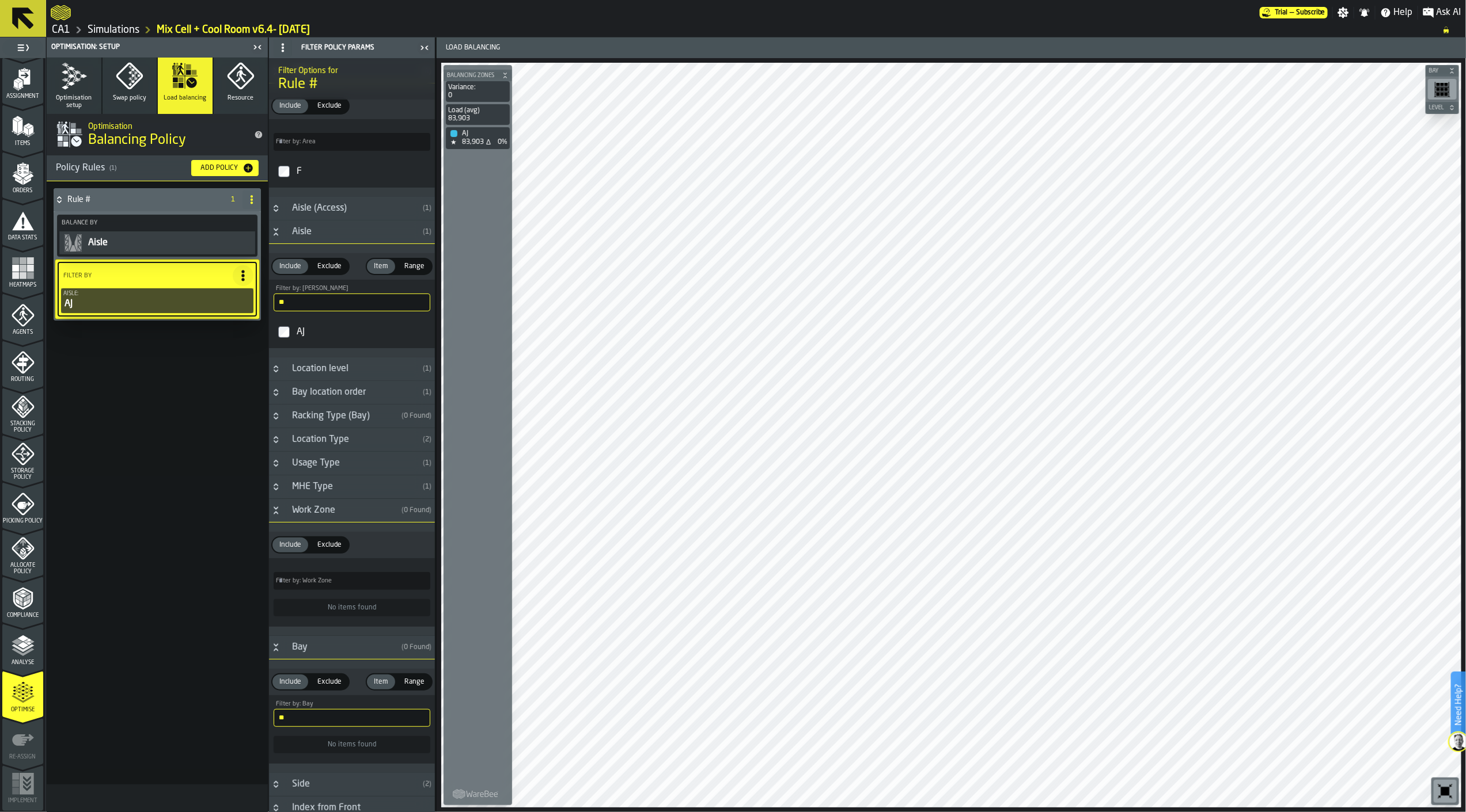
type input "*"
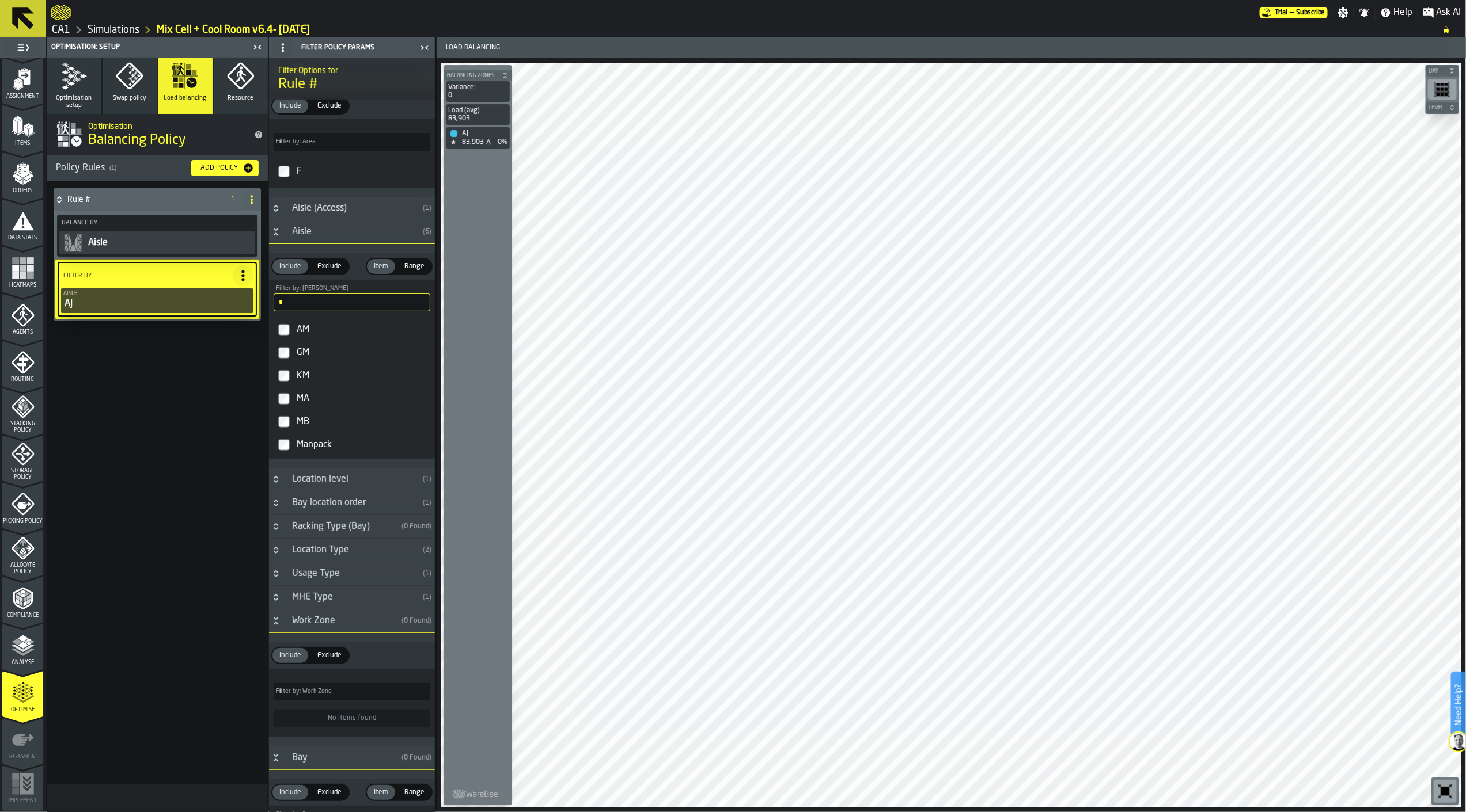
type input "*"
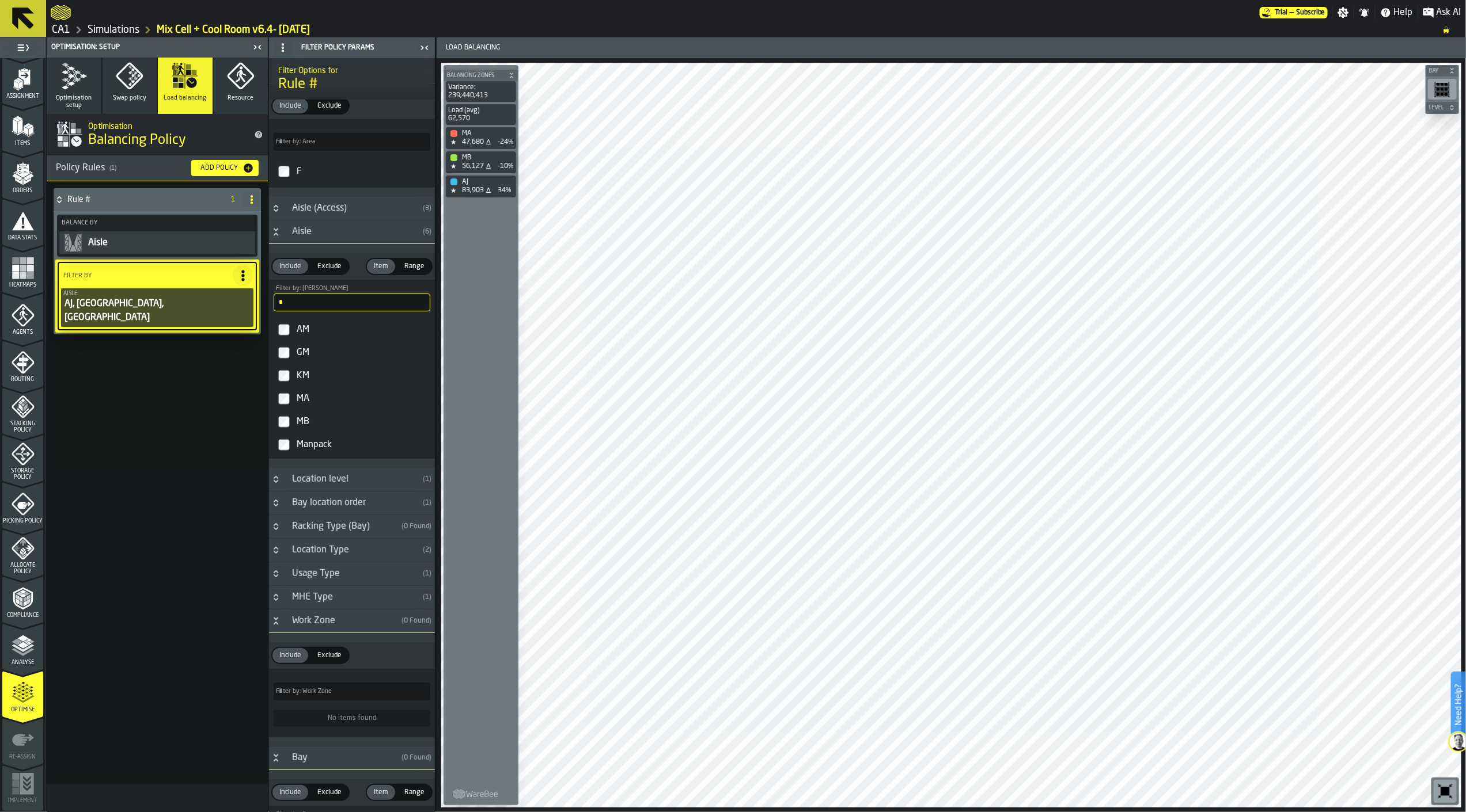
click at [0, 0] on icon "PolicyFilterItem-Aisle" at bounding box center [0, 0] width 0 height 0
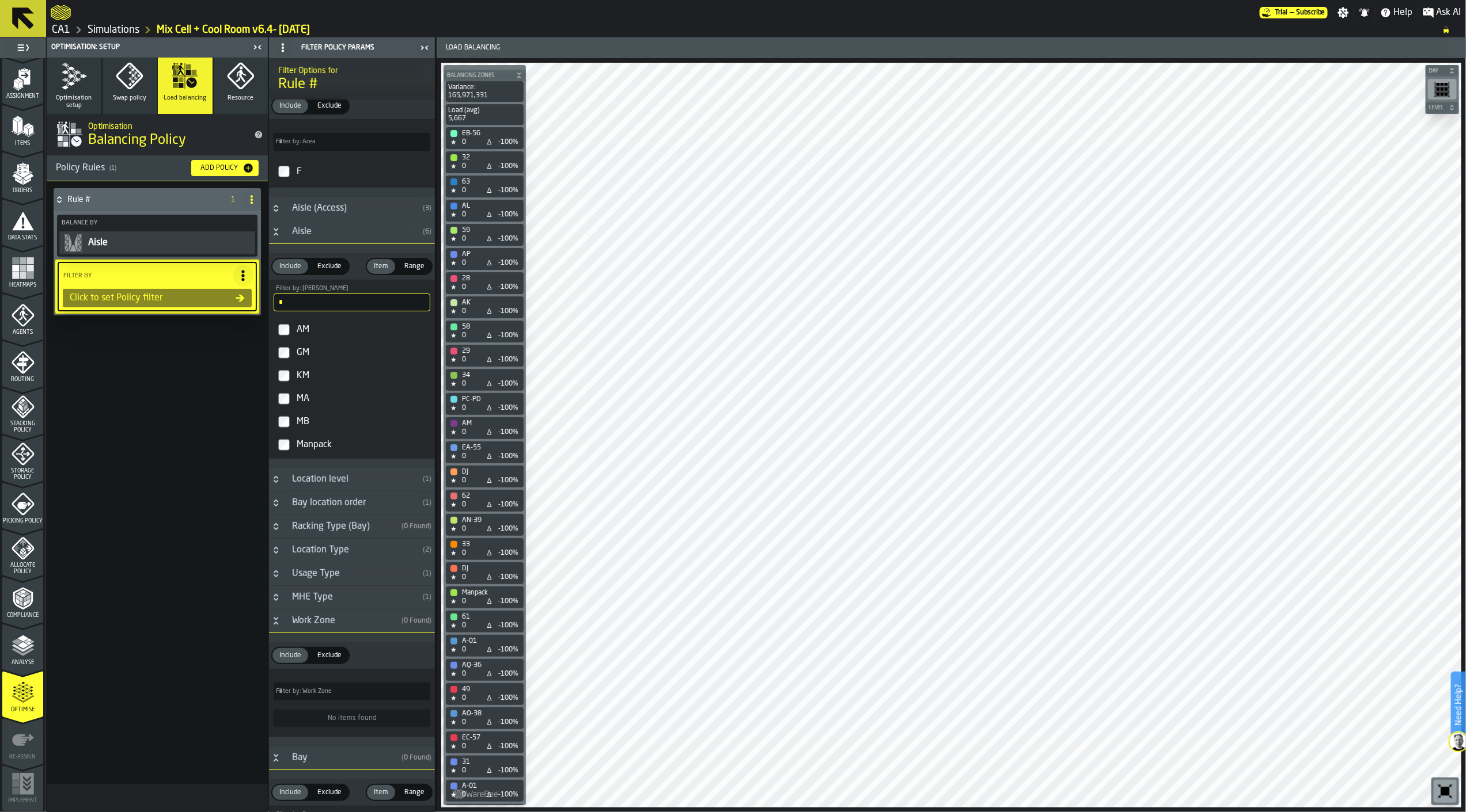
click at [254, 195] on icon at bounding box center [252, 200] width 10 height 10
click at [223, 250] on div "Delete" at bounding box center [206, 250] width 97 height 14
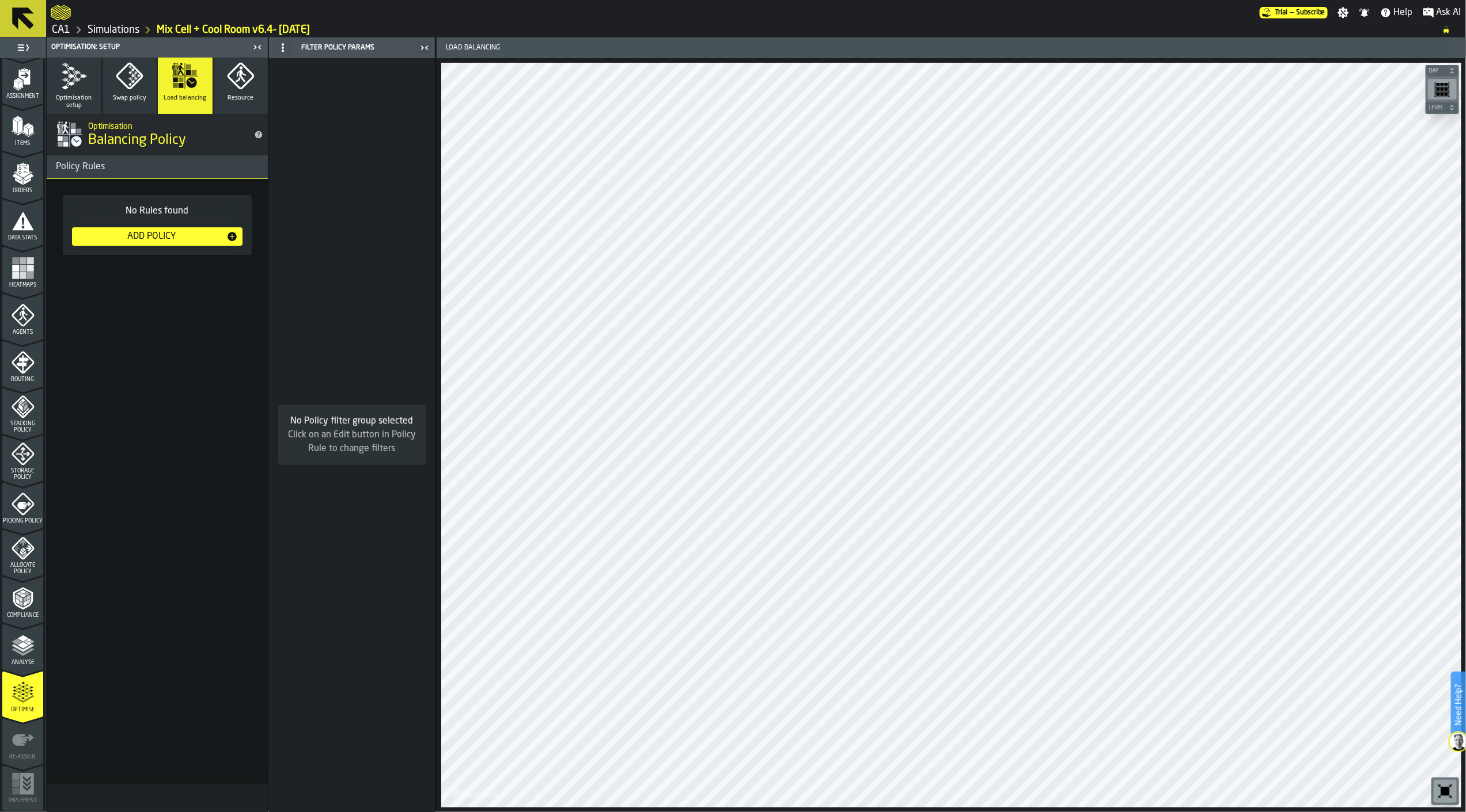
click at [80, 85] on icon "button" at bounding box center [74, 76] width 28 height 28
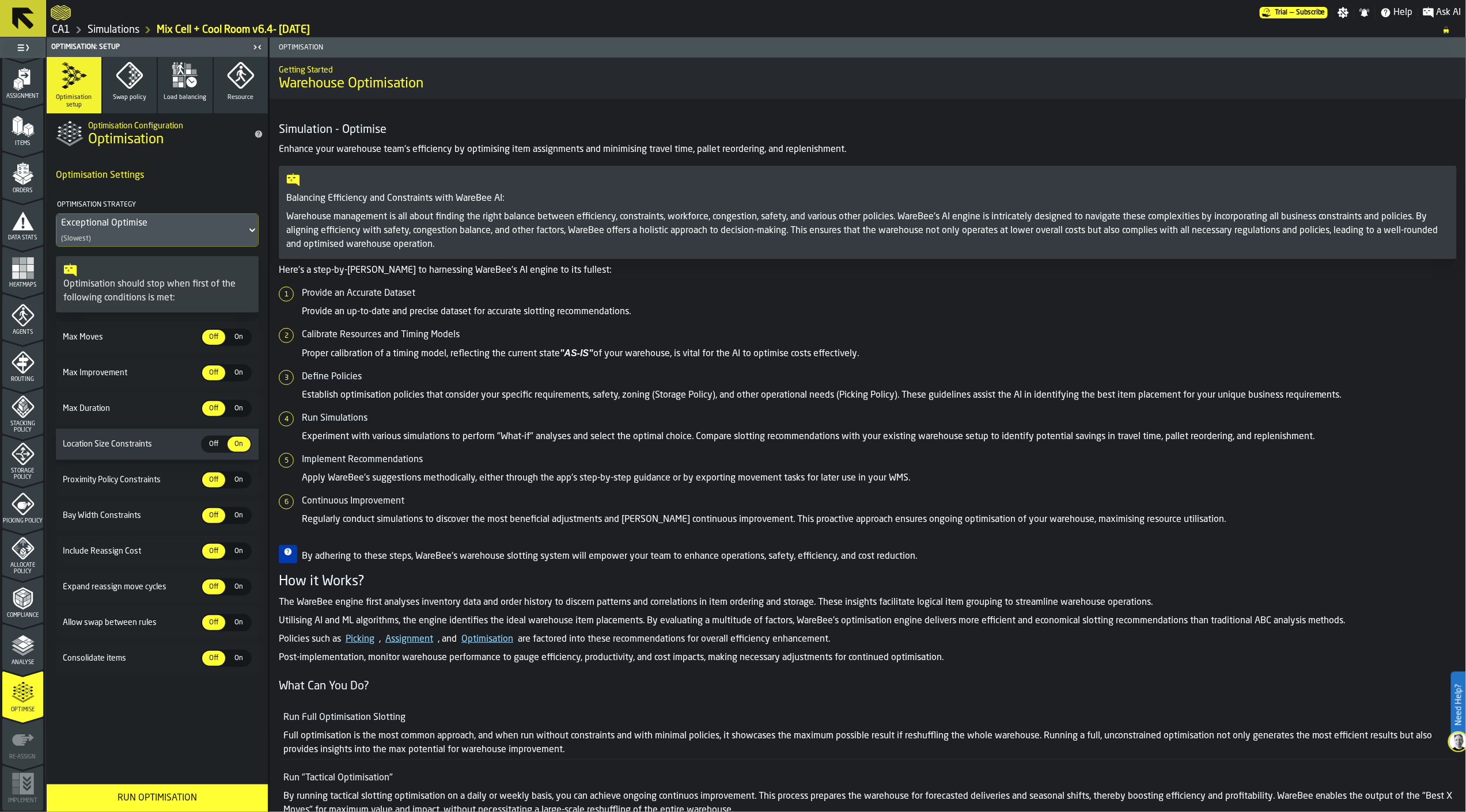
click at [196, 801] on div "Run Optimisation" at bounding box center [158, 798] width 207 height 14
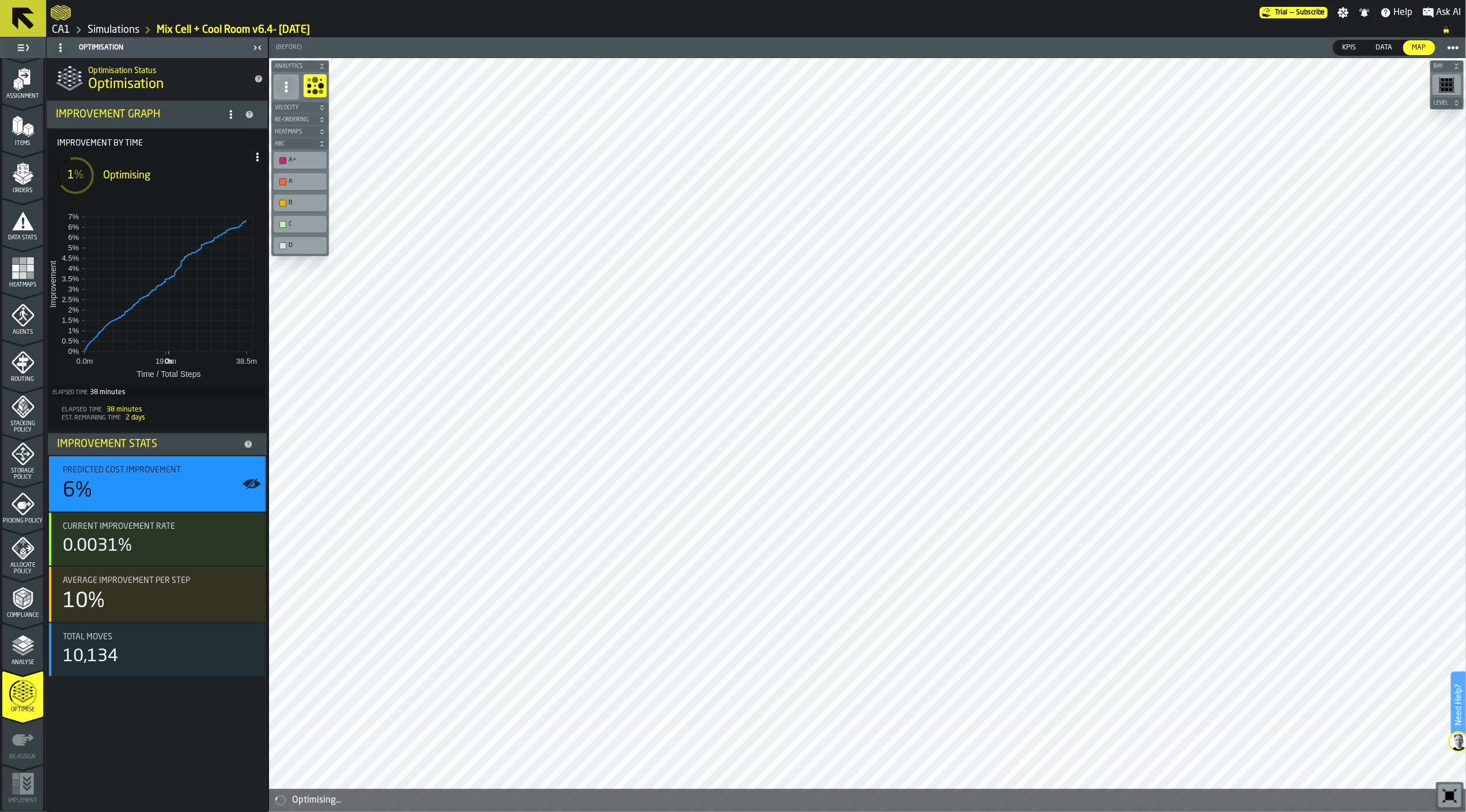
click at [59, 35] on link "CA1" at bounding box center [61, 30] width 18 height 13
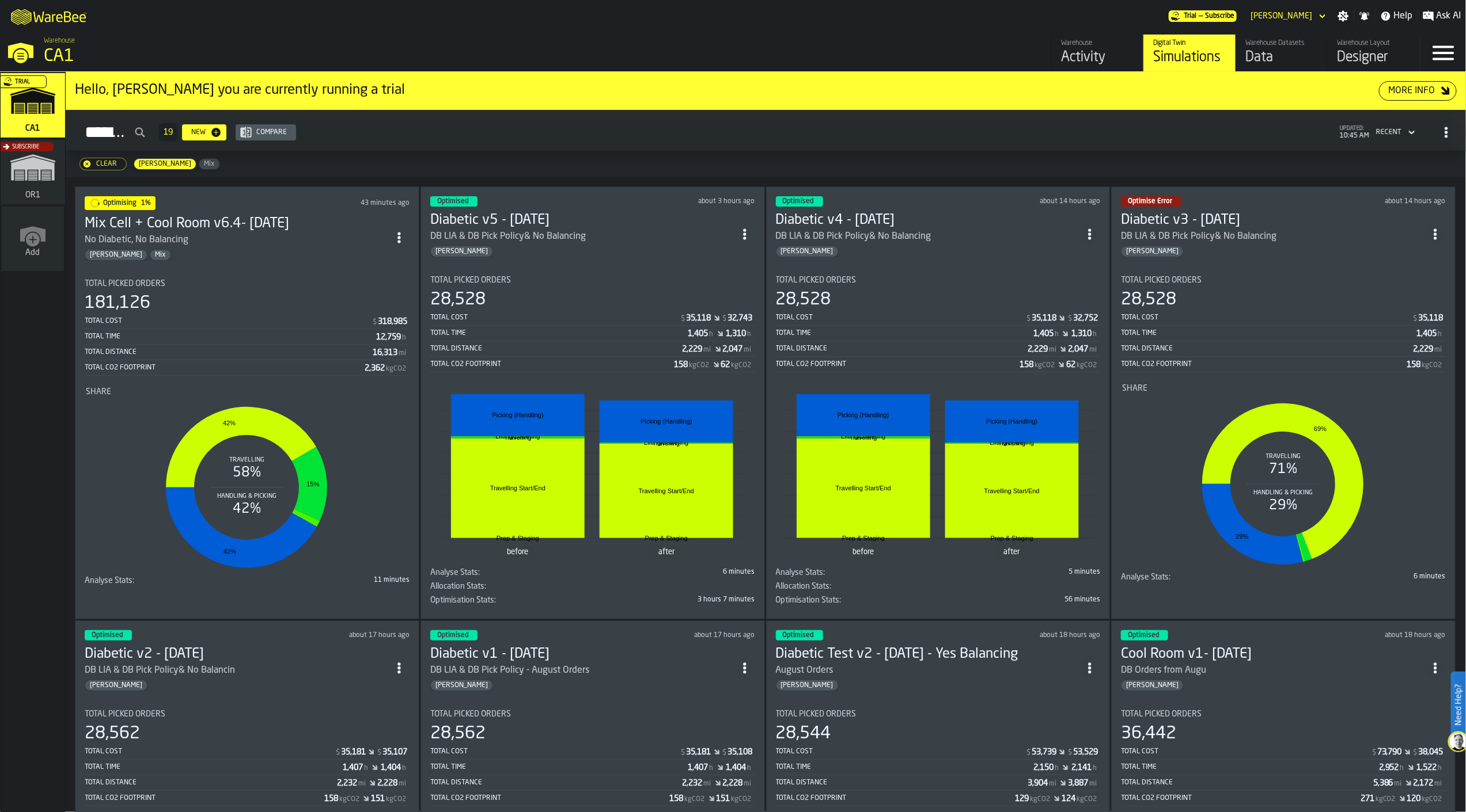
click at [591, 246] on div "[PERSON_NAME]" at bounding box center [583, 252] width 304 height 12
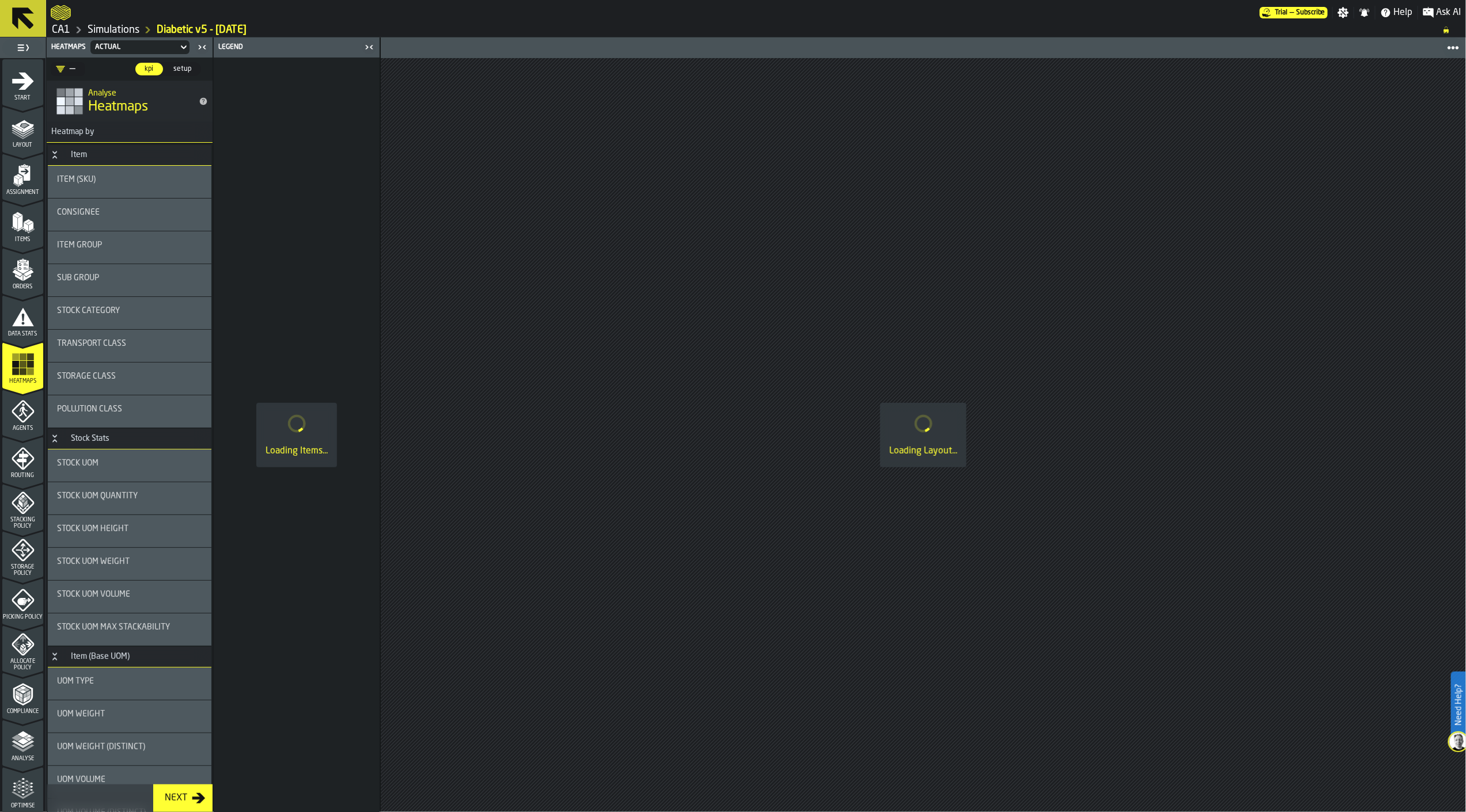
click at [24, 88] on icon "menu Start" at bounding box center [23, 80] width 22 height 17
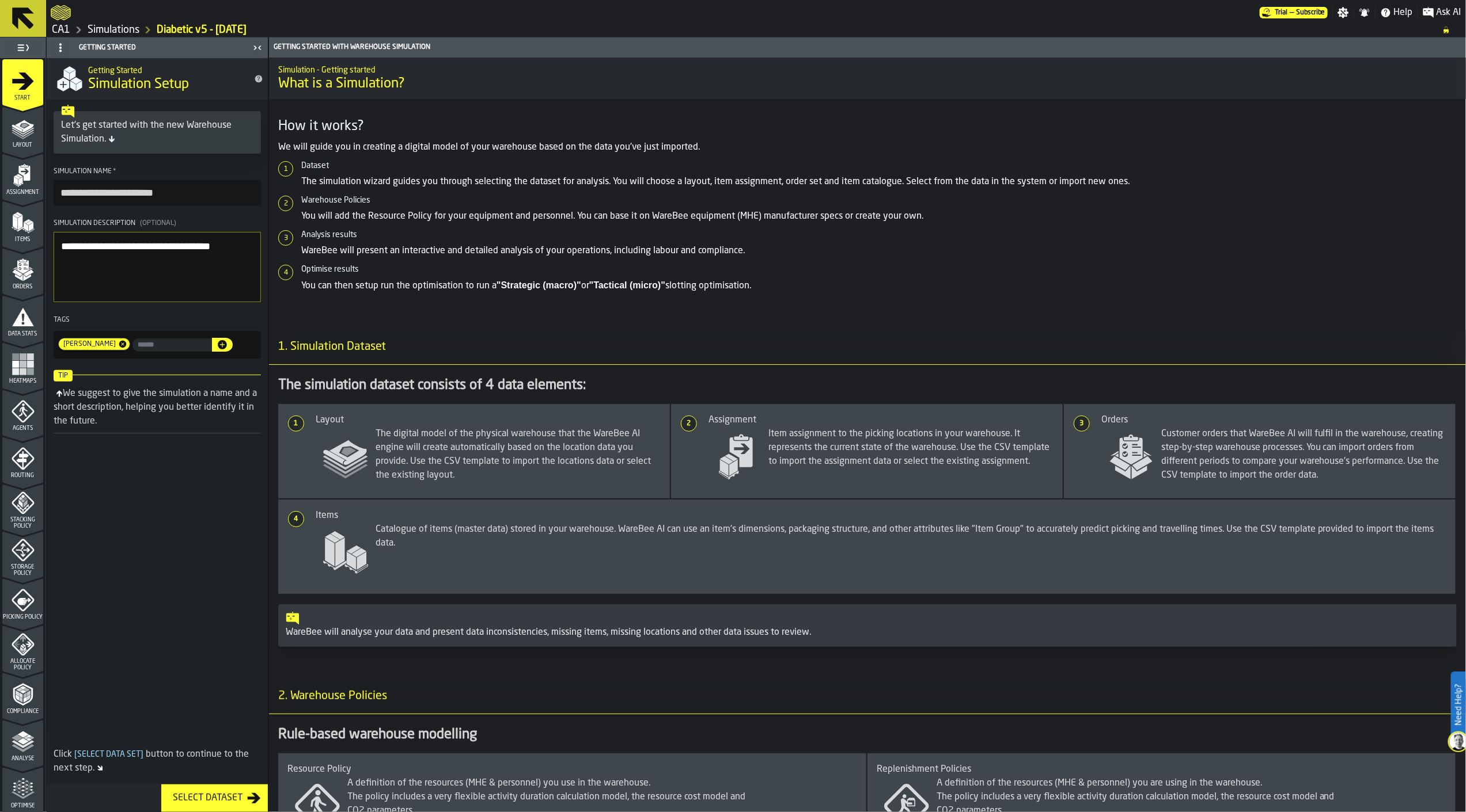
click at [160, 346] on input "input-value-" at bounding box center [172, 344] width 80 height 13
type input "**"
click at [218, 346] on icon "button-" at bounding box center [222, 345] width 10 height 10
click at [18, 19] on icon at bounding box center [23, 18] width 28 height 28
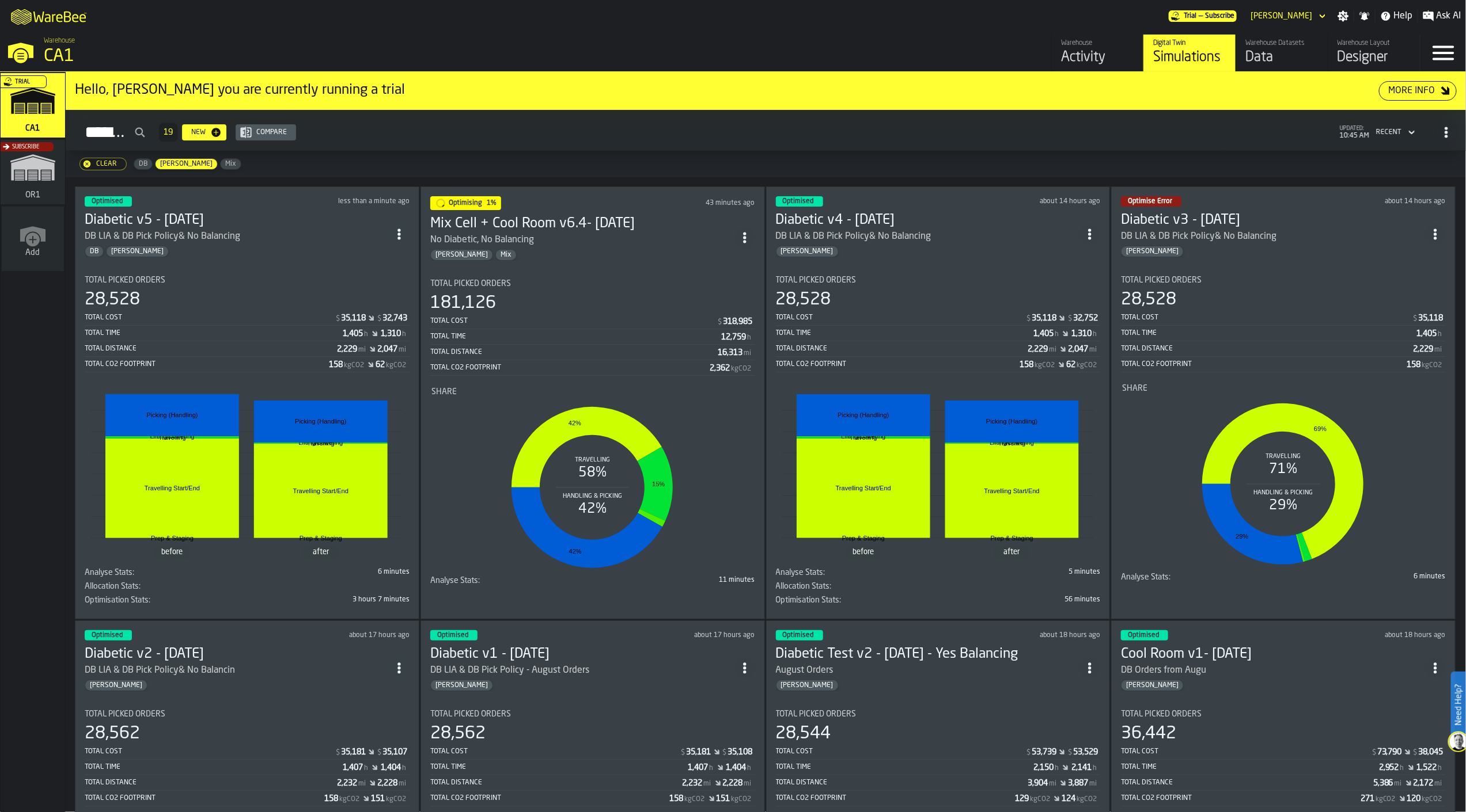
click at [937, 258] on div "Optimised about 14 hours ago Diabetic v4 - 10.06.25 DB LIA & DB Pick Policy& No…" at bounding box center [938, 403] width 344 height 433
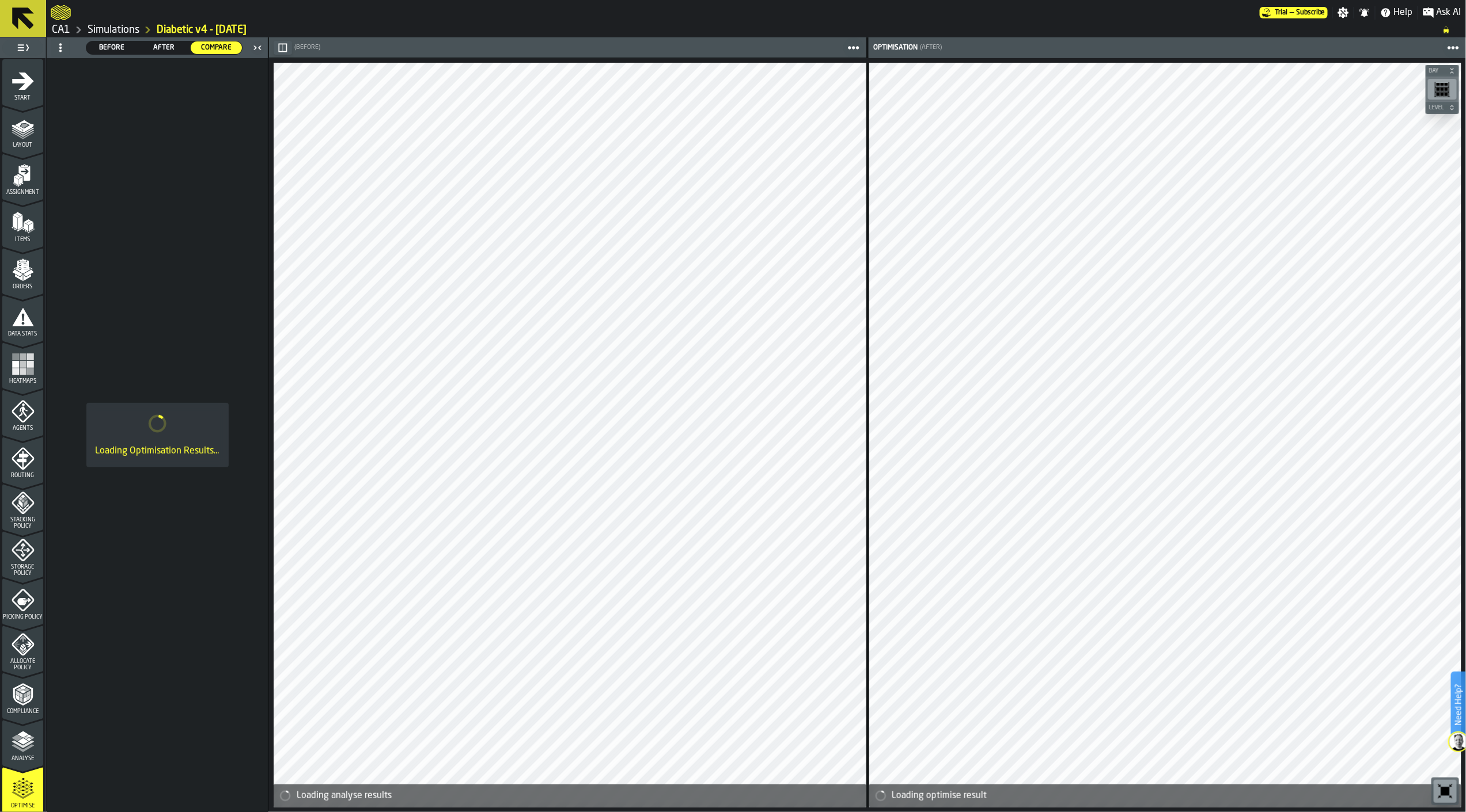
click at [22, 97] on span "Start" at bounding box center [23, 97] width 41 height 6
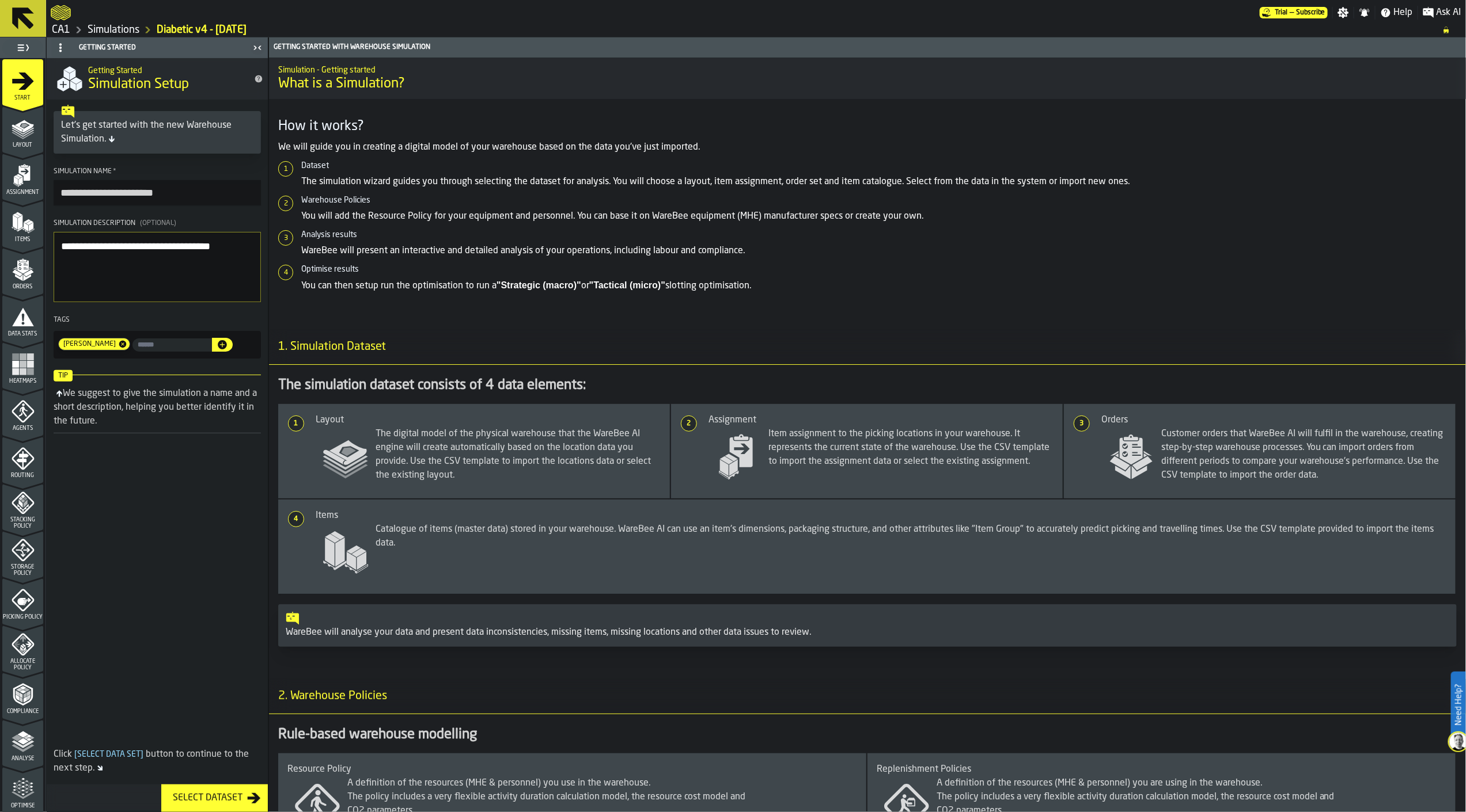
click at [168, 350] on input "input-value-" at bounding box center [172, 344] width 80 height 13
type input "**"
click at [218, 348] on icon "button-" at bounding box center [222, 345] width 10 height 10
click at [21, 25] on icon at bounding box center [23, 18] width 28 height 28
